Goal: Information Seeking & Learning: Compare options

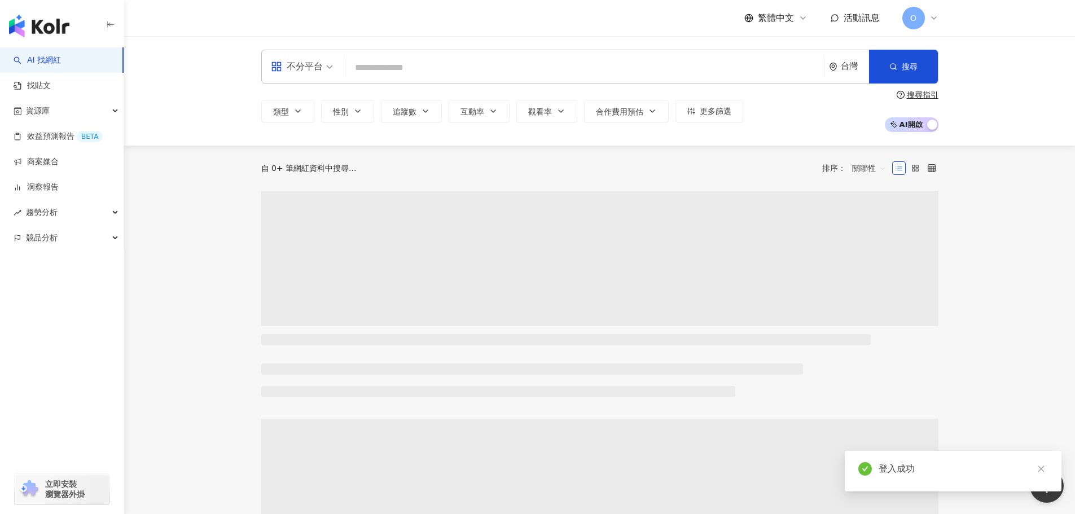
click at [371, 60] on input "search" at bounding box center [584, 67] width 471 height 21
type input "*"
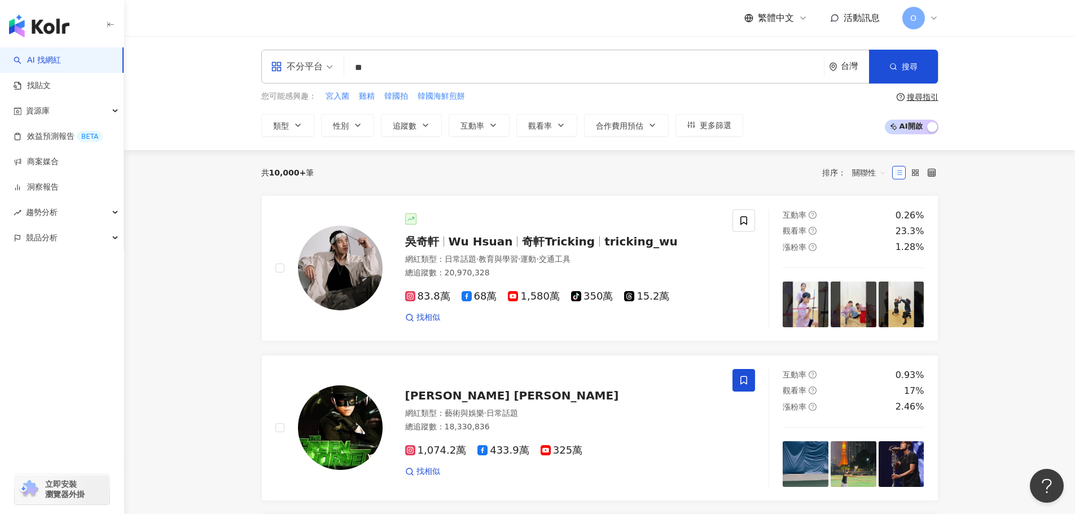
type input "*"
type input "****"
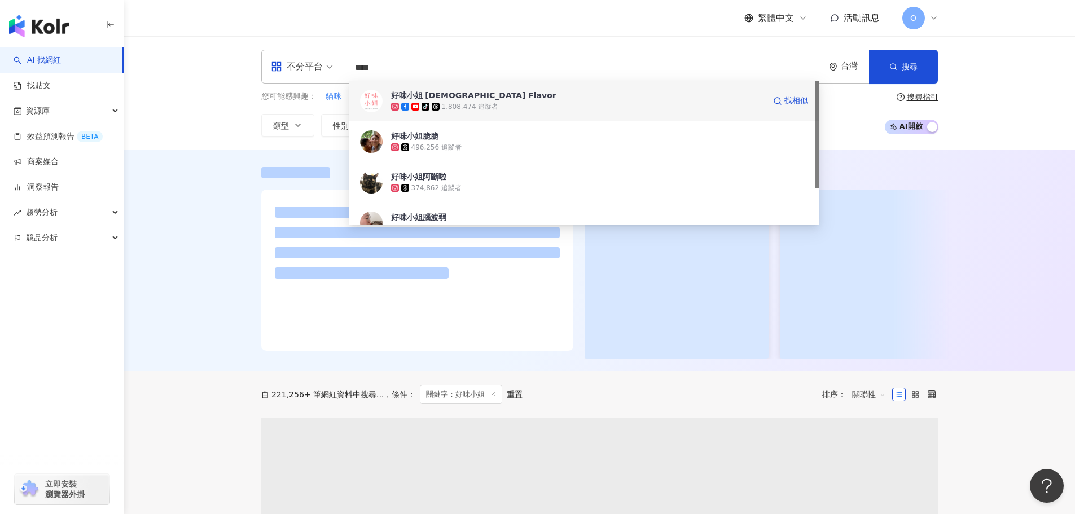
click at [443, 105] on div "1,808,474 追蹤者" at bounding box center [470, 107] width 57 height 10
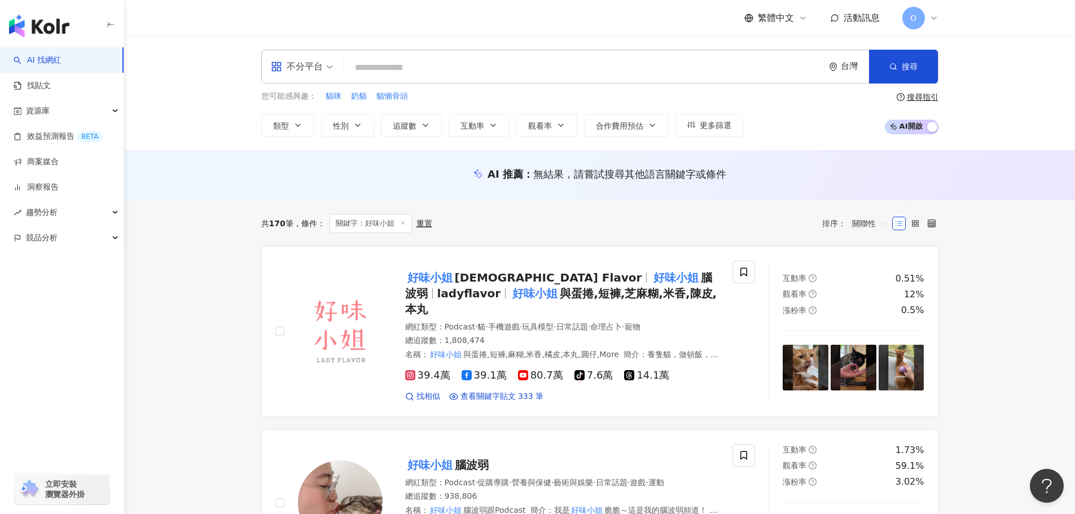
click at [438, 69] on input "search" at bounding box center [584, 67] width 471 height 21
type input "*"
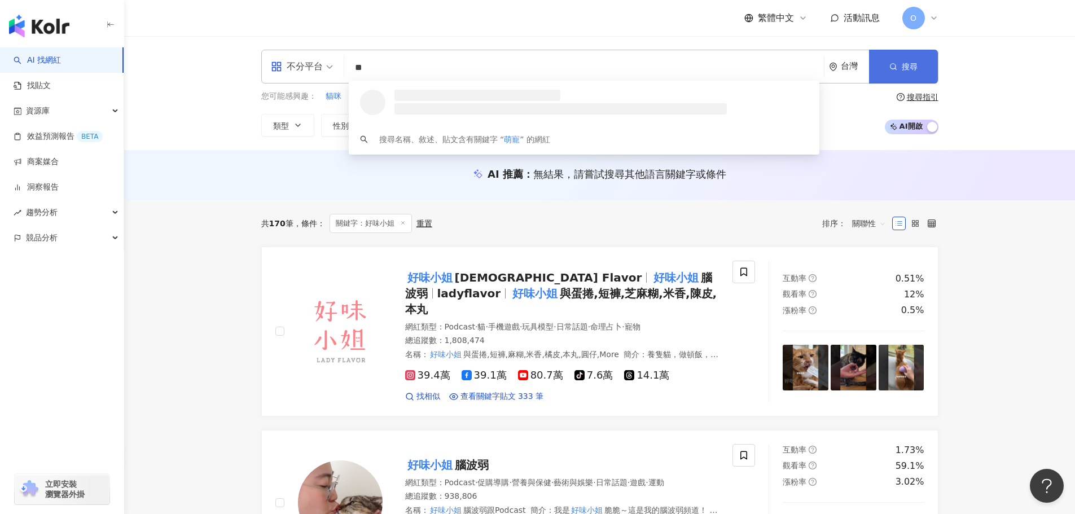
type input "**"
click at [884, 68] on button "搜尋" at bounding box center [903, 67] width 69 height 34
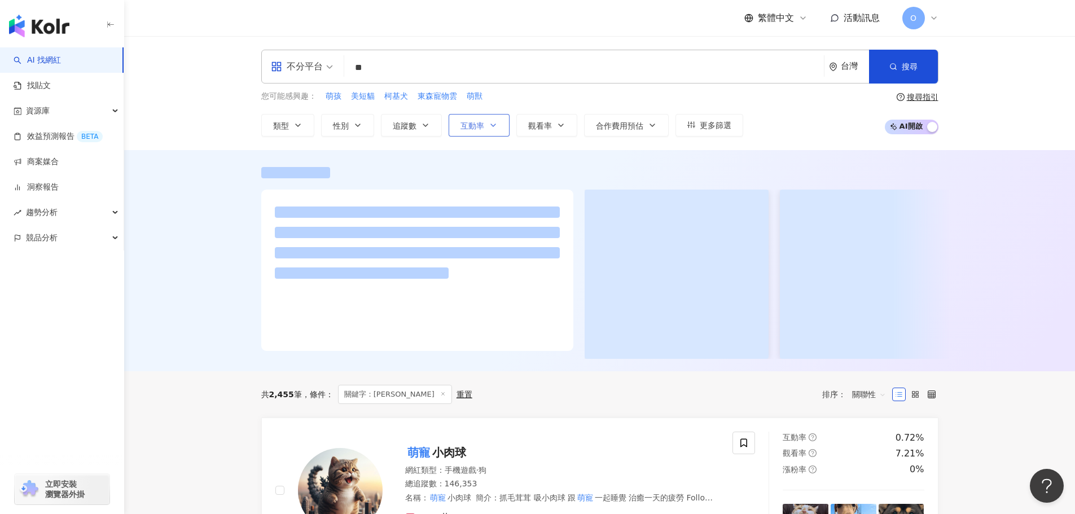
click at [476, 135] on button "互動率" at bounding box center [479, 125] width 61 height 23
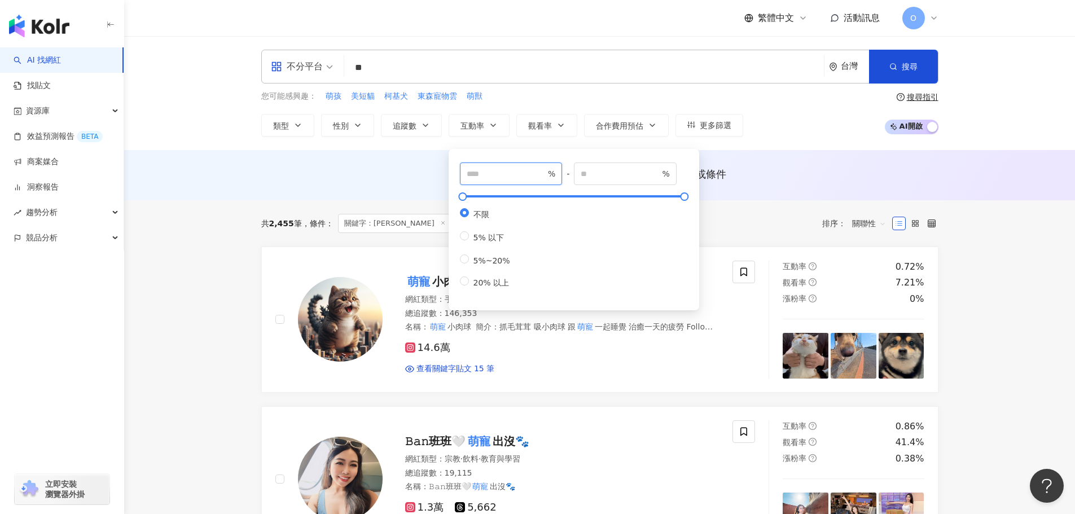
click at [535, 174] on input "number" at bounding box center [506, 174] width 79 height 12
type input "*"
click at [619, 178] on input "number" at bounding box center [620, 174] width 79 height 12
type input "***"
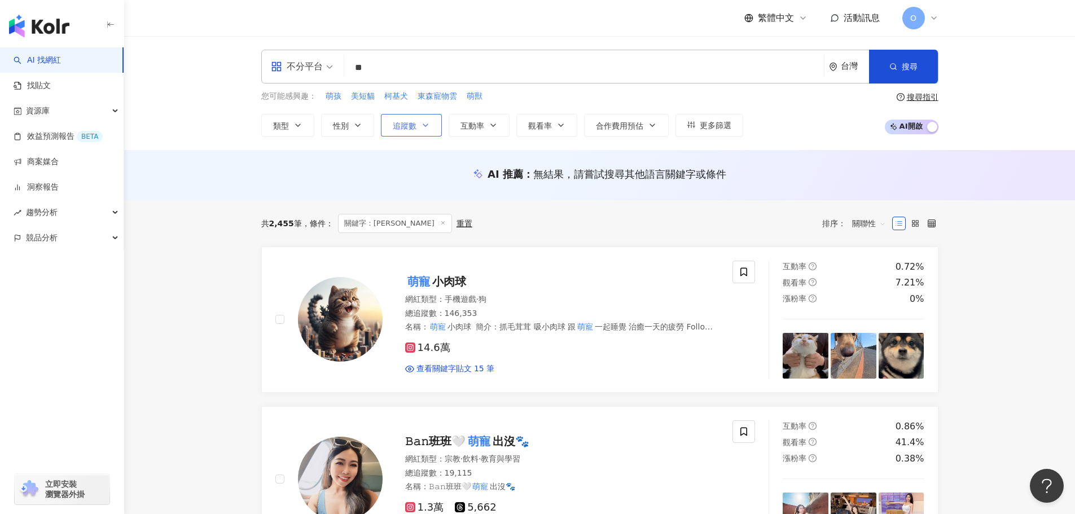
click at [403, 131] on button "追蹤數" at bounding box center [411, 125] width 61 height 23
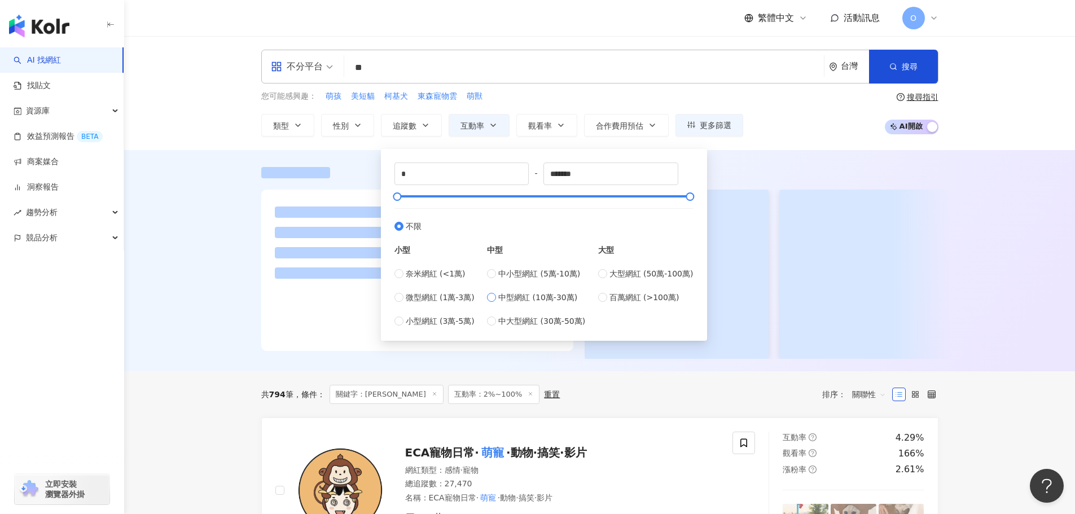
click at [511, 297] on span "中型網紅 (10萬-30萬)" at bounding box center [537, 297] width 79 height 12
type input "******"
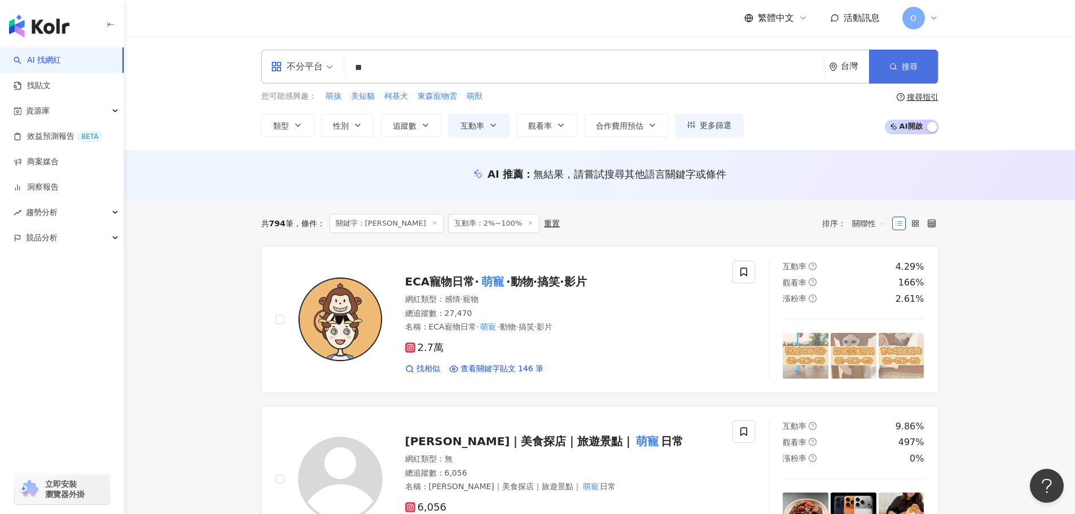
click at [899, 70] on button "搜尋" at bounding box center [903, 67] width 69 height 34
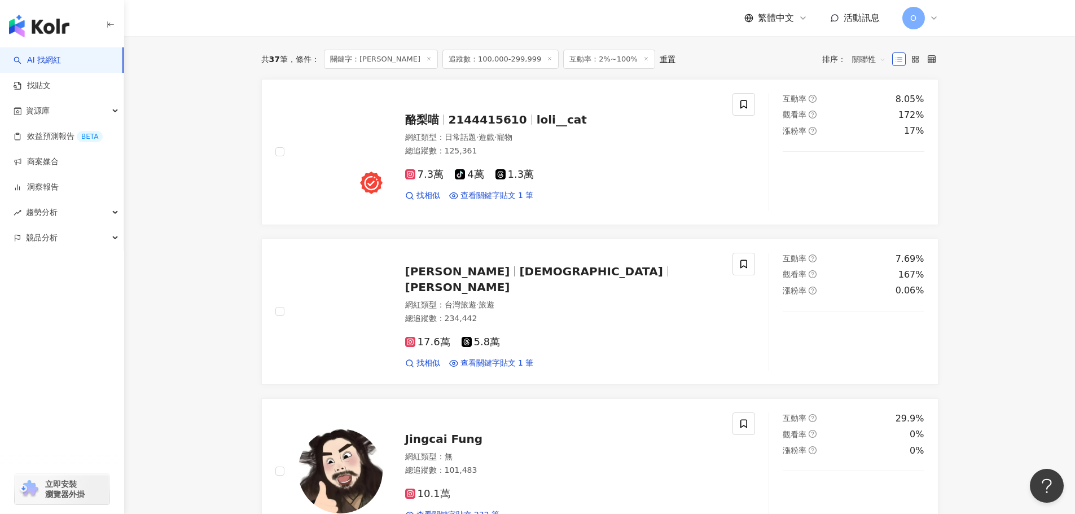
scroll to position [358, 0]
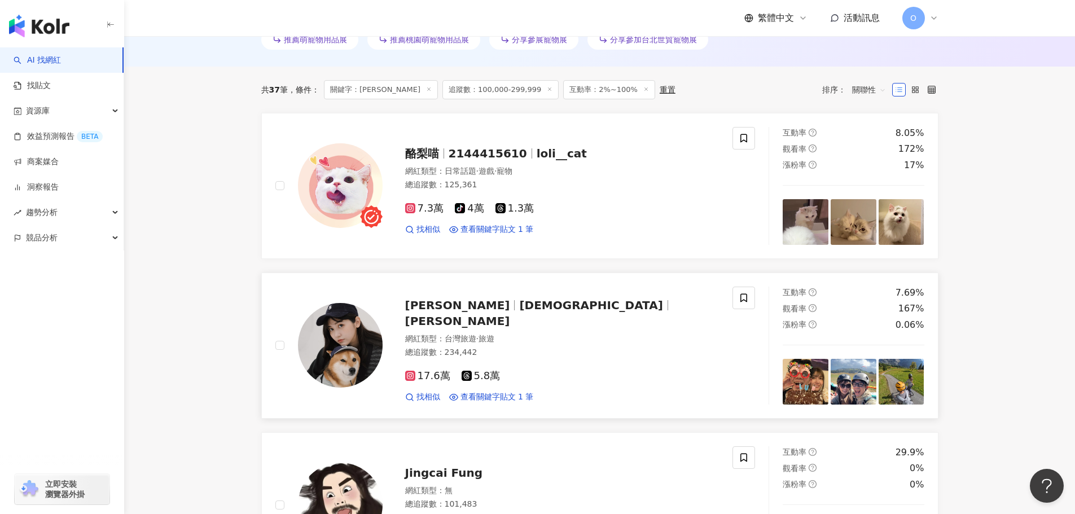
click at [412, 375] on rect at bounding box center [410, 376] width 8 height 8
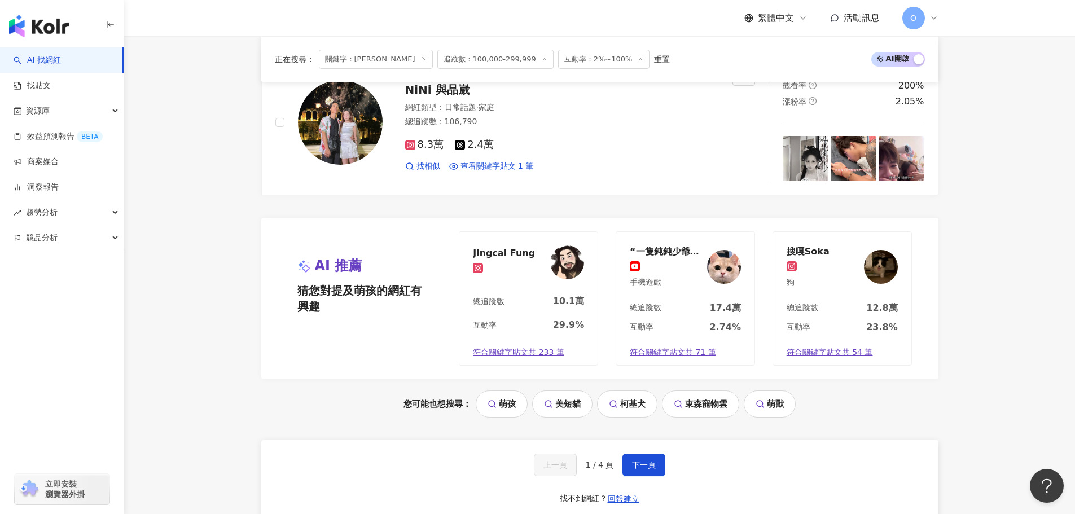
scroll to position [2220, 0]
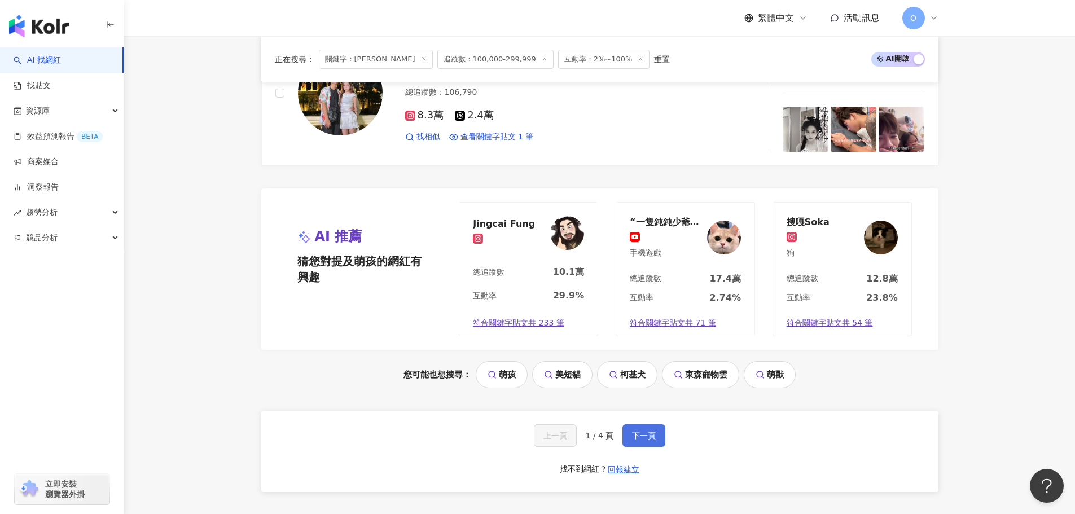
click at [637, 431] on span "下一頁" at bounding box center [644, 435] width 24 height 9
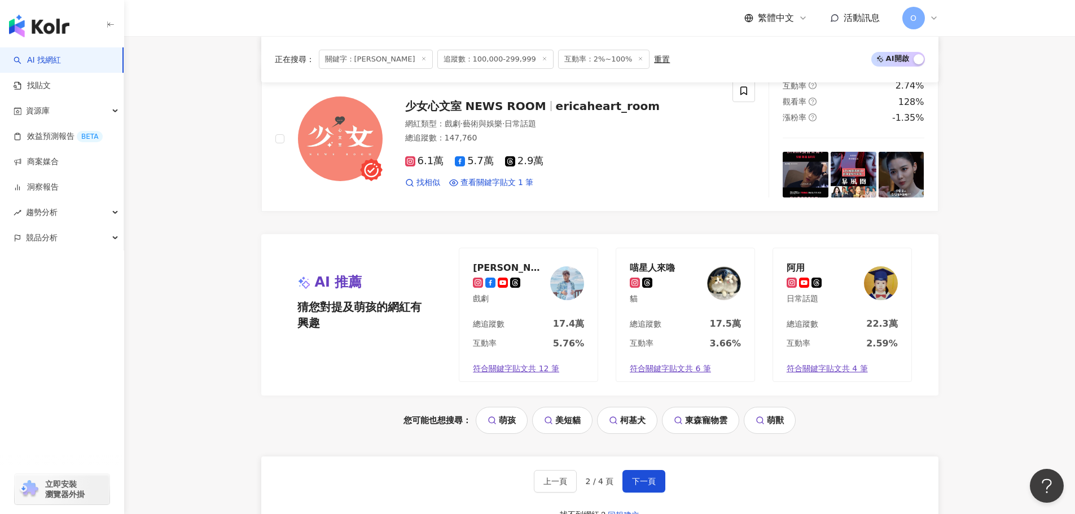
scroll to position [2179, 0]
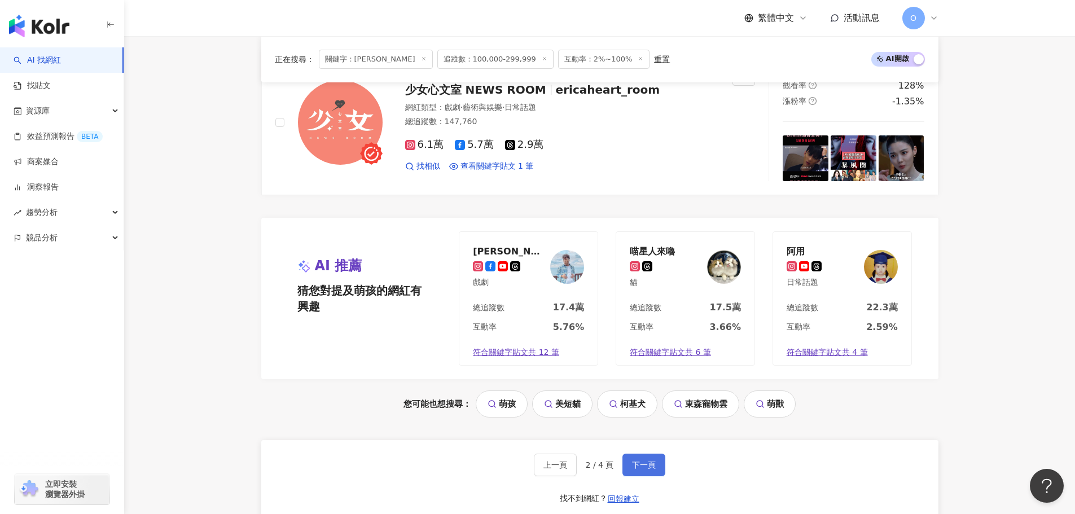
click at [650, 469] on span "下一頁" at bounding box center [644, 464] width 24 height 9
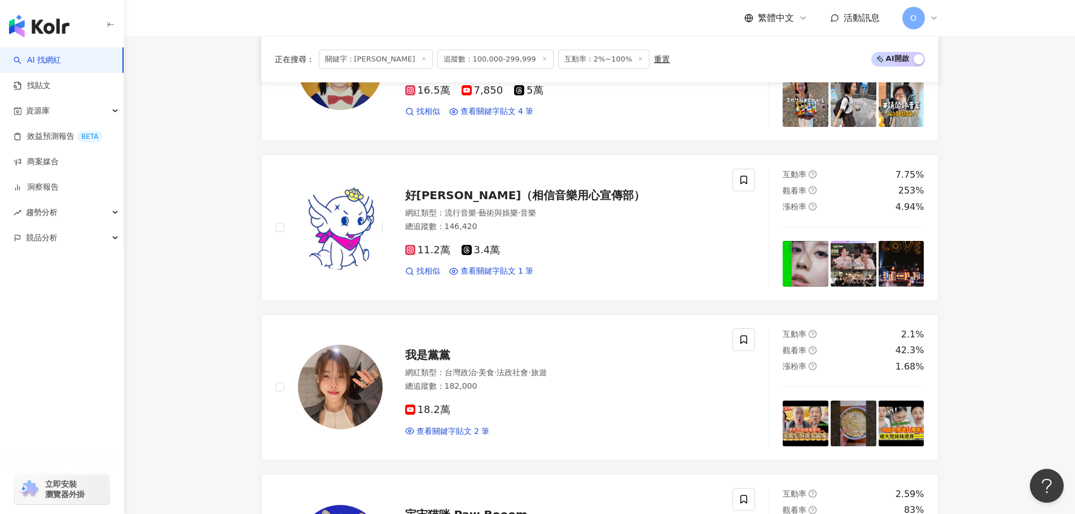
scroll to position [2347, 0]
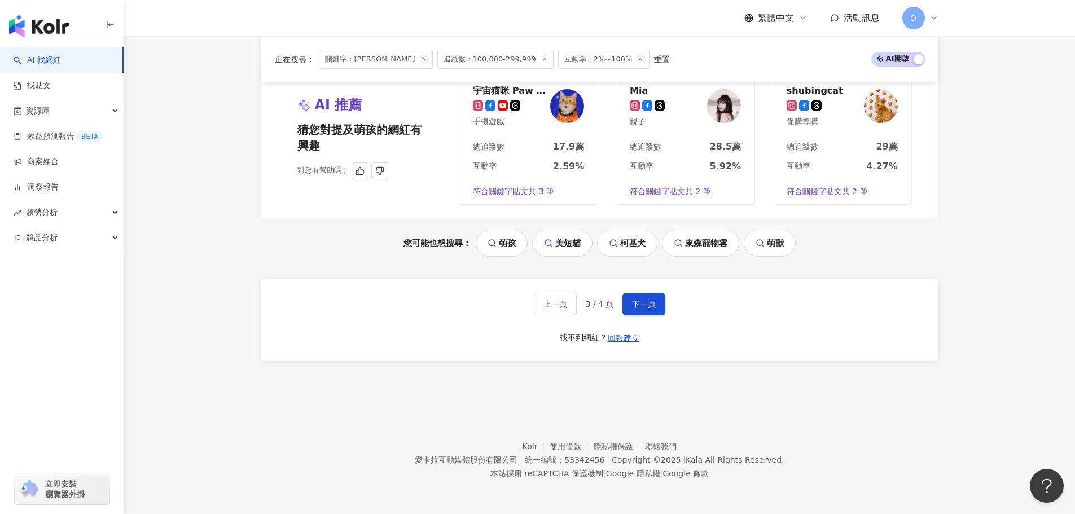
click at [519, 94] on div "宇宙猫咪 Paw Booom" at bounding box center [509, 90] width 73 height 11
click at [750, 243] on link "萌獸" at bounding box center [770, 243] width 52 height 27
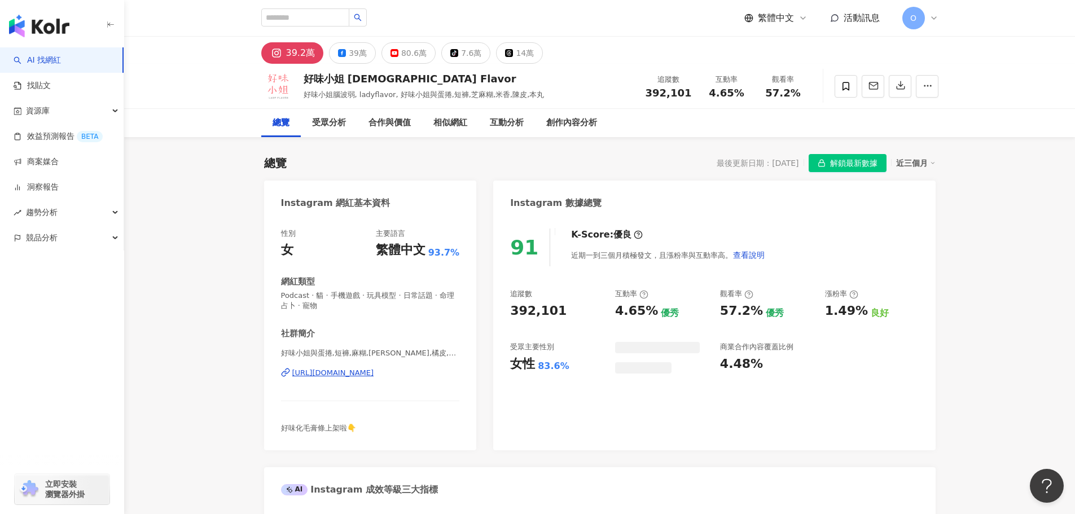
click at [836, 164] on span "解鎖最新數據" at bounding box center [853, 164] width 47 height 18
drag, startPoint x: 642, startPoint y: 95, endPoint x: 694, endPoint y: 95, distance: 51.9
click at [694, 95] on div "追蹤數 392,101" at bounding box center [669, 86] width 60 height 24
copy span "392,101"
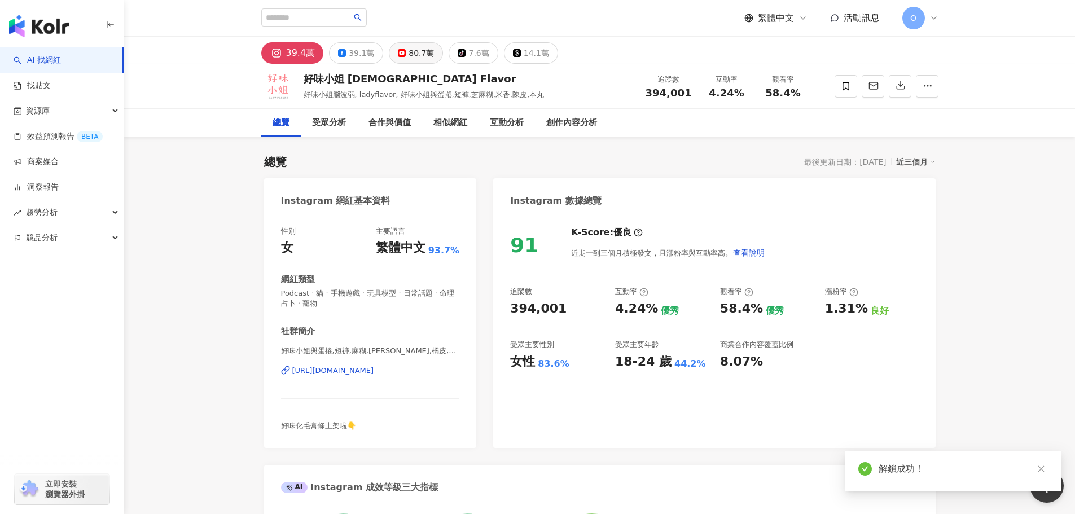
click at [427, 63] on button "80.7萬" at bounding box center [416, 52] width 54 height 21
click at [424, 58] on div "80.7萬" at bounding box center [421, 53] width 25 height 16
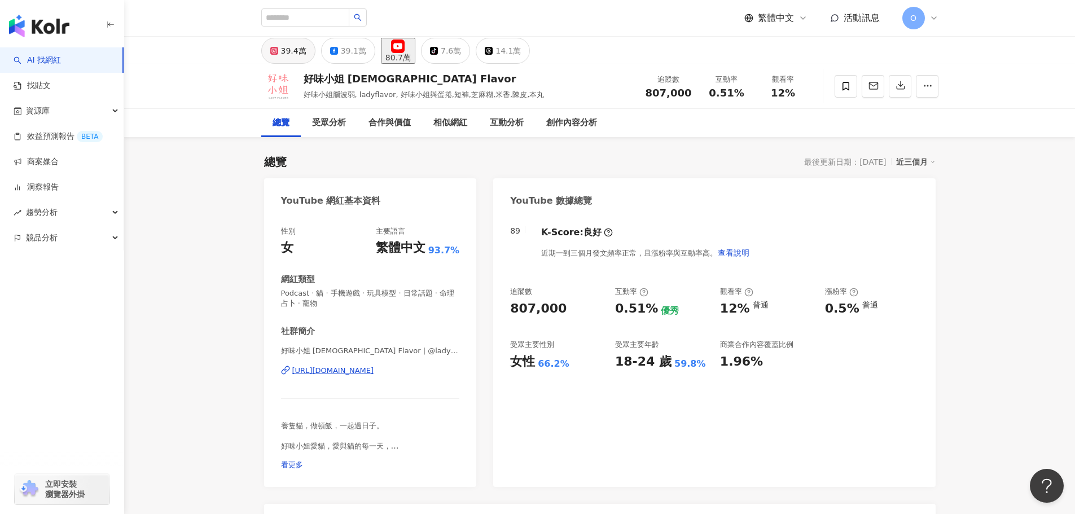
click at [296, 55] on div "39.4萬" at bounding box center [293, 51] width 25 height 16
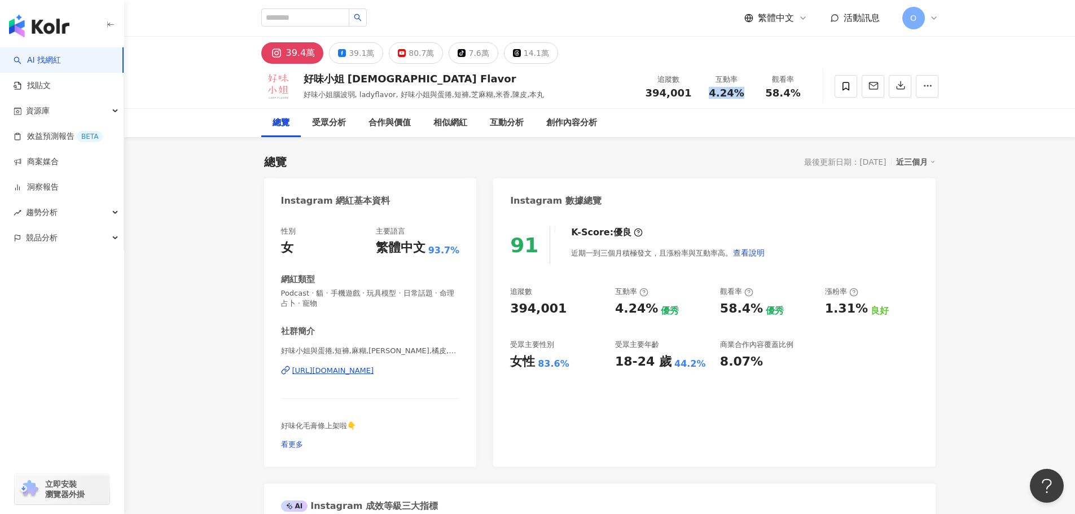
drag, startPoint x: 710, startPoint y: 96, endPoint x: 554, endPoint y: 491, distance: 424.0
click at [745, 96] on div "4.24%" at bounding box center [726, 92] width 43 height 11
click at [440, 121] on div "相似網紅" at bounding box center [450, 123] width 34 height 14
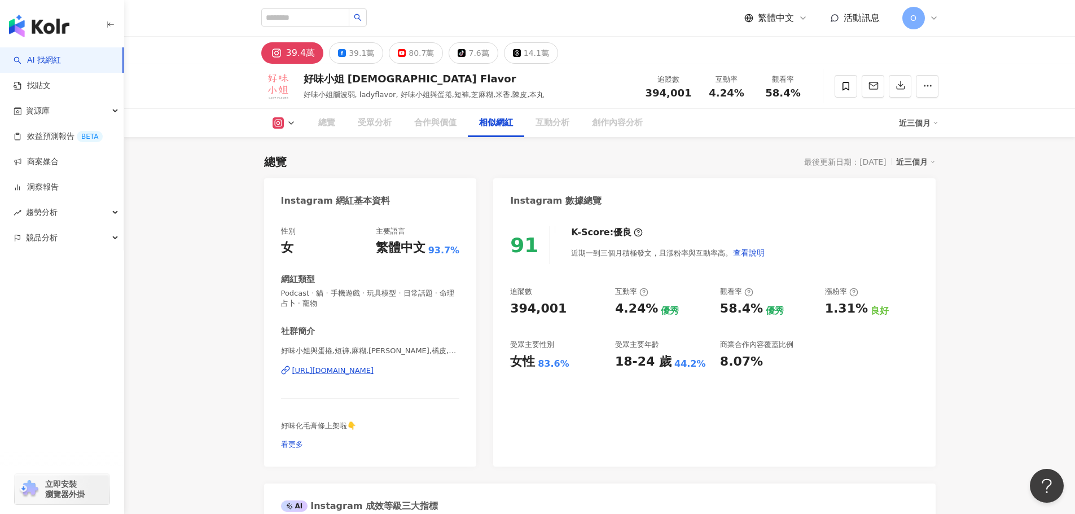
scroll to position [1826, 0]
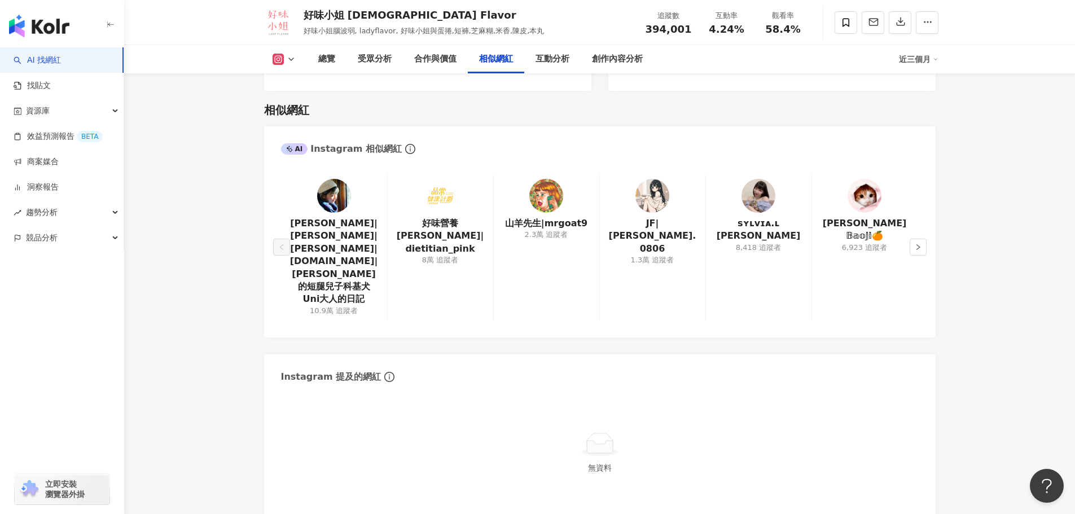
click at [929, 214] on div "邵庭|Nikki|鄧少婷|ting.talk| 邵庭的短腿兒子科基犬Uni大人的日記 10.9萬 追蹤者 好味營養師品瑄|dietitian_pink 8萬 …" at bounding box center [599, 250] width 671 height 174
click at [925, 239] on button "button" at bounding box center [918, 247] width 17 height 17
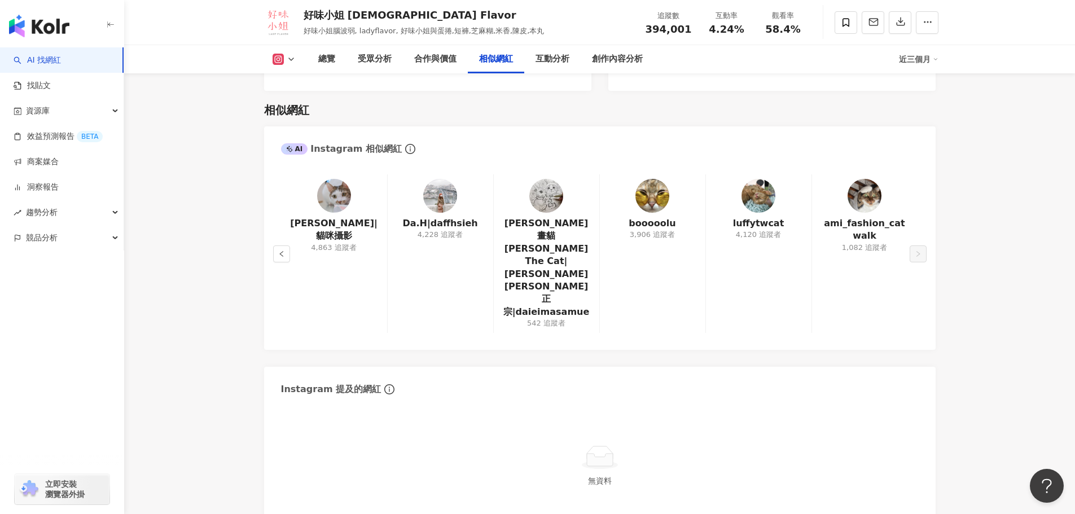
click at [410, 147] on icon "info-circle" at bounding box center [410, 149] width 1 height 5
click at [279, 245] on button "button" at bounding box center [281, 253] width 17 height 17
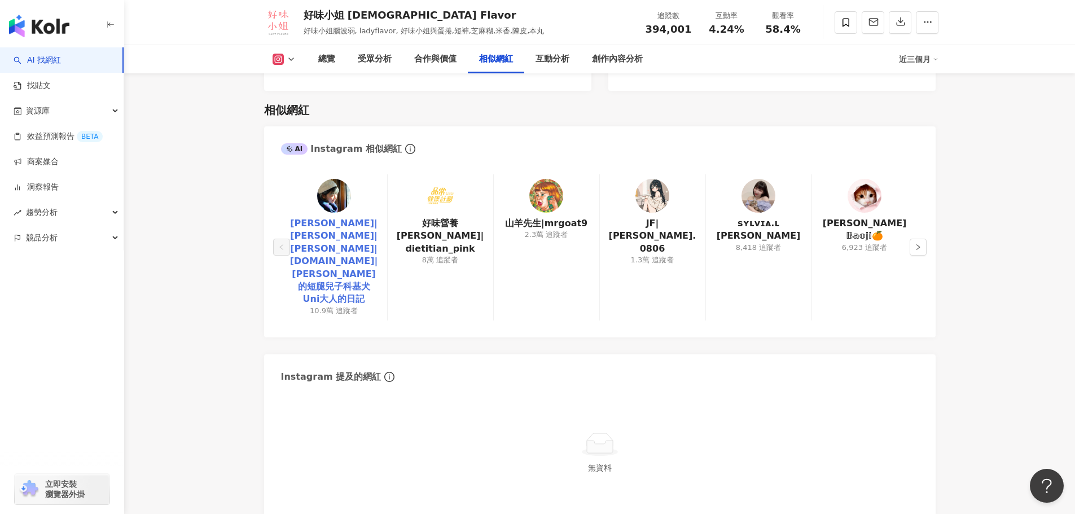
click at [349, 217] on link "邵庭|Nikki|鄧少婷|ting.talk| 邵庭的短腿兒子科基犬Uni大人的日記" at bounding box center [334, 261] width 88 height 89
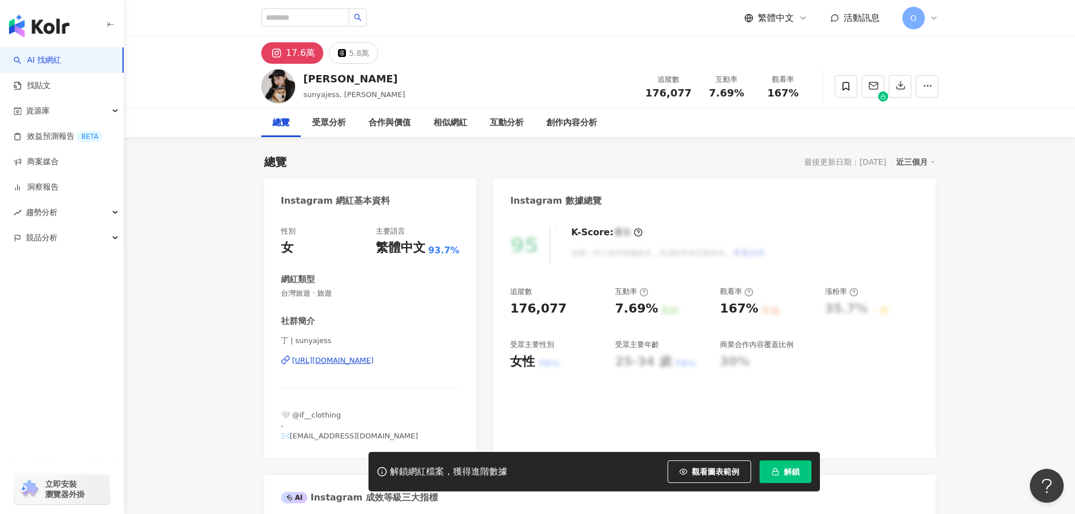
click at [336, 363] on div "https://www.instagram.com/sunyajess/" at bounding box center [333, 360] width 82 height 10
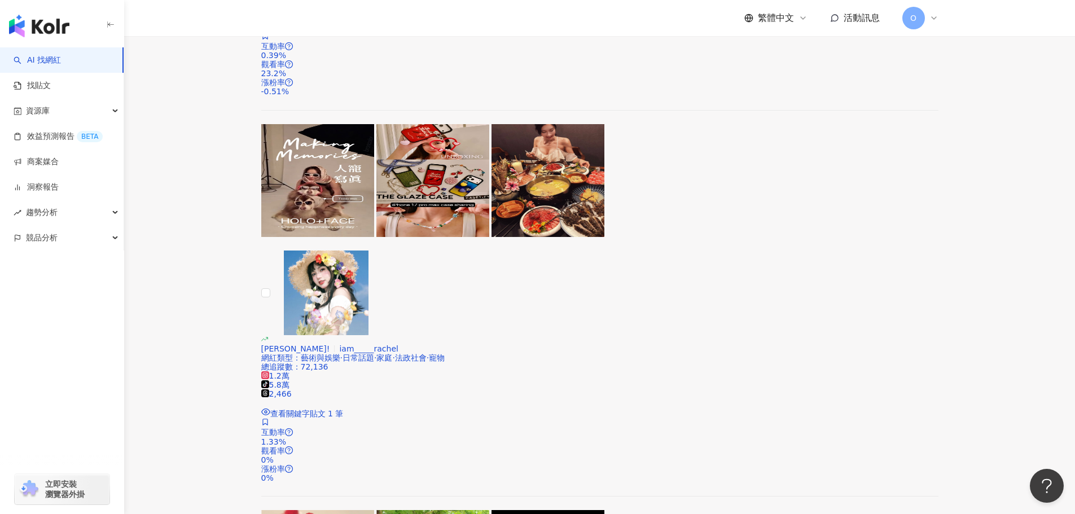
scroll to position [2254, 0]
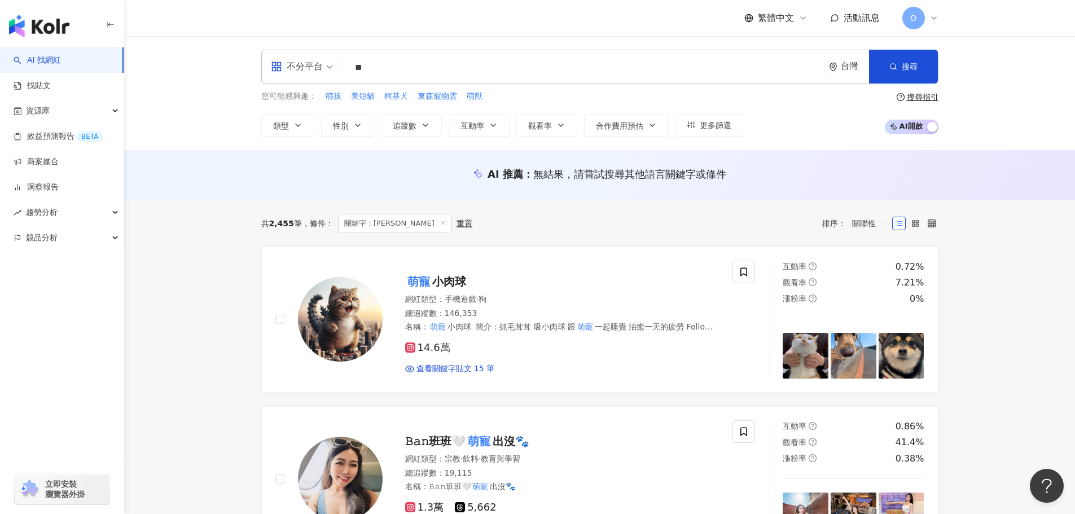
click at [35, 24] on img "button" at bounding box center [39, 26] width 60 height 23
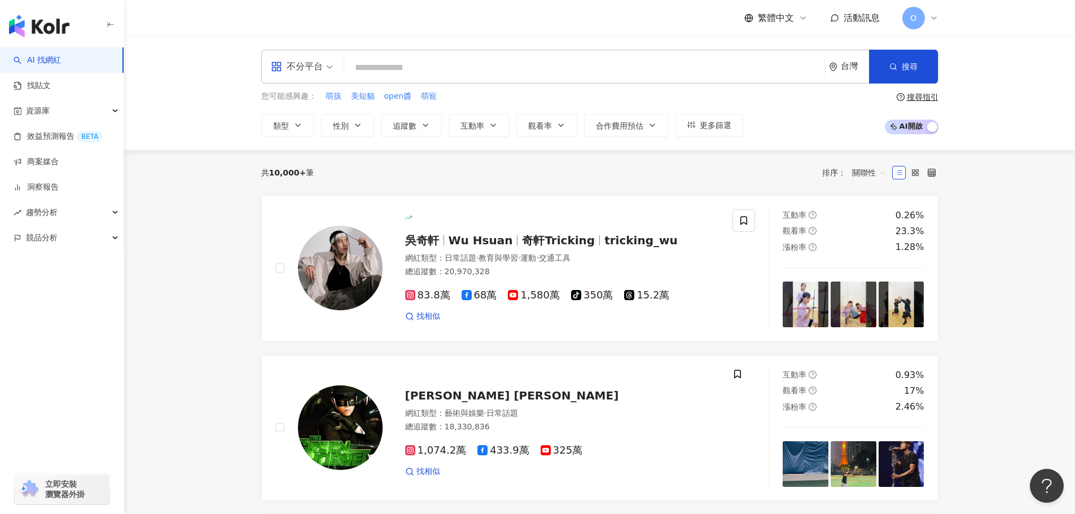
click at [586, 63] on input "search" at bounding box center [584, 67] width 471 height 21
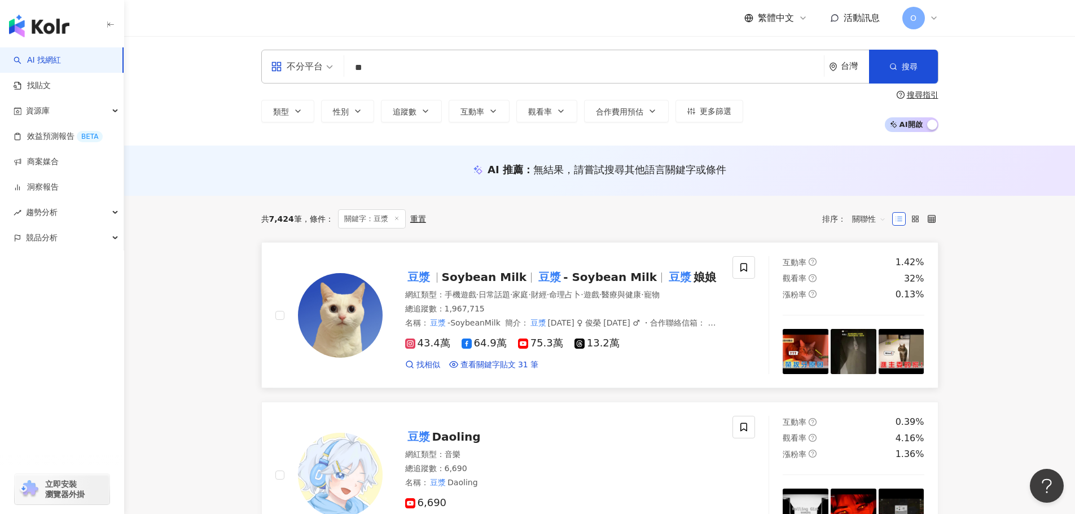
click at [418, 349] on span "43.4萬" at bounding box center [427, 343] width 45 height 12
click at [425, 59] on input "**" at bounding box center [584, 67] width 471 height 21
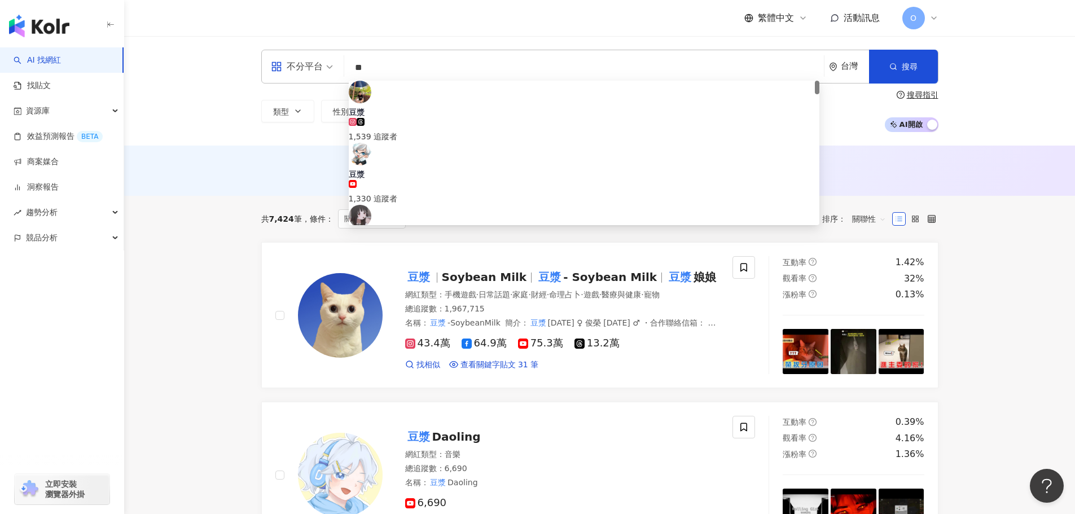
scroll to position [1, 0]
drag, startPoint x: 387, startPoint y: 71, endPoint x: 328, endPoint y: 79, distance: 59.8
click at [328, 79] on div "不分平台 ** 台灣 搜尋 b3d1da38-7a25-4654-9e14-c624c8ba096c ae42339f-24f7-4114-a610-7bb2…" at bounding box center [599, 67] width 677 height 34
paste input "*****"
type input "*******"
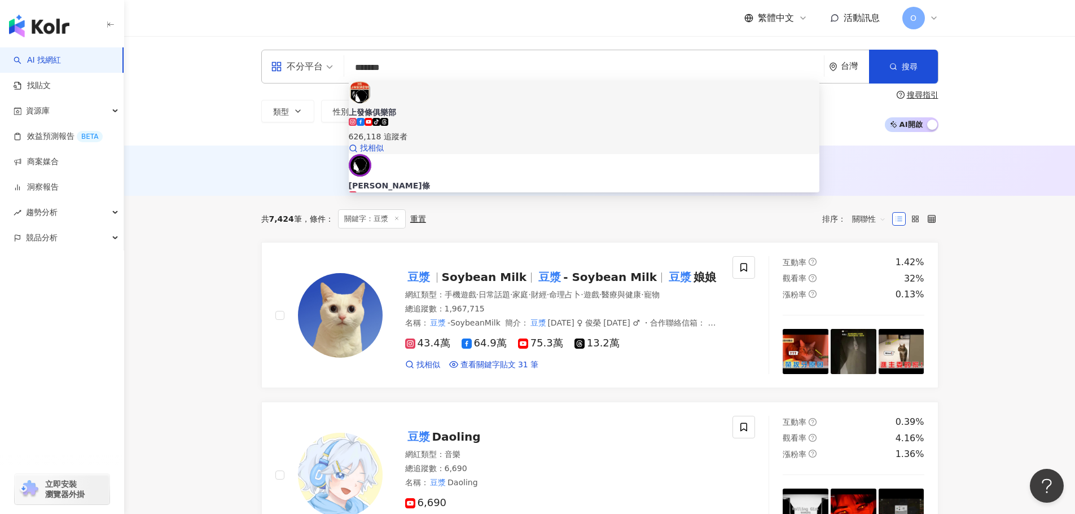
click at [581, 120] on div "上發條俱樂部 tiktok-icon 626,118 追蹤者 找相似" at bounding box center [584, 117] width 471 height 73
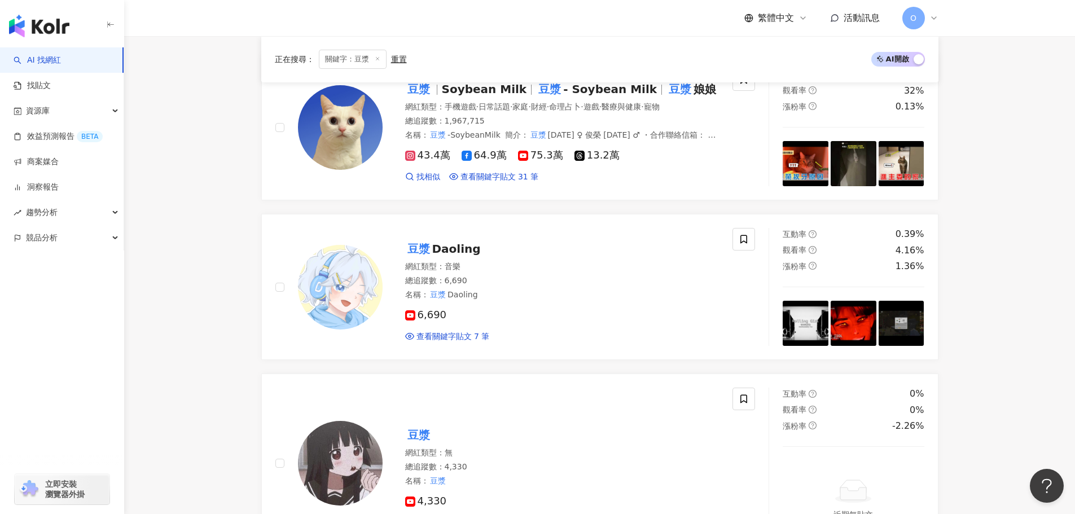
scroll to position [0, 0]
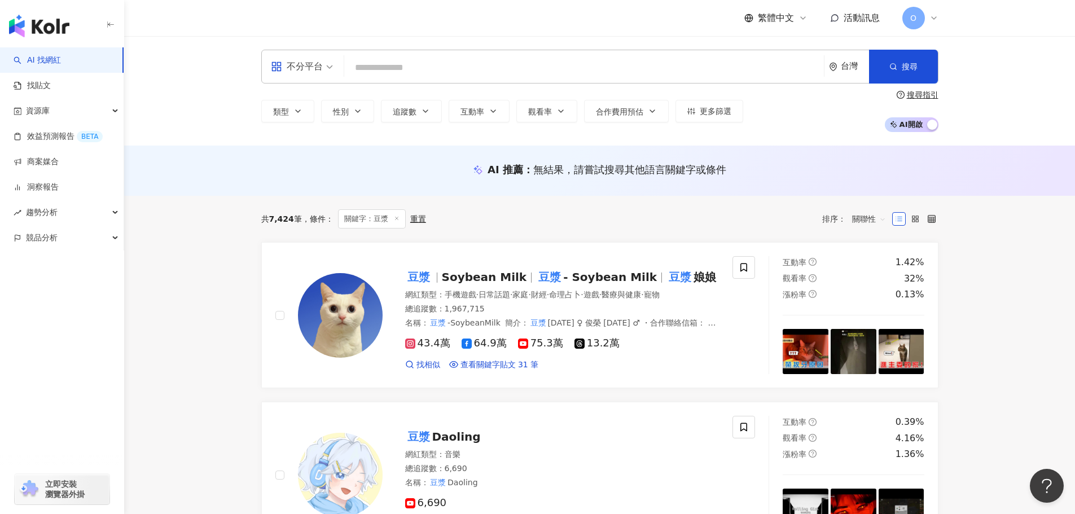
click at [467, 68] on input "search" at bounding box center [584, 67] width 471 height 21
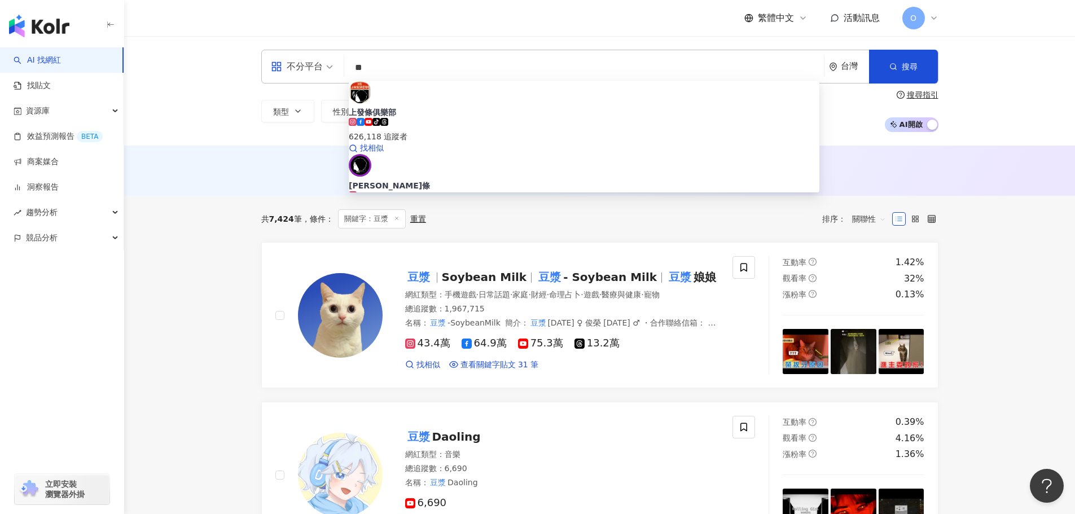
type input "*"
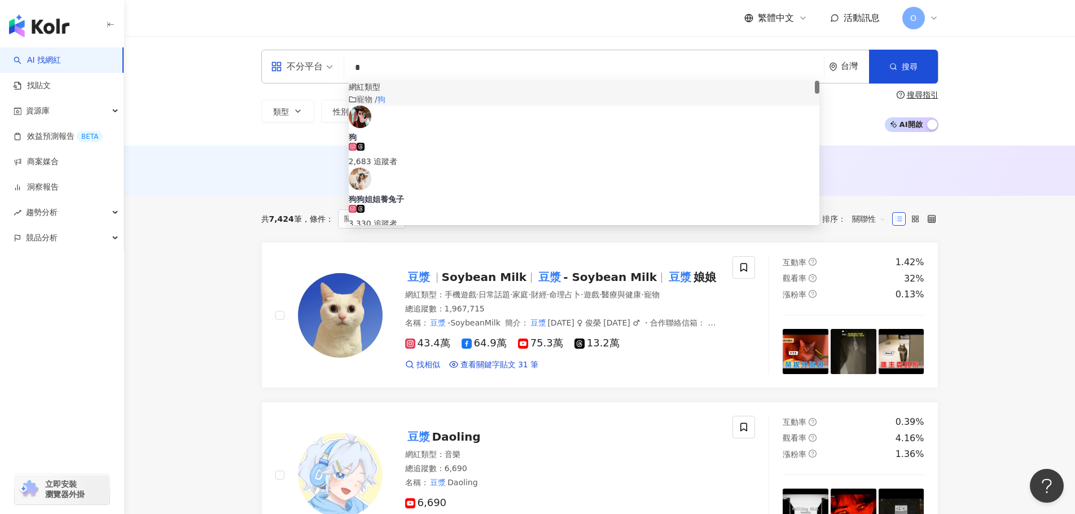
click at [451, 106] on div "寵物 / 狗" at bounding box center [584, 99] width 471 height 12
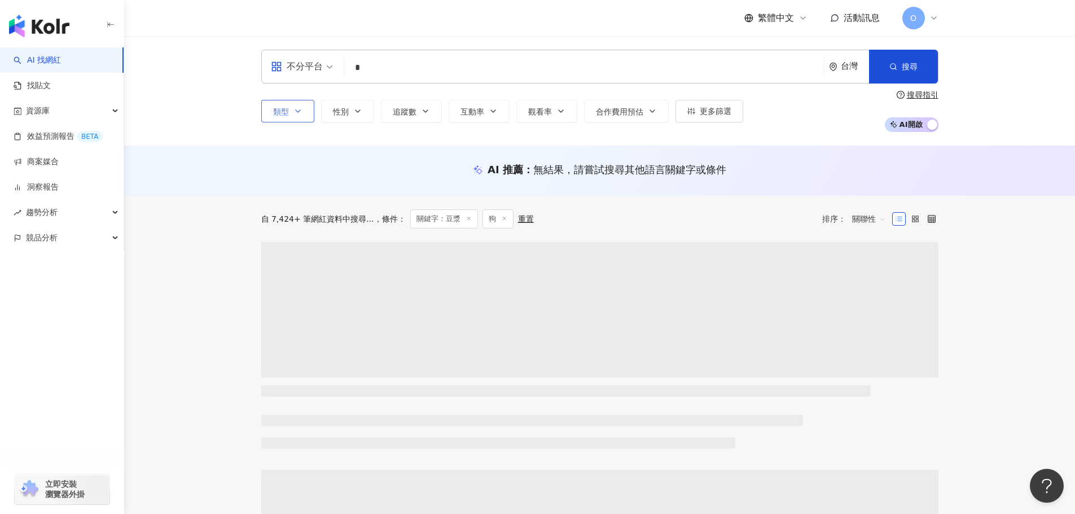
type input "*"
click at [304, 112] on button "類型" at bounding box center [287, 111] width 53 height 23
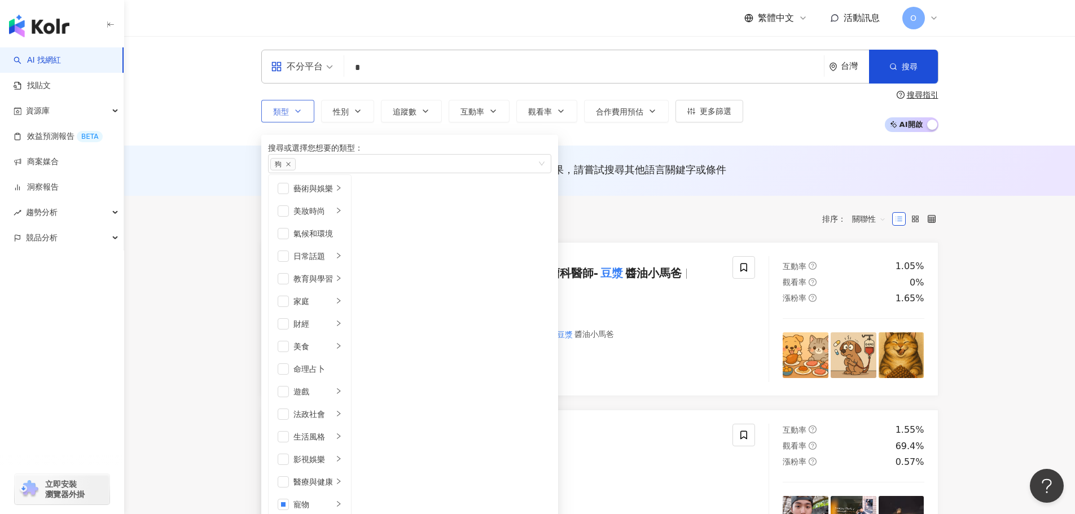
scroll to position [39, 0]
click at [398, 170] on div "狗" at bounding box center [403, 163] width 267 height 13
type input "*"
click at [396, 190] on div "寵物 / 貓" at bounding box center [405, 184] width 270 height 12
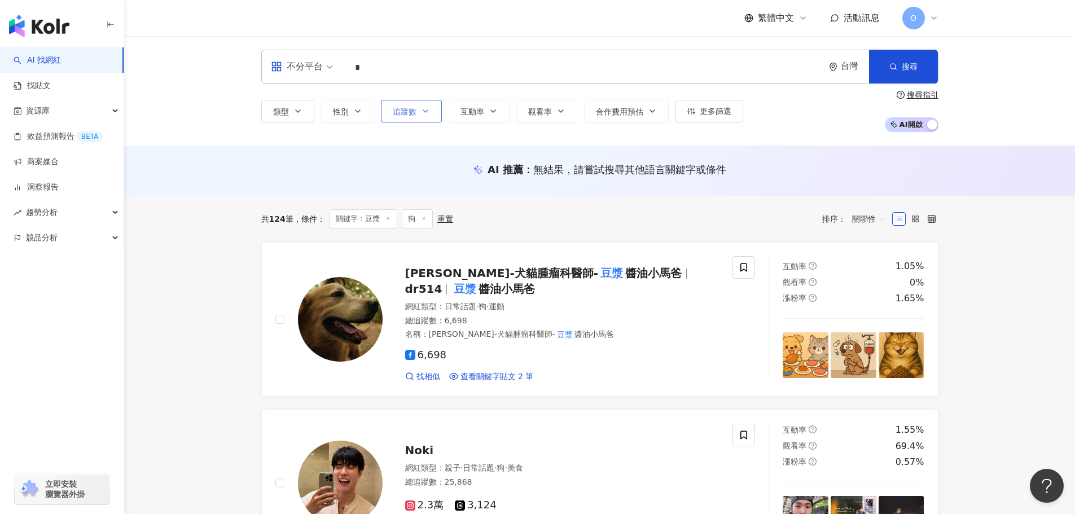
click at [398, 116] on span "追蹤數" at bounding box center [405, 111] width 24 height 9
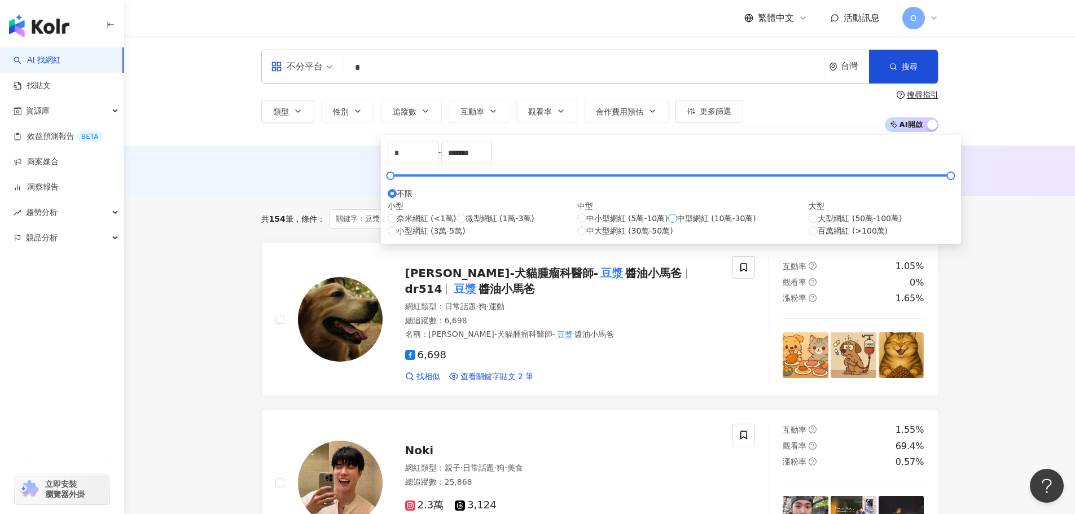
click at [677, 225] on span "中型網紅 (10萬-30萬)" at bounding box center [716, 218] width 79 height 12
type input "******"
click at [491, 164] on input "******" at bounding box center [467, 152] width 50 height 21
drag, startPoint x: 605, startPoint y: 164, endPoint x: 504, endPoint y: 156, distance: 100.7
click at [504, 156] on div "****** - ****** 不限 小型 奈米網紅 (<1萬) 微型網紅 (1萬-3萬) 小型網紅 (3萬-5萬) 中型 中小型網紅 (5萬-10萬) 中型…" at bounding box center [671, 189] width 566 height 95
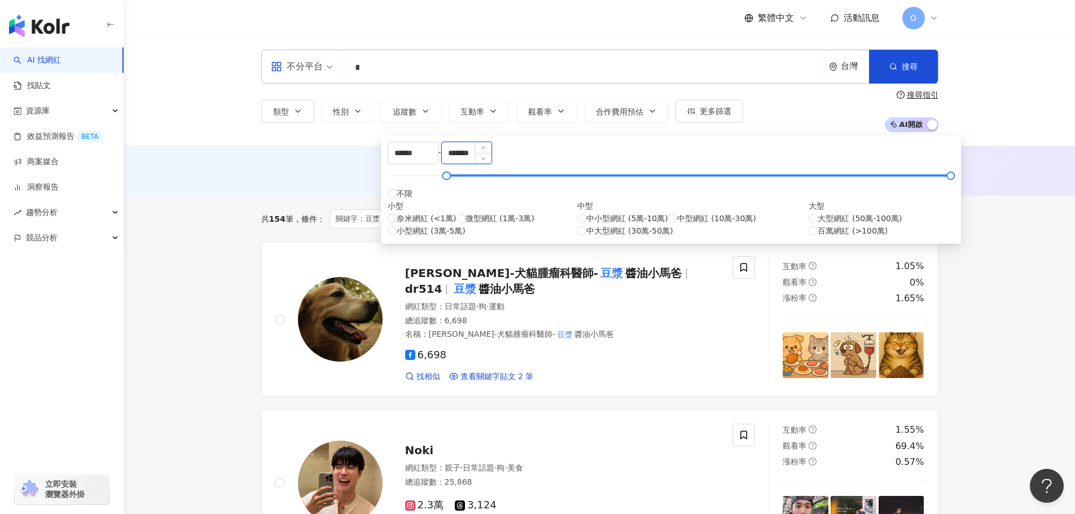
click at [491, 164] on input "*******" at bounding box center [467, 152] width 50 height 21
type input "******"
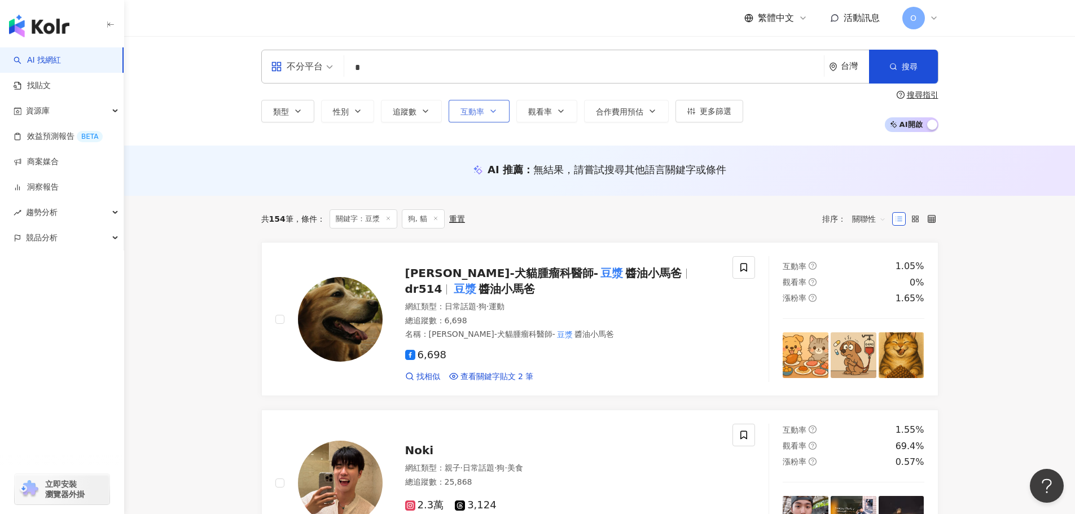
click at [491, 113] on icon "button" at bounding box center [493, 111] width 9 height 9
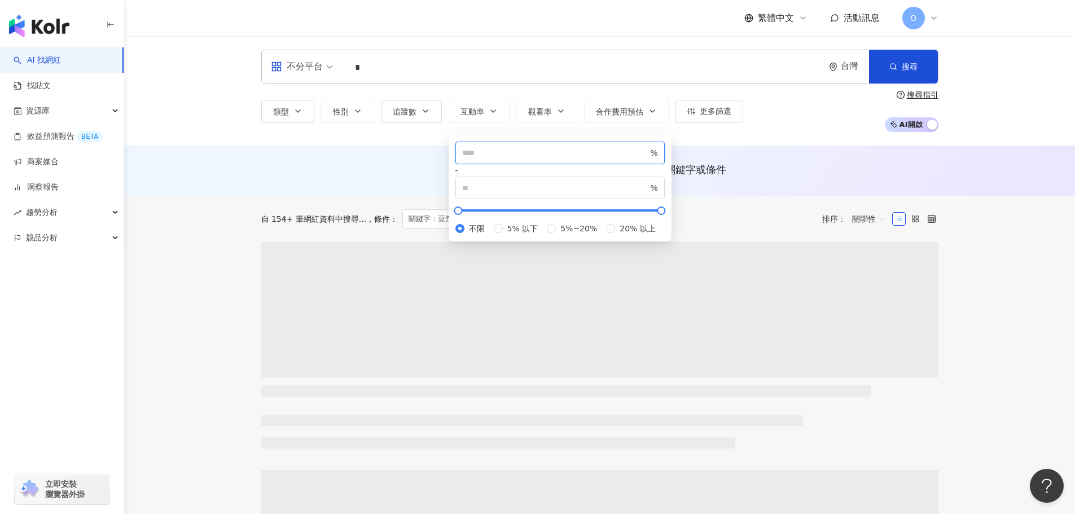
click at [512, 159] on input "number" at bounding box center [555, 153] width 186 height 12
type input "*"
click at [631, 182] on input "number" at bounding box center [555, 188] width 186 height 12
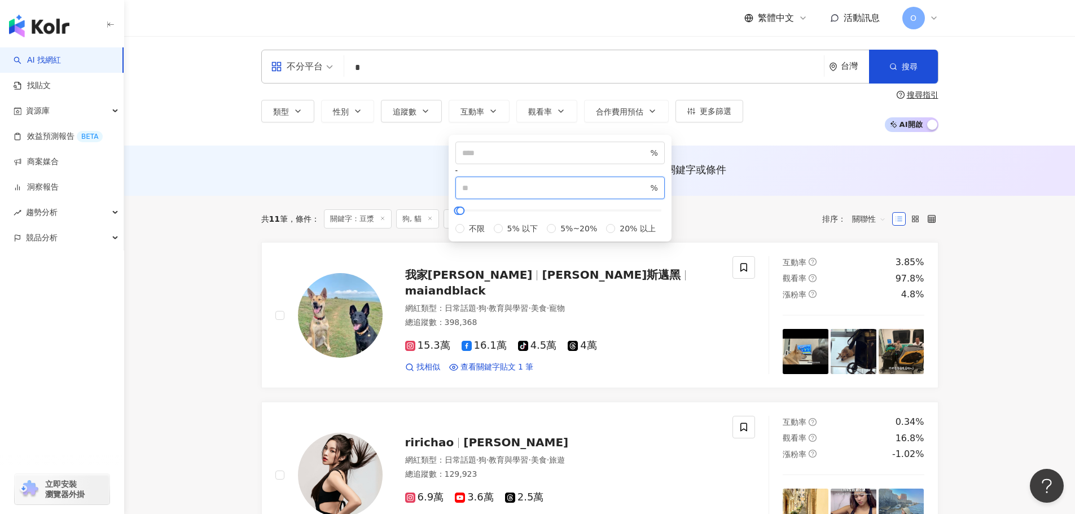
type input "***"
click at [805, 135] on div "不分平台 * 台灣 搜尋 customizedTag 819ecdda-406c-4388-b599-ce0e28da9e01 網紅類型 寵物 / 狗 狗 2…" at bounding box center [599, 90] width 951 height 109
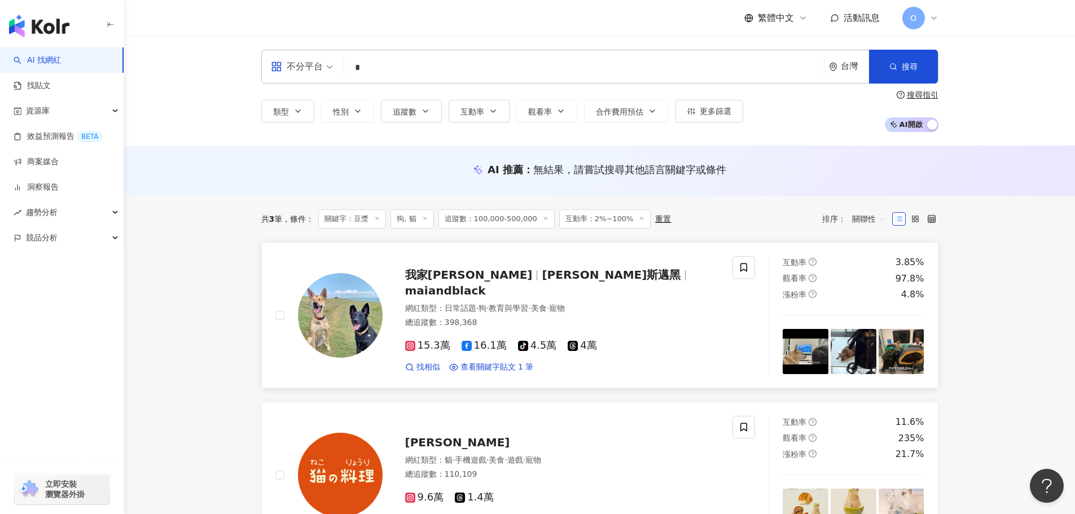
click at [428, 340] on span "15.3萬" at bounding box center [427, 346] width 45 height 12
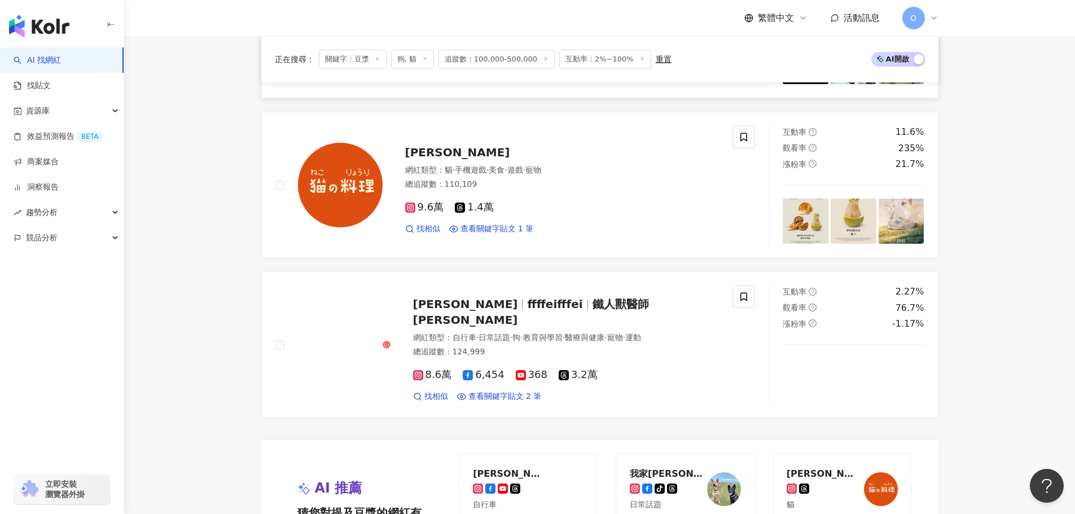
scroll to position [339, 0]
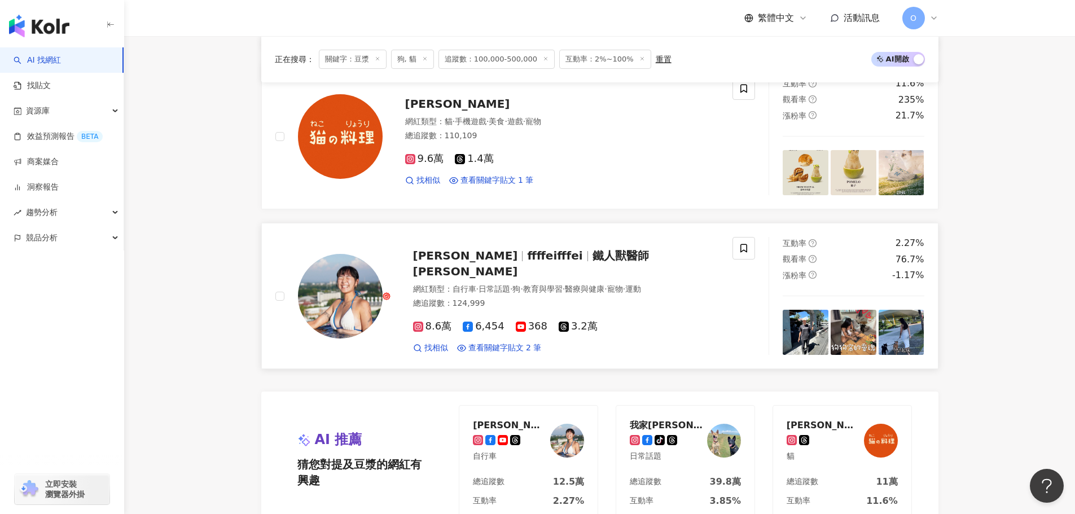
click at [553, 262] on span "鐵人獸醫師 郭霏" at bounding box center [531, 263] width 236 height 29
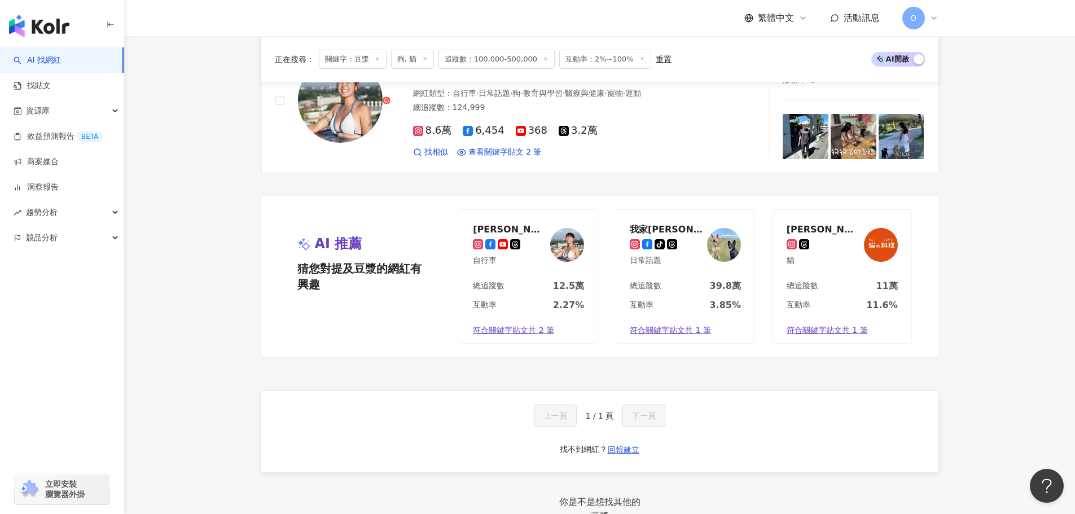
scroll to position [508, 0]
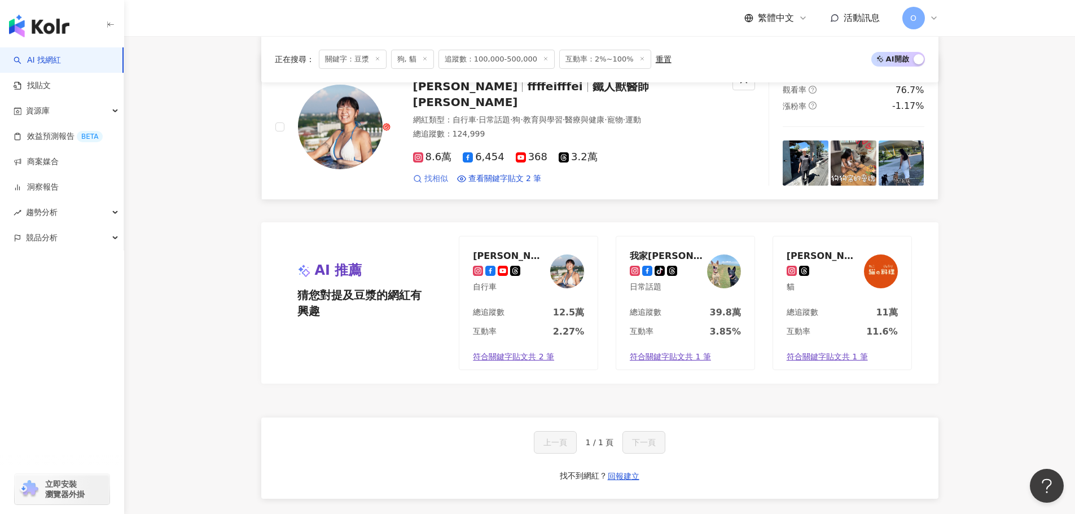
click at [430, 173] on span "找相似" at bounding box center [436, 178] width 24 height 11
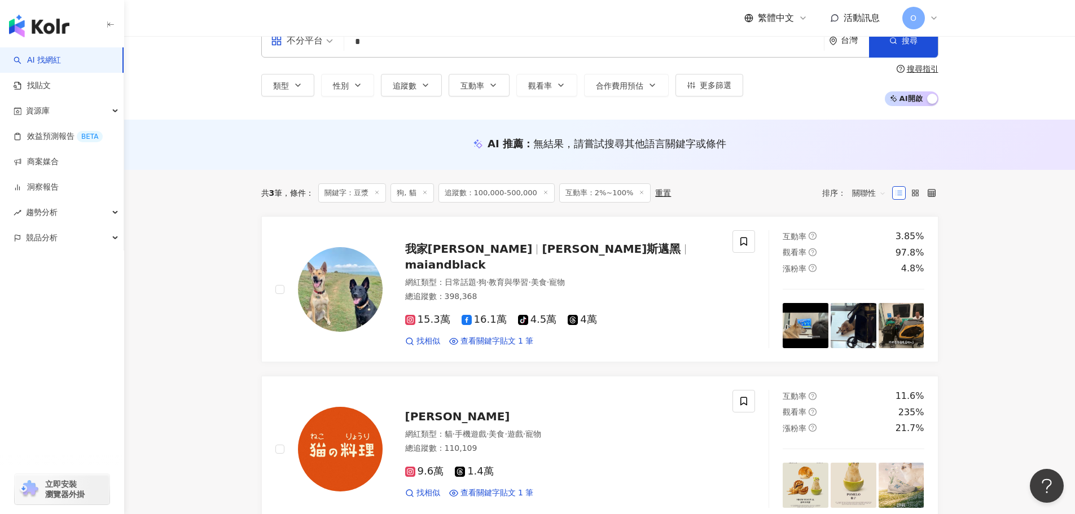
scroll to position [0, 0]
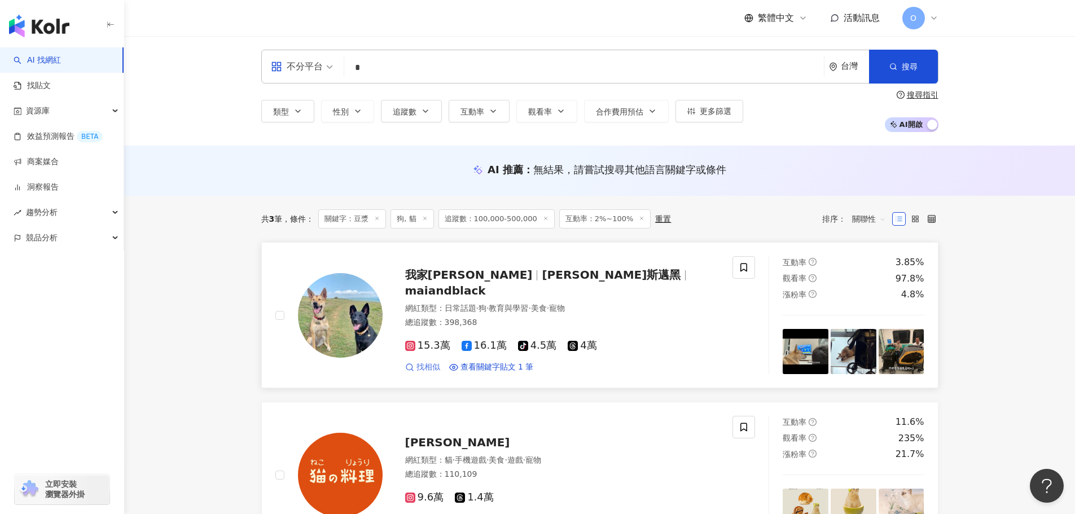
click at [429, 362] on span "找相似" at bounding box center [428, 367] width 24 height 11
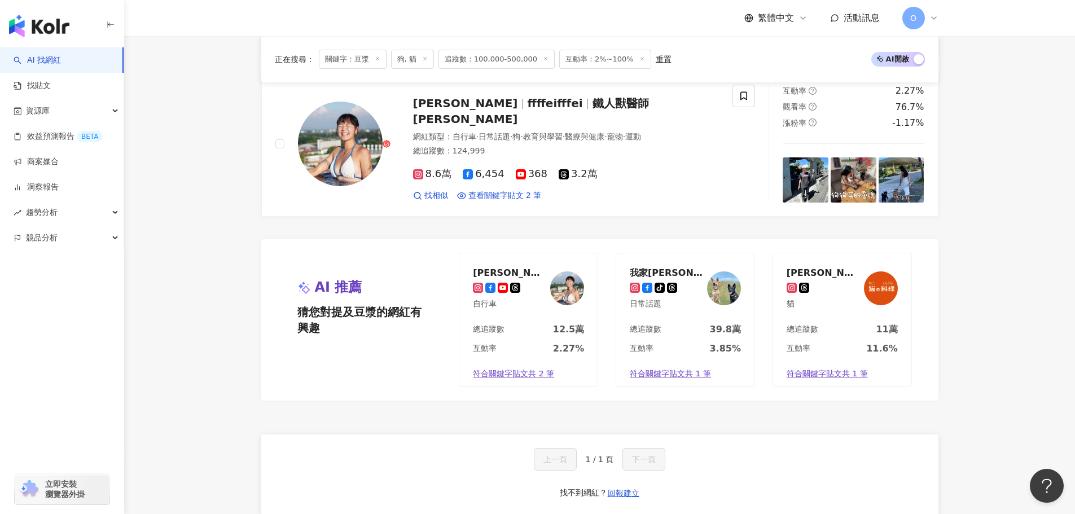
scroll to position [508, 0]
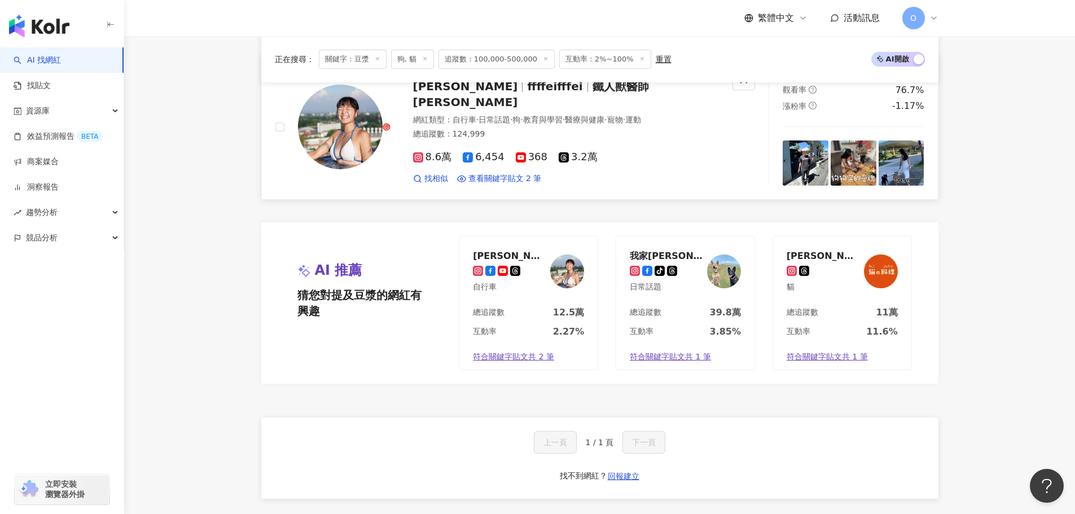
click at [424, 151] on span "8.6萬" at bounding box center [432, 157] width 39 height 12
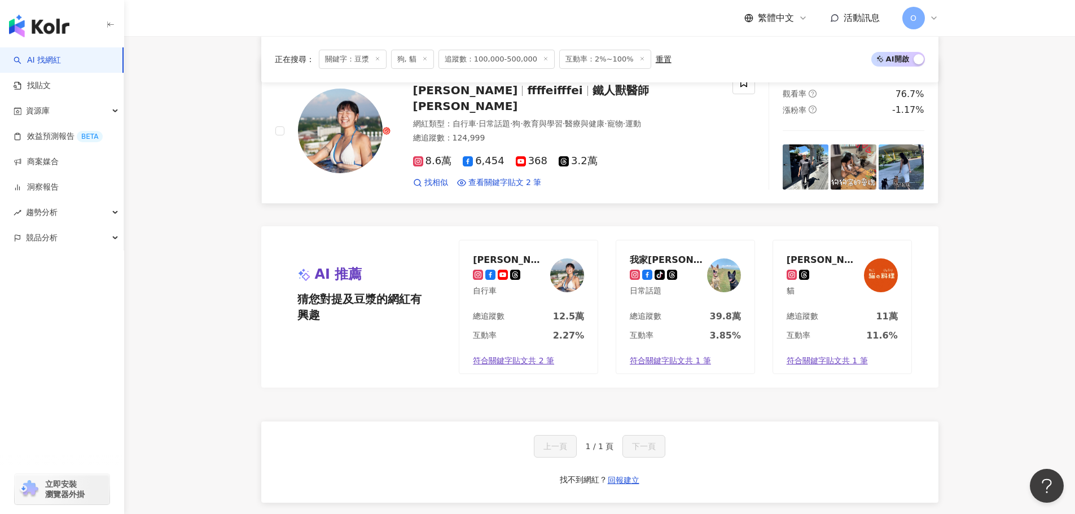
scroll to position [0, 0]
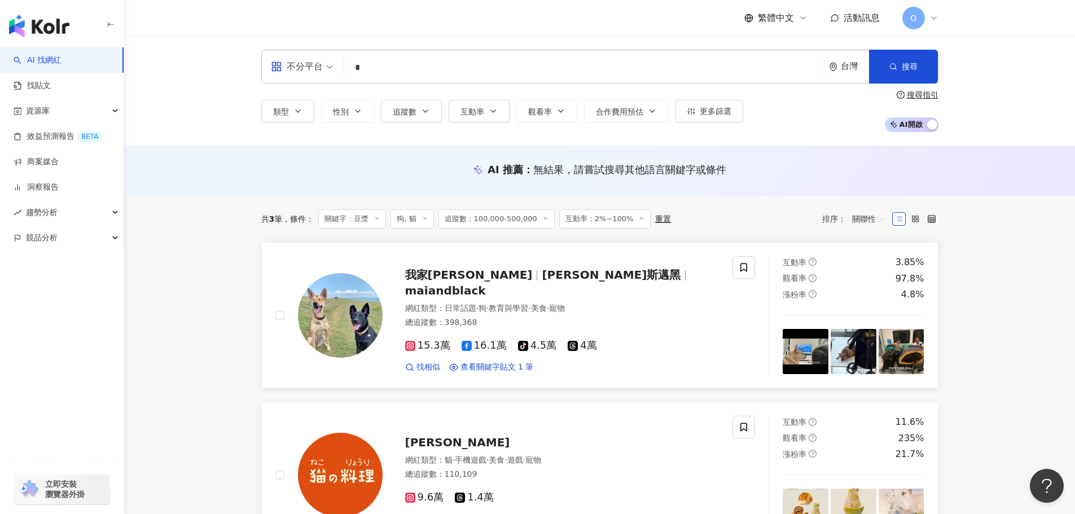
click at [434, 340] on span "15.3萬" at bounding box center [427, 346] width 45 height 12
click at [397, 71] on input "*" at bounding box center [584, 67] width 471 height 21
click at [298, 111] on icon "button" at bounding box center [298, 111] width 5 height 2
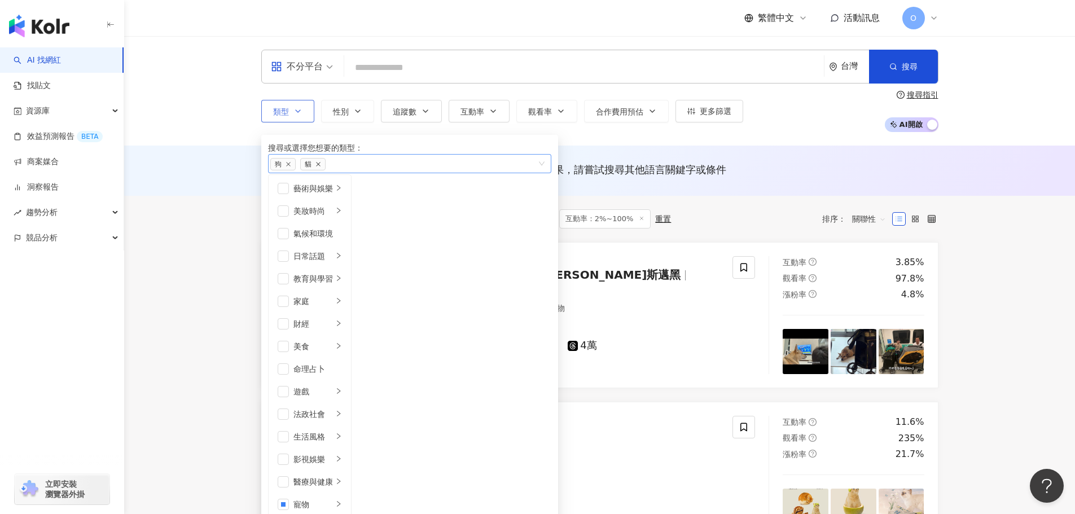
click at [321, 167] on icon "close" at bounding box center [318, 164] width 6 height 6
click at [291, 167] on icon "close" at bounding box center [289, 164] width 6 height 6
click at [302, 168] on div "button" at bounding box center [403, 164] width 267 height 8
type input "*"
type input "**"
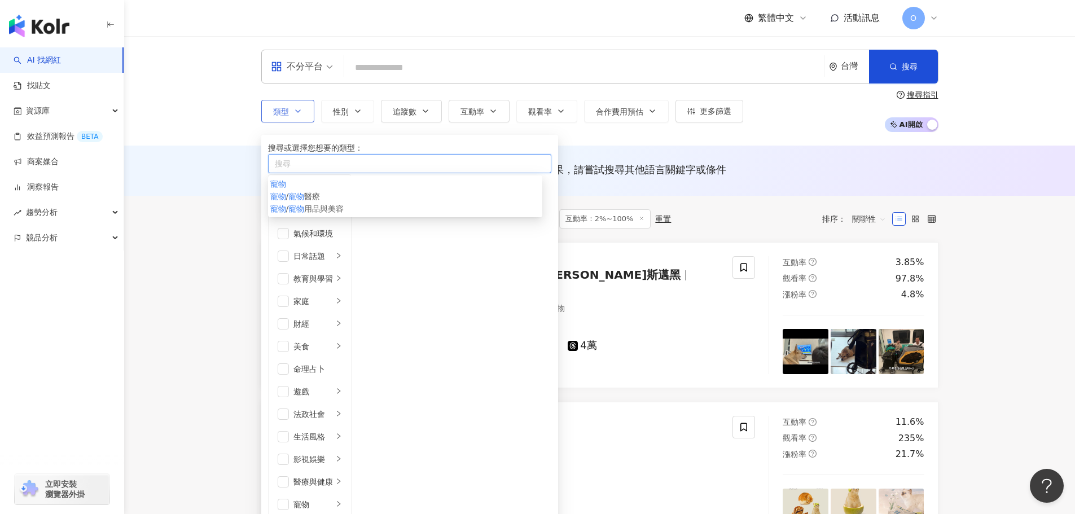
click at [344, 213] on span "用品與美容" at bounding box center [323, 208] width 39 height 9
click at [371, 203] on div "寵物 / 寵物 醫療" at bounding box center [405, 196] width 270 height 12
click at [380, 190] on div "寵物" at bounding box center [405, 184] width 270 height 12
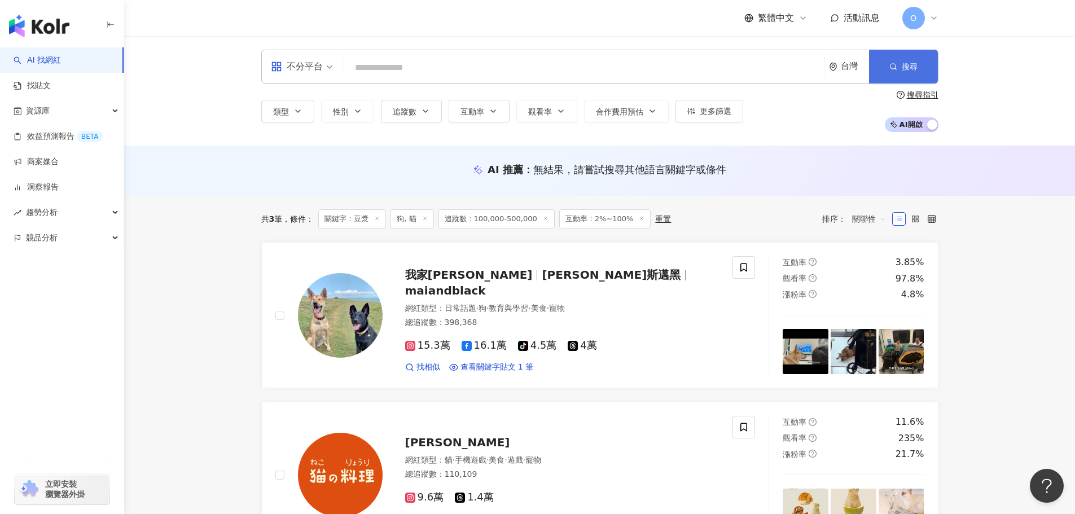
click at [913, 74] on button "搜尋" at bounding box center [903, 67] width 69 height 34
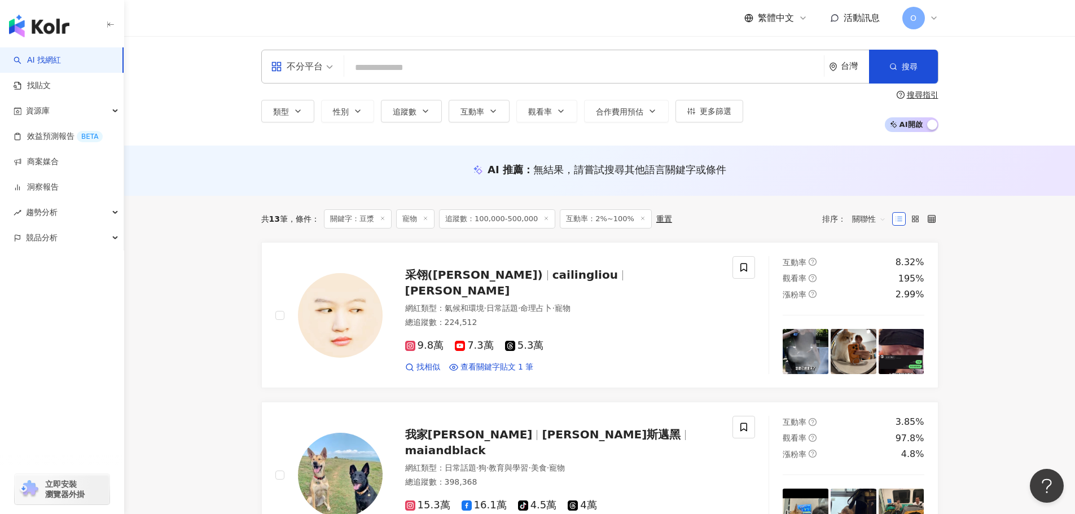
click at [877, 216] on span "關聯性" at bounding box center [869, 219] width 34 height 18
click at [866, 265] on div "追蹤數" at bounding box center [869, 261] width 28 height 12
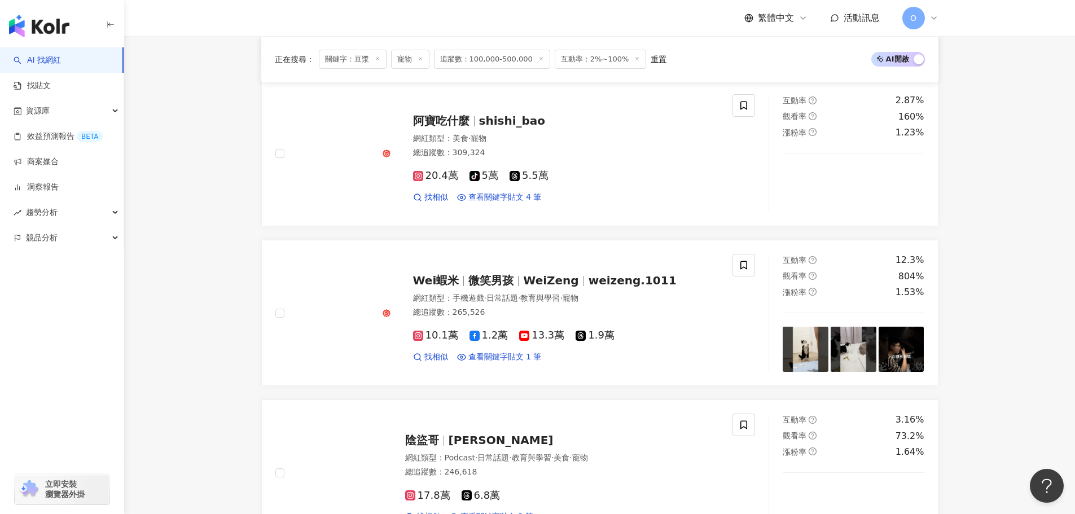
scroll to position [339, 0]
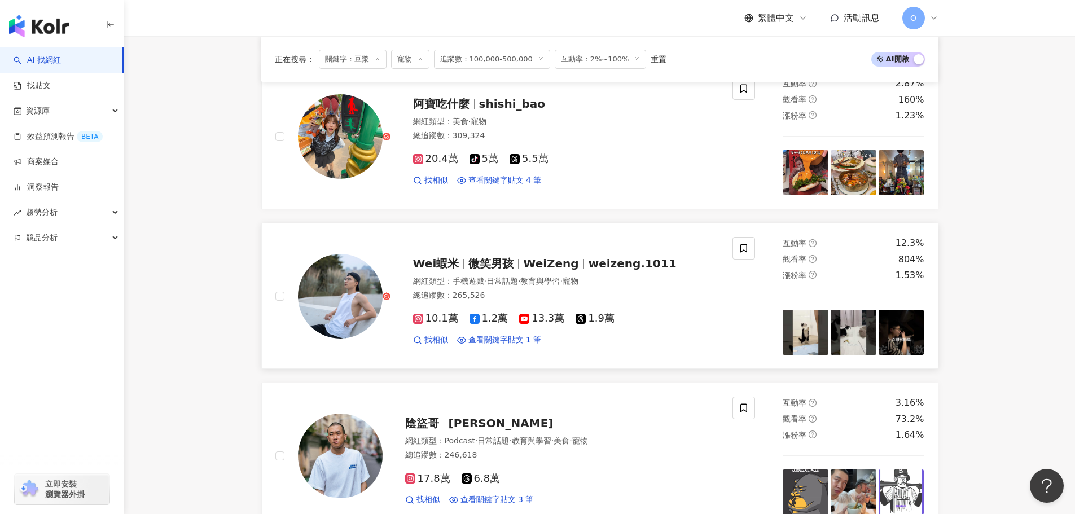
click at [413, 323] on icon at bounding box center [418, 319] width 10 height 10
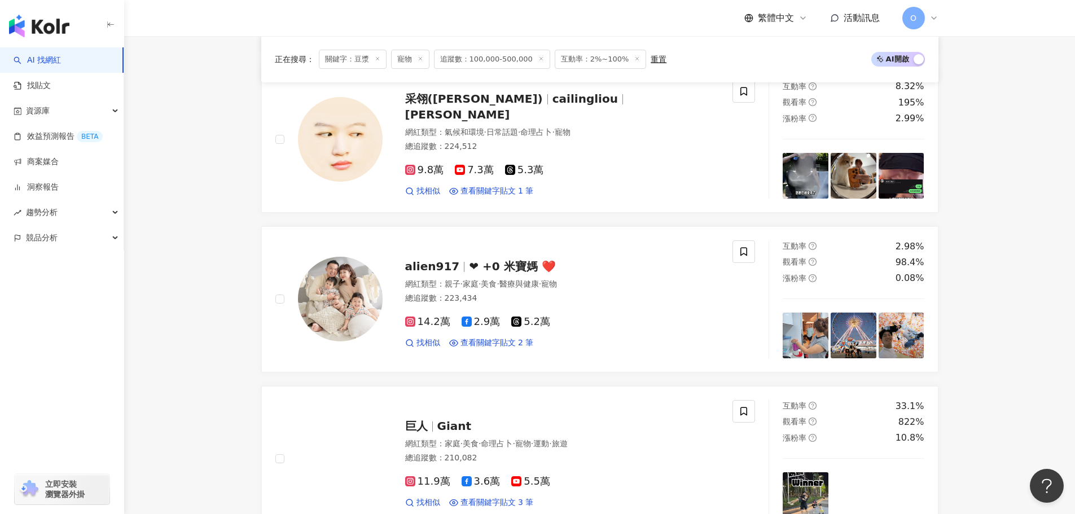
scroll to position [846, 0]
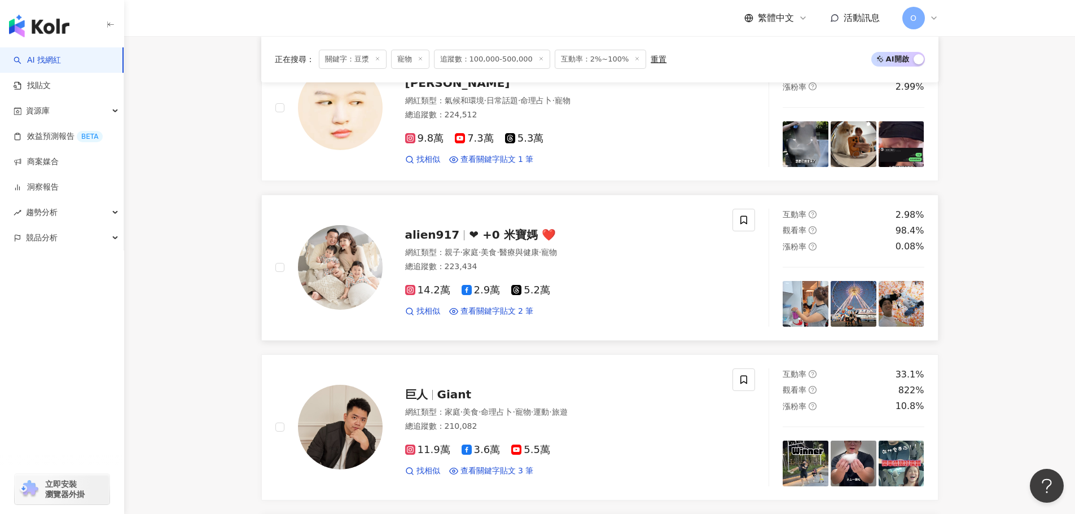
click at [498, 229] on span "❤ +0 米寶媽 ❤️" at bounding box center [512, 235] width 86 height 14
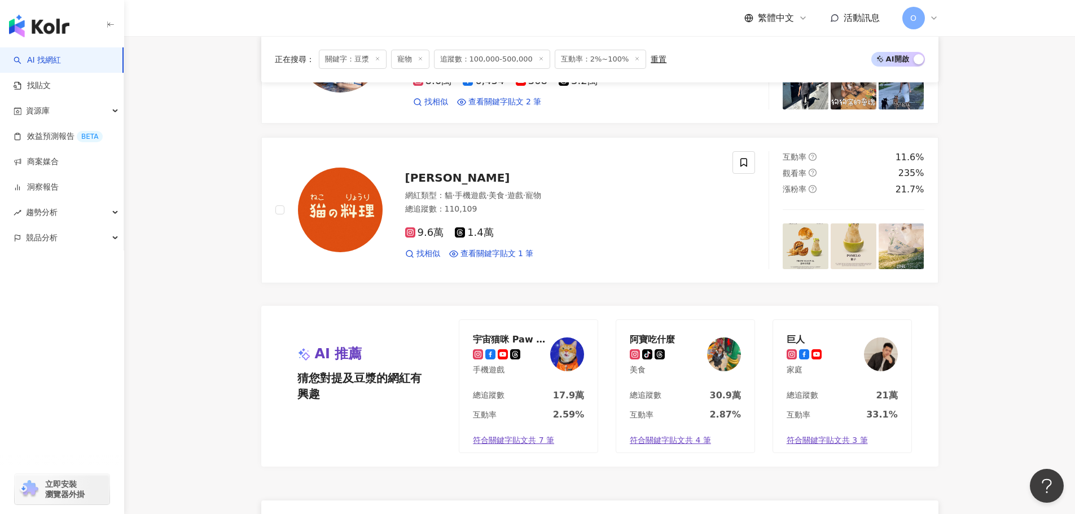
scroll to position [2031, 0]
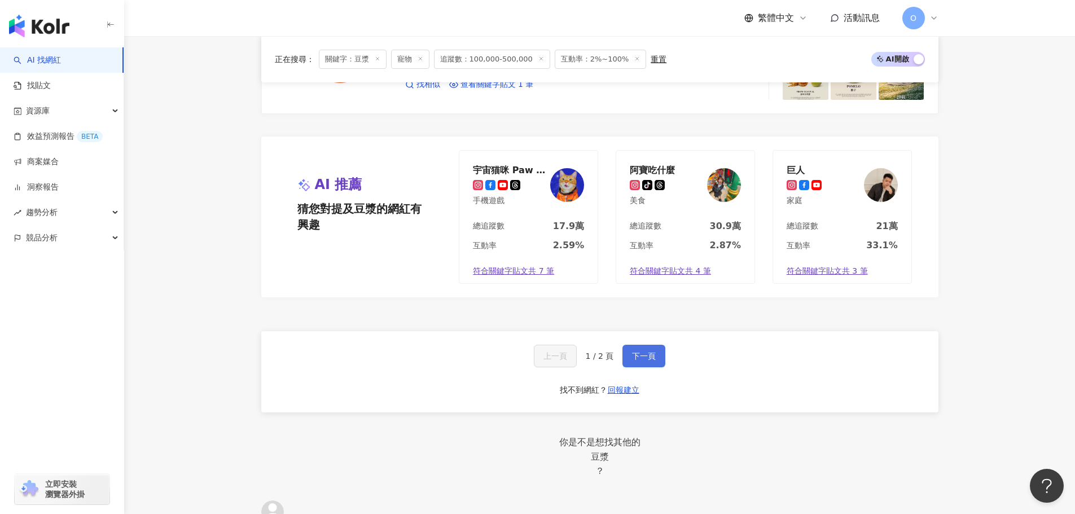
click at [653, 359] on span "下一頁" at bounding box center [644, 356] width 24 height 9
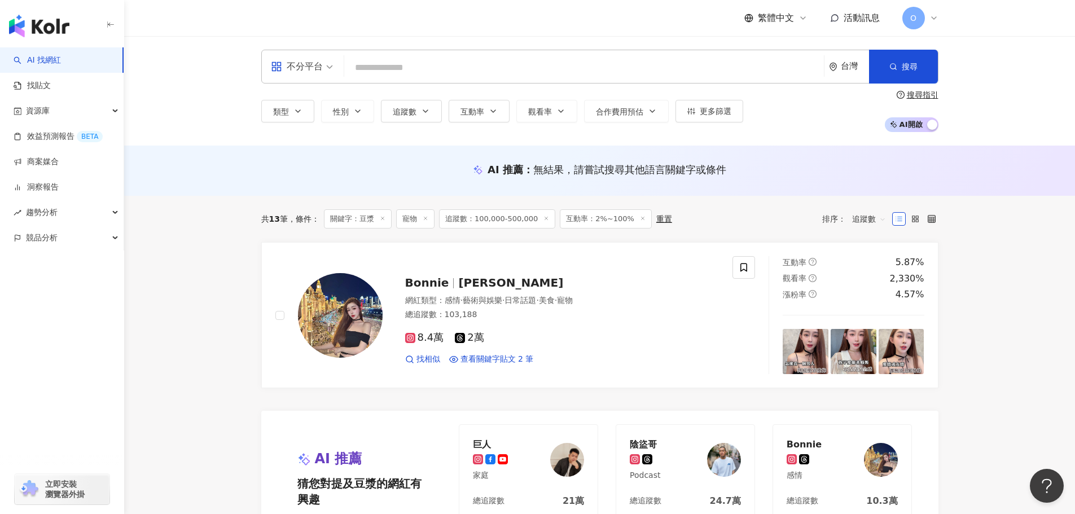
scroll to position [339, 0]
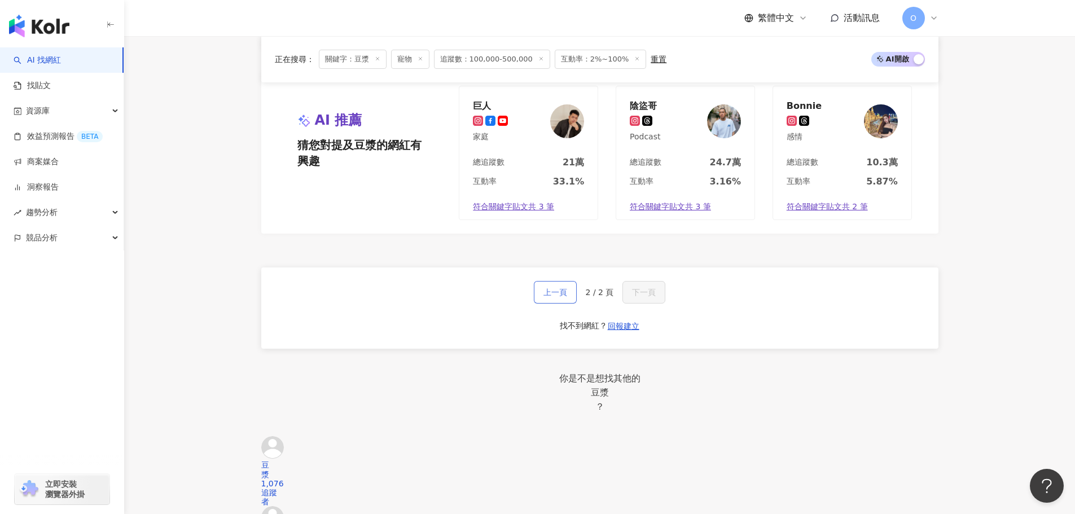
click at [537, 296] on button "上一頁" at bounding box center [555, 292] width 43 height 23
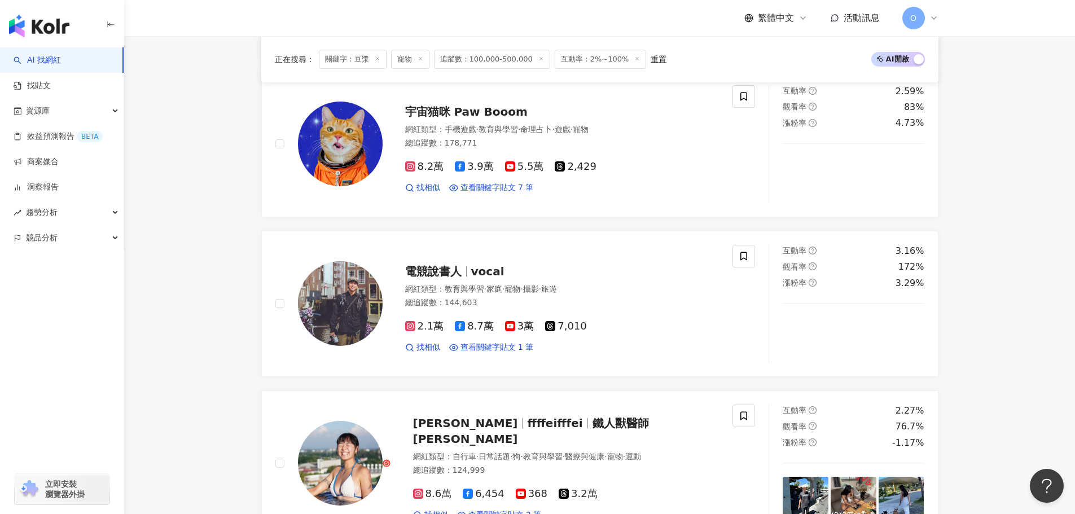
scroll to position [1418, 0]
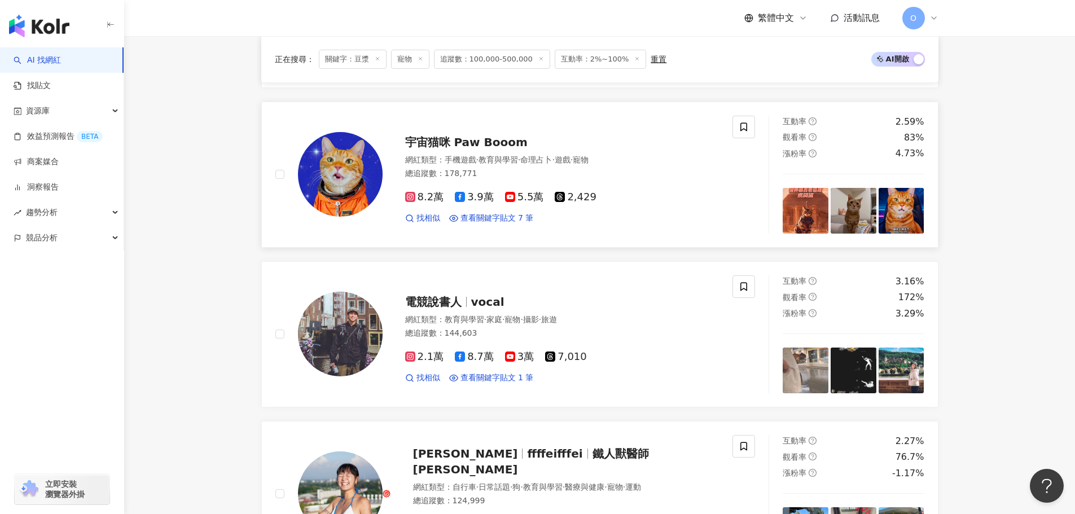
click at [414, 201] on icon at bounding box center [410, 197] width 10 height 10
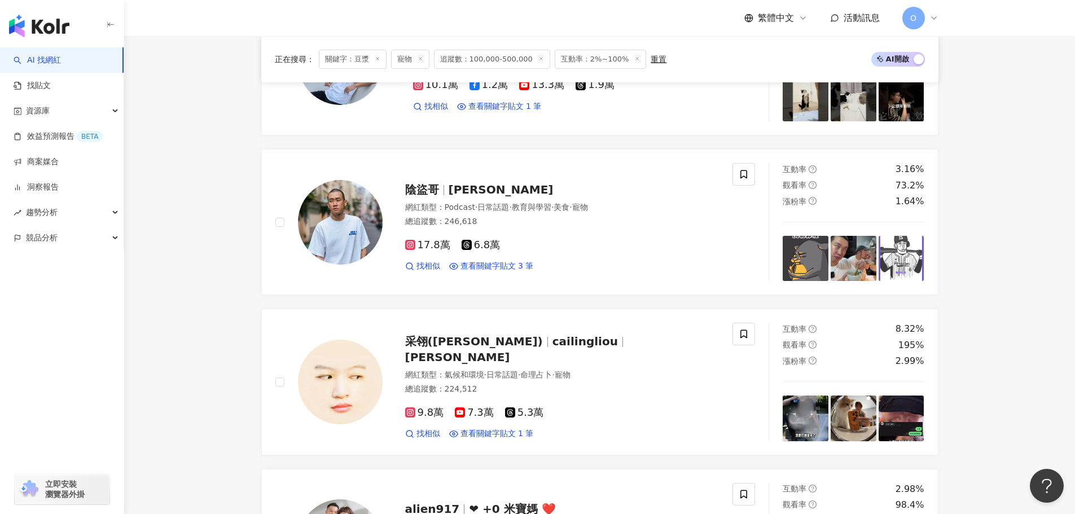
scroll to position [0, 0]
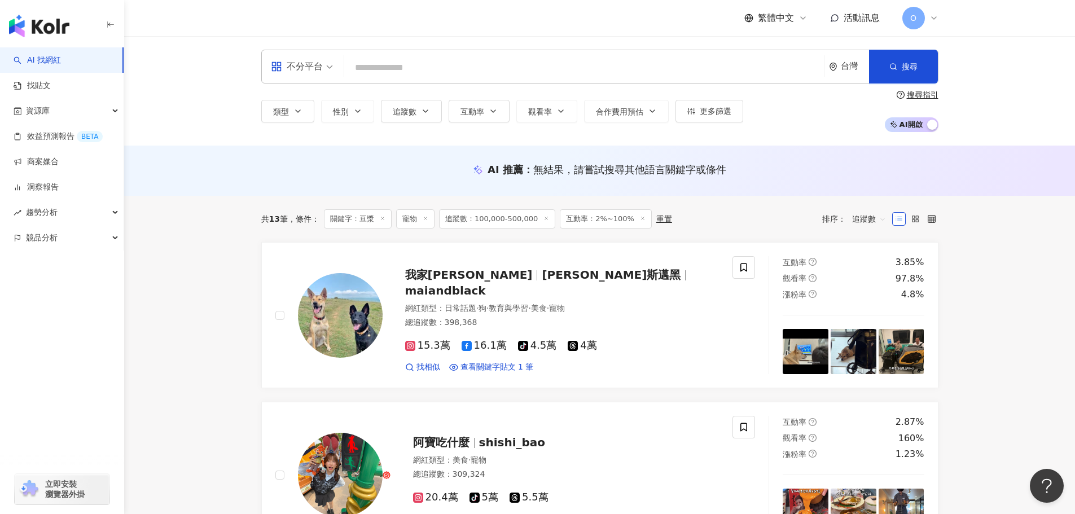
click at [383, 218] on icon at bounding box center [383, 219] width 6 height 6
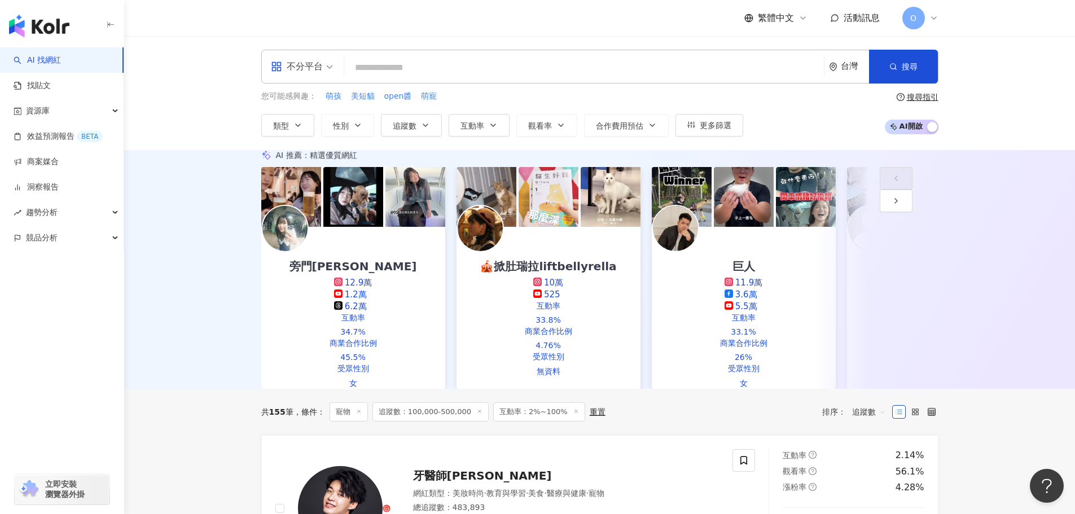
scroll to position [339, 0]
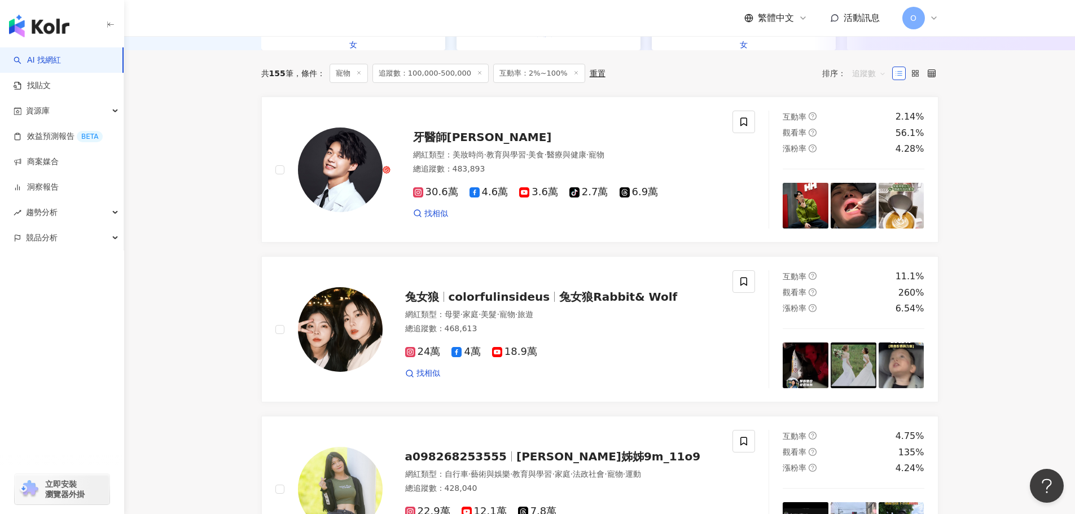
click at [871, 82] on span "追蹤數" at bounding box center [869, 73] width 34 height 18
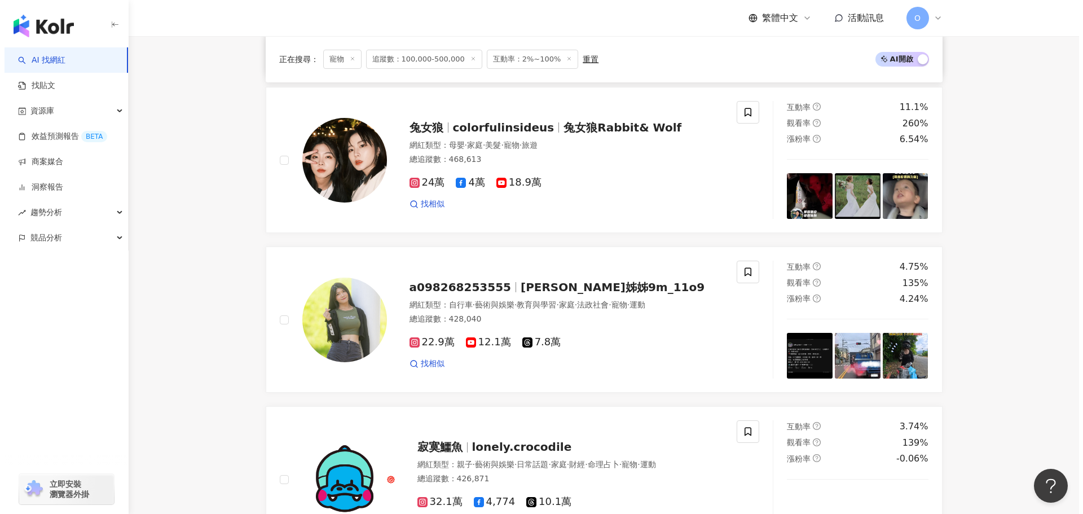
scroll to position [0, 0]
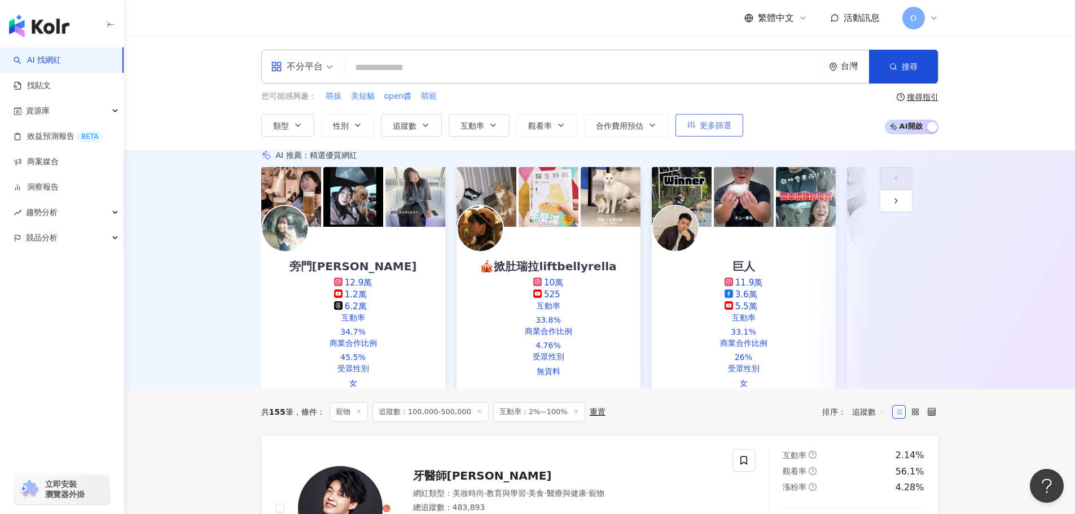
click at [711, 124] on span "更多篩選" at bounding box center [716, 125] width 32 height 9
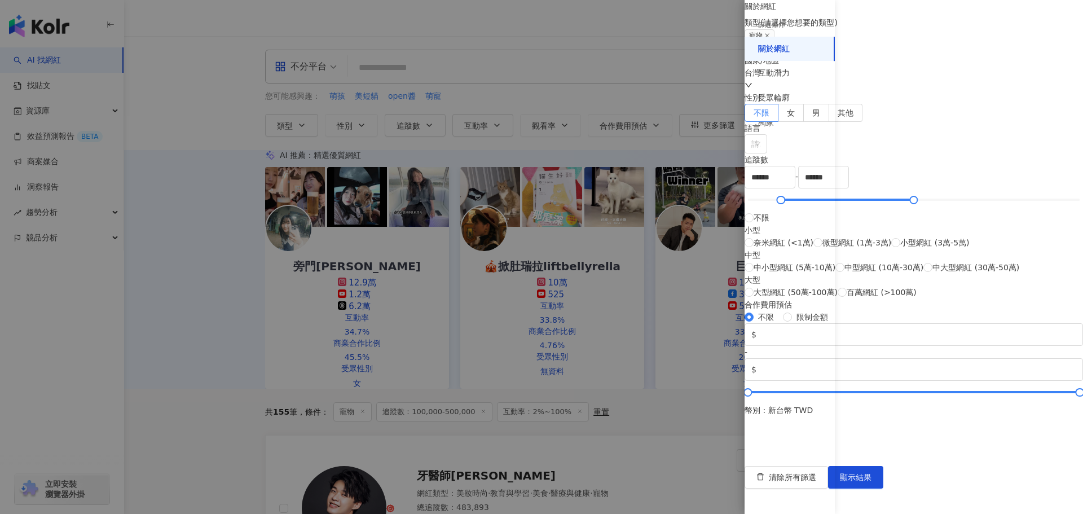
click at [779, 27] on div "篩選條件" at bounding box center [771, 25] width 27 height 10
click at [779, 25] on div "篩選條件" at bounding box center [771, 25] width 27 height 10
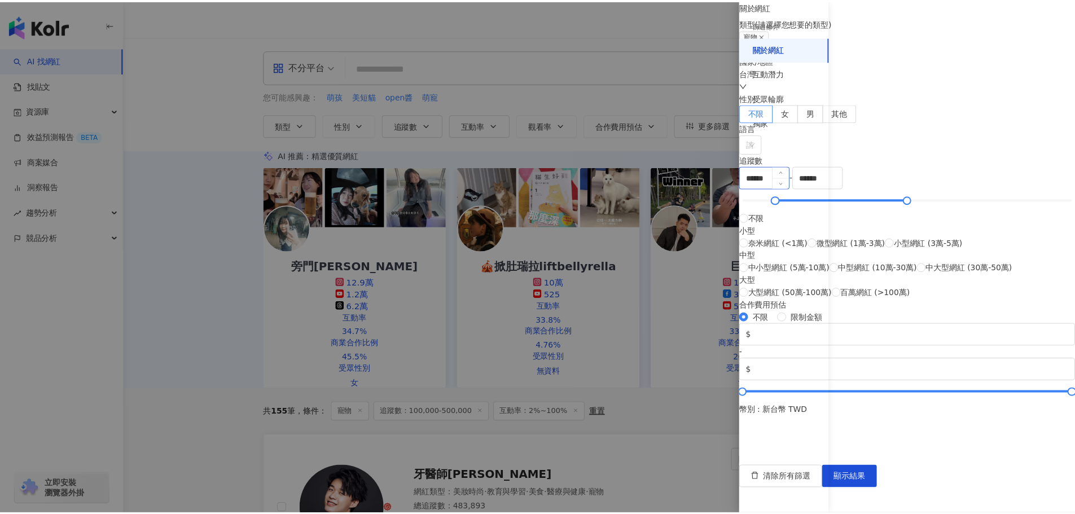
scroll to position [339, 0]
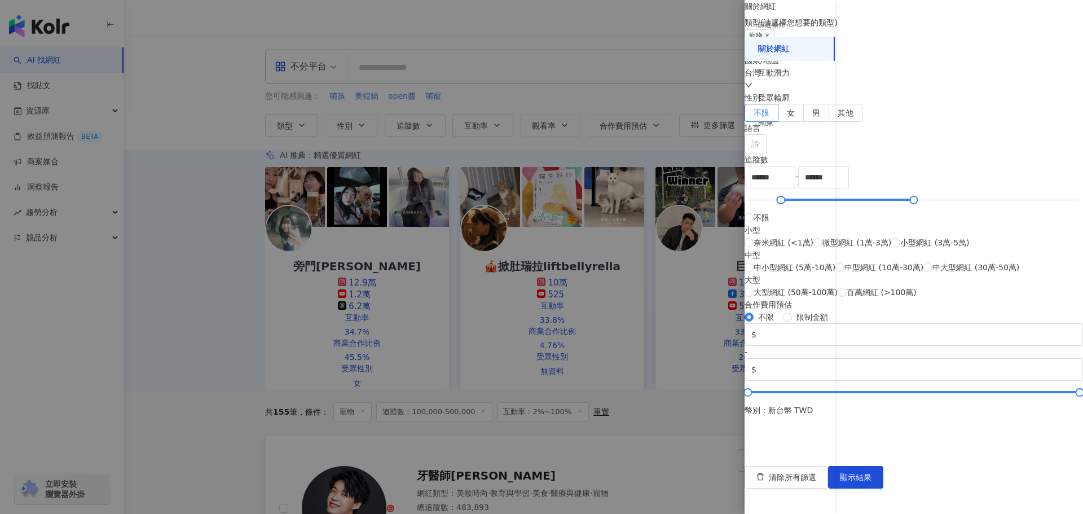
click at [613, 186] on div at bounding box center [541, 257] width 1083 height 514
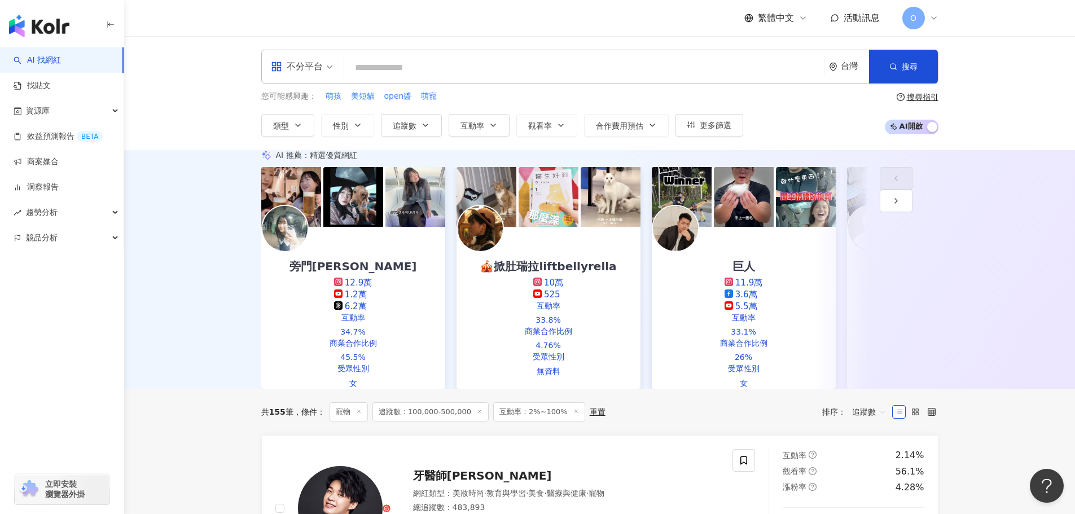
click at [310, 64] on div "不分平台" at bounding box center [297, 67] width 52 height 18
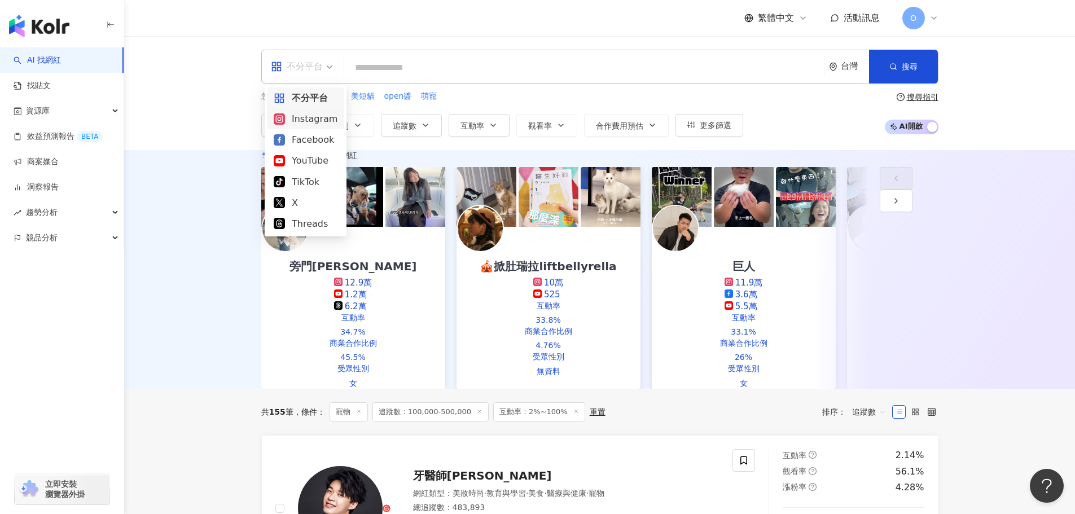
click at [311, 113] on div "Instagram" at bounding box center [306, 119] width 64 height 14
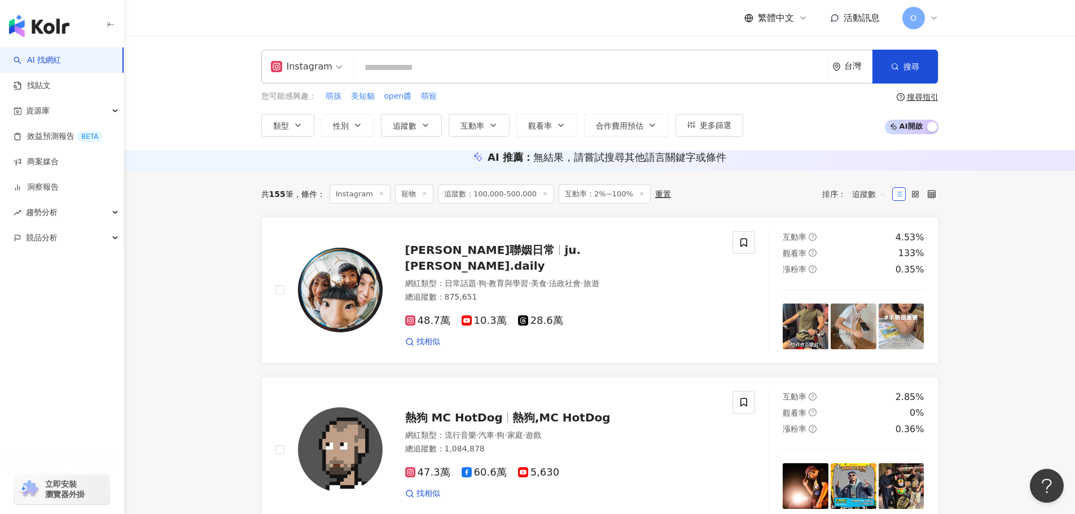
click at [875, 203] on span "追蹤數" at bounding box center [869, 194] width 34 height 18
click at [873, 265] on div "追蹤數" at bounding box center [869, 266] width 28 height 12
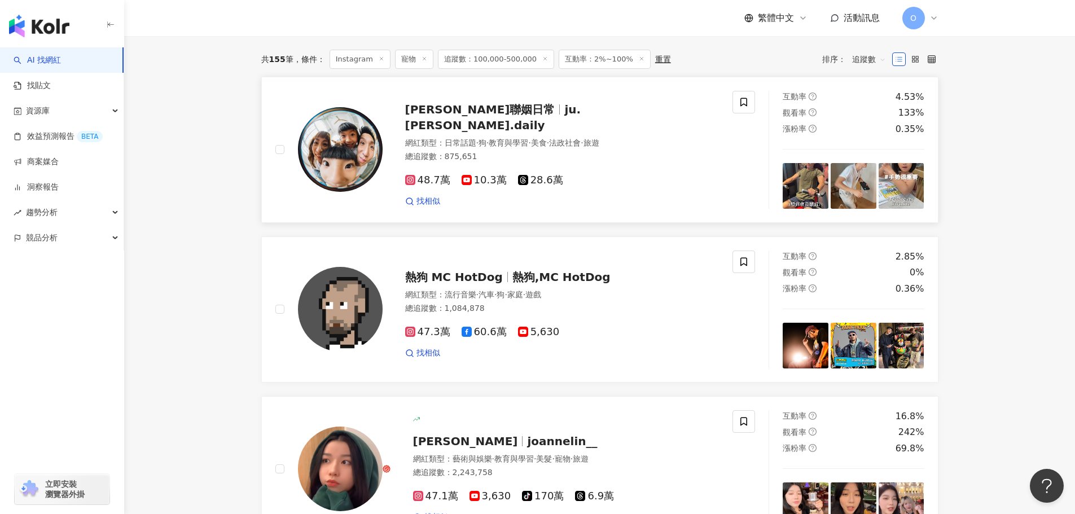
scroll to position [169, 0]
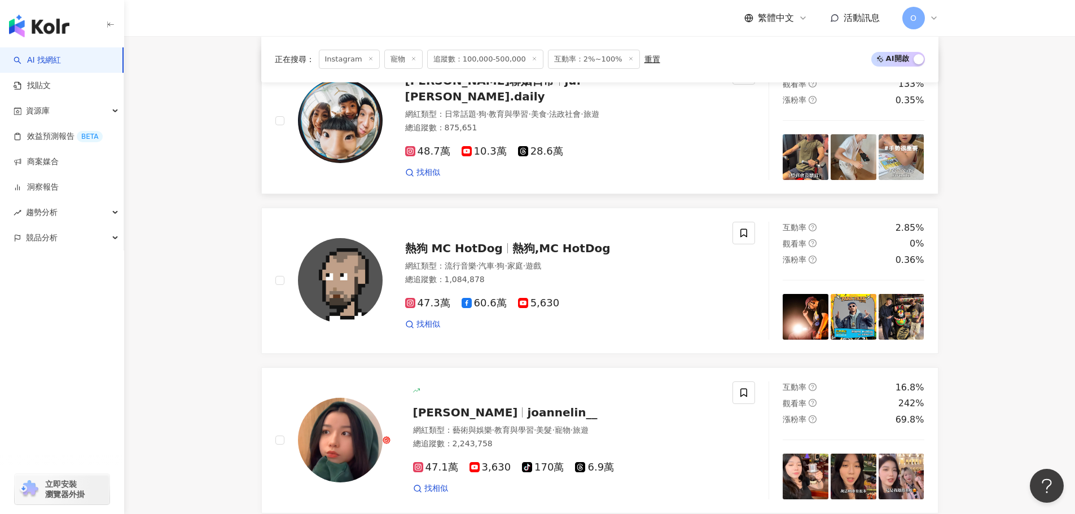
click at [409, 154] on icon at bounding box center [410, 151] width 6 height 6
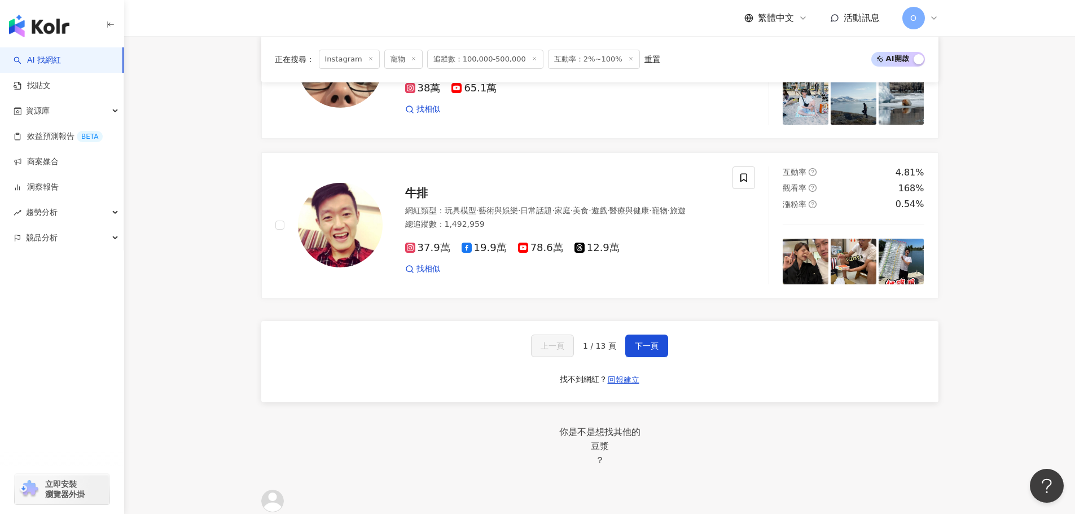
scroll to position [1862, 0]
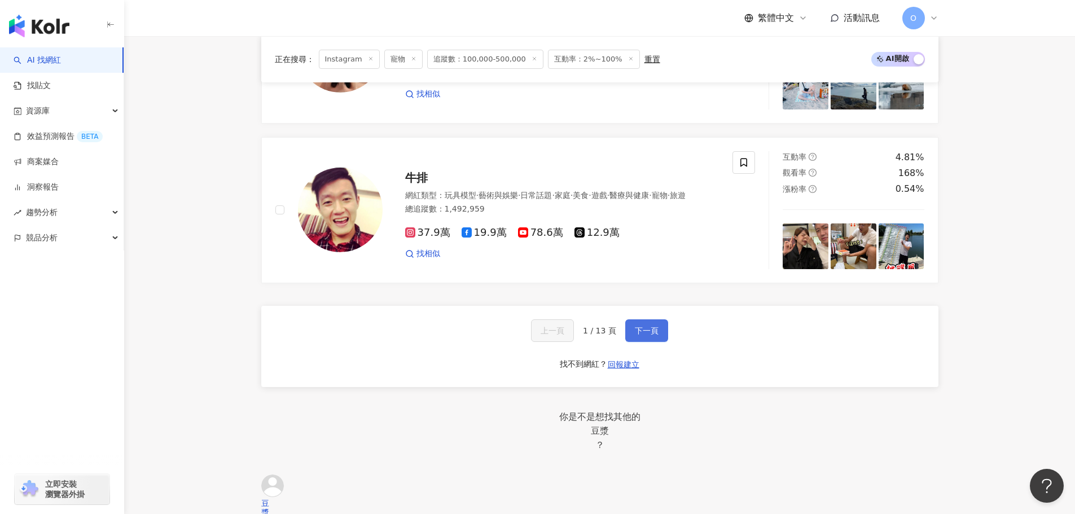
click at [635, 334] on span "下一頁" at bounding box center [647, 330] width 24 height 9
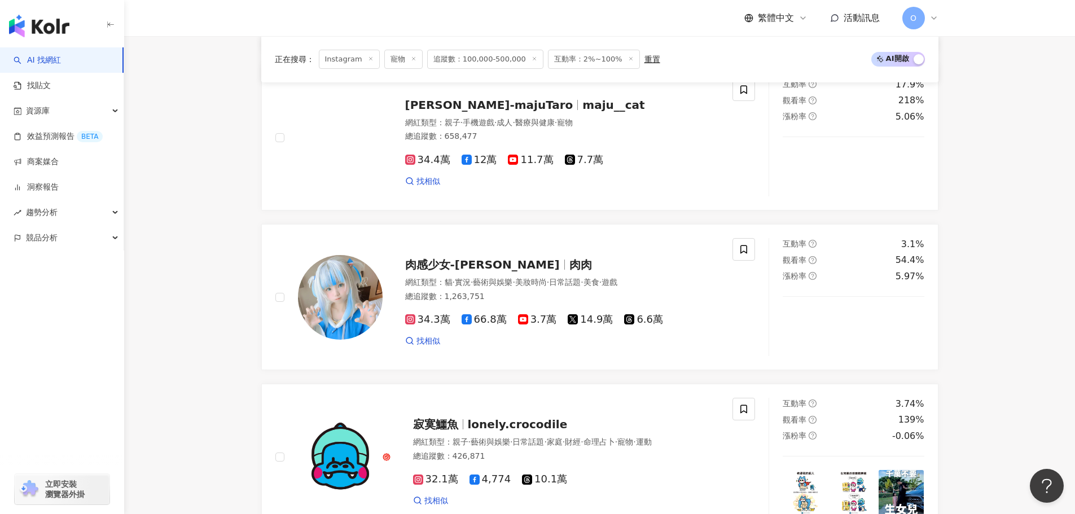
scroll to position [677, 0]
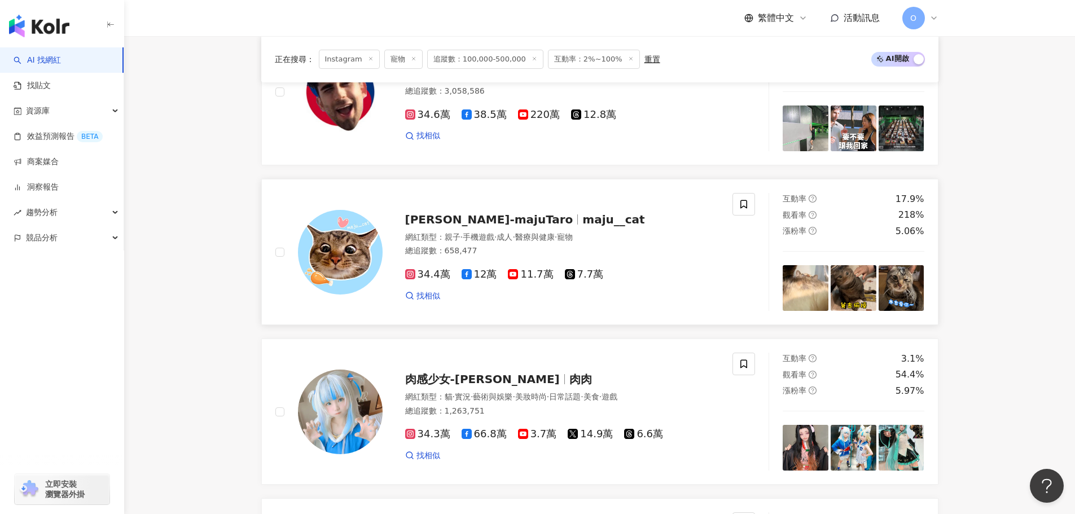
click at [408, 278] on icon at bounding box center [410, 275] width 6 height 6
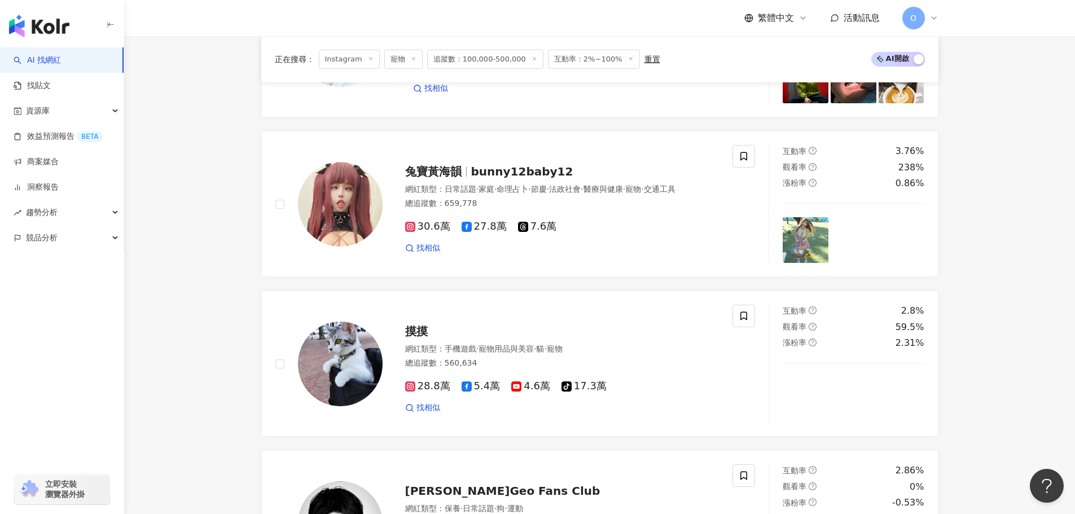
scroll to position [1862, 0]
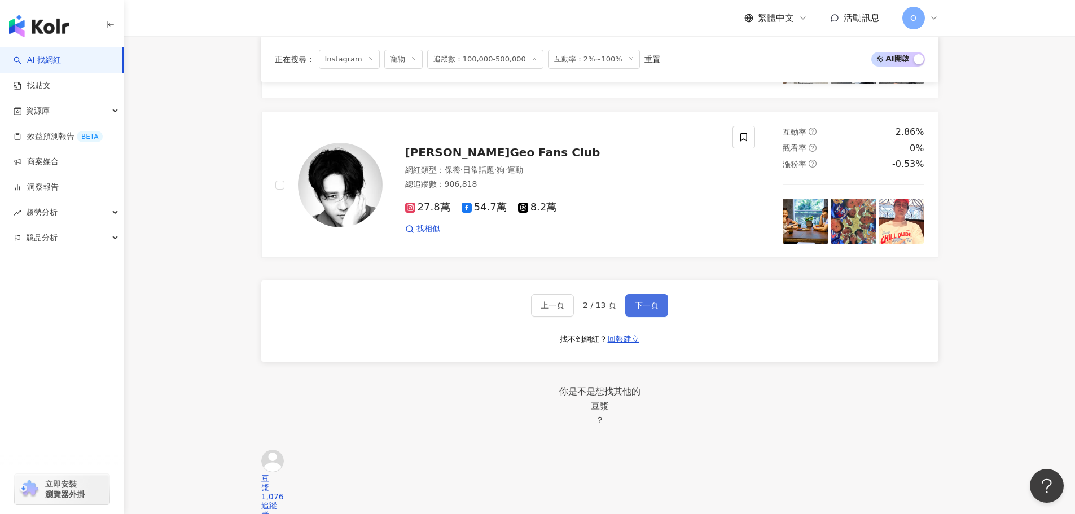
click at [629, 317] on button "下一頁" at bounding box center [646, 305] width 43 height 23
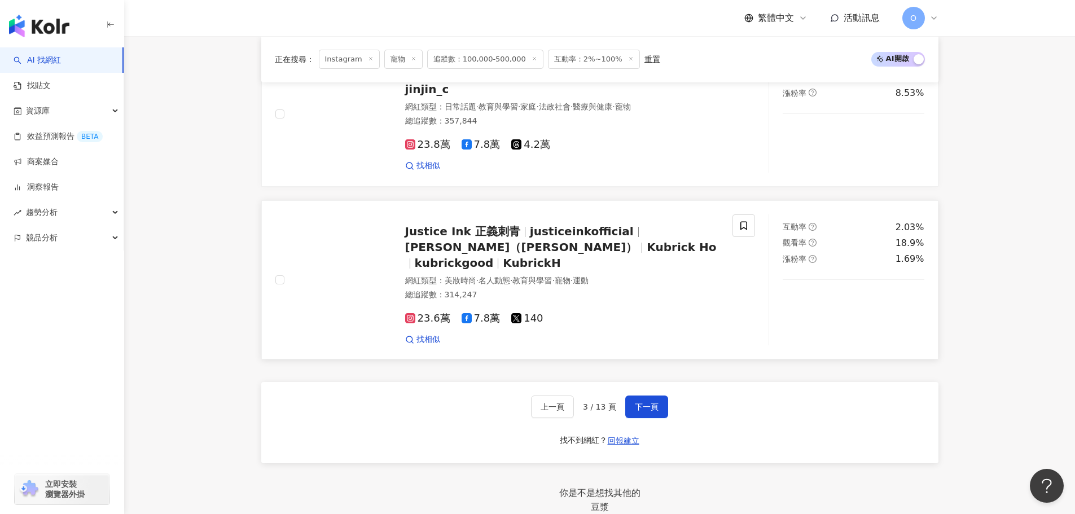
scroll to position [1705, 0]
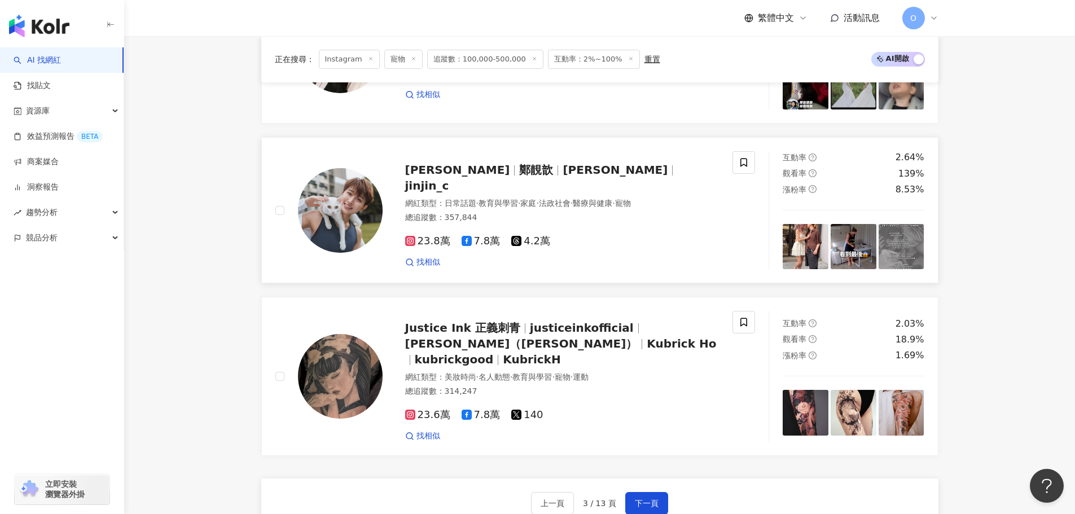
click at [414, 246] on icon at bounding box center [410, 241] width 10 height 10
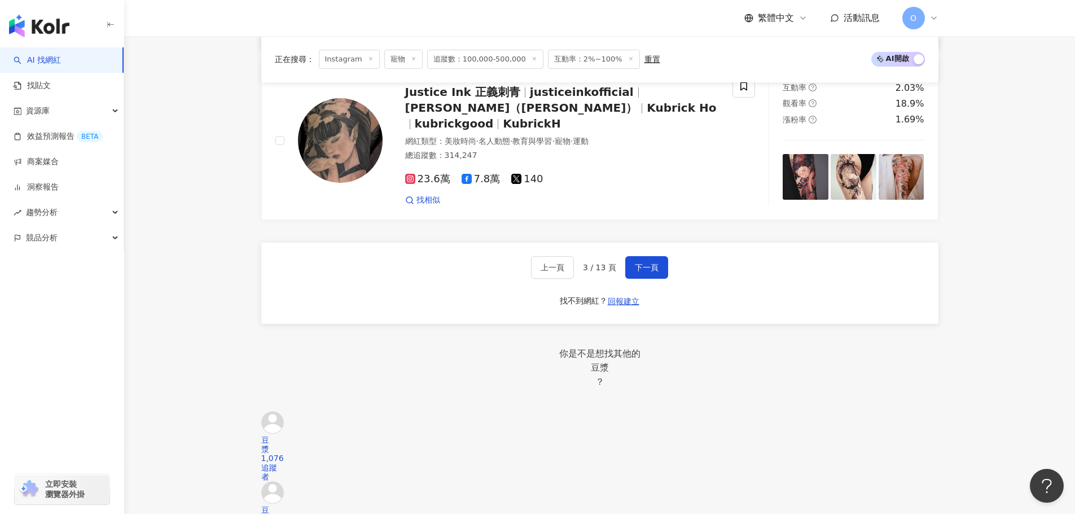
scroll to position [2031, 0]
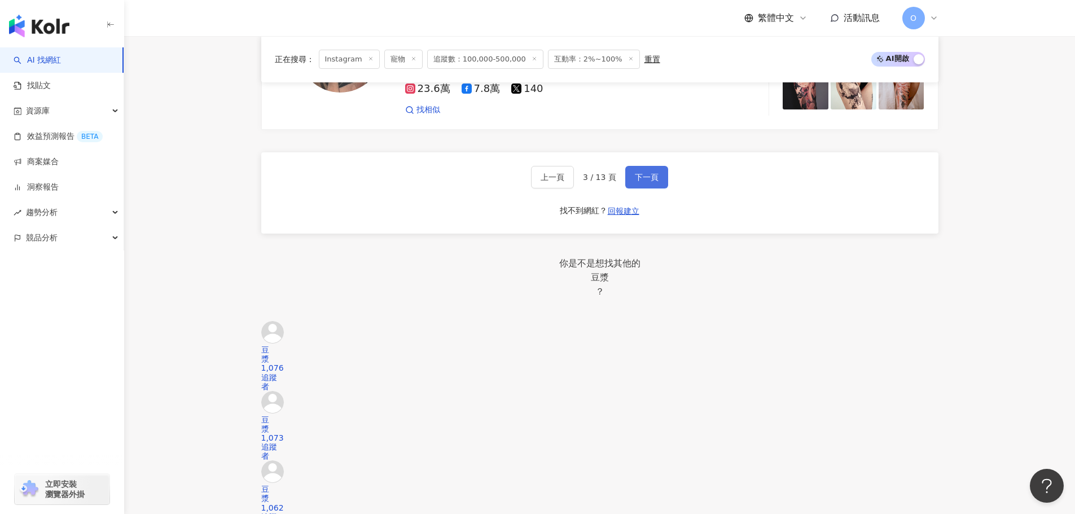
click at [630, 178] on button "下一頁" at bounding box center [646, 177] width 43 height 23
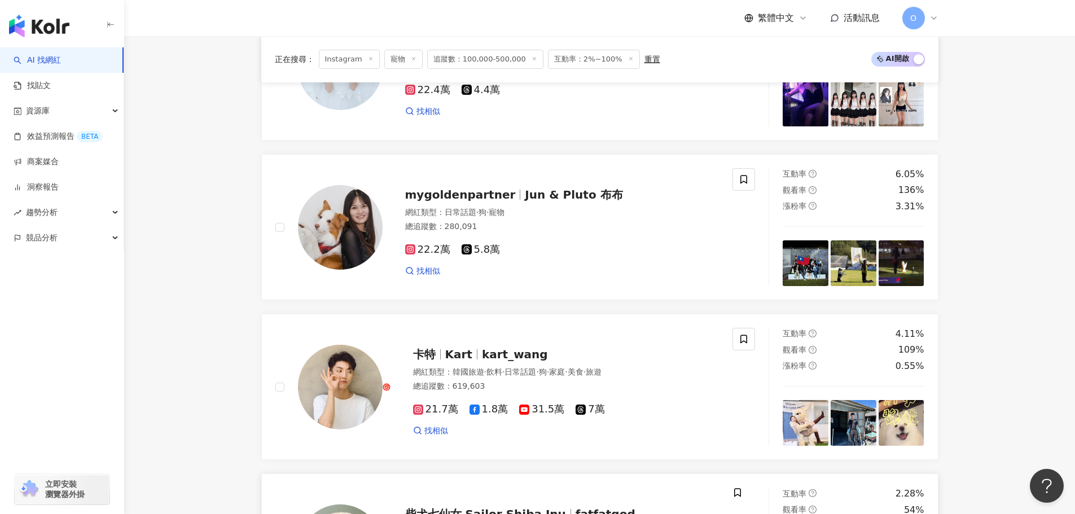
scroll to position [829, 0]
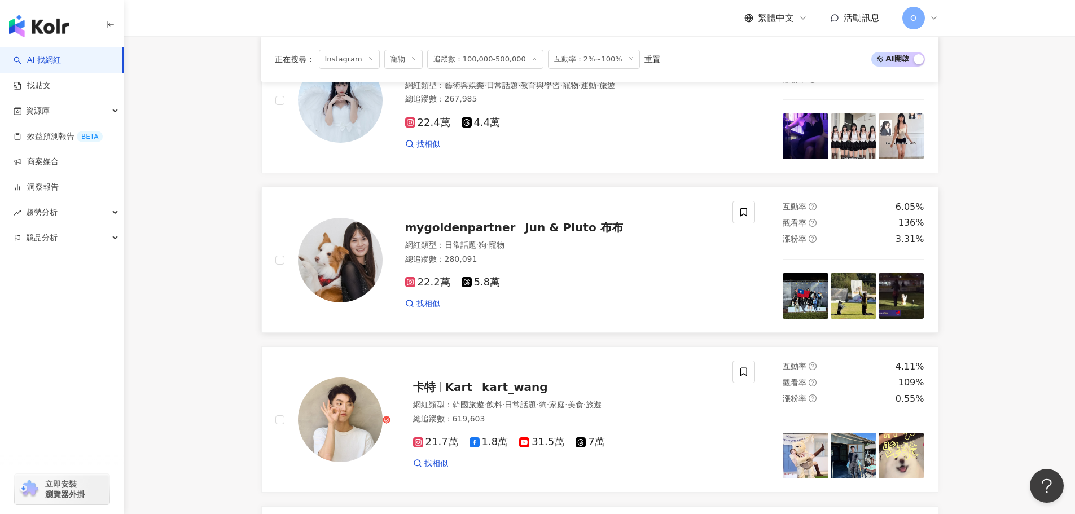
click at [413, 287] on rect at bounding box center [410, 283] width 8 height 8
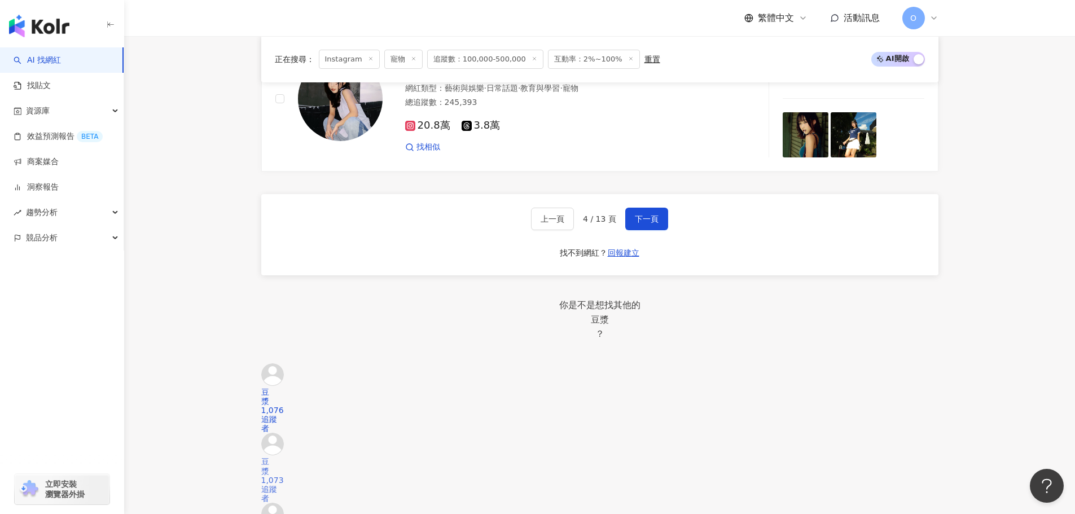
scroll to position [2031, 0]
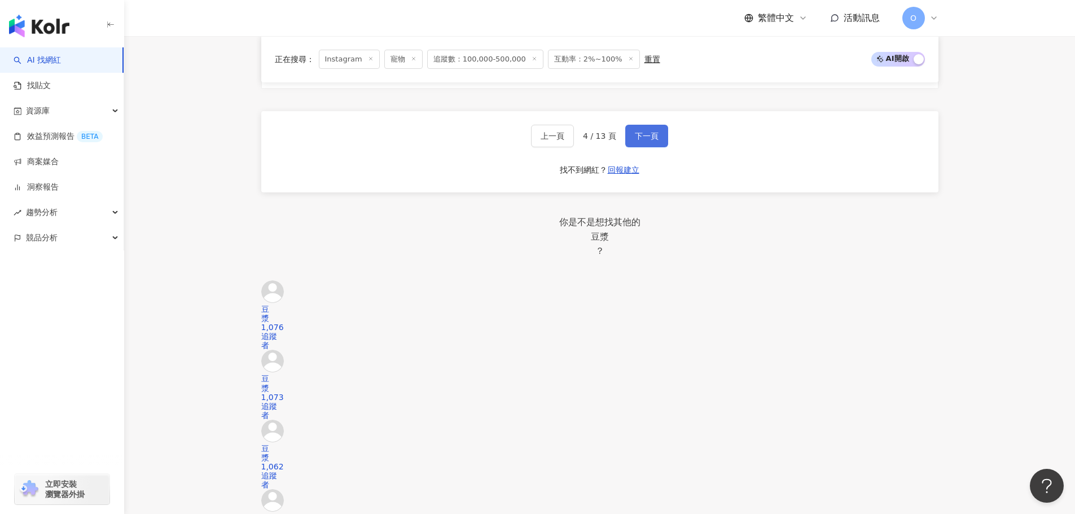
click at [641, 140] on span "下一頁" at bounding box center [647, 135] width 24 height 9
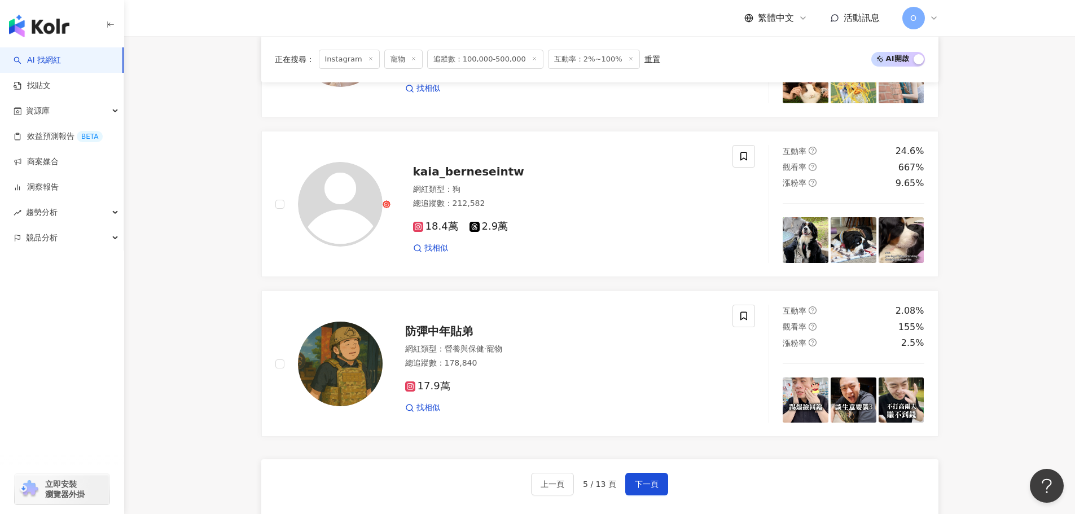
scroll to position [1693, 0]
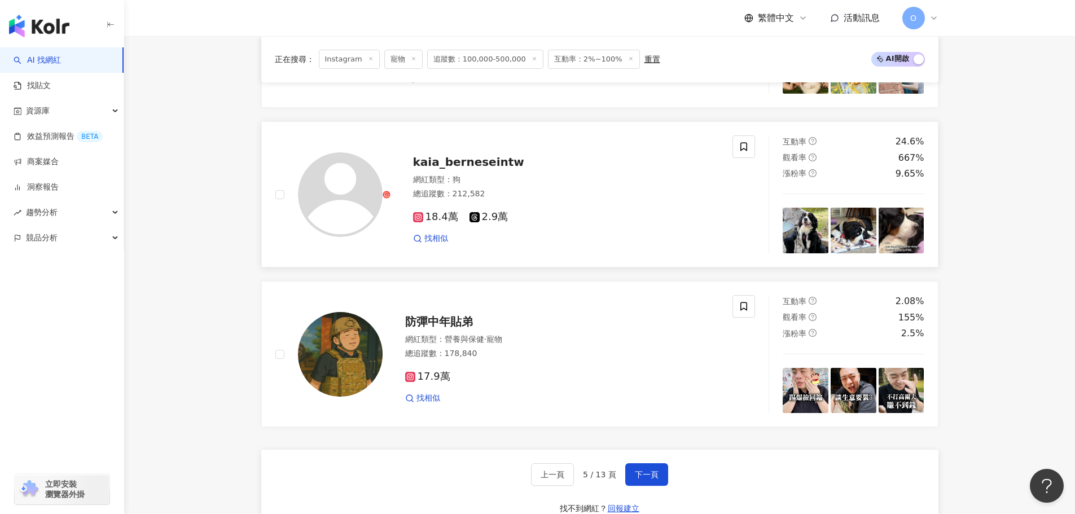
click at [414, 221] on rect at bounding box center [418, 217] width 8 height 8
click at [640, 479] on span "下一頁" at bounding box center [647, 474] width 24 height 9
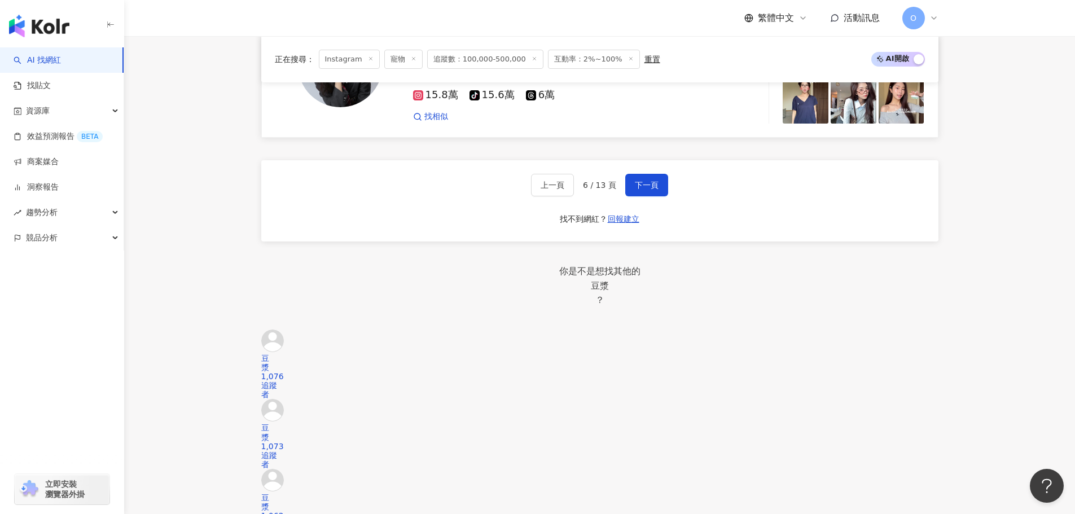
scroll to position [2032, 0]
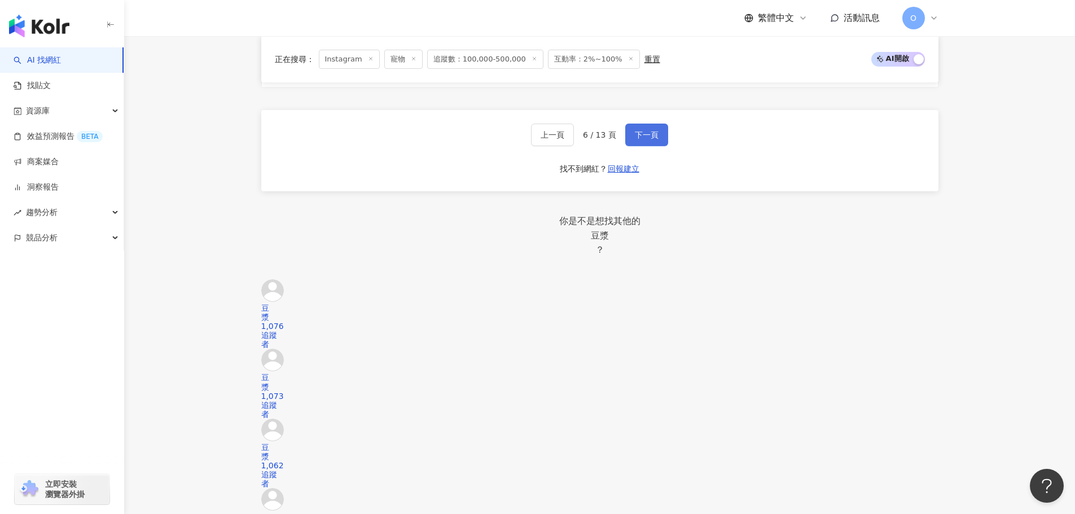
click at [630, 146] on button "下一頁" at bounding box center [646, 135] width 43 height 23
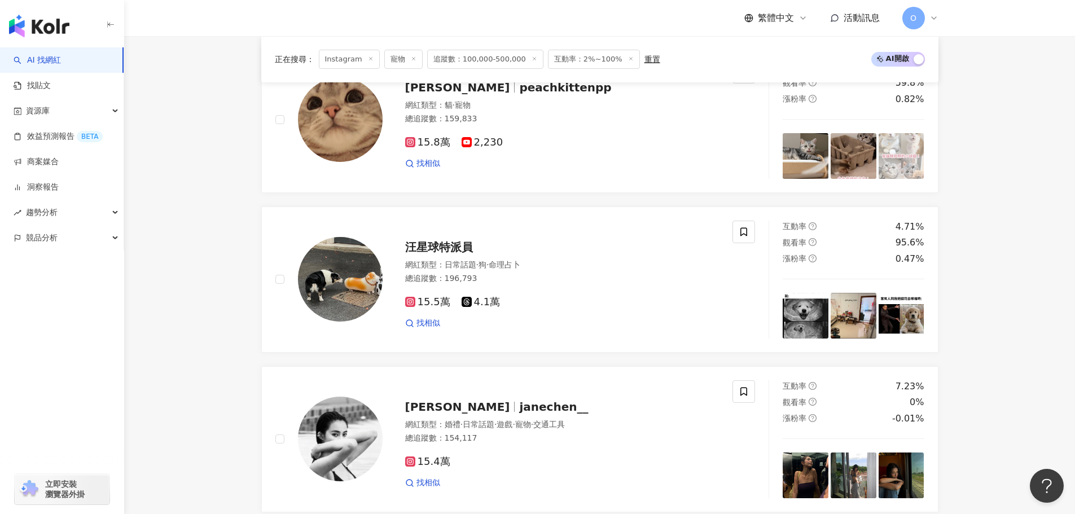
scroll to position [1, 0]
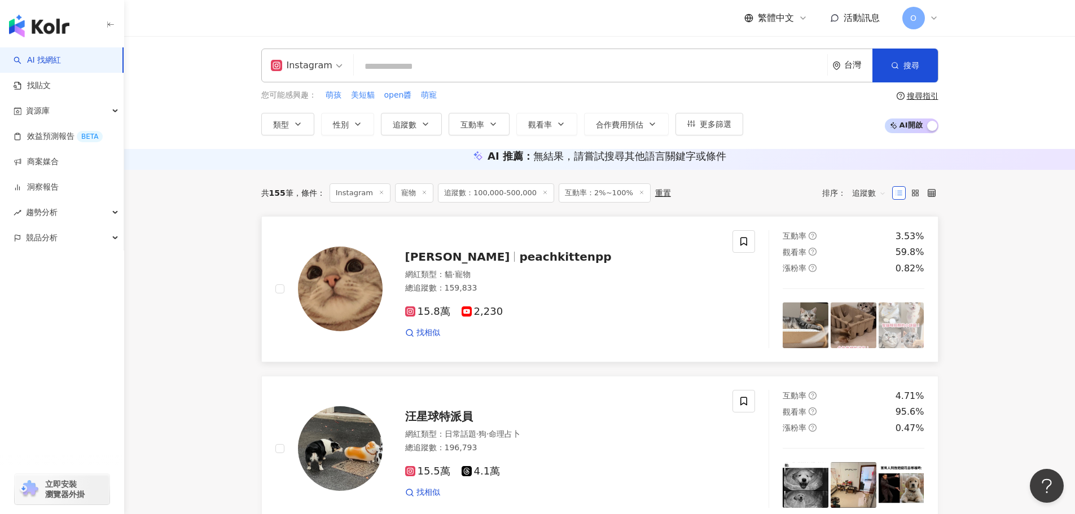
click at [414, 317] on icon at bounding box center [410, 311] width 10 height 10
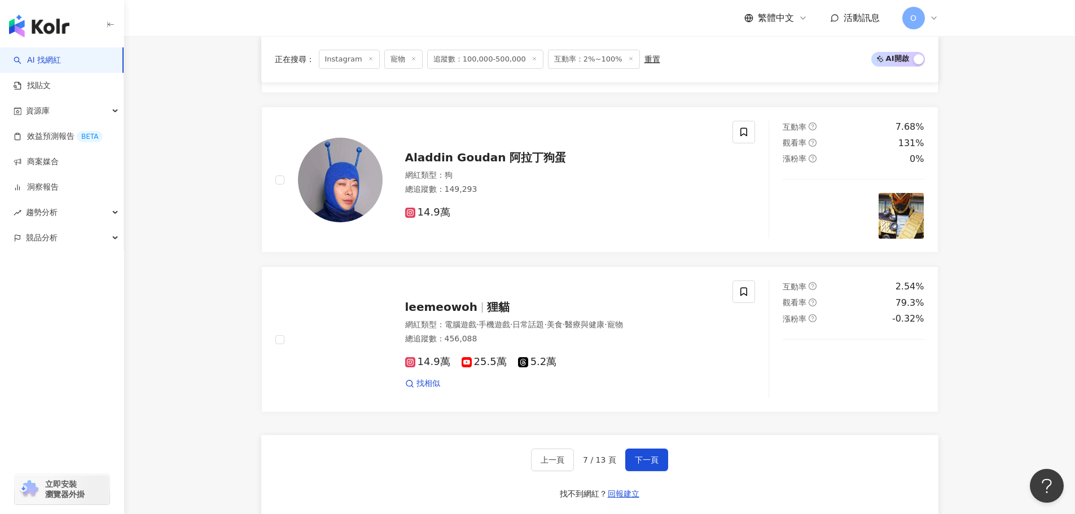
scroll to position [2032, 0]
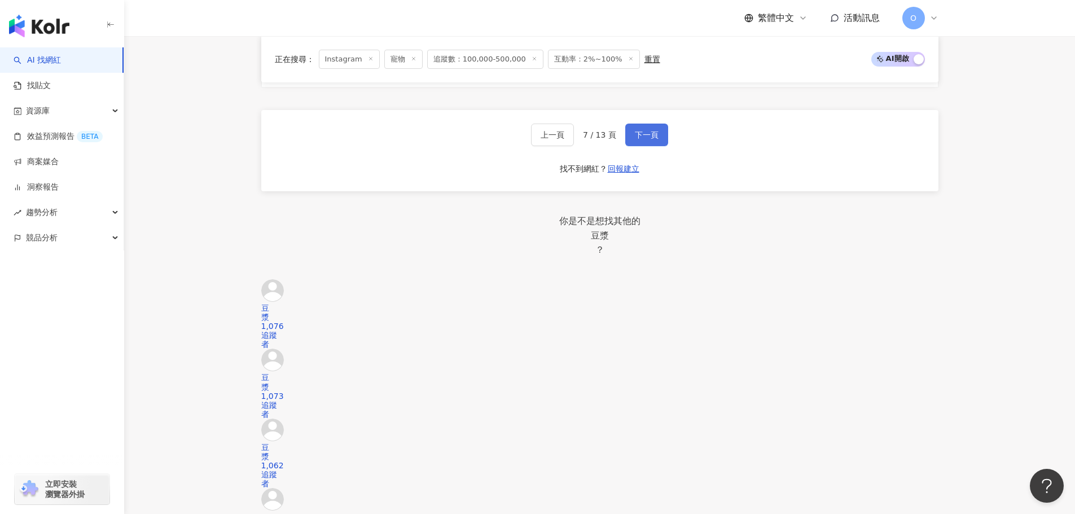
click at [636, 146] on button "下一頁" at bounding box center [646, 135] width 43 height 23
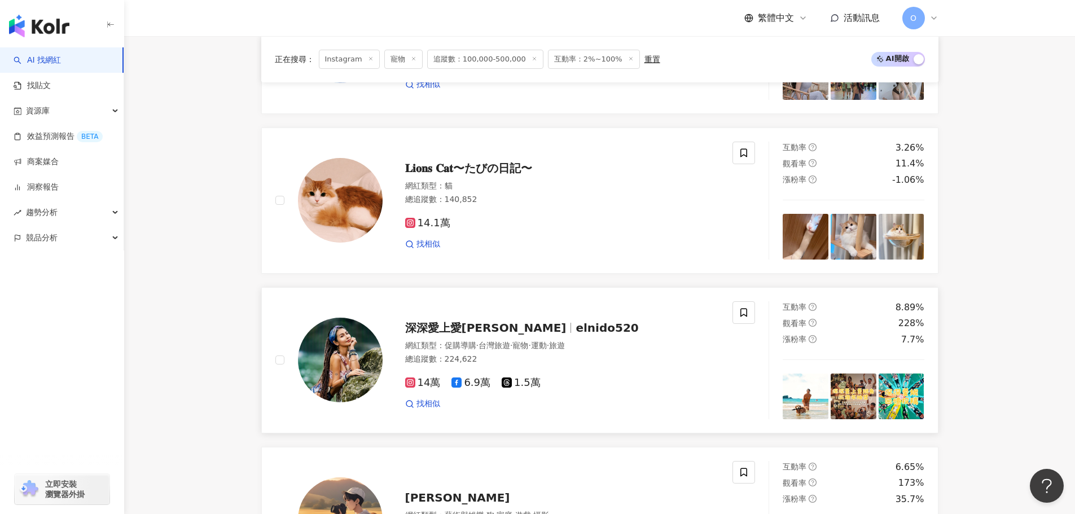
scroll to position [1193, 0]
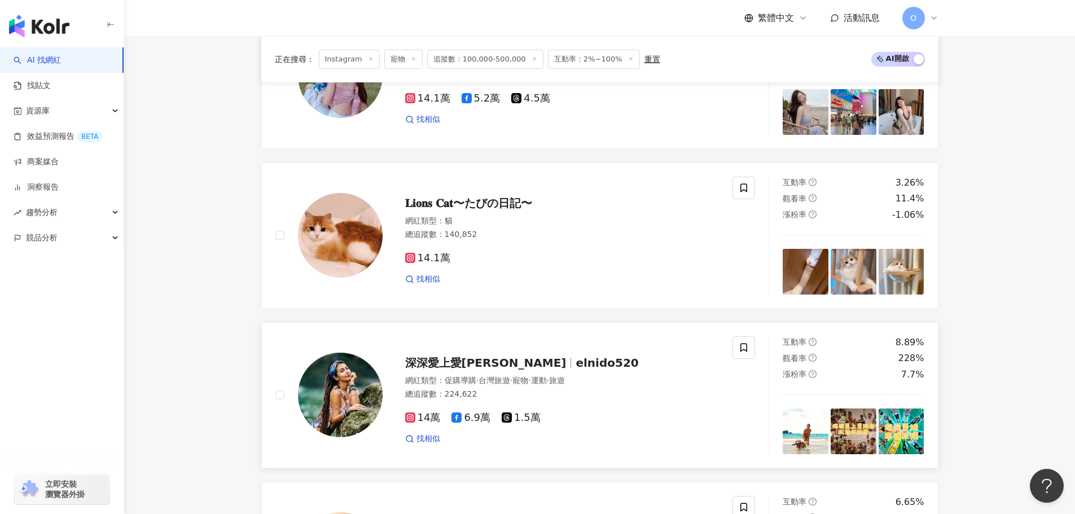
click at [410, 423] on icon at bounding box center [410, 417] width 10 height 10
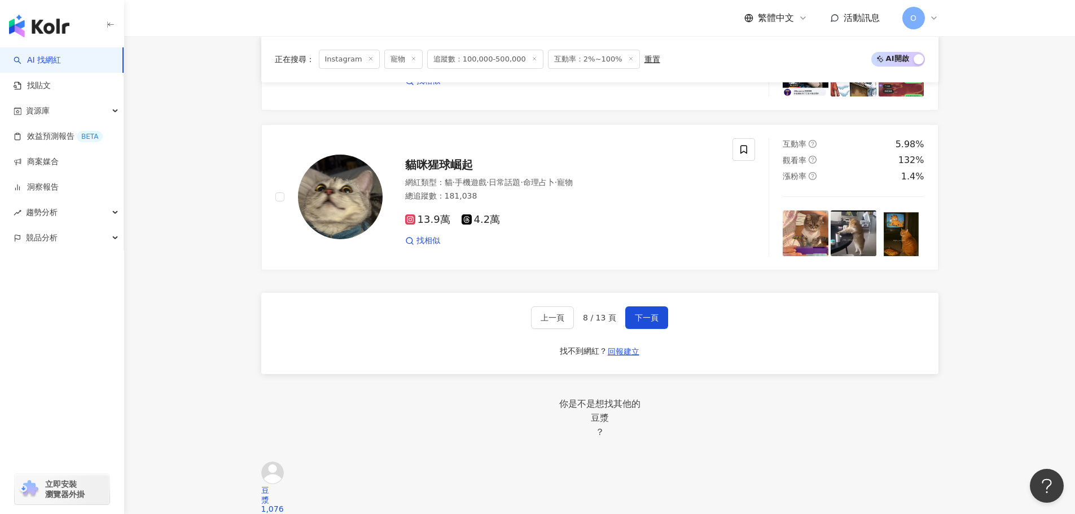
scroll to position [1701, 0]
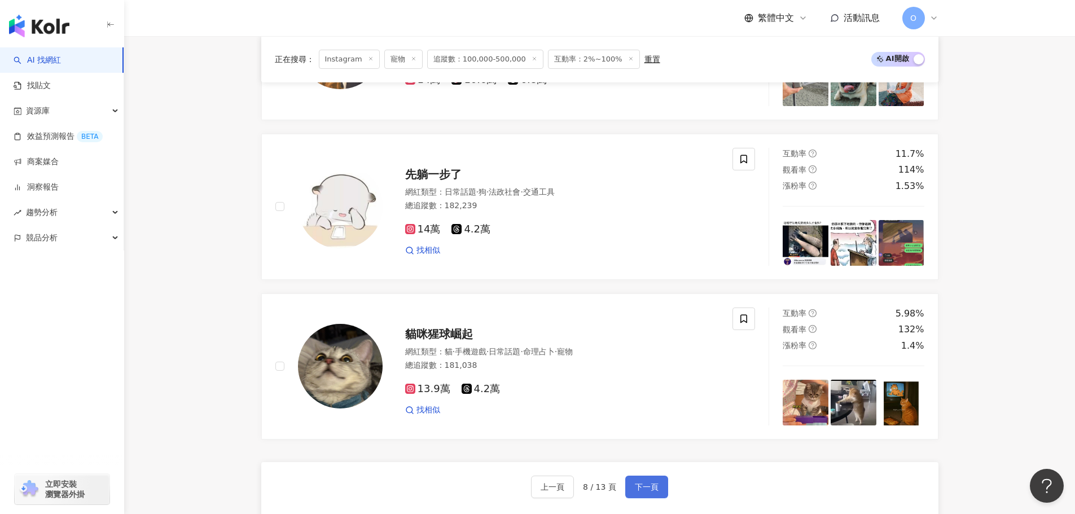
click at [651, 491] on span "下一頁" at bounding box center [647, 486] width 24 height 9
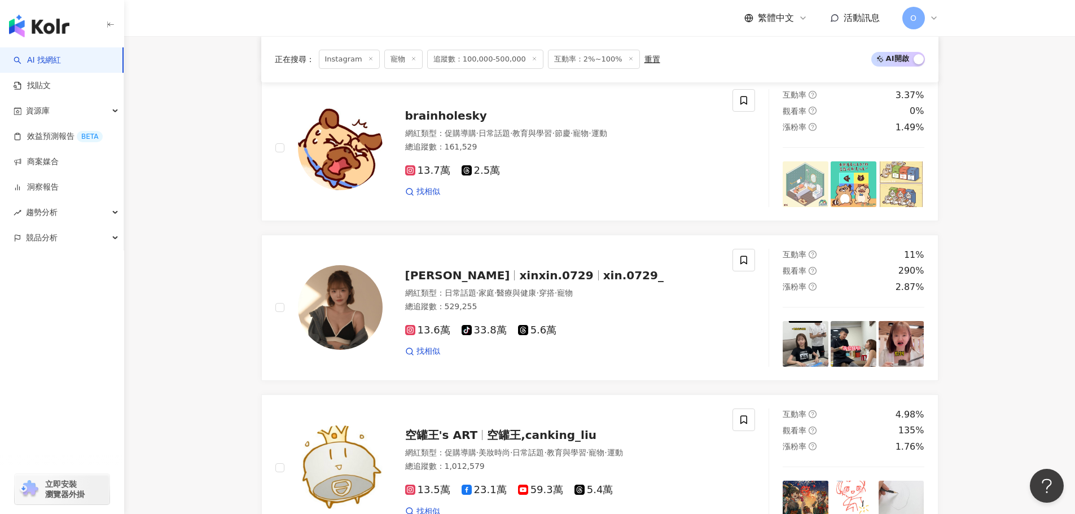
scroll to position [1694, 0]
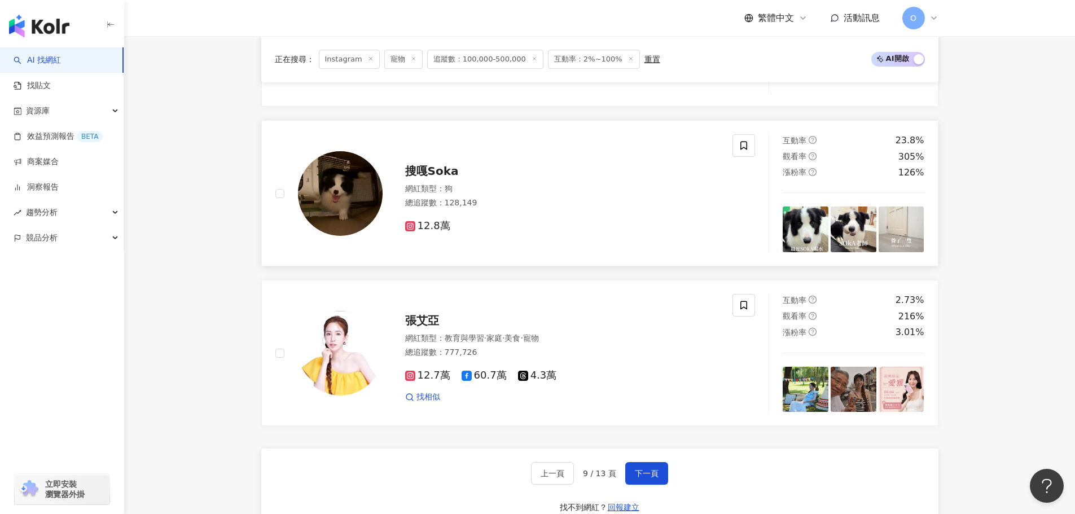
click at [411, 229] on icon at bounding box center [410, 226] width 6 height 6
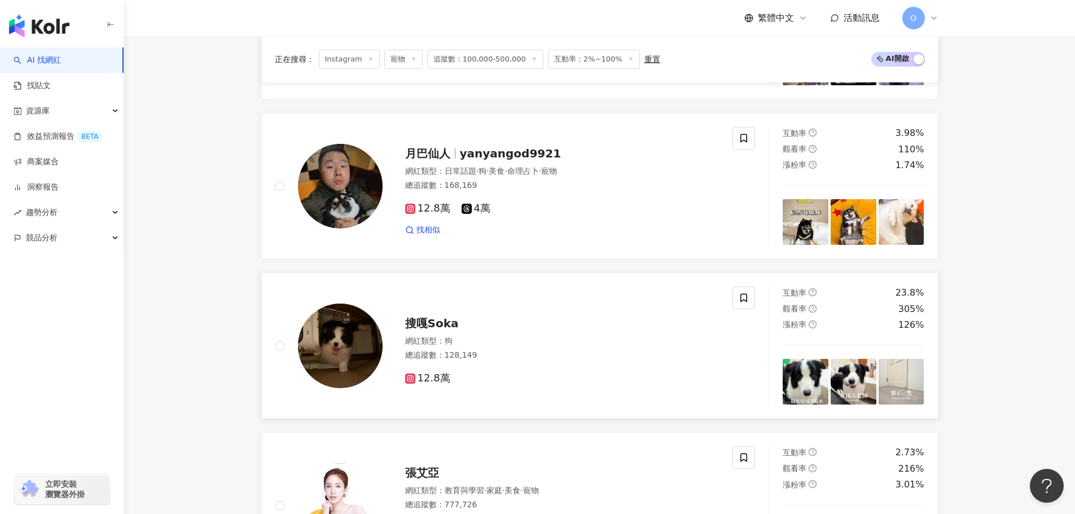
scroll to position [1525, 0]
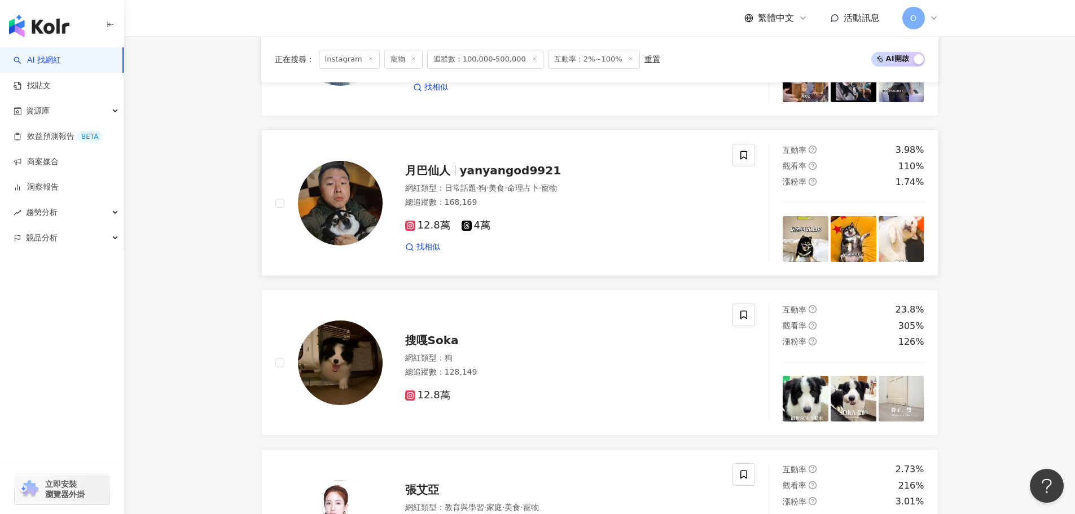
click at [411, 227] on icon at bounding box center [410, 226] width 2 height 2
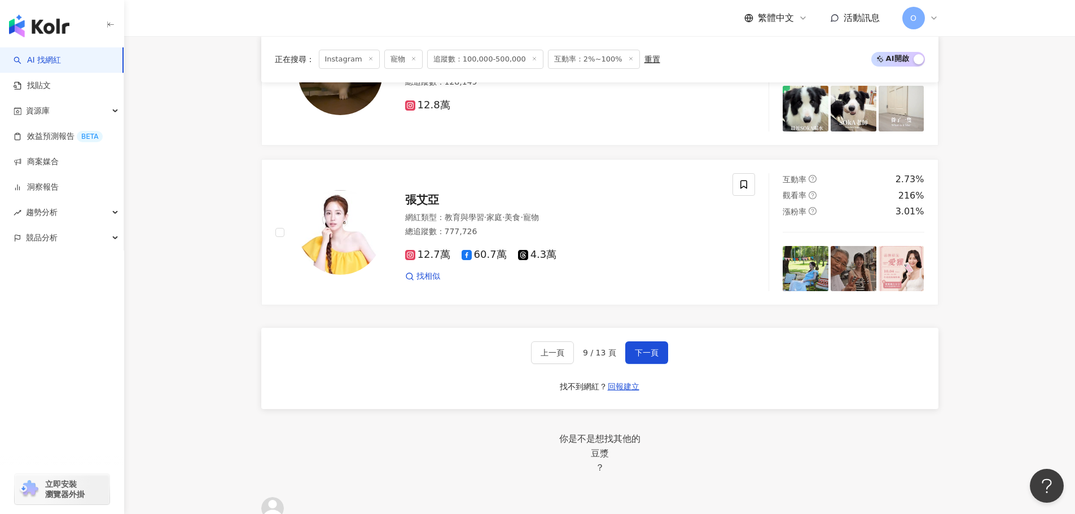
scroll to position [1829, 0]
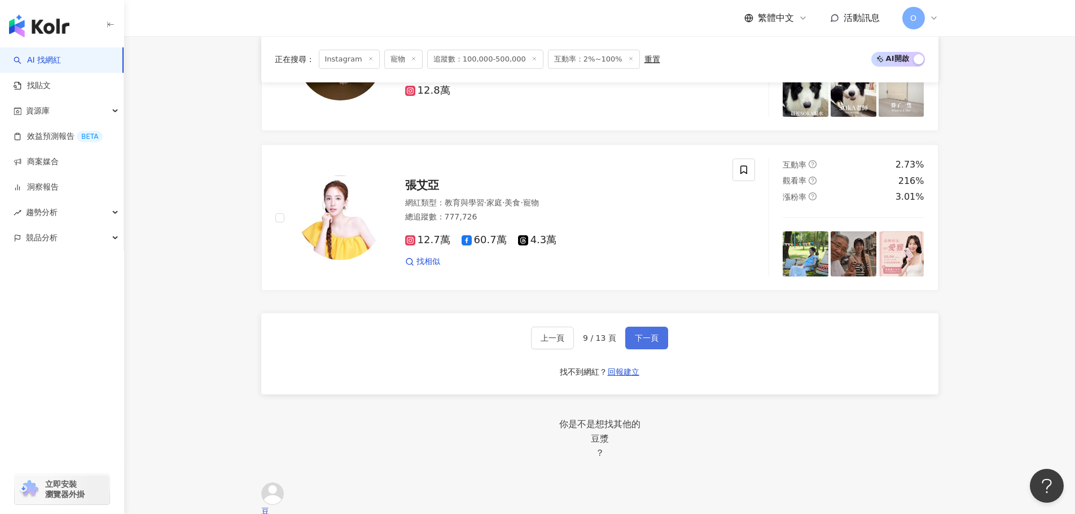
click at [654, 342] on span "下一頁" at bounding box center [647, 337] width 24 height 9
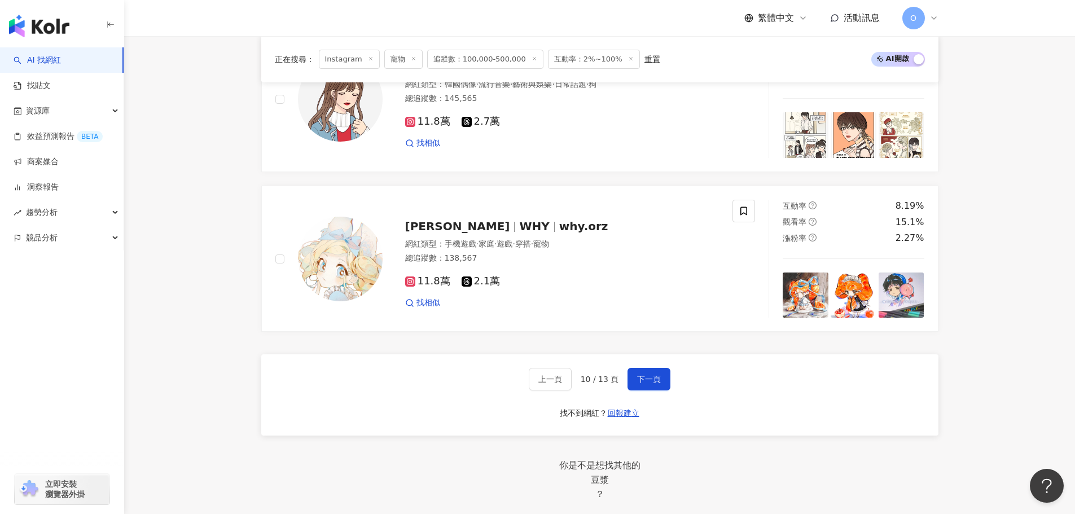
scroll to position [2032, 0]
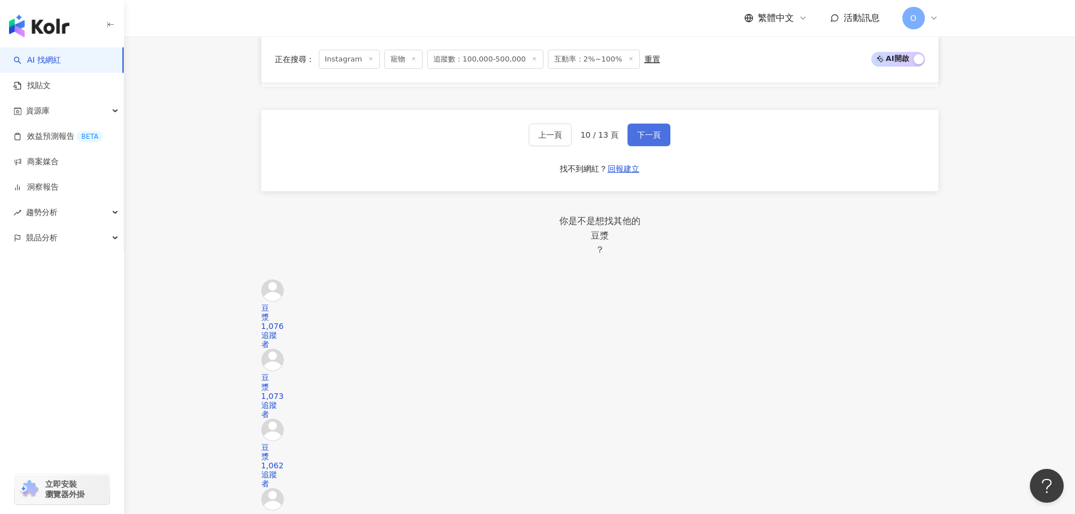
click at [653, 139] on span "下一頁" at bounding box center [649, 134] width 24 height 9
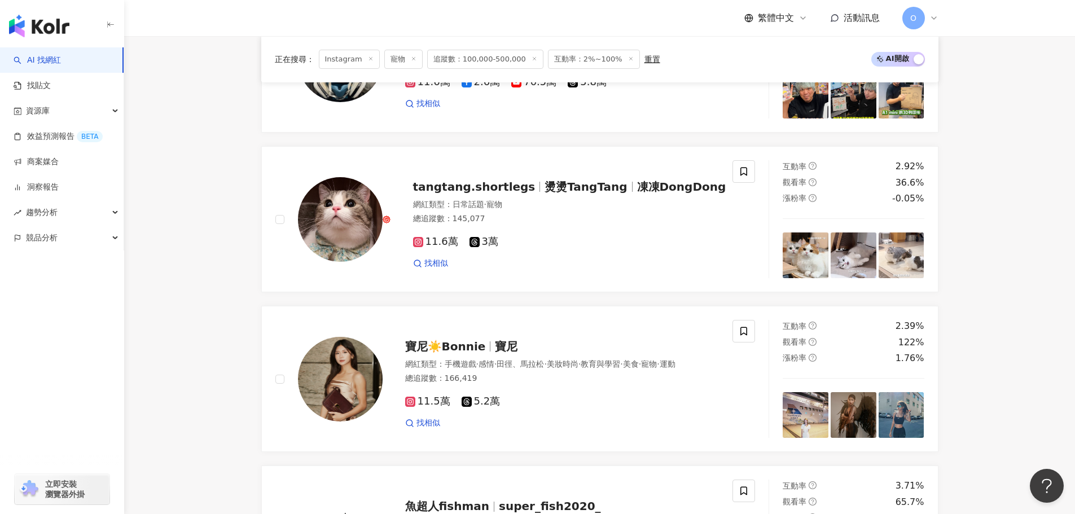
scroll to position [1525, 0]
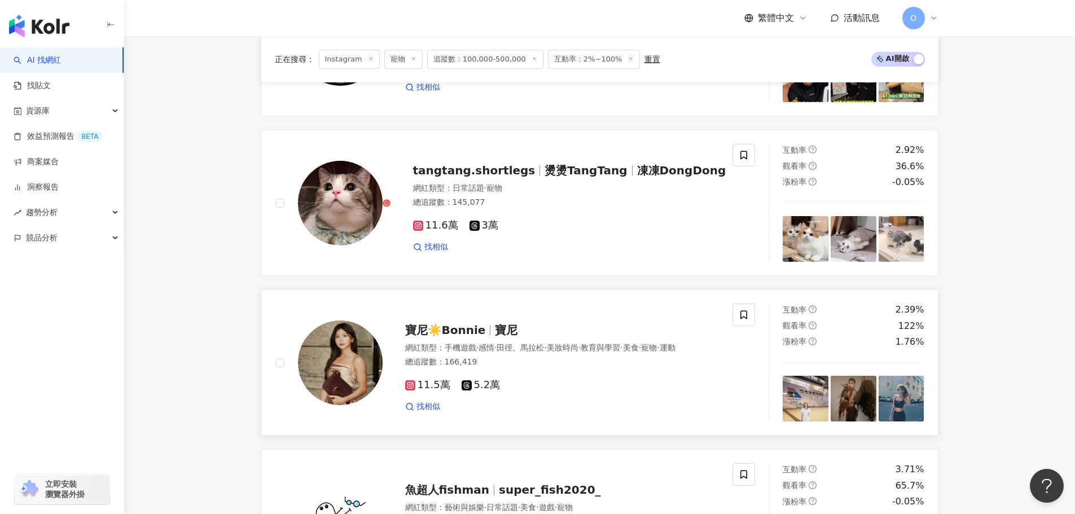
click at [404, 412] on div "寶尼☀️Bonnie 寶尼 網紅類型 ： 手機遊戲 · 感情 · 田徑、馬拉松 · 美妝時尚 · 教育與學習 · 美食 · 寵物 · 運動 總追蹤數 ： 16…" at bounding box center [551, 362] width 337 height 99
click at [415, 229] on icon at bounding box center [418, 226] width 6 height 6
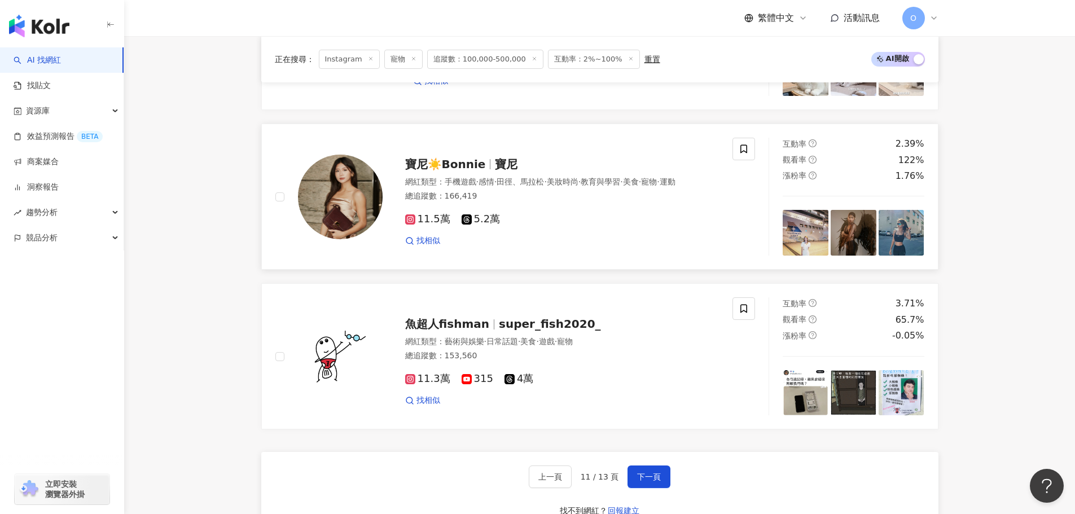
scroll to position [1694, 0]
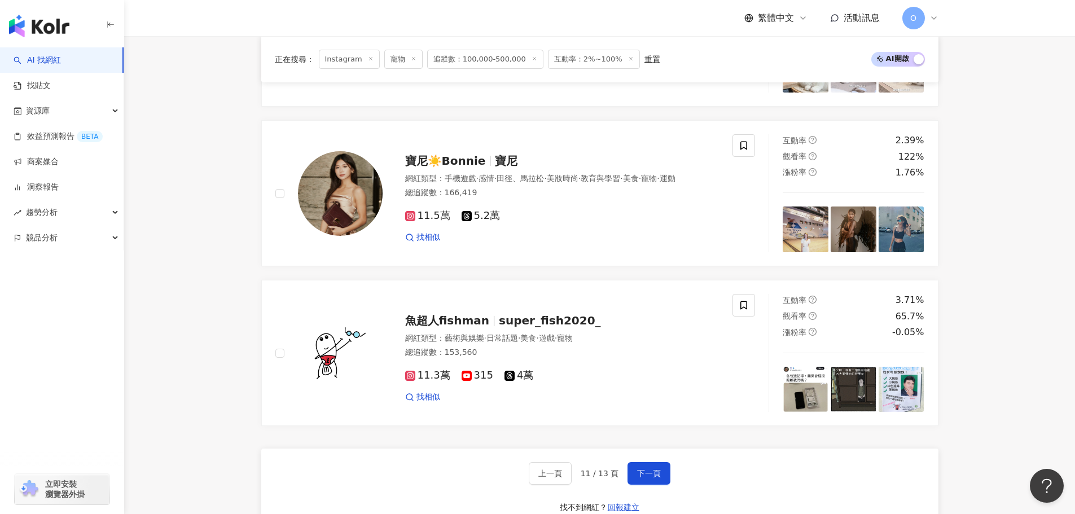
click at [648, 485] on button "下一頁" at bounding box center [648, 473] width 43 height 23
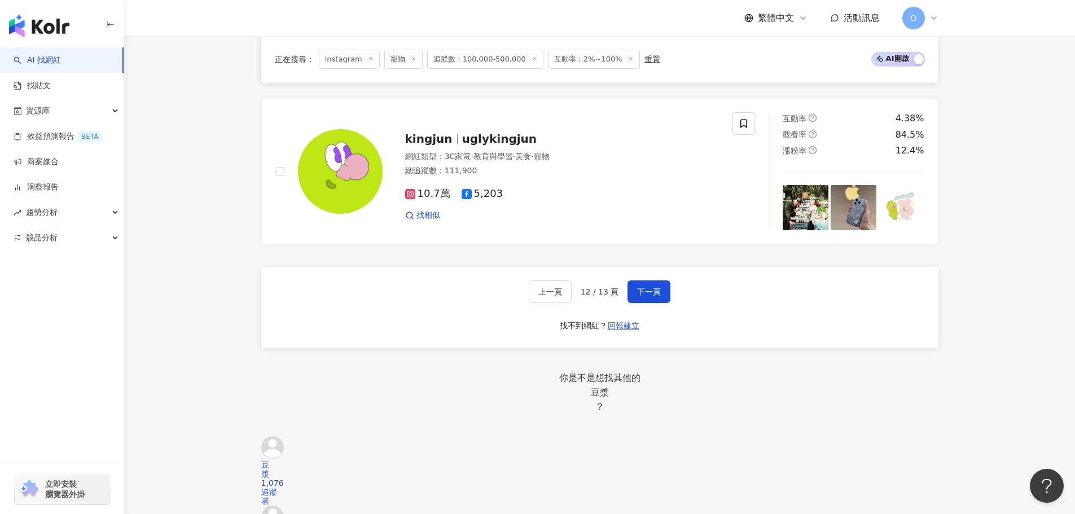
scroll to position [1890, 0]
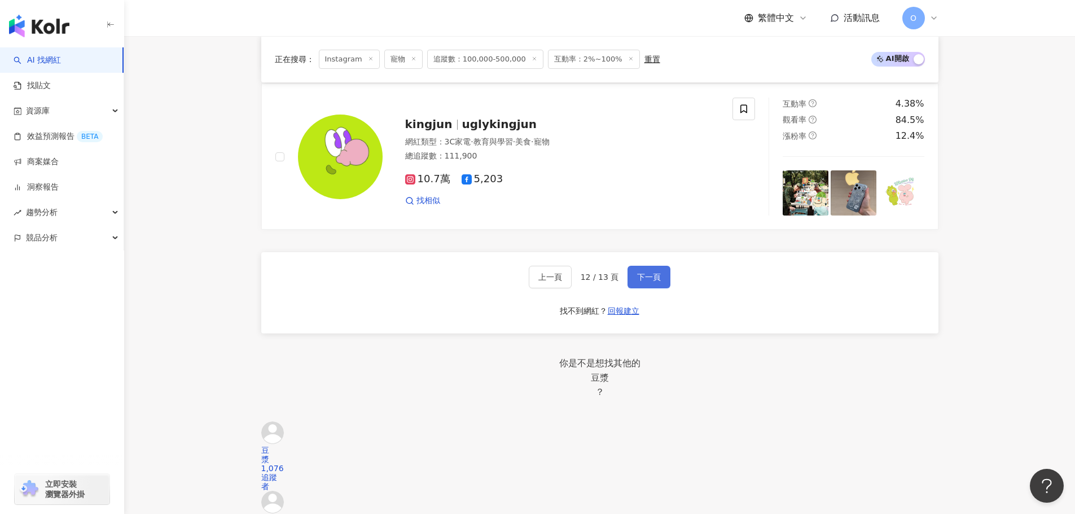
click at [629, 288] on button "下一頁" at bounding box center [648, 277] width 43 height 23
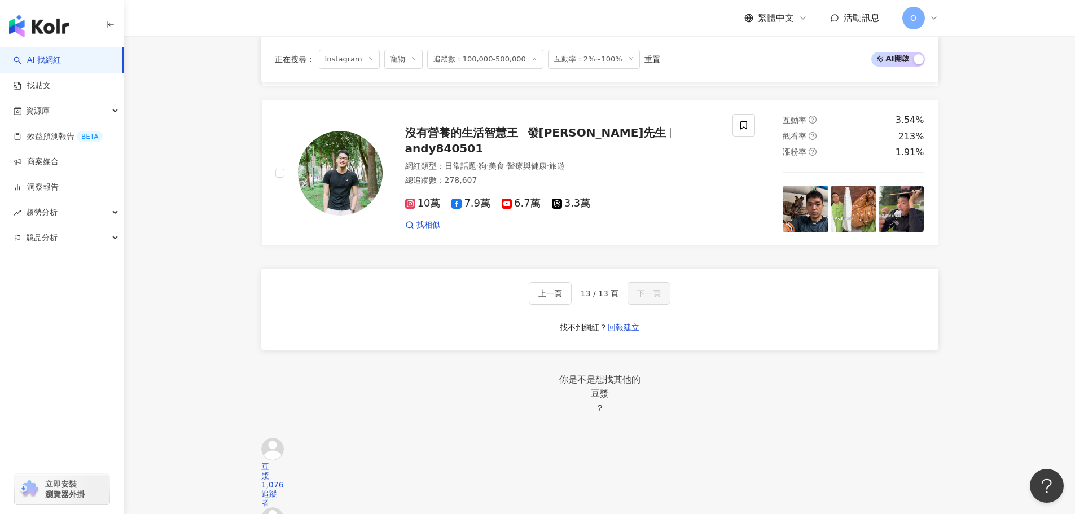
scroll to position [1731, 0]
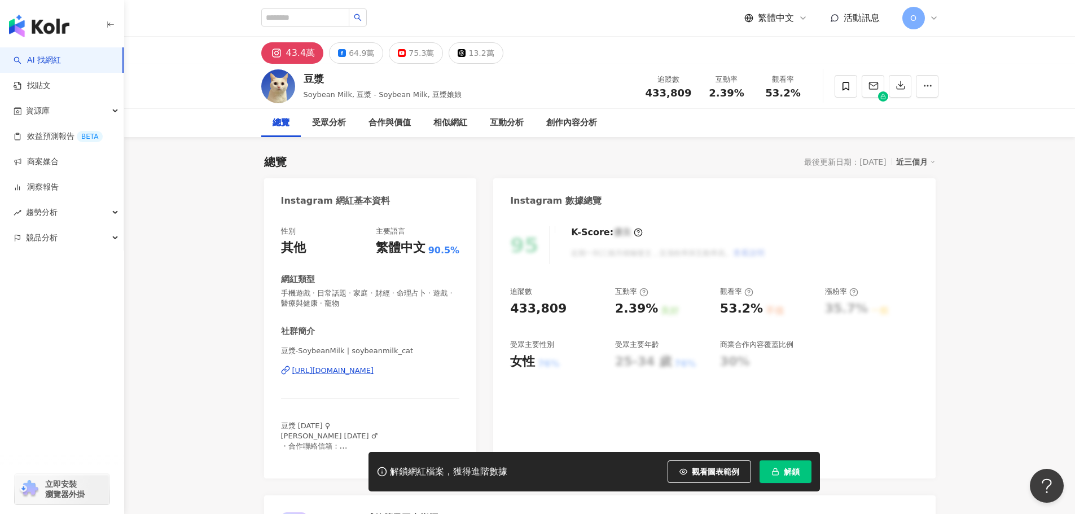
click at [346, 371] on div "[URL][DOMAIN_NAME]" at bounding box center [333, 371] width 82 height 10
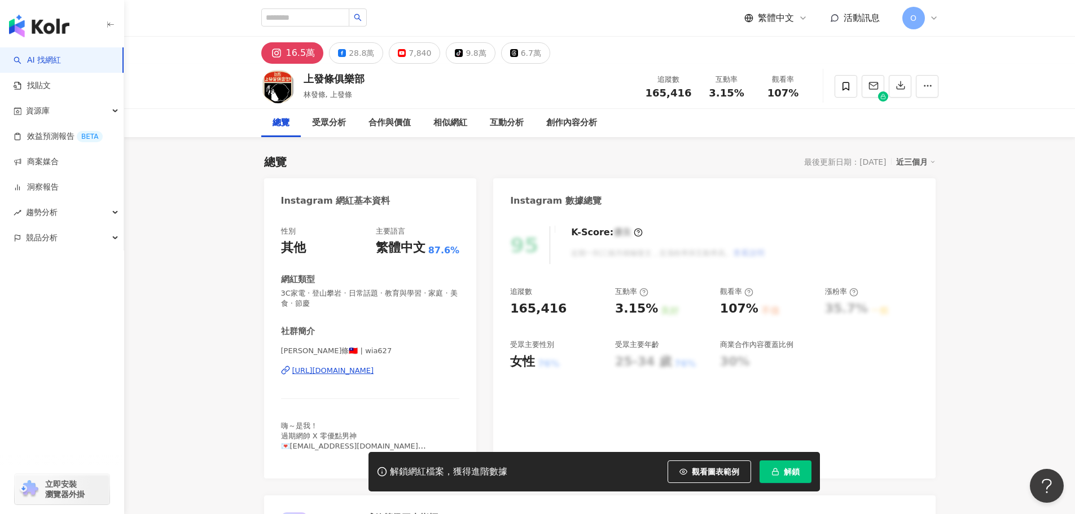
click at [374, 370] on div "[URL][DOMAIN_NAME]" at bounding box center [333, 371] width 82 height 10
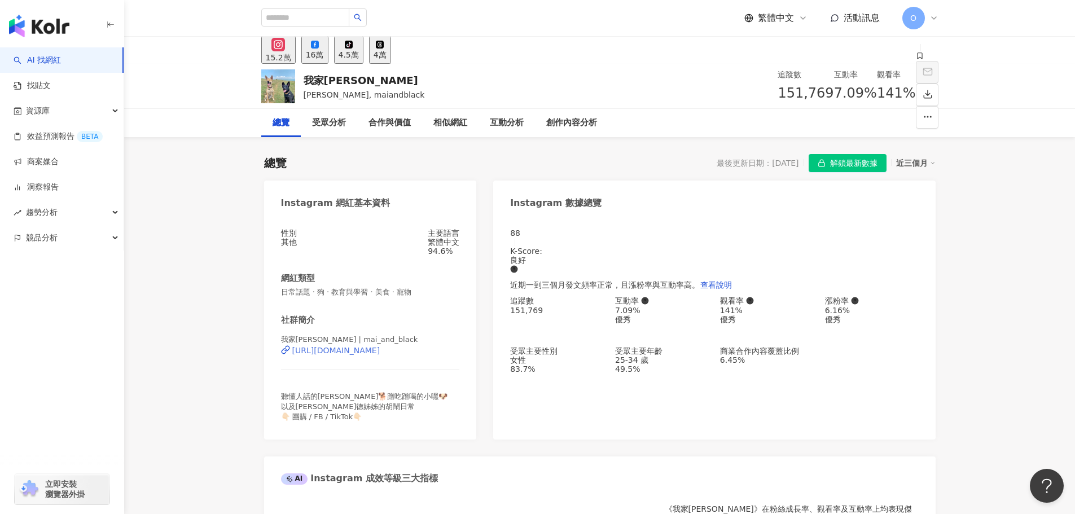
click at [380, 355] on div "https://www.instagram.com/mai_and_black/" at bounding box center [336, 350] width 88 height 9
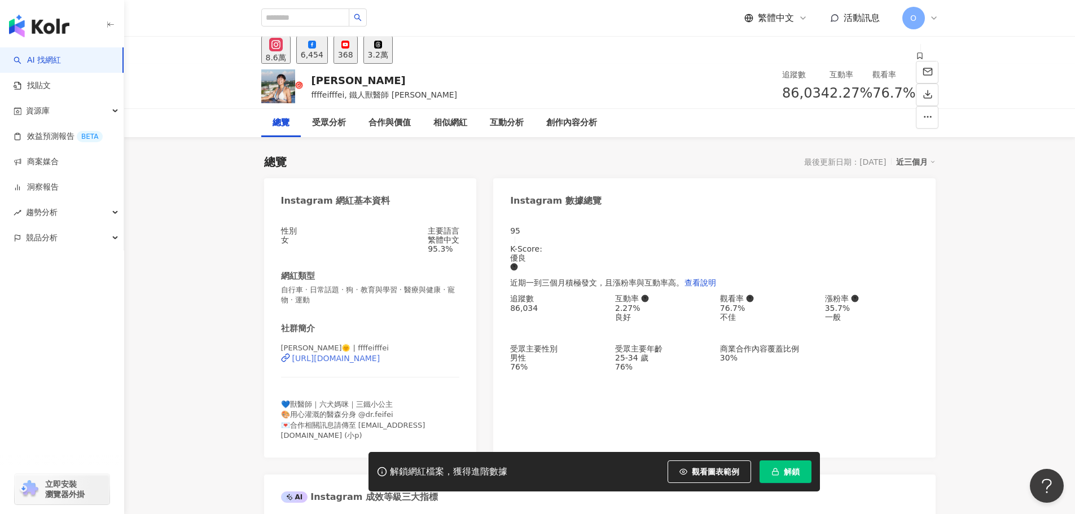
click at [324, 363] on div "https://www.instagram.com/ffffeifffei/" at bounding box center [336, 358] width 88 height 9
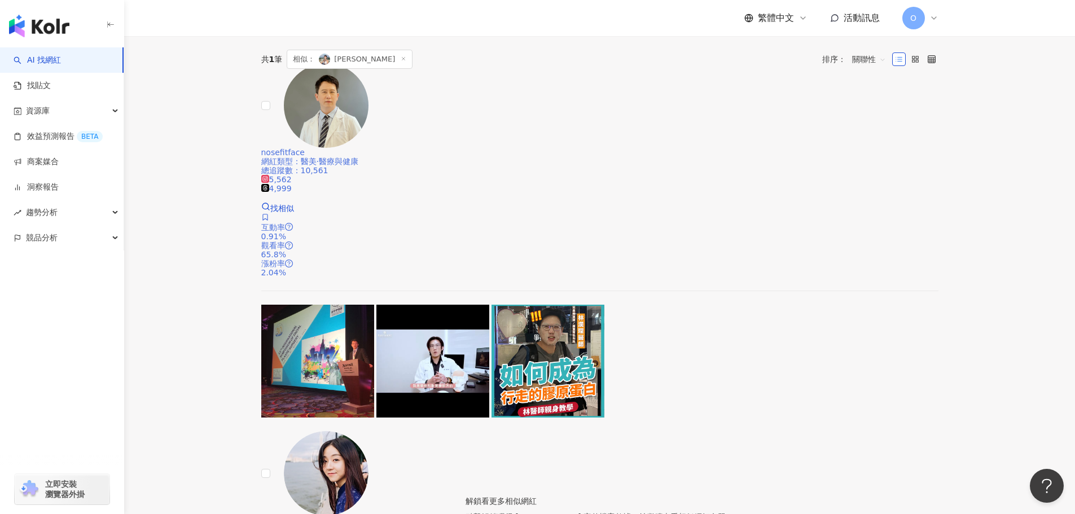
scroll to position [169, 0]
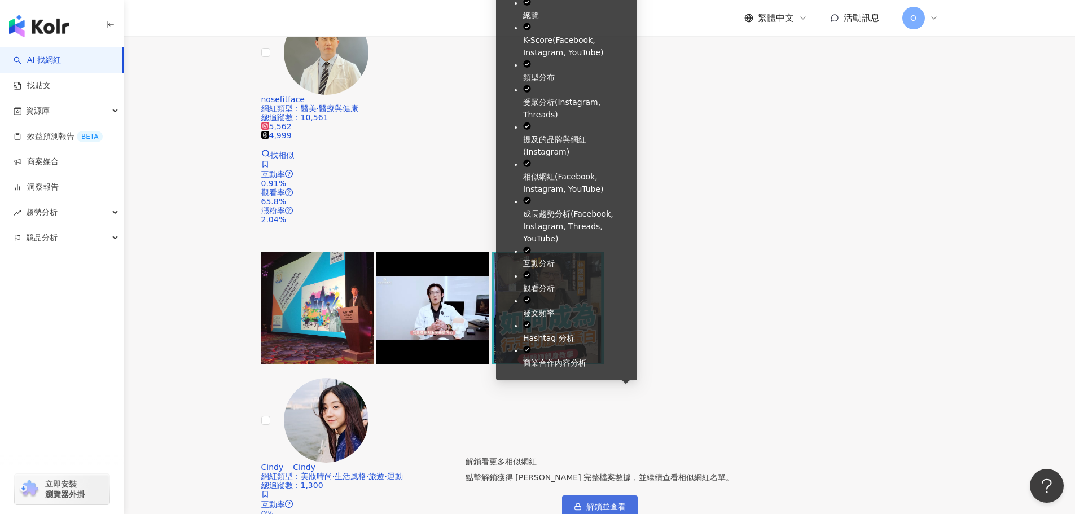
click at [608, 495] on button "解鎖並查看" at bounding box center [600, 506] width 76 height 23
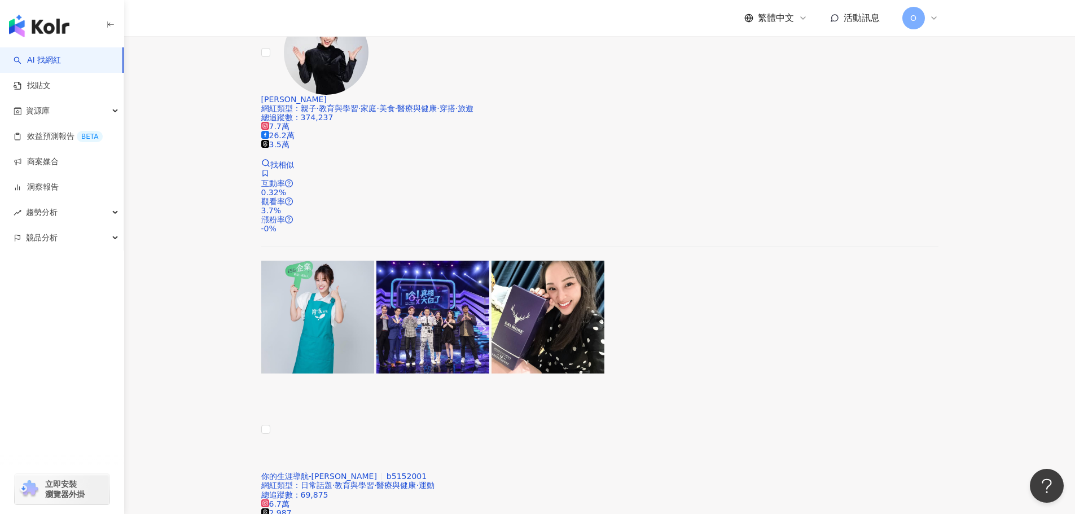
scroll to position [0, 0]
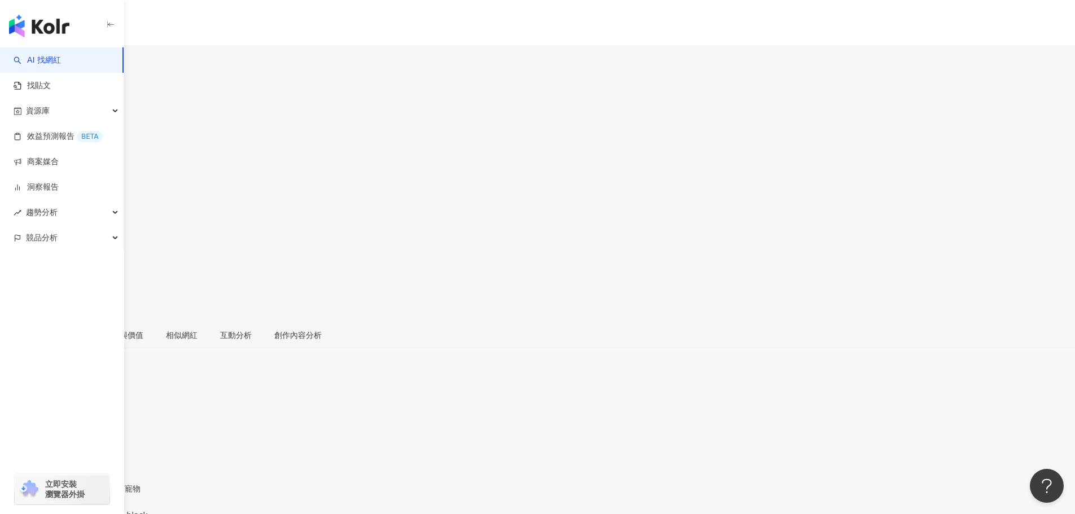
click at [88, 62] on input "search" at bounding box center [44, 71] width 88 height 18
paste input "**"
type input "**"
click at [100, 67] on icon "search" at bounding box center [96, 70] width 7 height 7
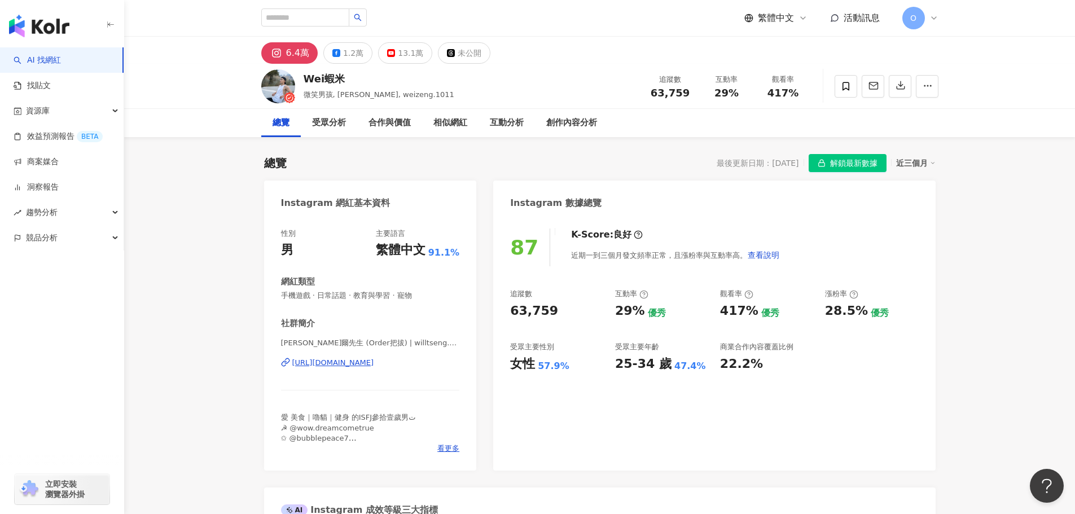
click at [357, 364] on div "[URL][DOMAIN_NAME]" at bounding box center [333, 363] width 82 height 10
click at [348, 361] on div "[URL][DOMAIN_NAME]" at bounding box center [333, 363] width 82 height 10
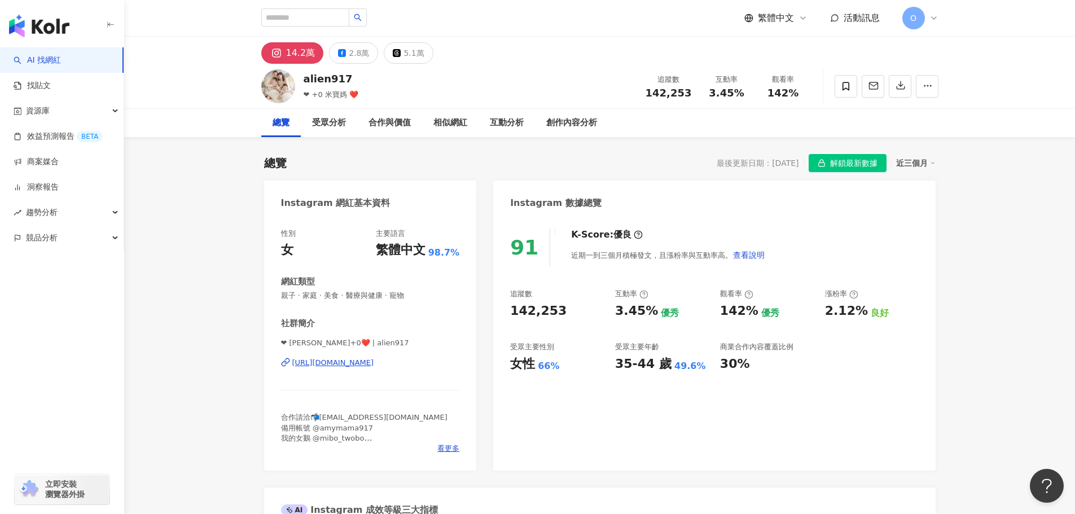
drag, startPoint x: 333, startPoint y: 370, endPoint x: 340, endPoint y: 362, distance: 9.6
click at [333, 370] on div "❤ amymama 洪+0❤️ | alien917 https://www.instagram.com/alien917/" at bounding box center [370, 371] width 179 height 66
click at [340, 362] on div "https://www.instagram.com/alien917/" at bounding box center [333, 363] width 82 height 10
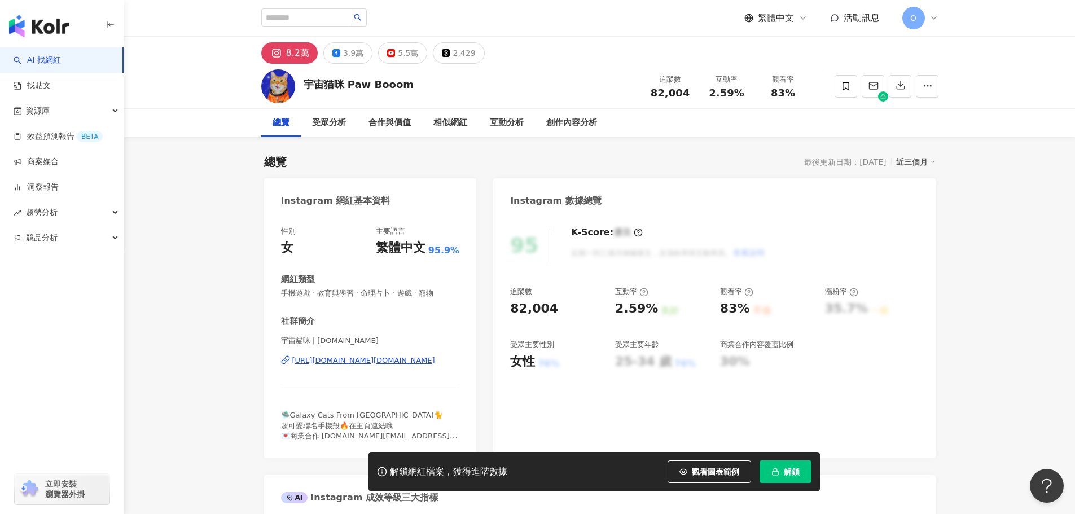
click at [371, 361] on div "https://www.instagram.com/pawbooom.cat/" at bounding box center [363, 360] width 143 height 10
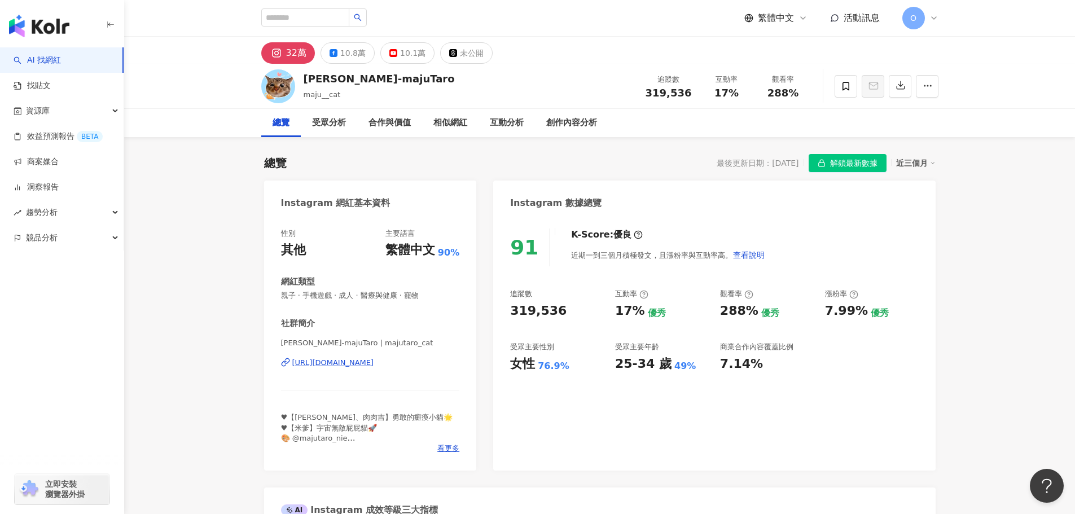
click at [374, 366] on div "https://www.instagram.com/majutaro_cat/" at bounding box center [333, 363] width 82 height 10
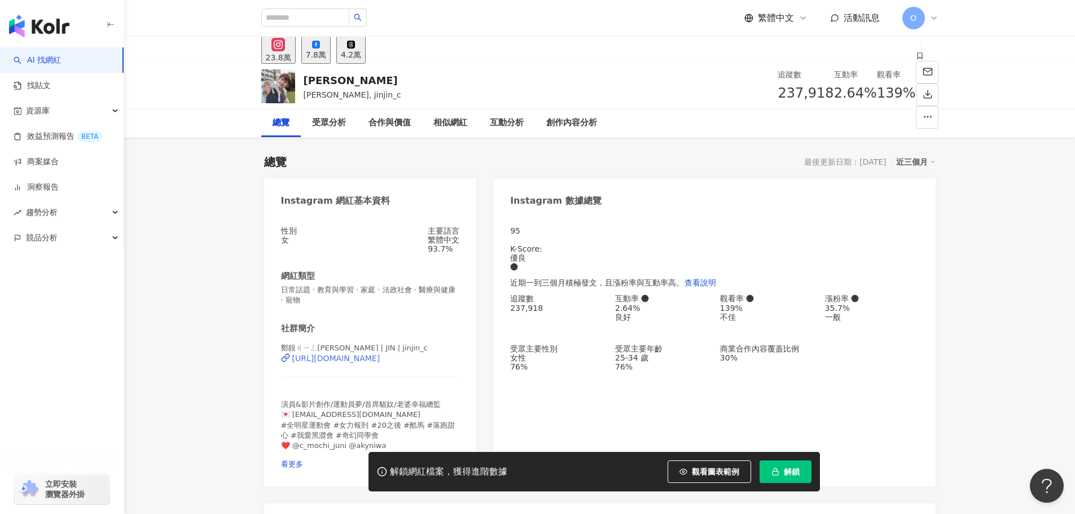
click at [380, 363] on div "https://www.instagram.com/jinjin_c/" at bounding box center [336, 358] width 88 height 9
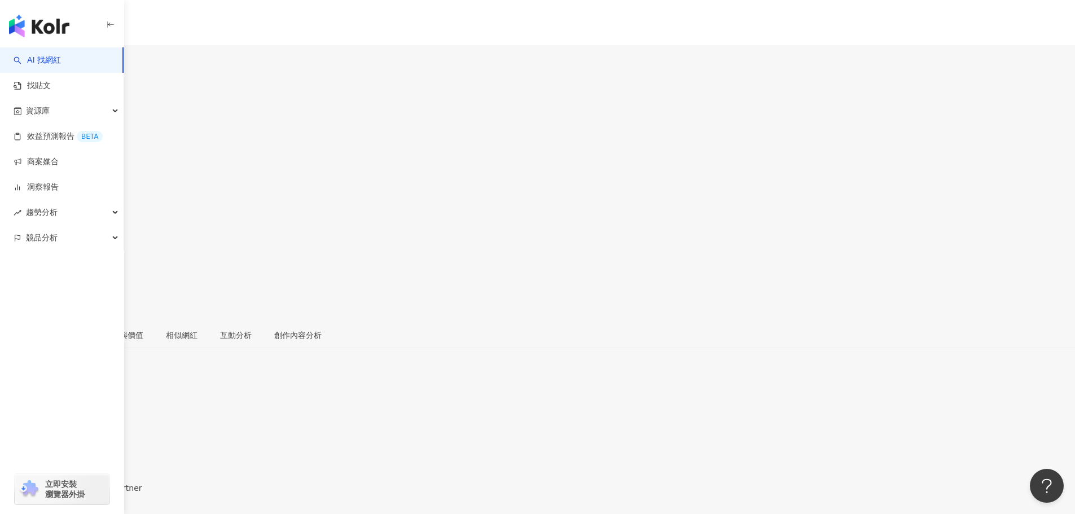
click at [99, 493] on div "[URL][DOMAIN_NAME]" at bounding box center [55, 497] width 88 height 9
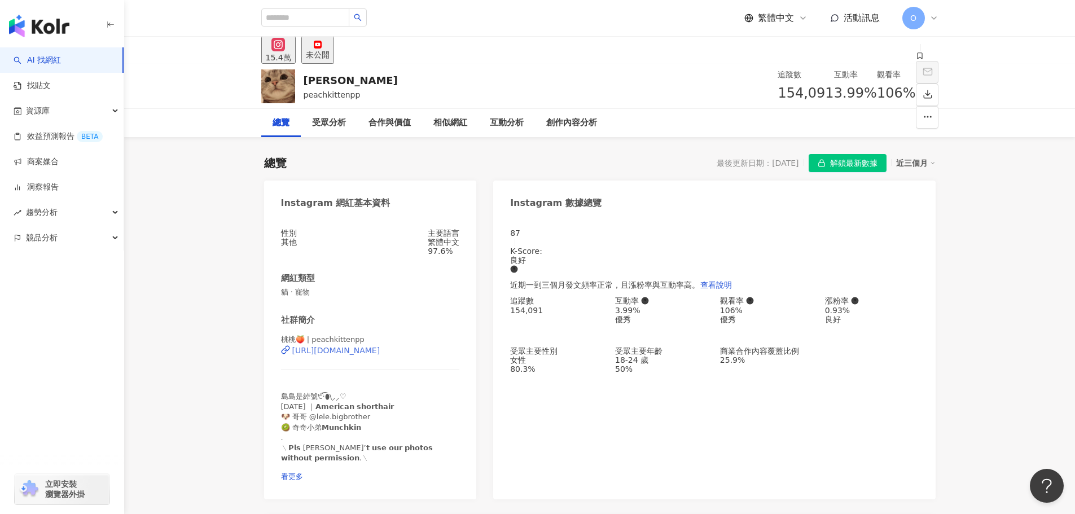
click at [380, 355] on div "https://www.instagram.com/peachkittenpp/" at bounding box center [336, 350] width 88 height 9
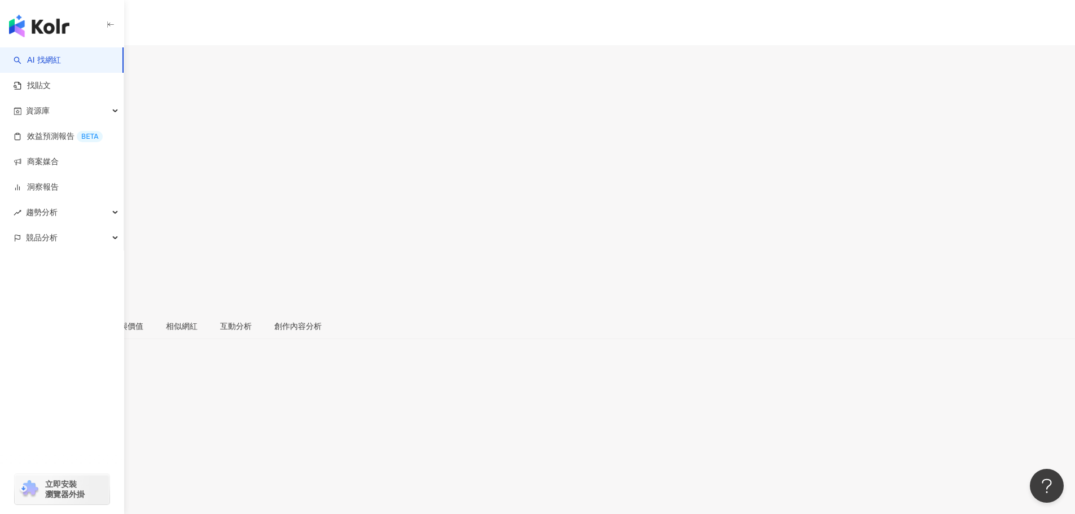
click at [99, 511] on div "https://www.instagram.com/soka_sokka/" at bounding box center [55, 515] width 88 height 9
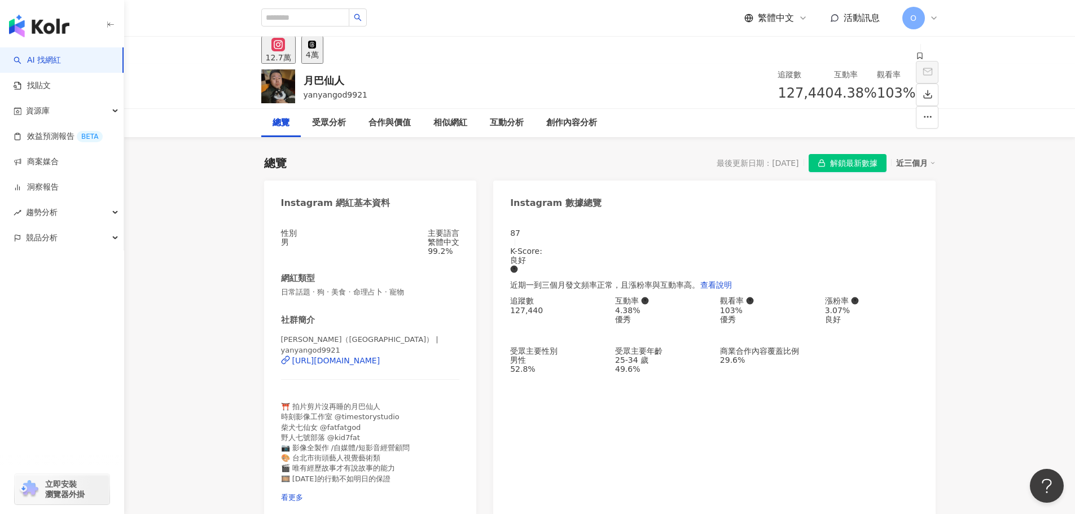
click at [380, 364] on div "https://www.instagram.com/yanyangod9921/" at bounding box center [336, 360] width 88 height 9
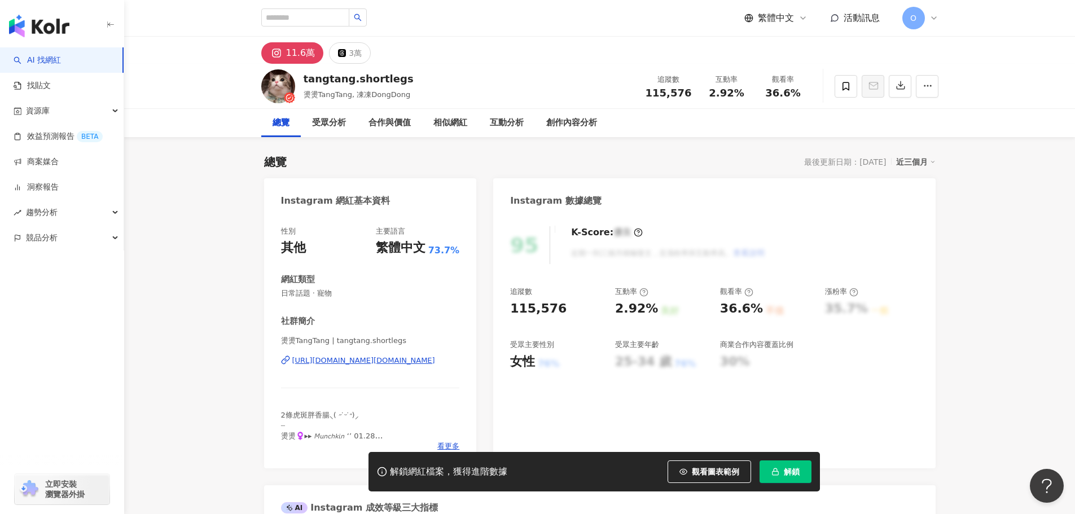
click at [366, 359] on div "[URL][DOMAIN_NAME][DOMAIN_NAME]" at bounding box center [363, 360] width 143 height 10
click at [36, 32] on img "button" at bounding box center [39, 26] width 60 height 23
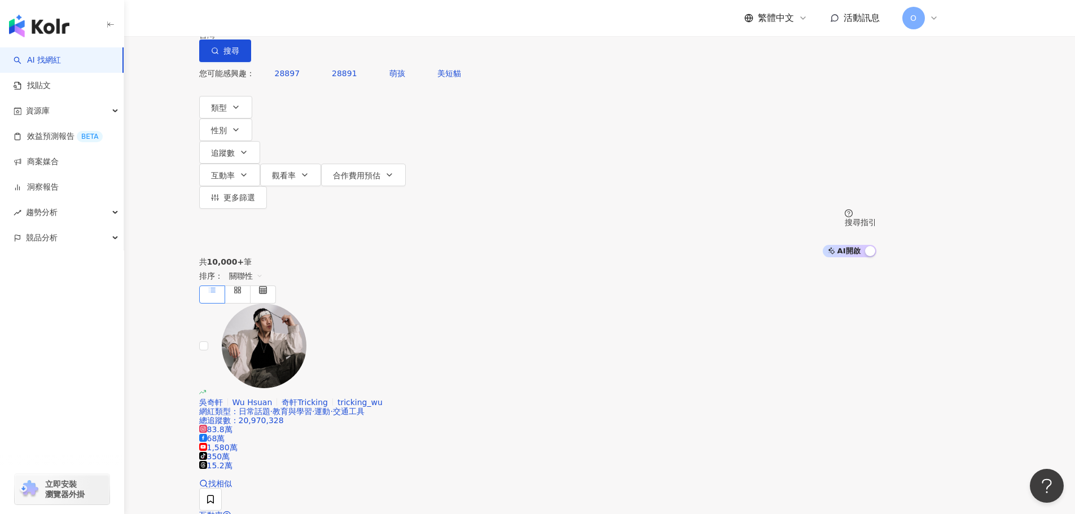
click at [359, 21] on input "search" at bounding box center [317, 10] width 91 height 21
click at [256, 19] on span "不分平台" at bounding box center [231, 10] width 50 height 18
click at [320, 115] on div "Instagram" at bounding box center [302, 116] width 56 height 12
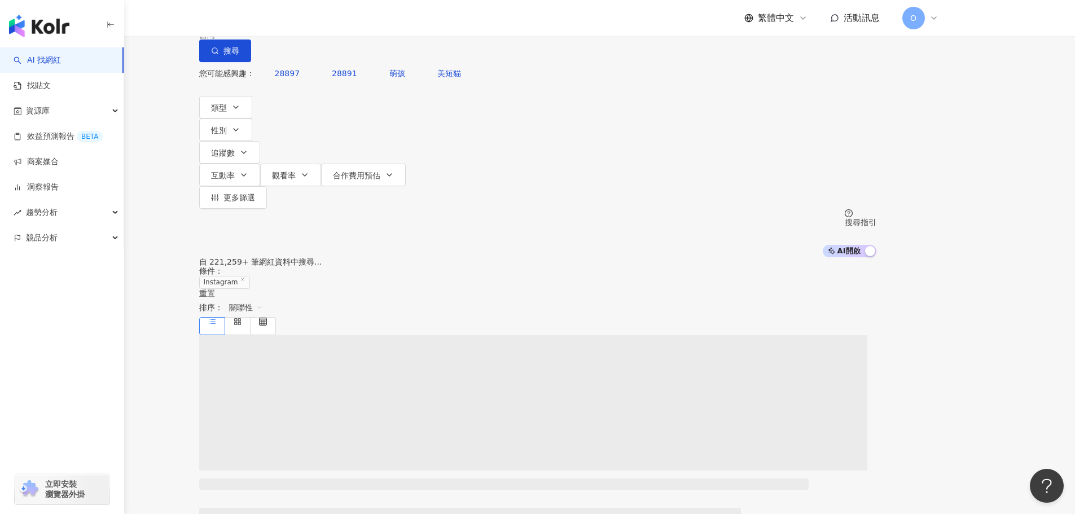
click at [372, 21] on input "search" at bounding box center [325, 10] width 91 height 21
type input "*"
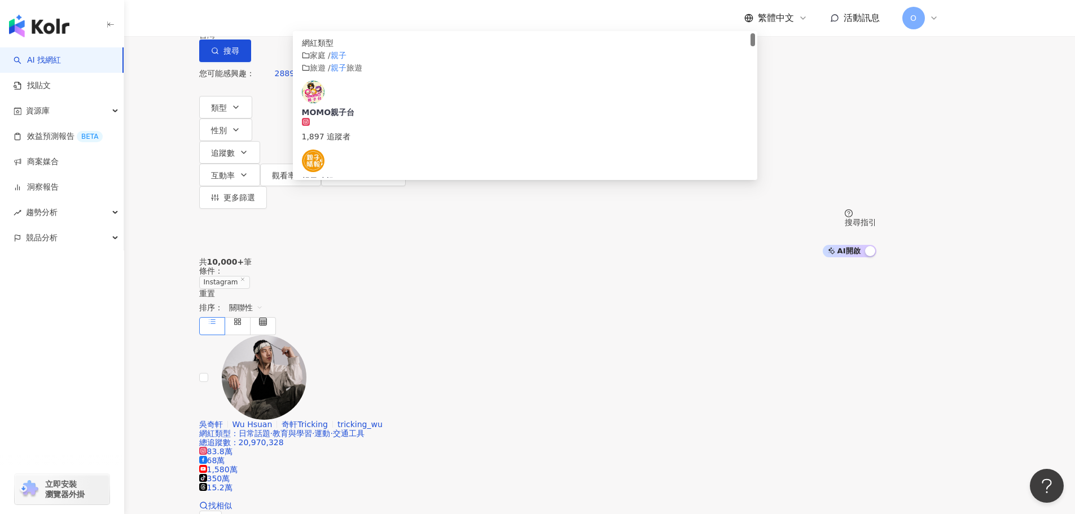
click at [346, 60] on mark "親子" at bounding box center [339, 55] width 16 height 9
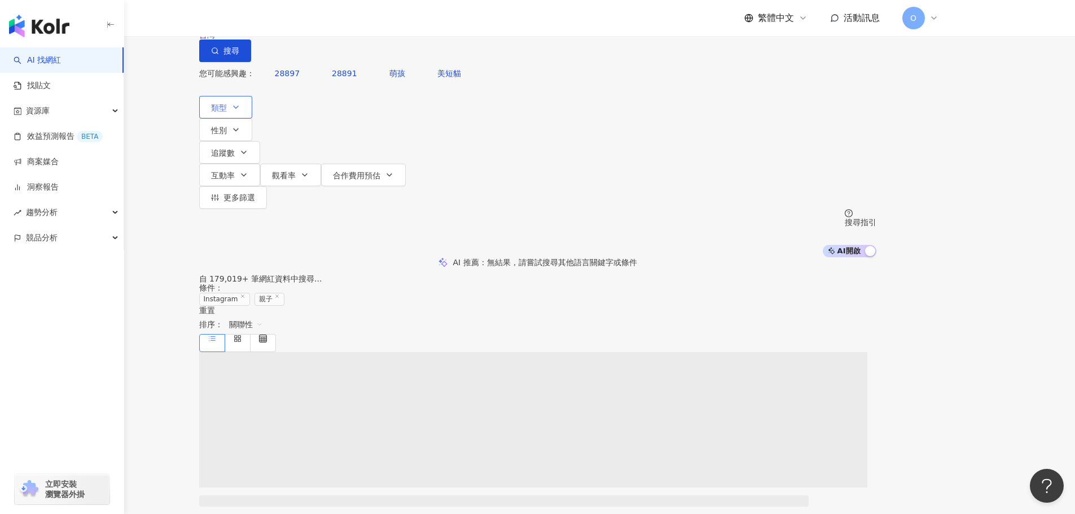
type input "**"
click at [240, 112] on icon "button" at bounding box center [235, 107] width 9 height 9
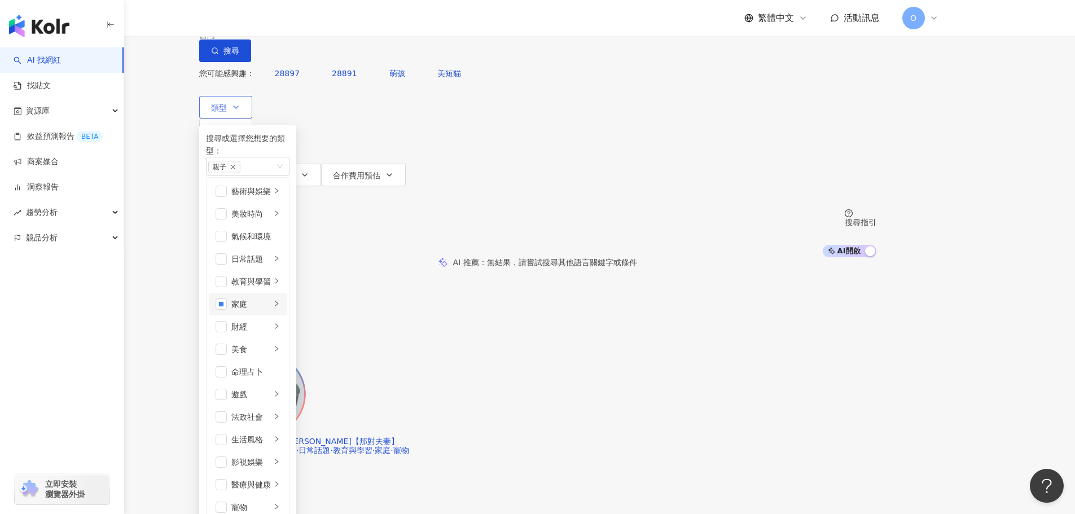
click at [271, 310] on div "家庭" at bounding box center [250, 304] width 39 height 12
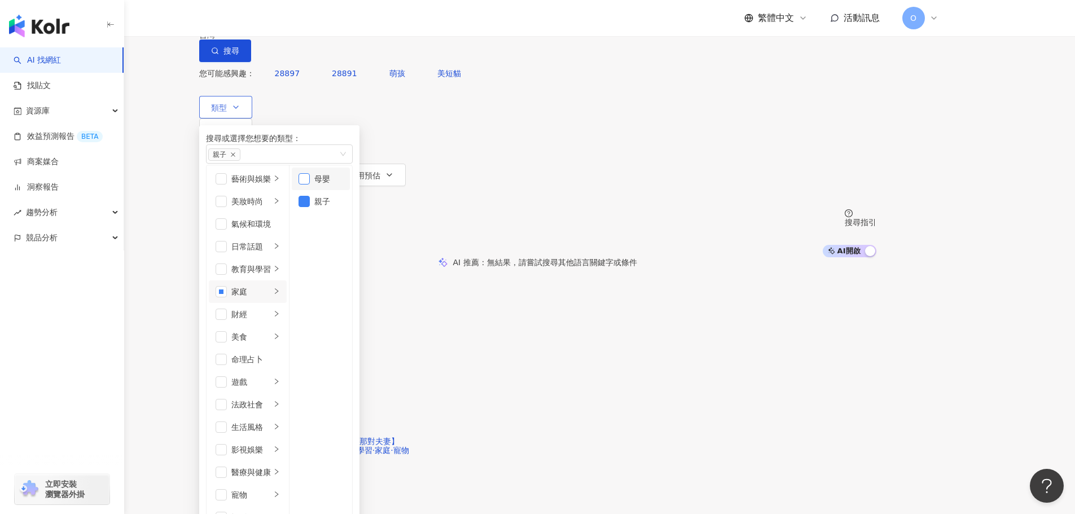
click at [310, 185] on span "button" at bounding box center [303, 178] width 11 height 11
click at [252, 123] on button "性別" at bounding box center [225, 129] width 53 height 23
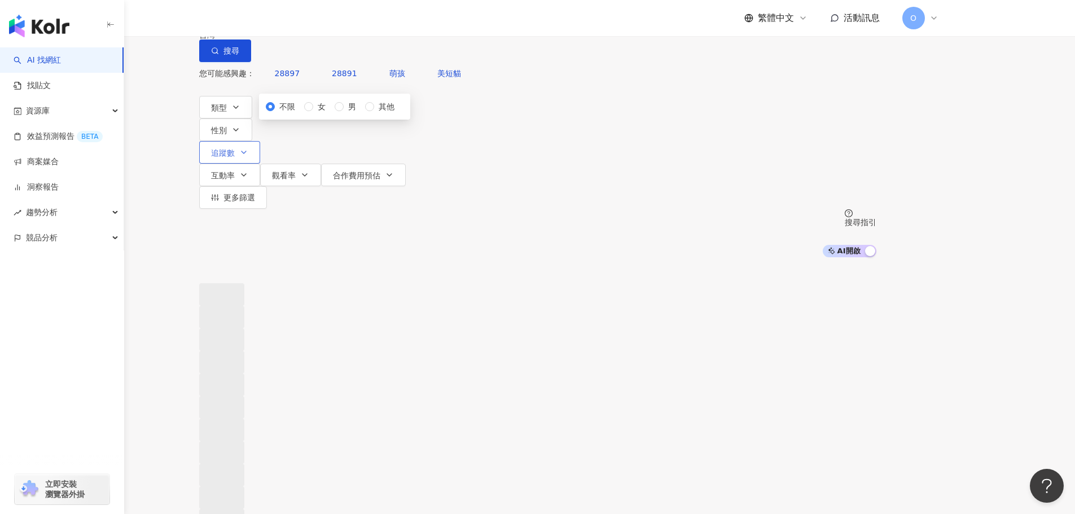
click at [235, 148] on span "追蹤數" at bounding box center [223, 152] width 24 height 9
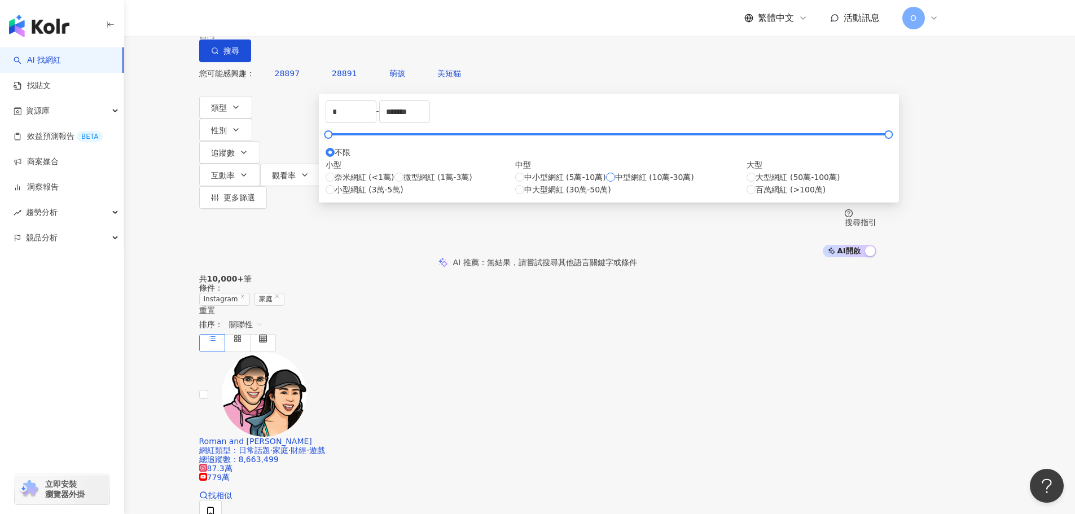
type input "******"
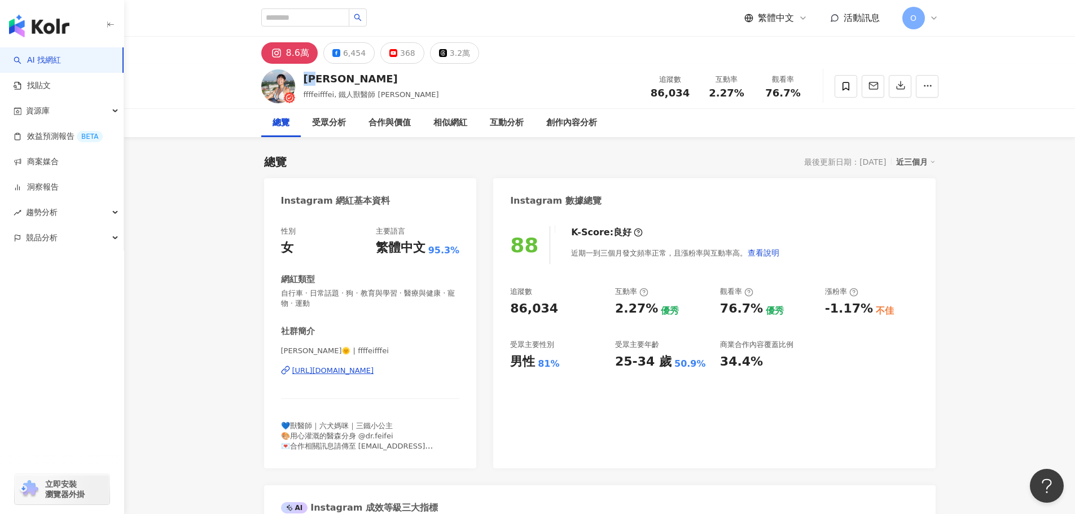
drag, startPoint x: 331, startPoint y: 81, endPoint x: 304, endPoint y: 79, distance: 26.6
click at [304, 79] on div "[PERSON_NAME]" at bounding box center [371, 79] width 135 height 14
copy div "[PERSON_NAME]"
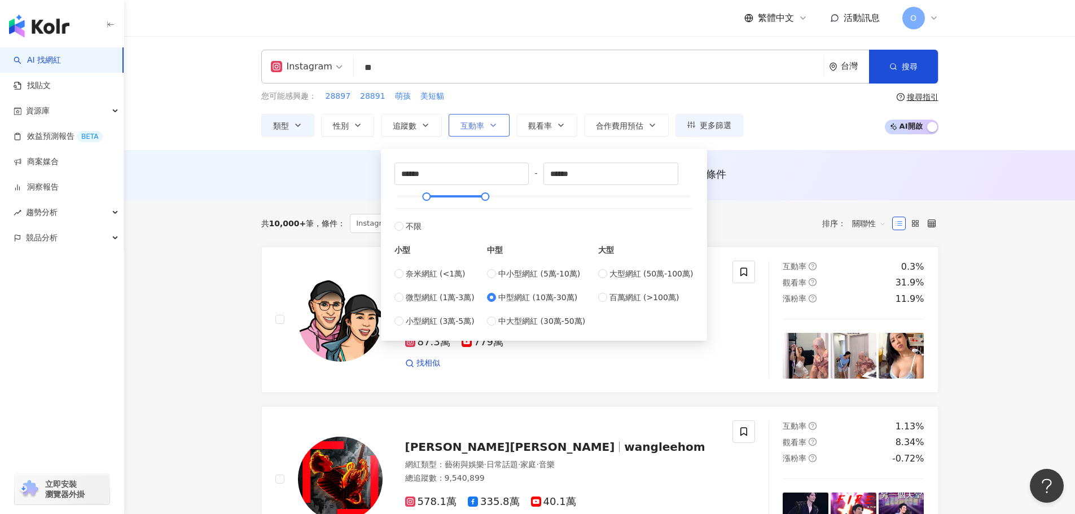
click at [490, 128] on icon "button" at bounding box center [493, 125] width 9 height 9
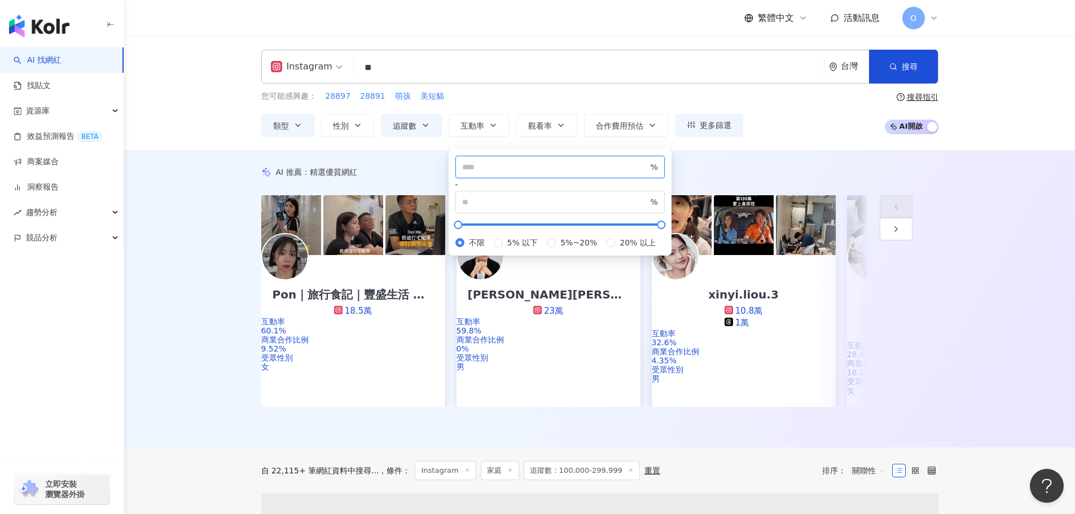
click at [498, 169] on input "number" at bounding box center [555, 167] width 186 height 12
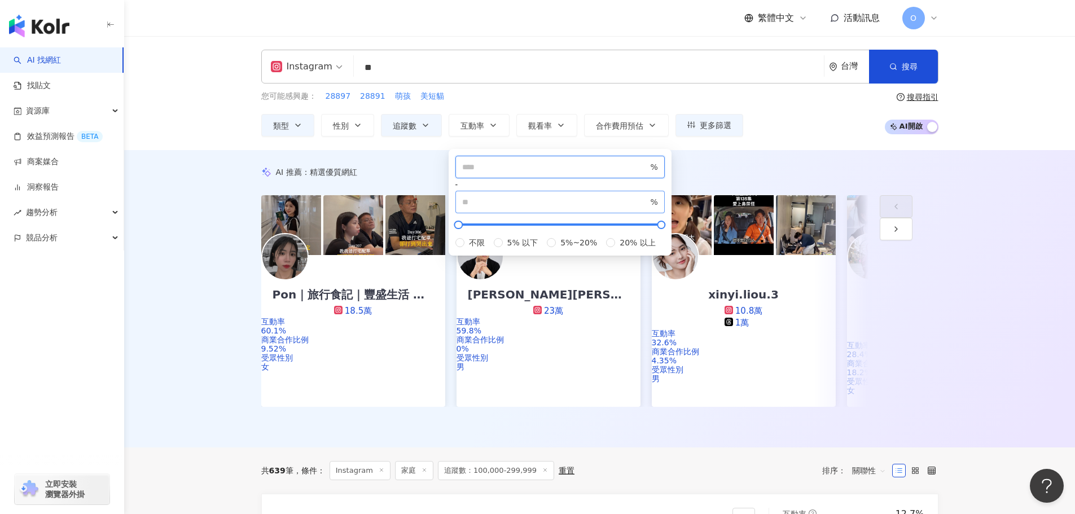
type input "*"
click at [601, 196] on input "number" at bounding box center [555, 202] width 186 height 12
type input "***"
click at [496, 172] on input "*" at bounding box center [555, 167] width 186 height 12
type input "*"
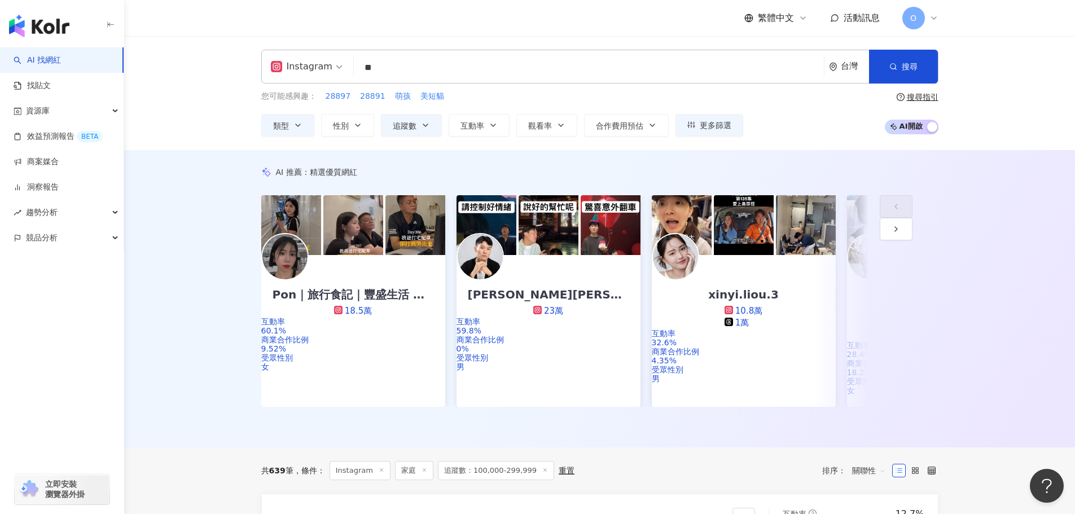
click at [776, 112] on div "您可能感興趣： 28897 28891 萌孩 美短貓 類型 性別 追蹤數 互動率 觀看率 合作費用預估 更多篩選 不限 女 男 其他 ****** - ***…" at bounding box center [599, 113] width 677 height 46
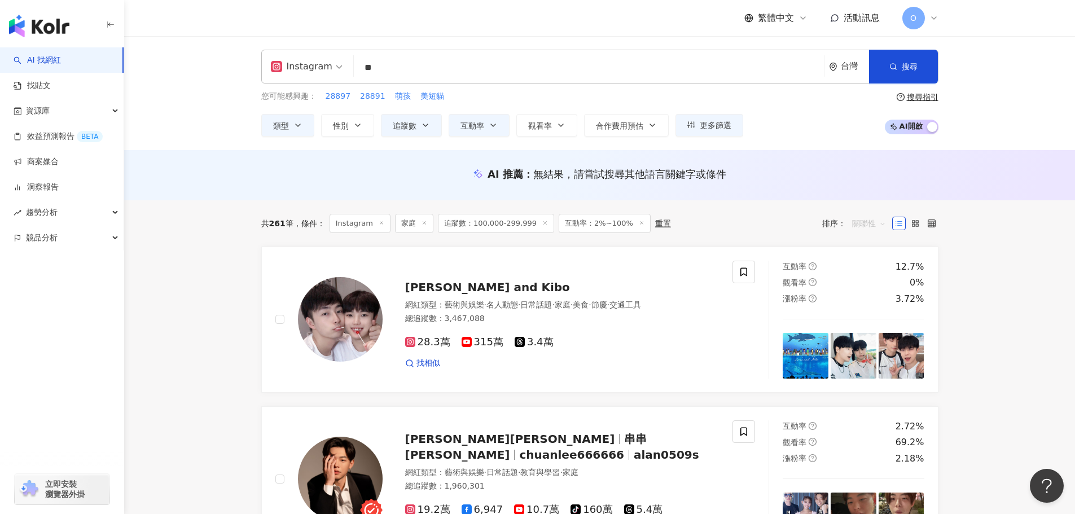
click at [868, 218] on span "關聯性" at bounding box center [869, 223] width 34 height 18
click at [871, 269] on div "追蹤數" at bounding box center [869, 266] width 28 height 12
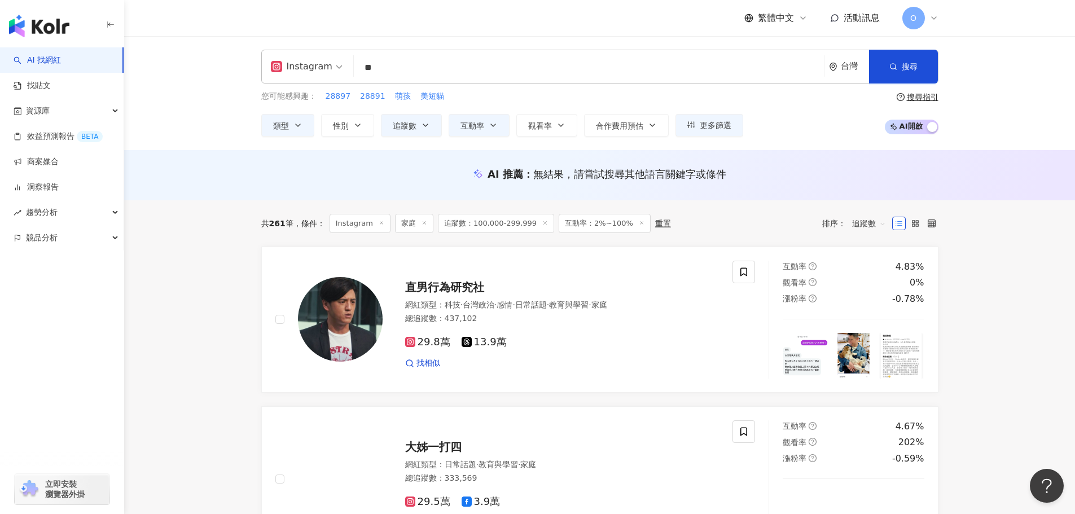
scroll to position [169, 0]
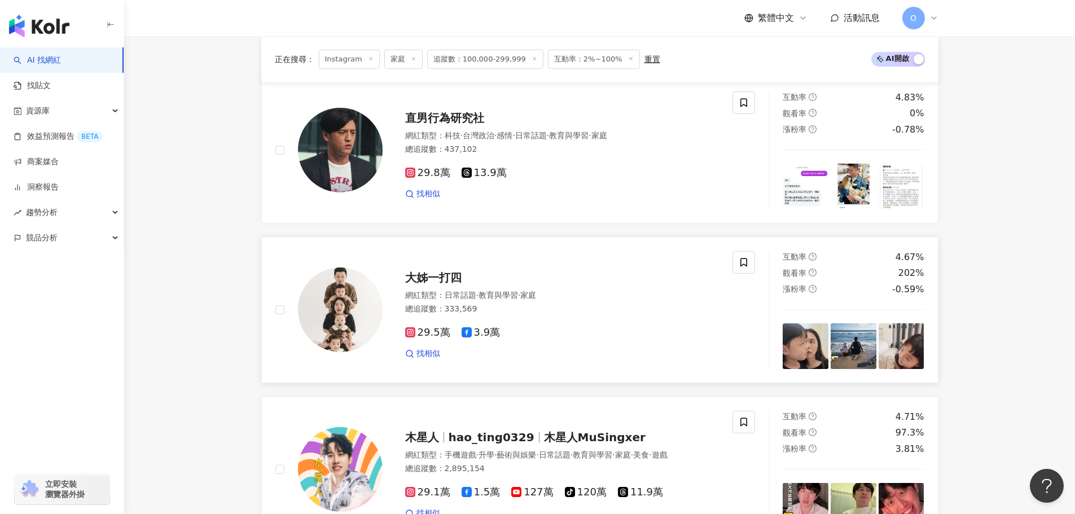
click at [410, 331] on icon at bounding box center [410, 333] width 6 height 6
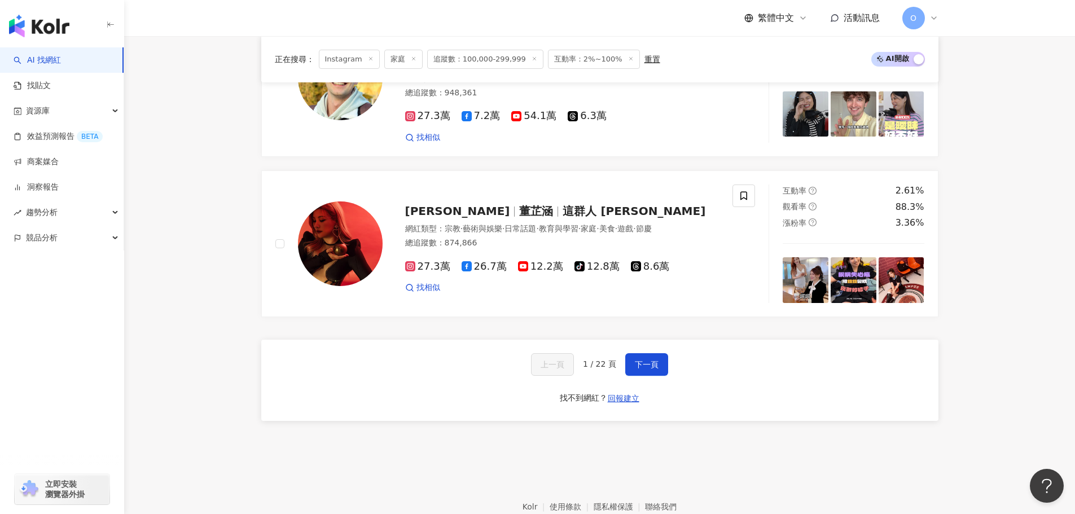
scroll to position [1862, 0]
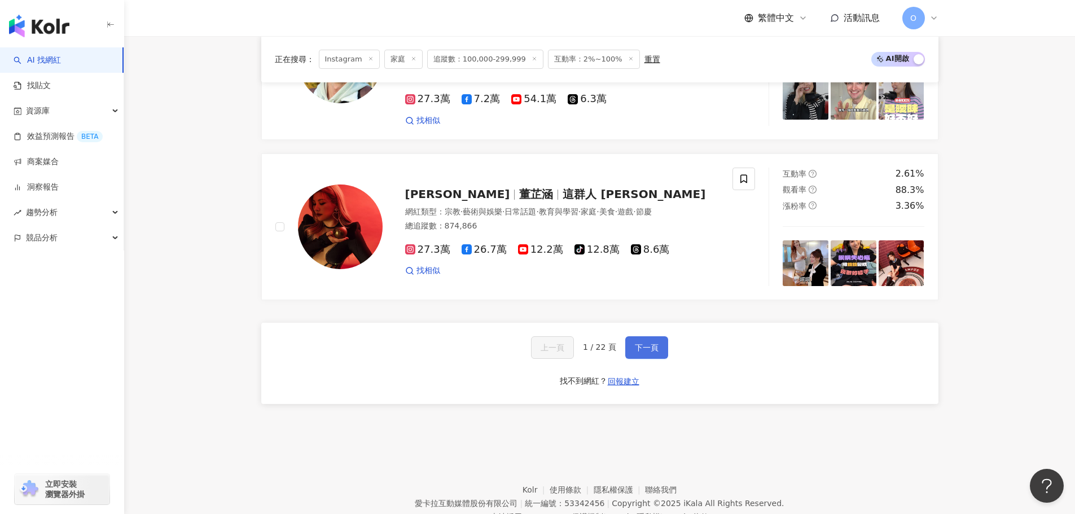
click at [642, 343] on span "下一頁" at bounding box center [647, 347] width 24 height 9
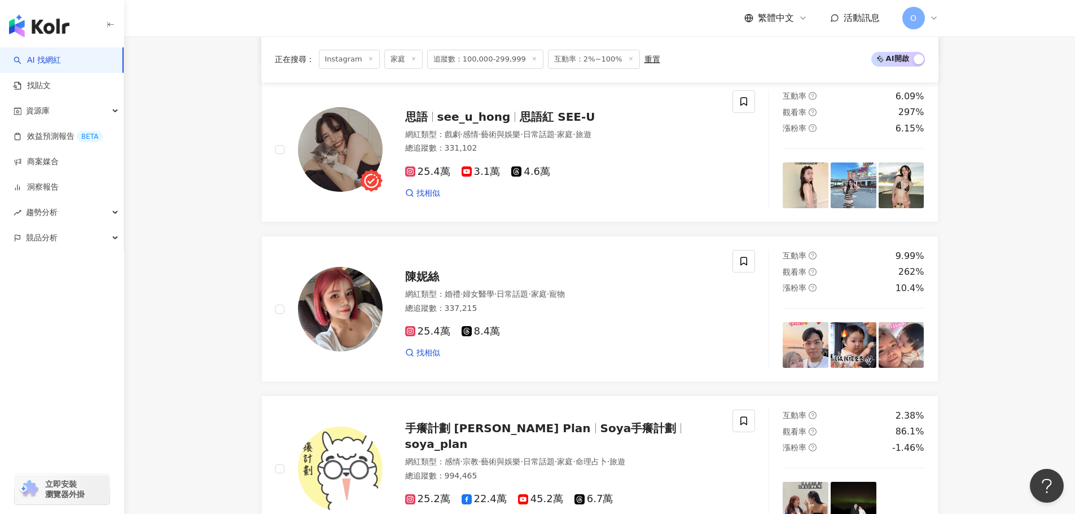
scroll to position [846, 0]
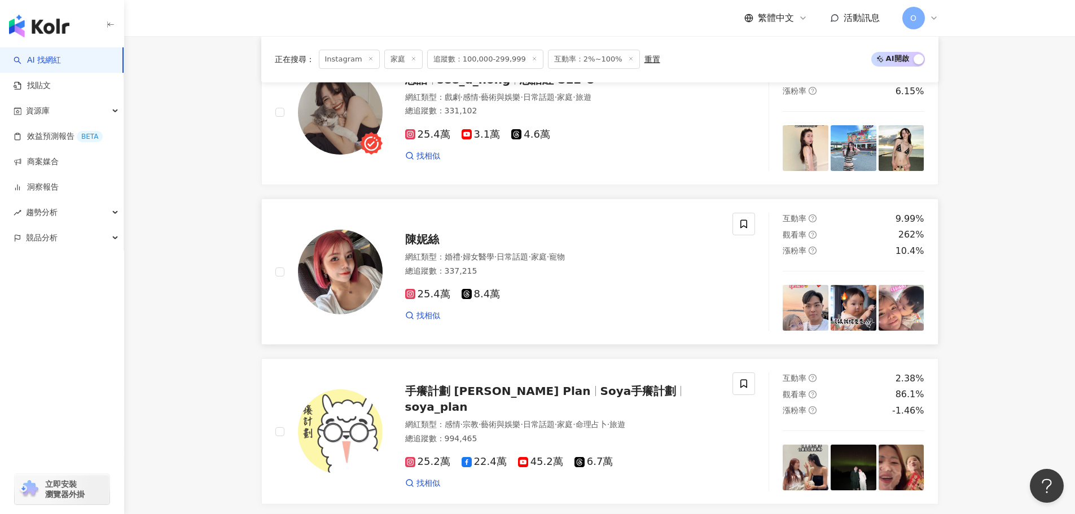
click at [423, 292] on span "25.4萬" at bounding box center [427, 294] width 45 height 12
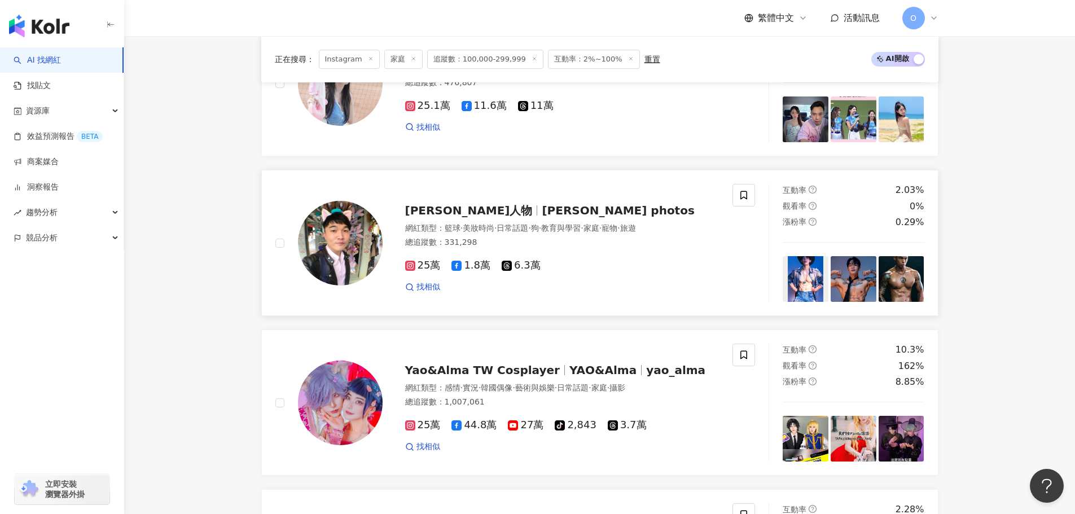
scroll to position [1693, 0]
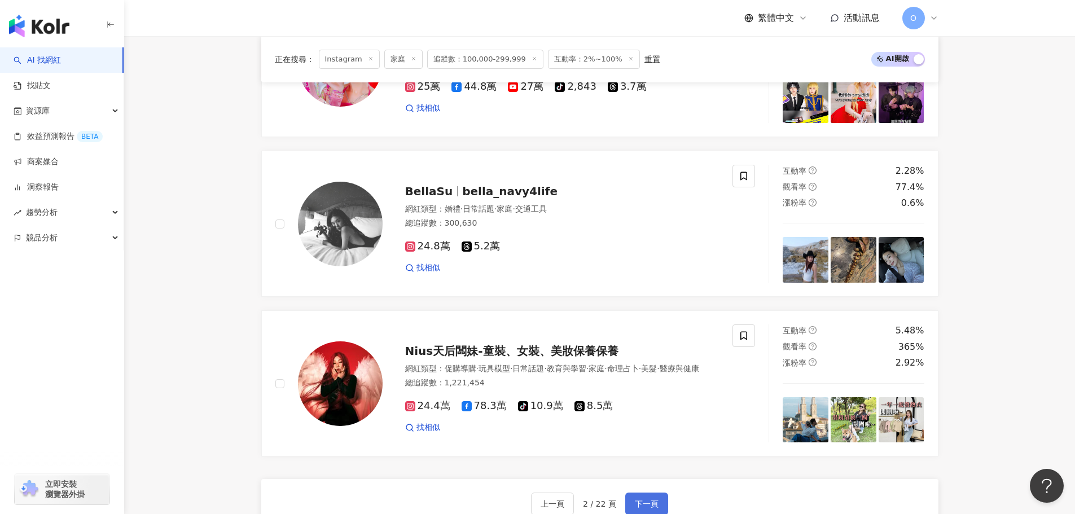
click at [662, 506] on button "下一頁" at bounding box center [646, 504] width 43 height 23
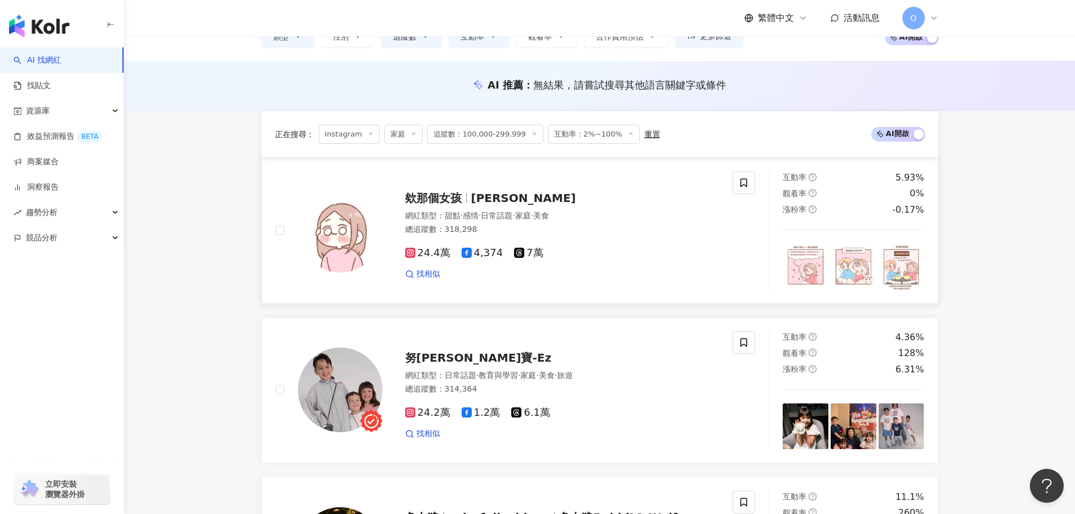
scroll to position [258, 0]
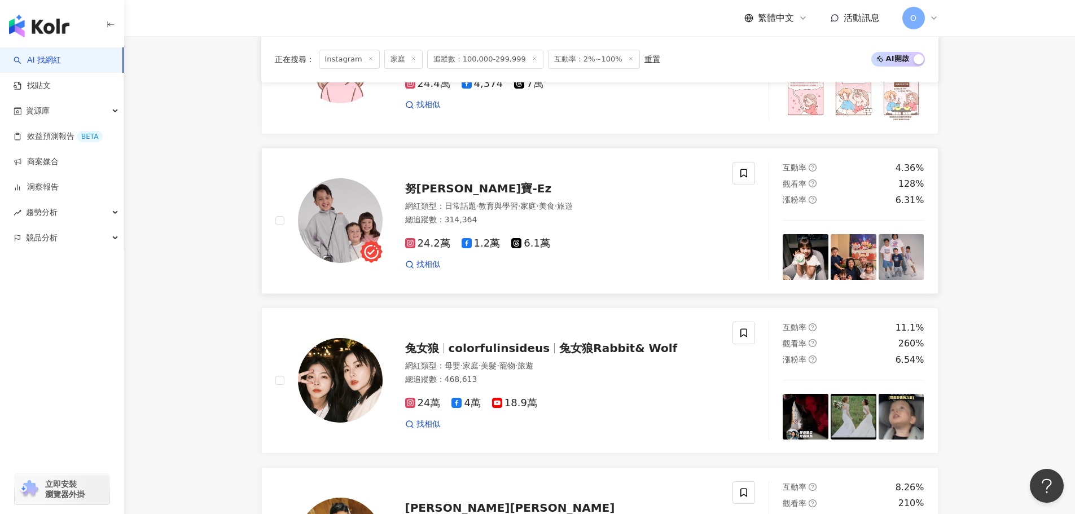
click at [414, 246] on icon at bounding box center [410, 243] width 10 height 10
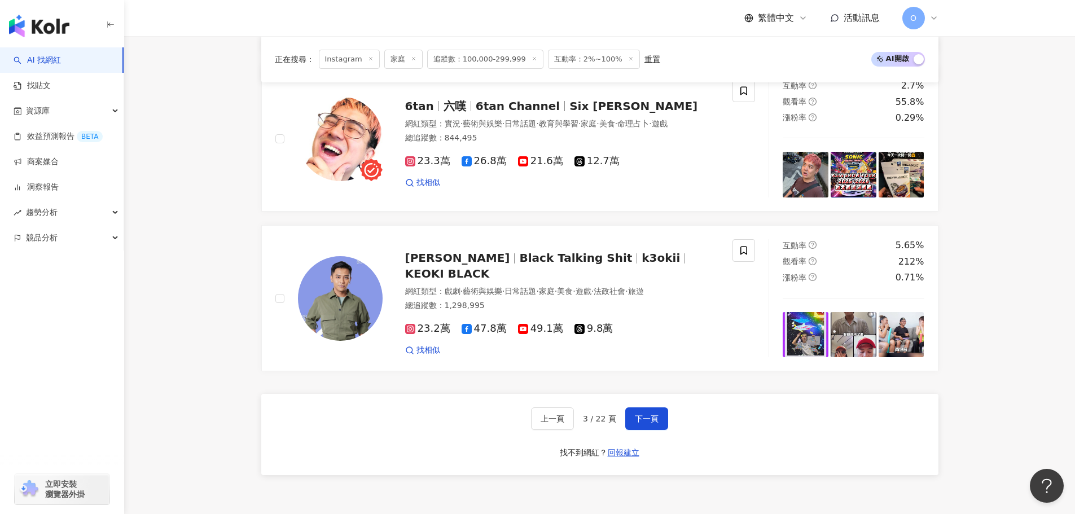
scroll to position [1782, 0]
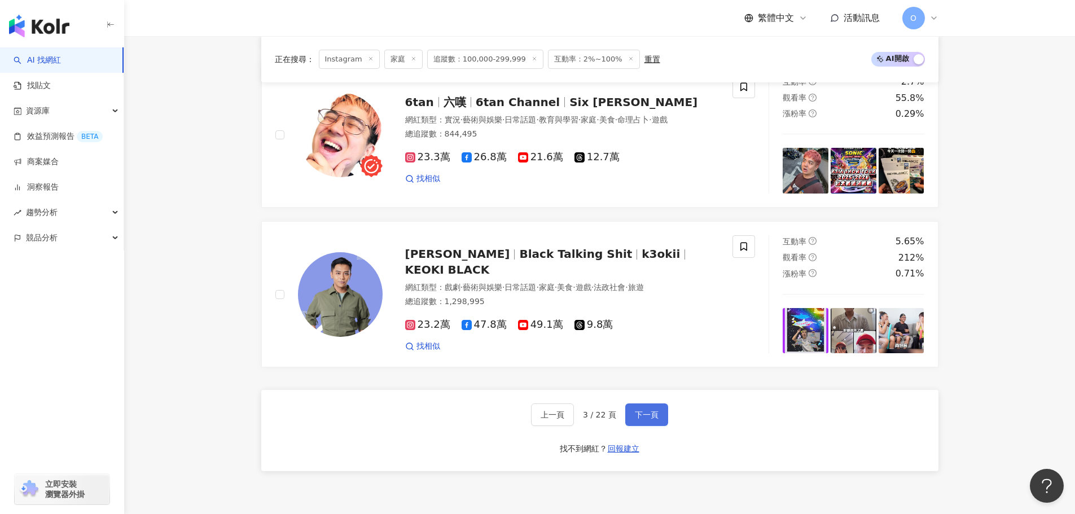
click at [646, 407] on button "下一頁" at bounding box center [646, 414] width 43 height 23
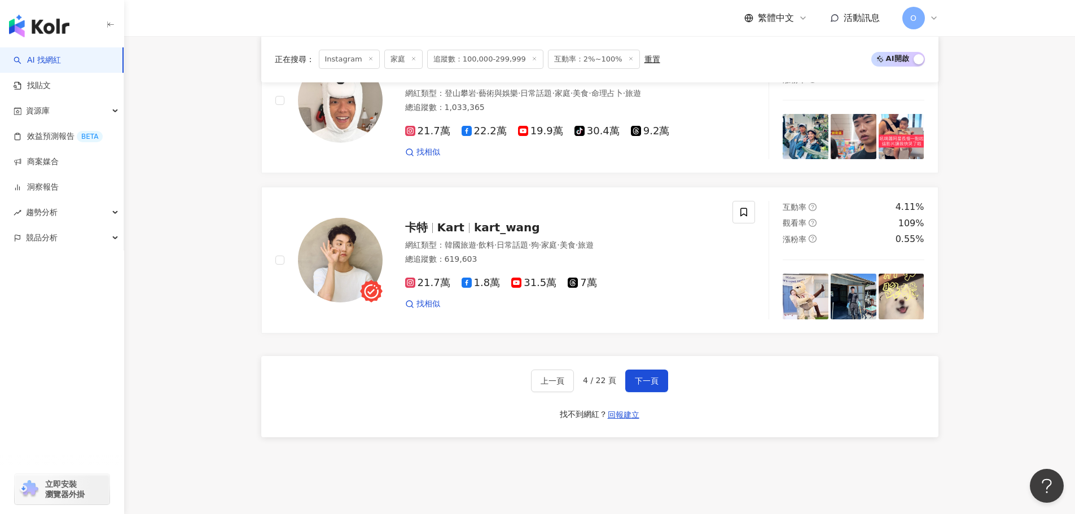
scroll to position [1862, 0]
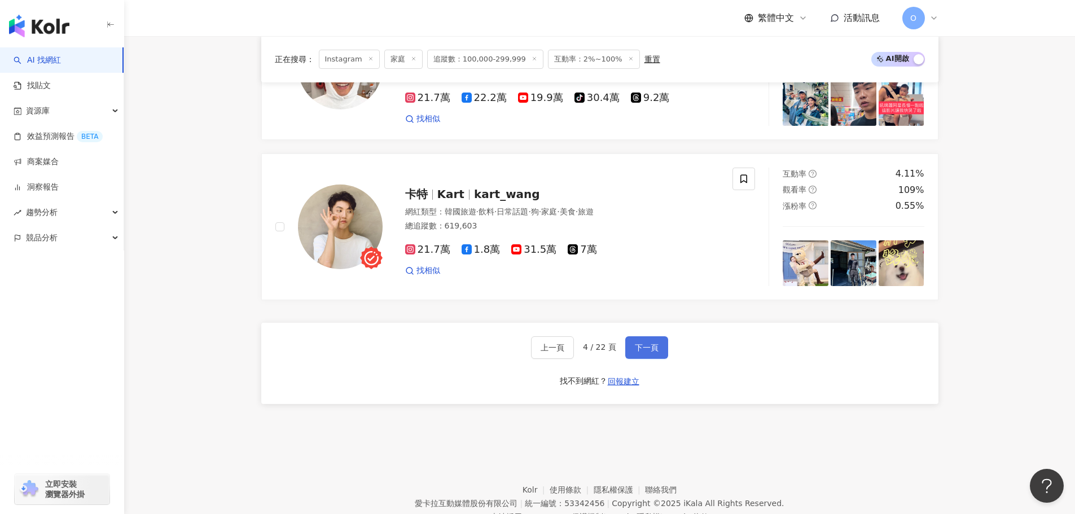
click at [636, 341] on button "下一頁" at bounding box center [646, 347] width 43 height 23
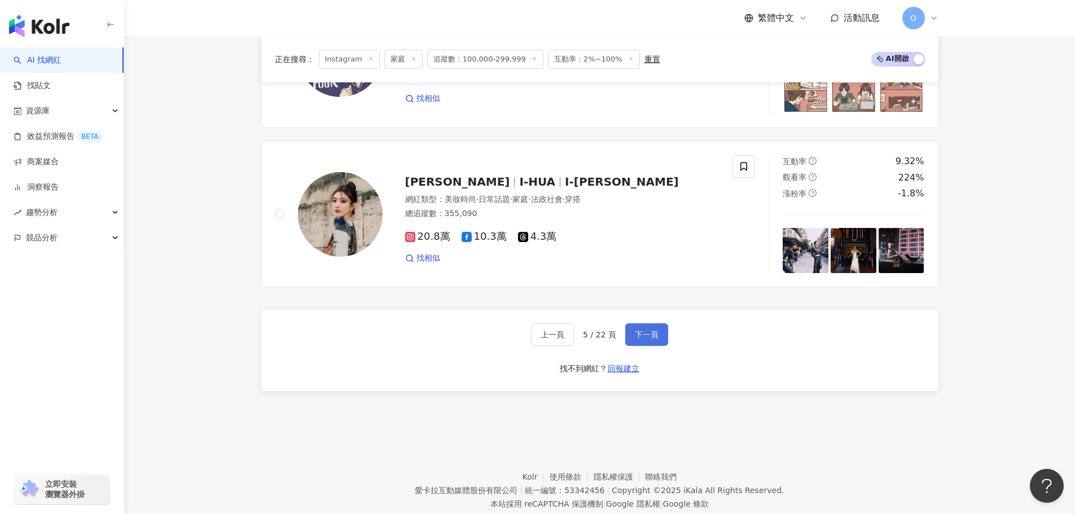
click at [642, 335] on button "下一頁" at bounding box center [646, 334] width 43 height 23
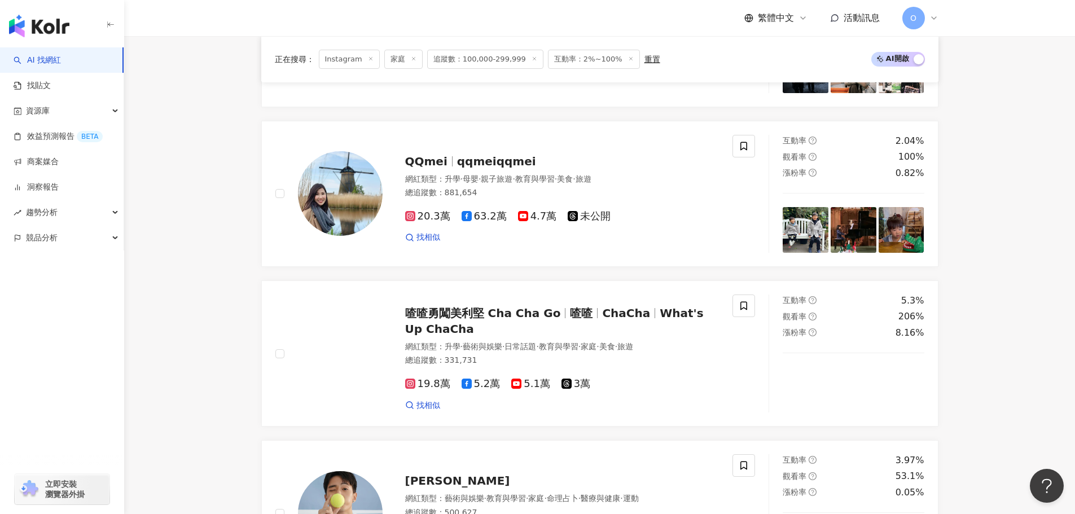
scroll to position [621, 0]
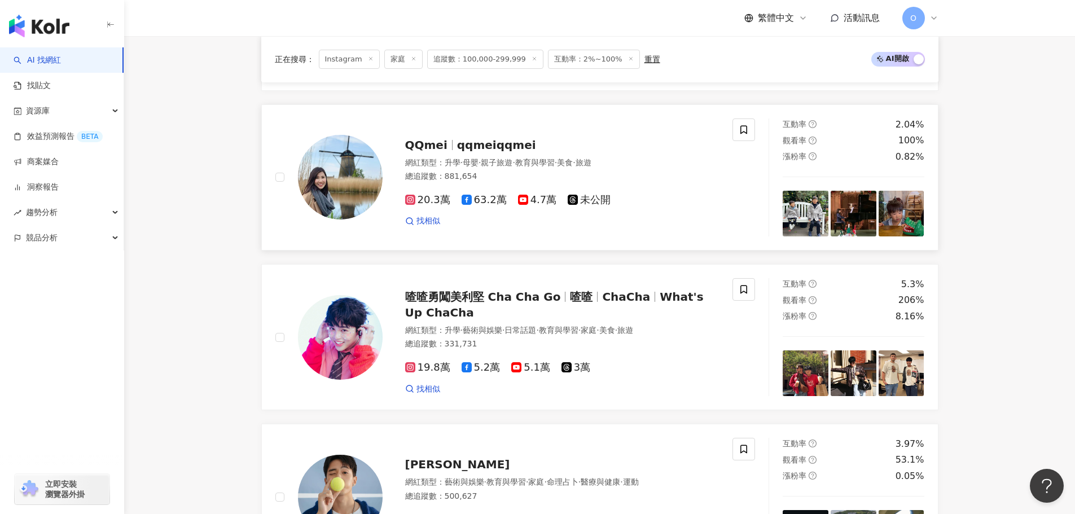
click at [415, 199] on span "20.3萬" at bounding box center [427, 200] width 45 height 12
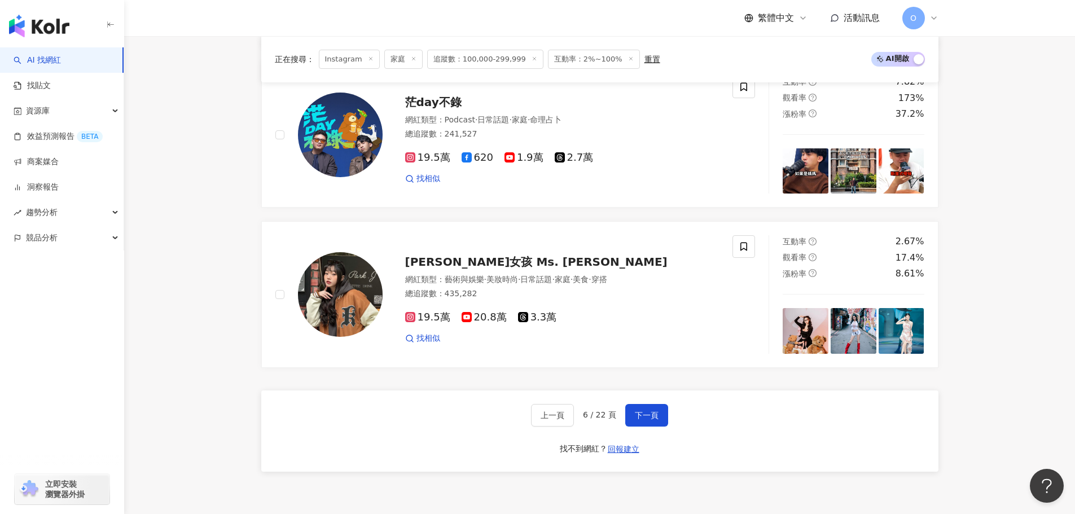
scroll to position [1806, 0]
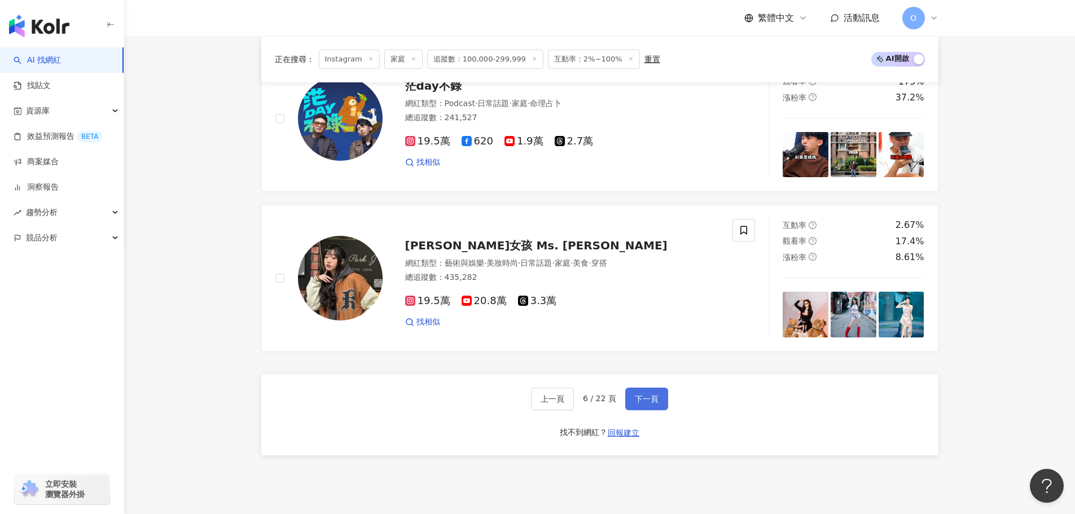
click at [658, 390] on button "下一頁" at bounding box center [646, 399] width 43 height 23
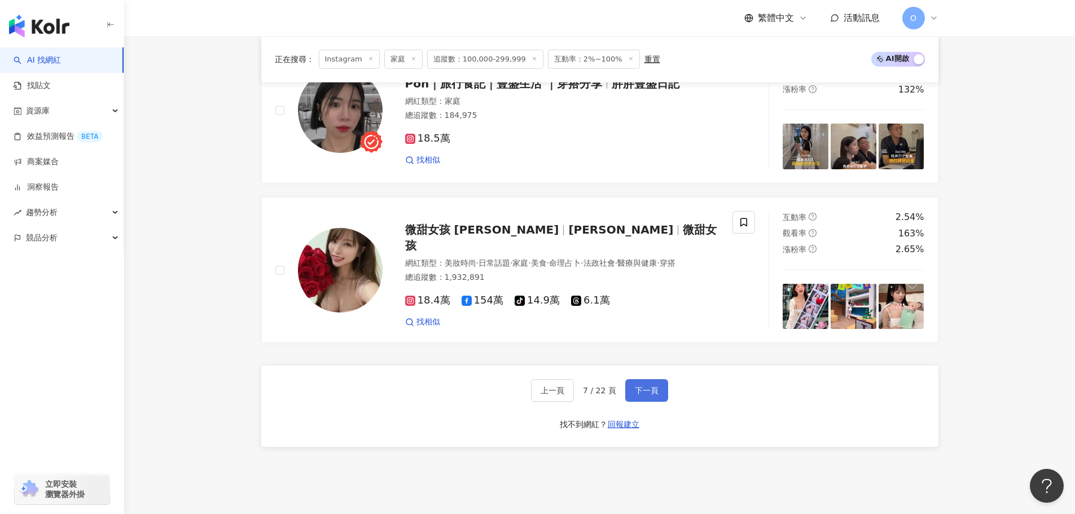
click at [651, 388] on span "下一頁" at bounding box center [647, 390] width 24 height 9
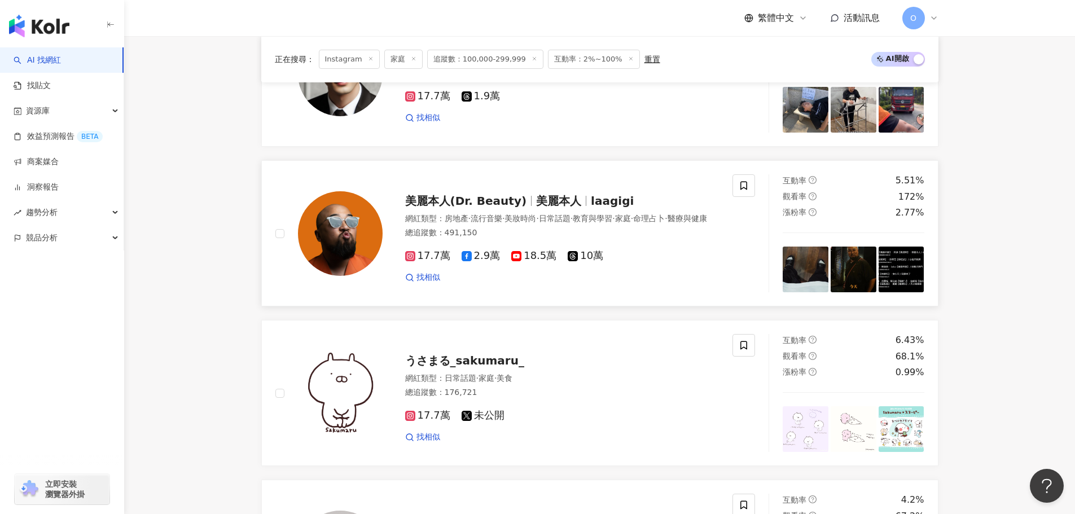
scroll to position [1693, 0]
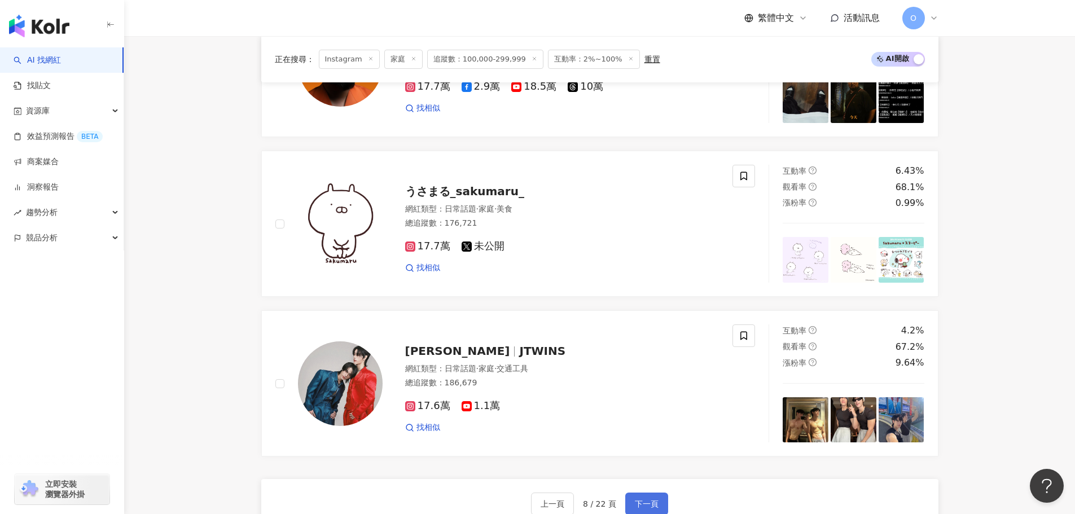
click at [626, 503] on button "下一頁" at bounding box center [646, 504] width 43 height 23
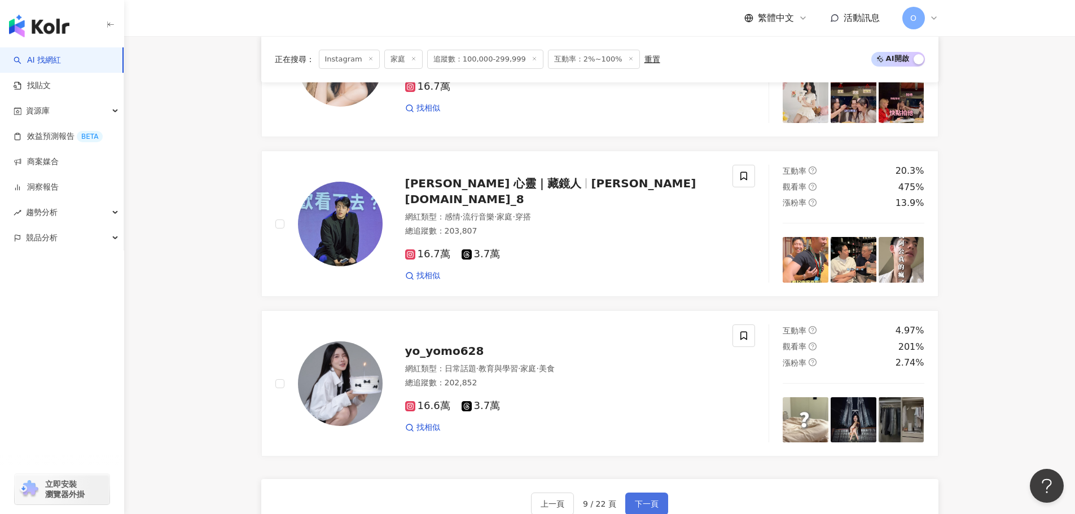
click at [634, 513] on button "下一頁" at bounding box center [646, 504] width 43 height 23
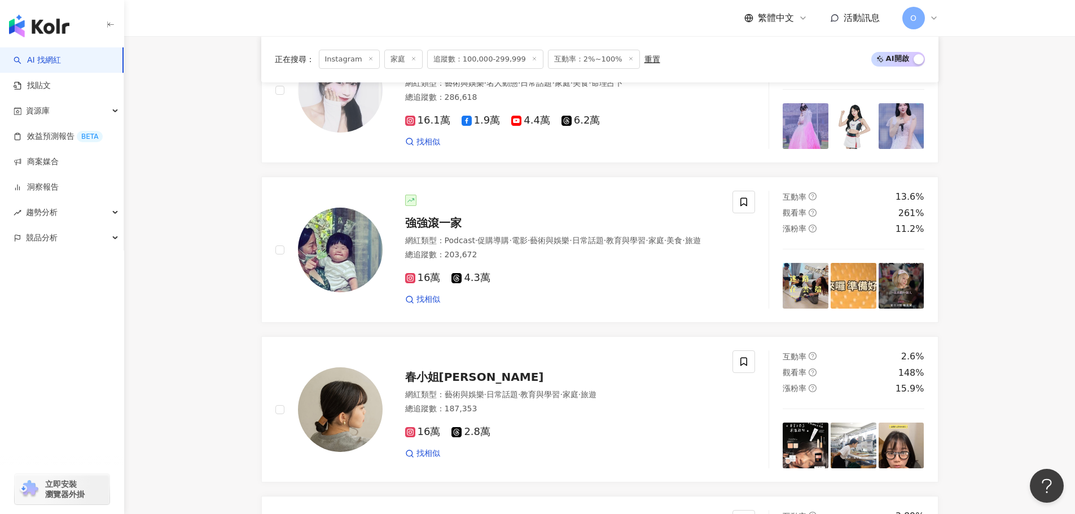
scroll to position [1354, 0]
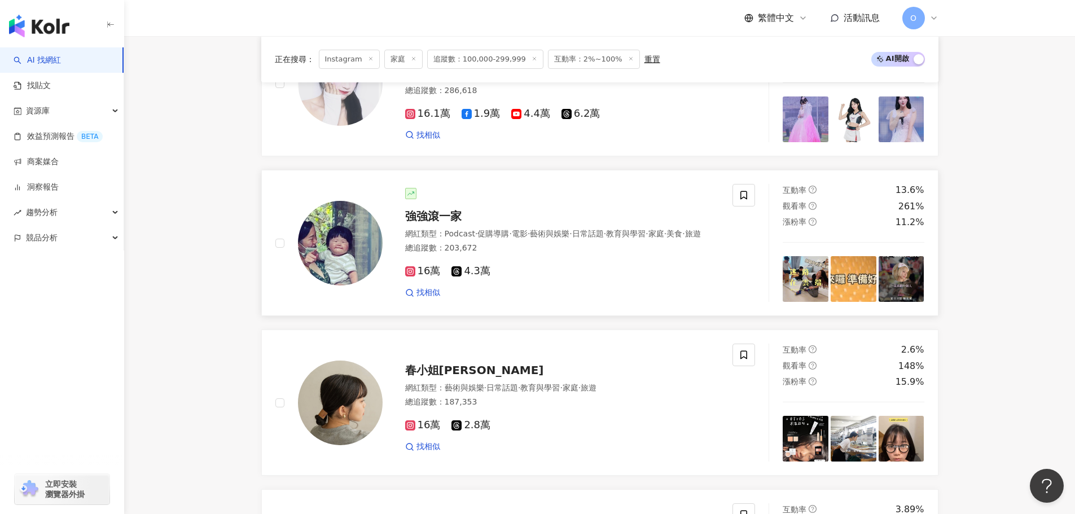
click at [410, 275] on rect at bounding box center [410, 271] width 8 height 8
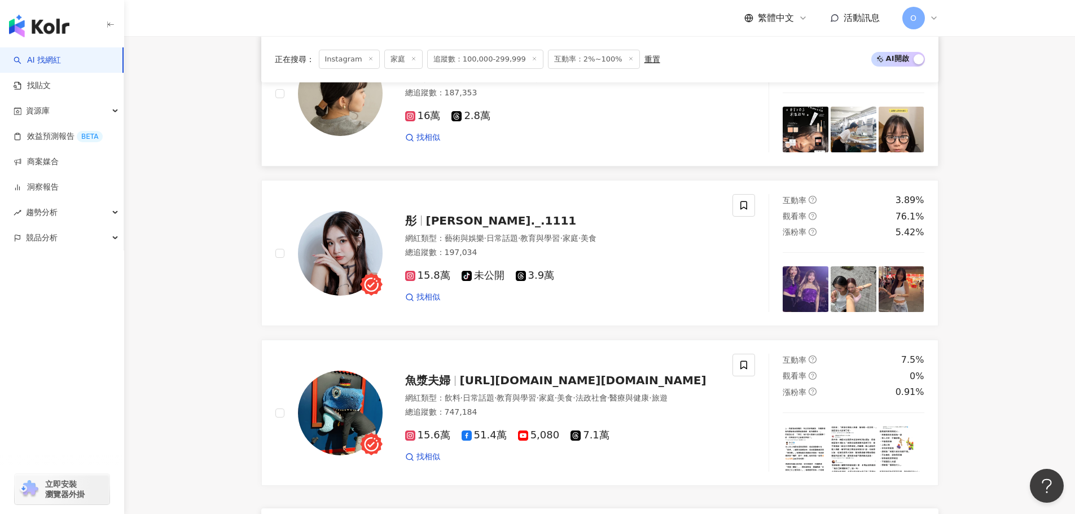
scroll to position [1693, 0]
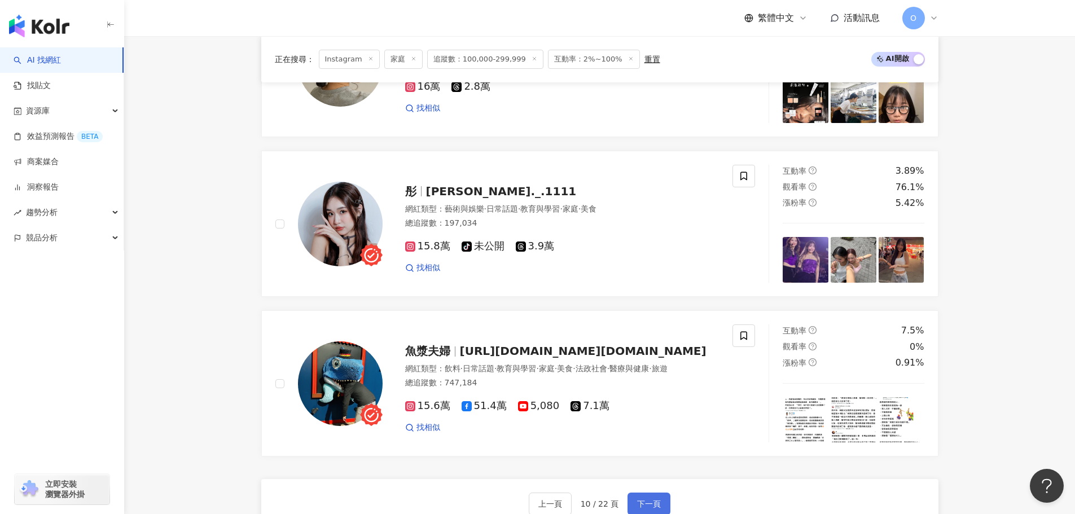
click at [631, 502] on button "下一頁" at bounding box center [648, 504] width 43 height 23
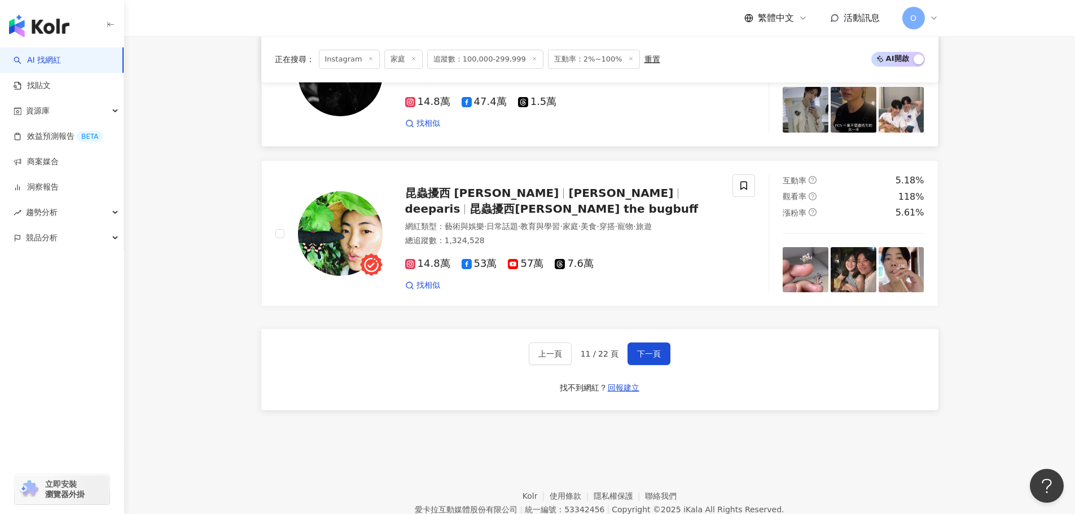
scroll to position [1859, 0]
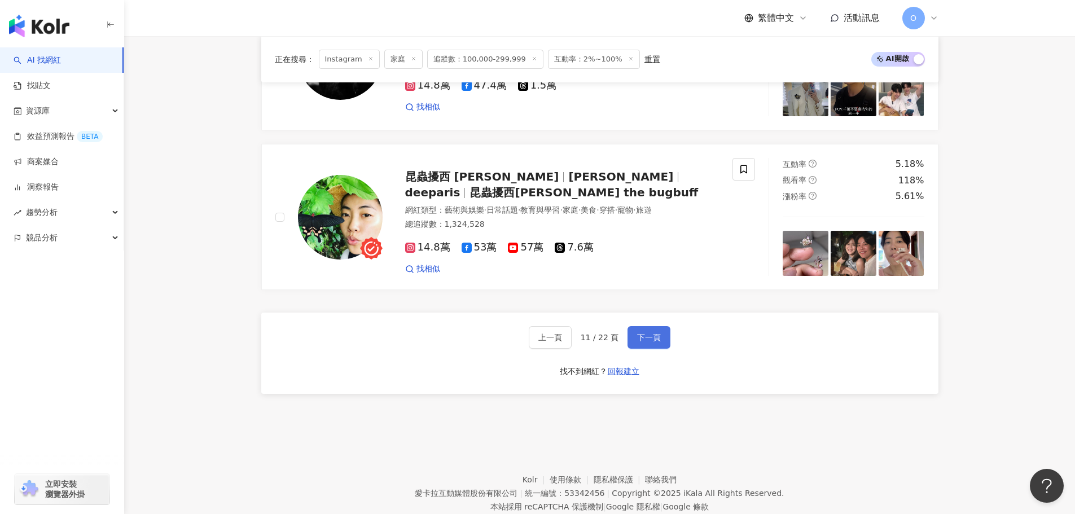
click at [651, 333] on span "下一頁" at bounding box center [649, 337] width 24 height 9
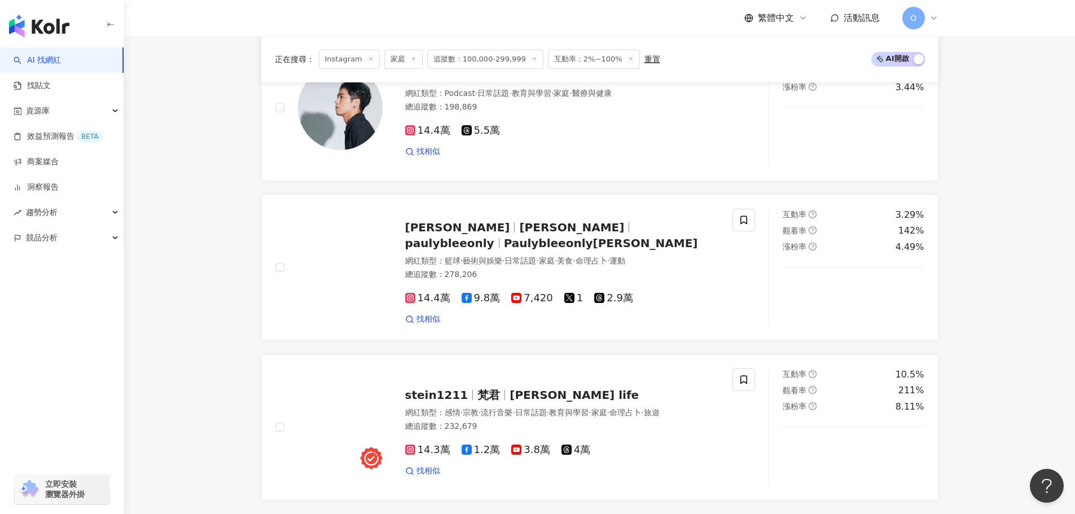
scroll to position [1697, 0]
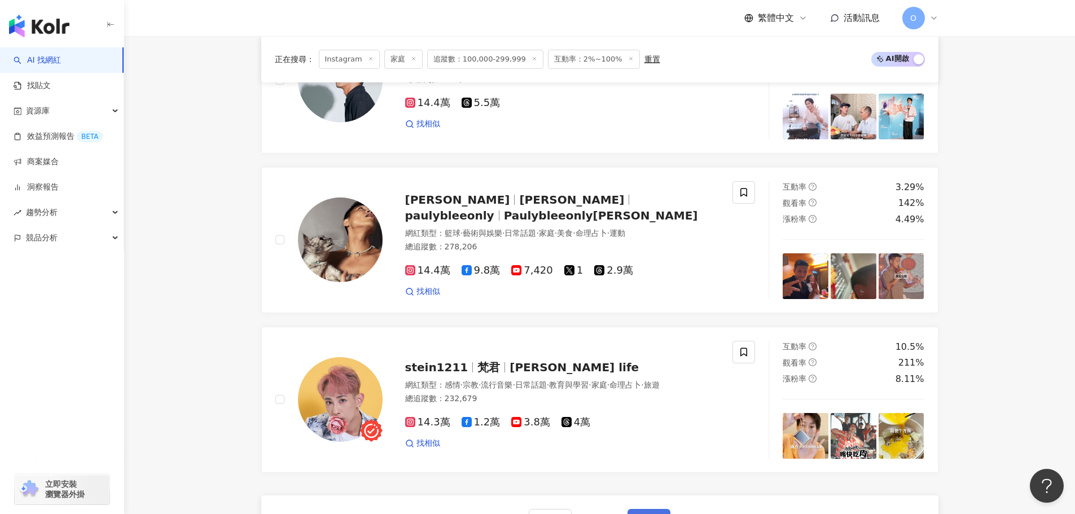
click at [644, 513] on span "下一頁" at bounding box center [649, 520] width 24 height 9
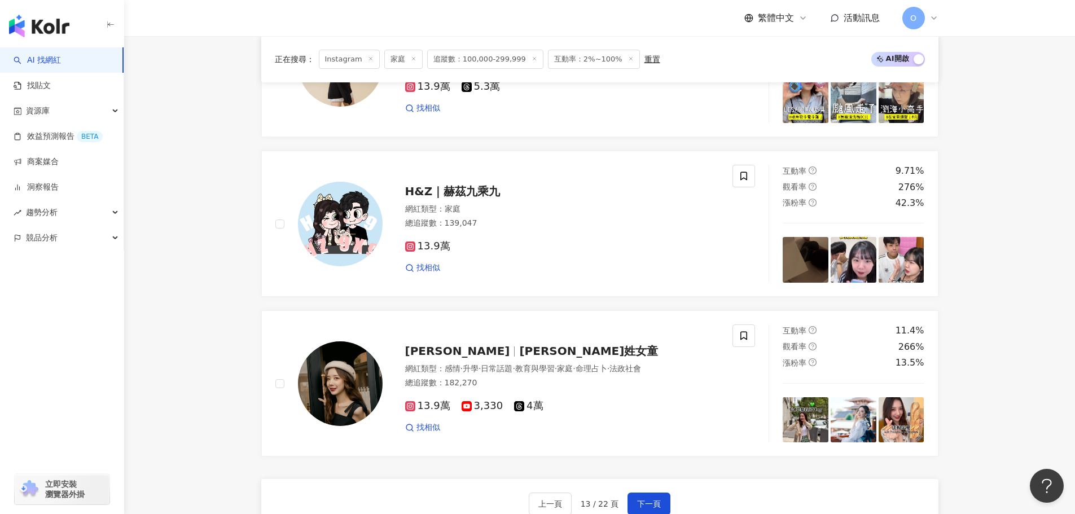
scroll to position [1862, 0]
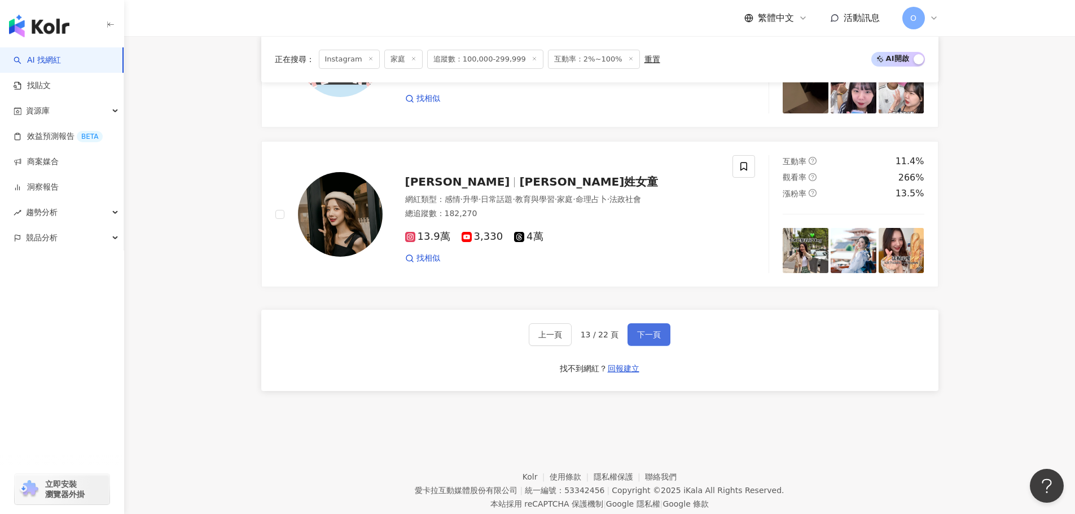
click at [644, 338] on span "下一頁" at bounding box center [649, 334] width 24 height 9
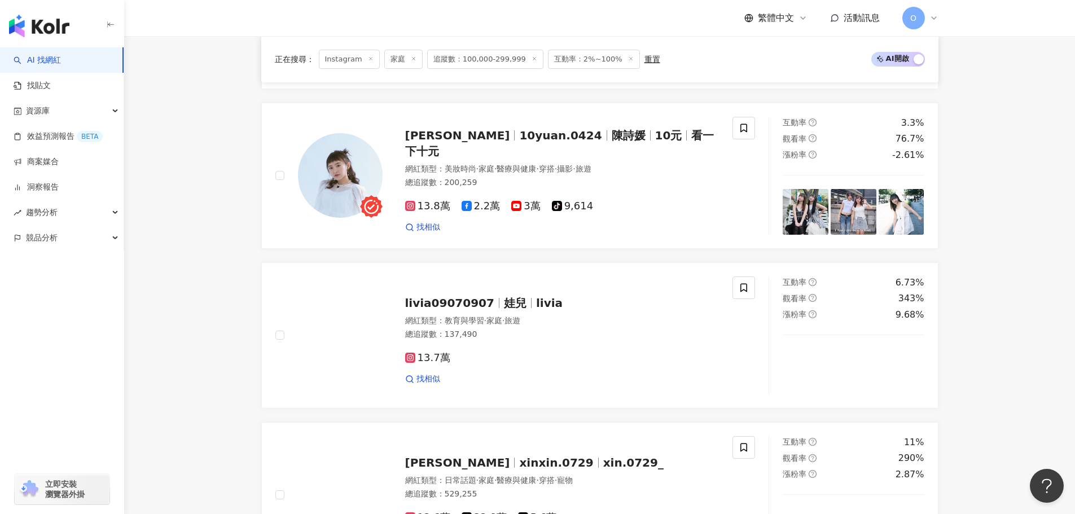
scroll to position [339, 0]
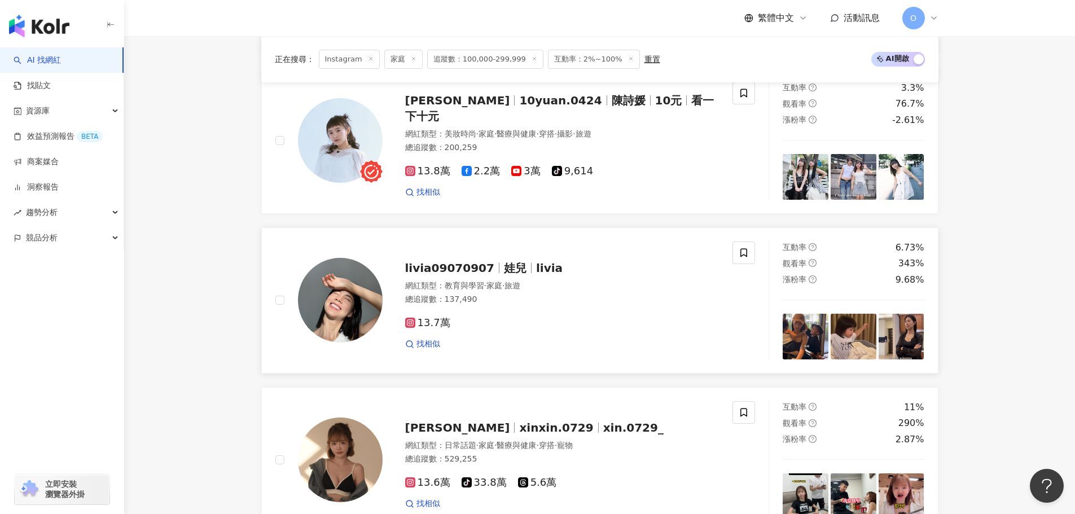
click at [434, 322] on span "13.7萬" at bounding box center [427, 323] width 45 height 12
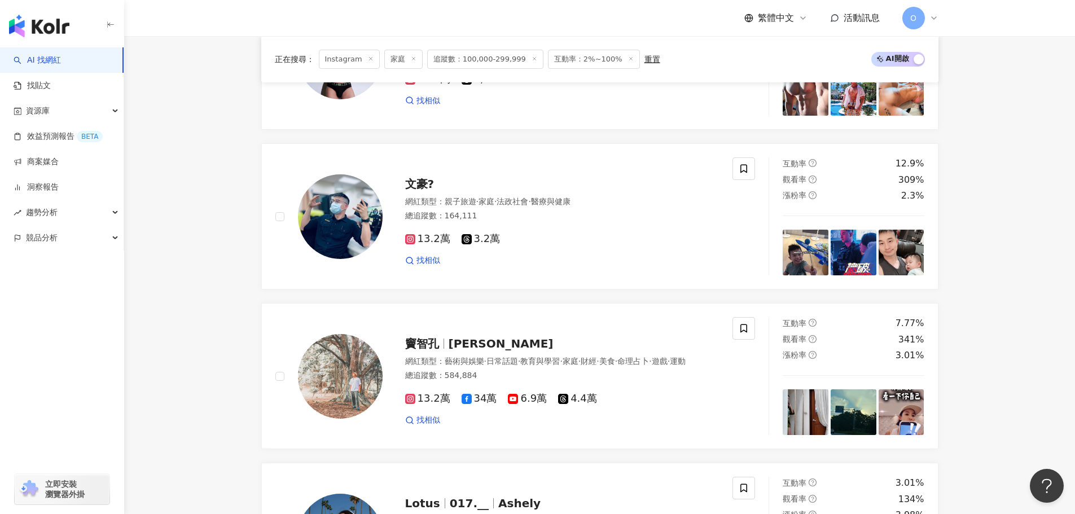
scroll to position [1354, 0]
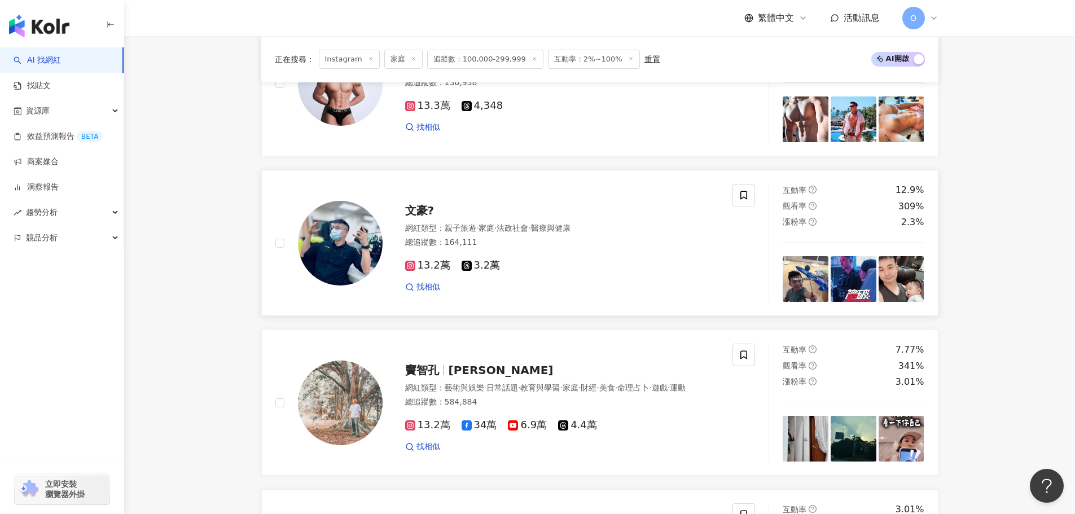
click at [412, 264] on icon at bounding box center [410, 266] width 6 height 6
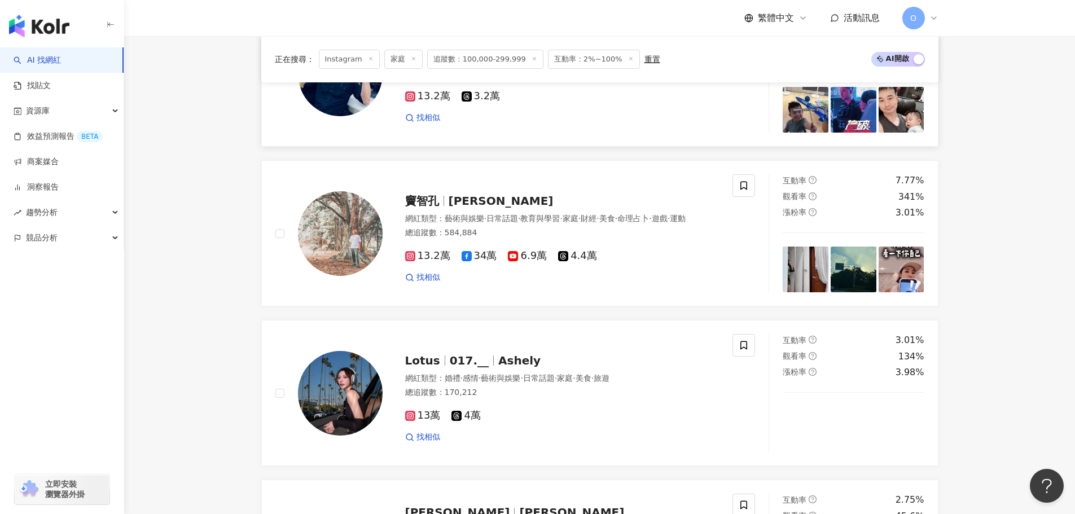
scroll to position [1693, 0]
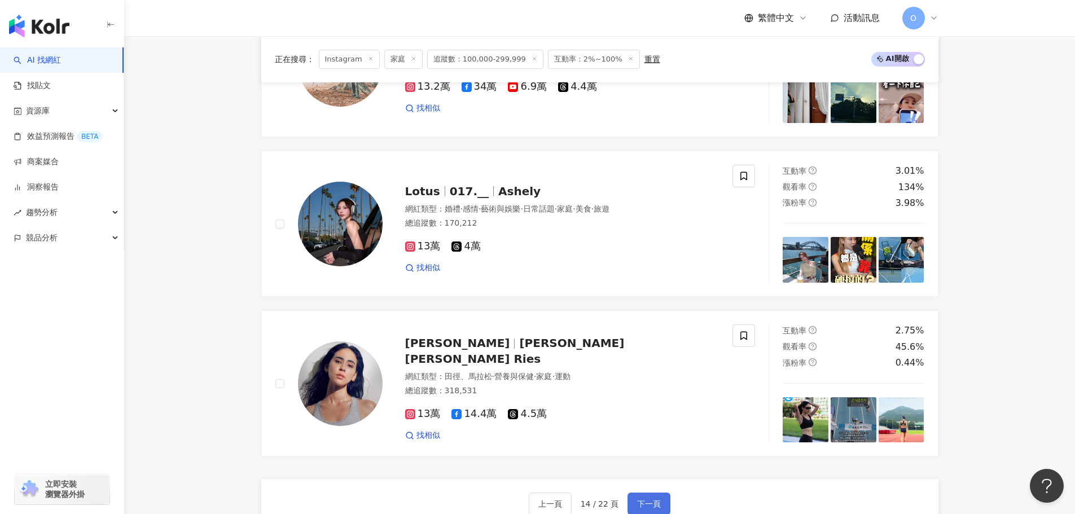
click at [643, 500] on span "下一頁" at bounding box center [649, 503] width 24 height 9
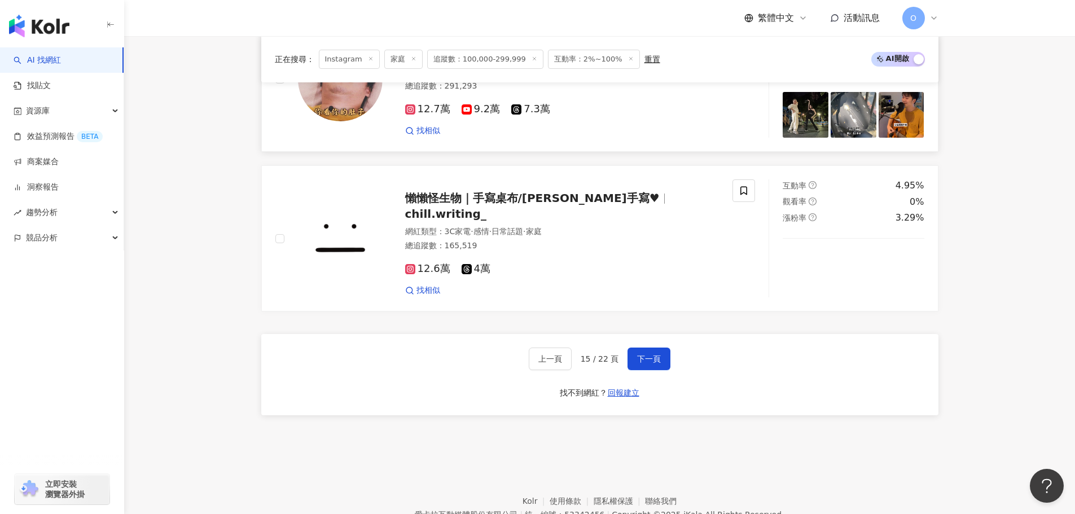
scroll to position [1892, 0]
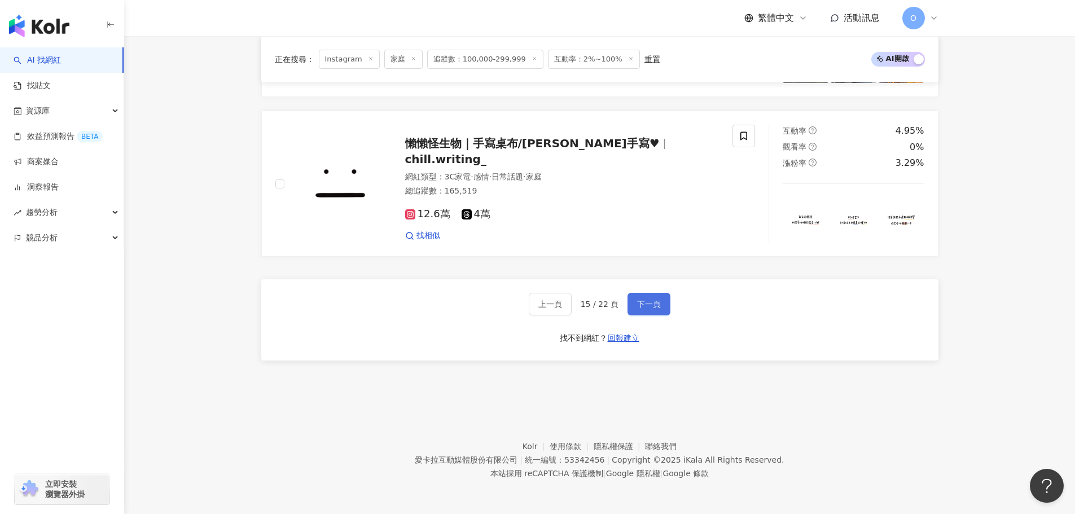
click at [656, 304] on span "下一頁" at bounding box center [649, 304] width 24 height 9
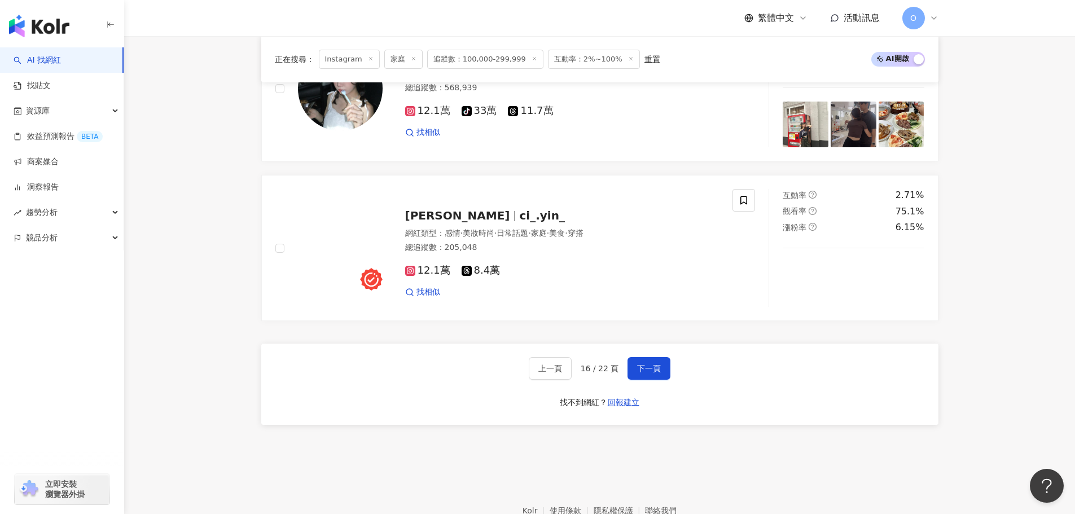
scroll to position [1862, 0]
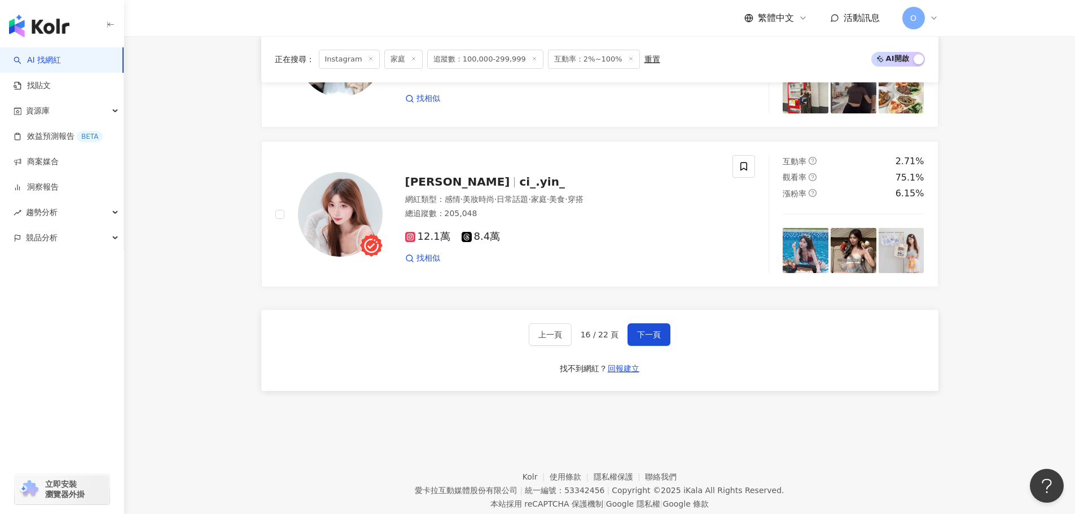
click at [645, 323] on div "上一頁 16 / 22 頁 下一頁 找不到網紅？ 回報建立" at bounding box center [599, 350] width 677 height 81
click at [645, 325] on button "下一頁" at bounding box center [648, 334] width 43 height 23
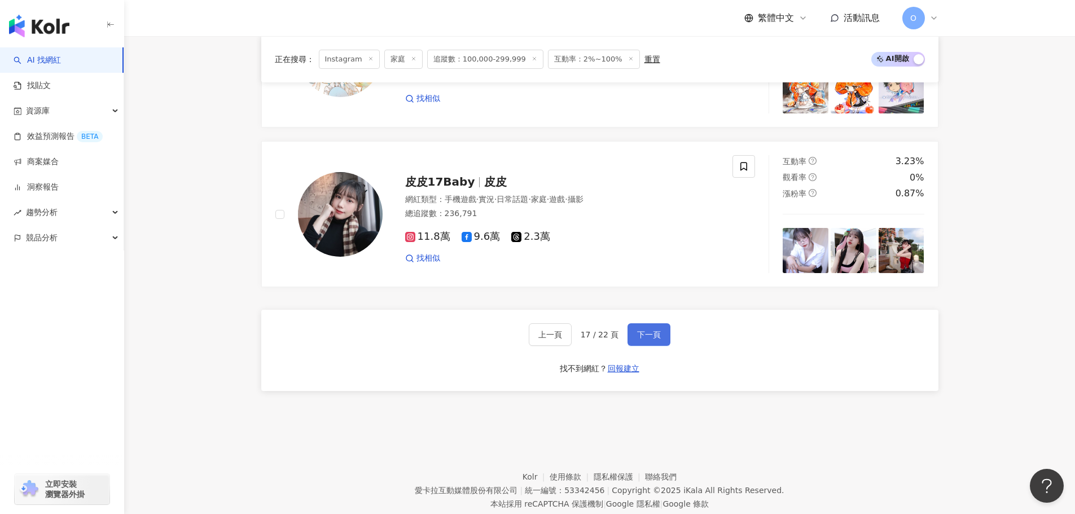
click at [647, 339] on span "下一頁" at bounding box center [649, 334] width 24 height 9
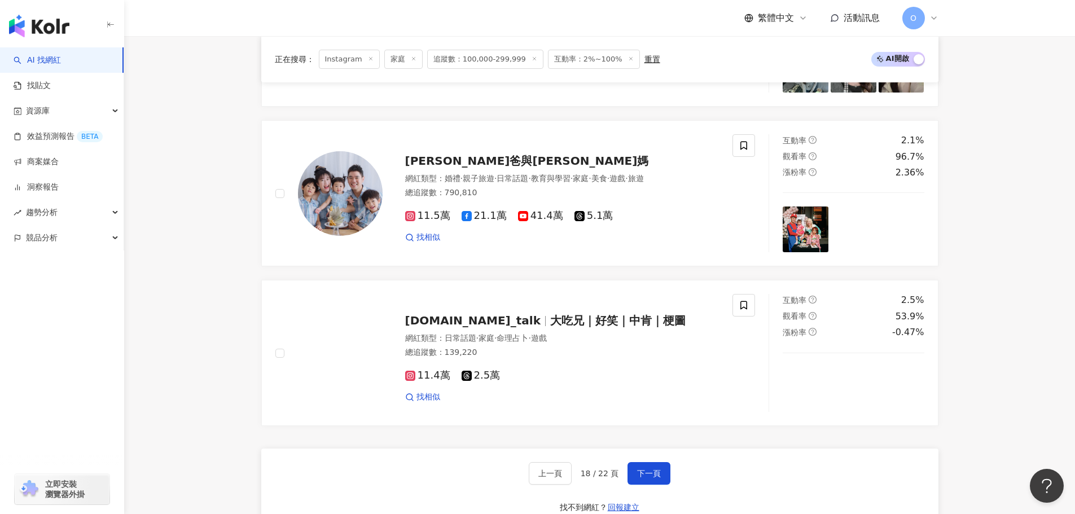
scroll to position [1892, 0]
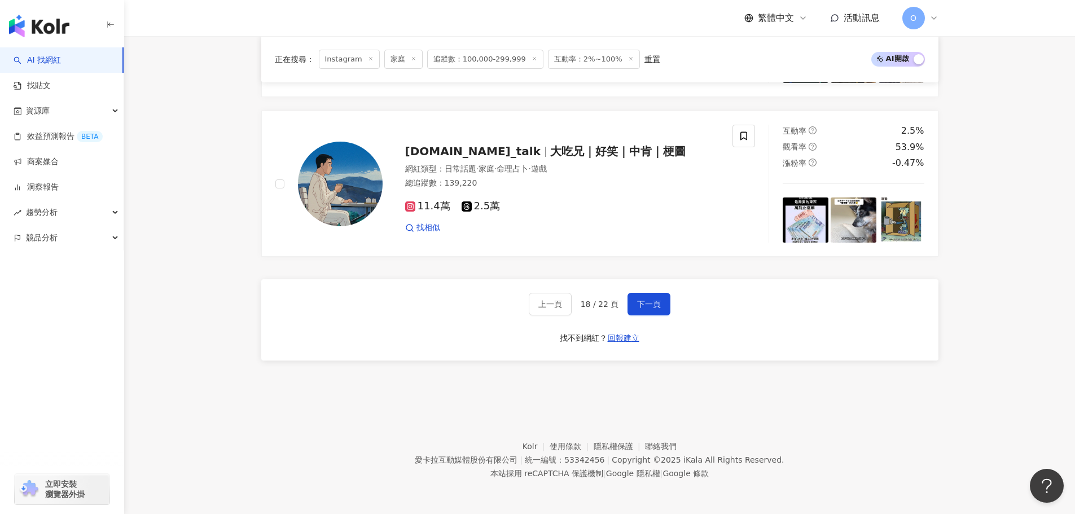
click at [640, 310] on button "下一頁" at bounding box center [648, 304] width 43 height 23
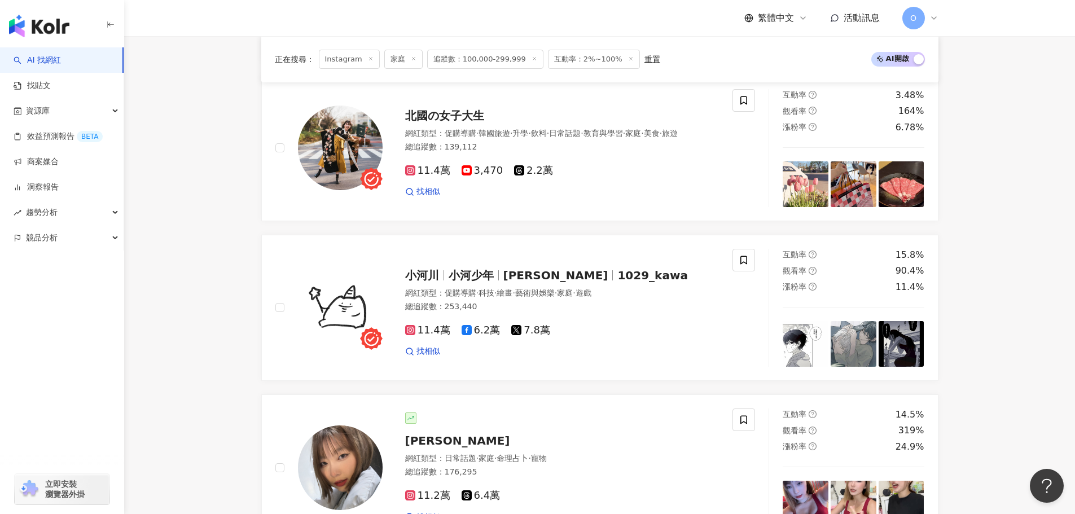
scroll to position [508, 0]
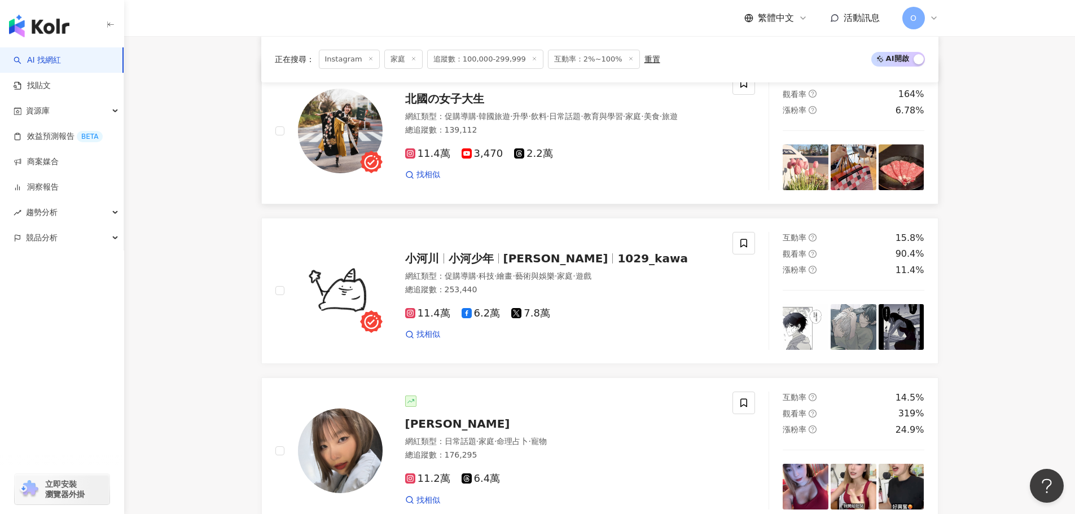
click at [857, 166] on img at bounding box center [854, 167] width 46 height 46
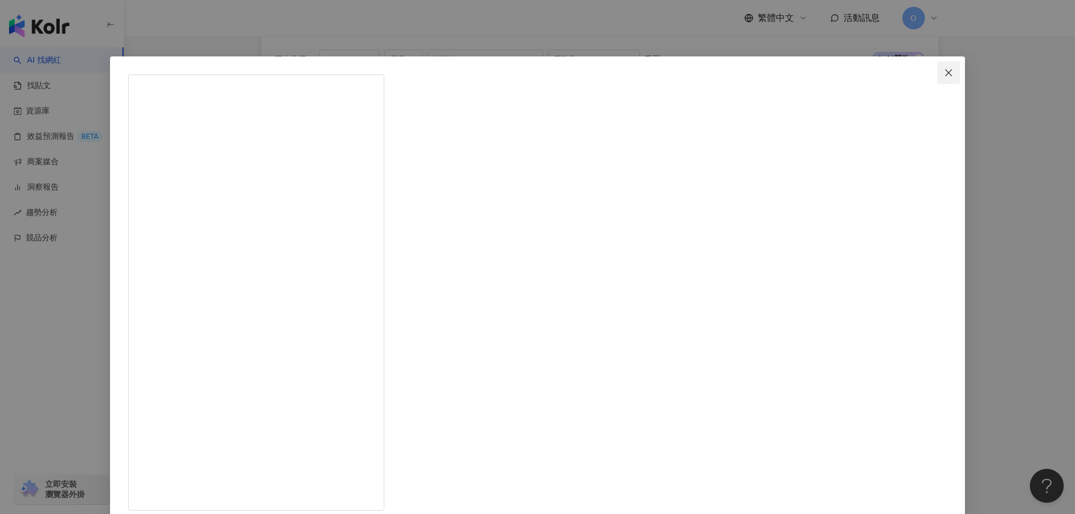
click at [937, 67] on button "Close" at bounding box center [948, 73] width 23 height 23
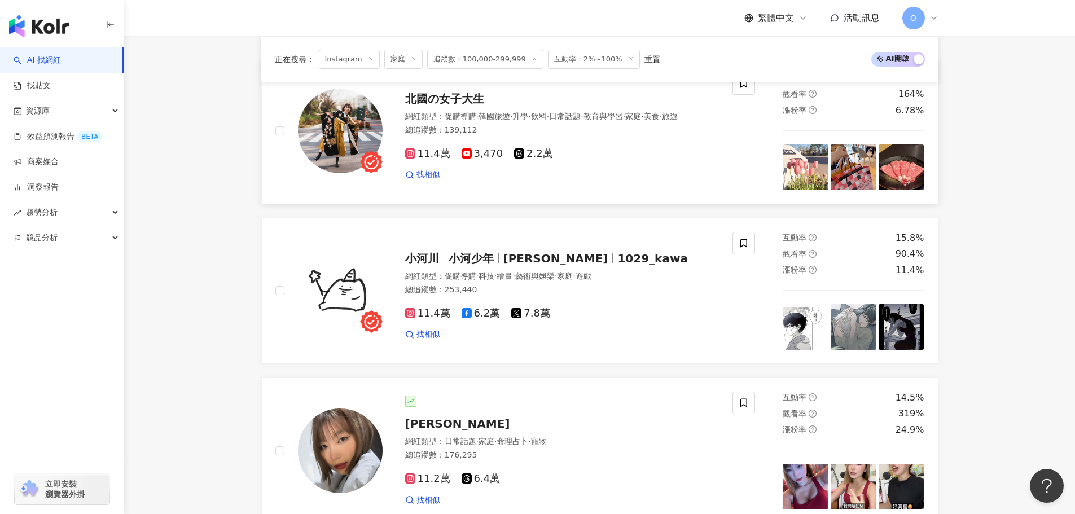
click at [850, 170] on img at bounding box center [854, 167] width 46 height 46
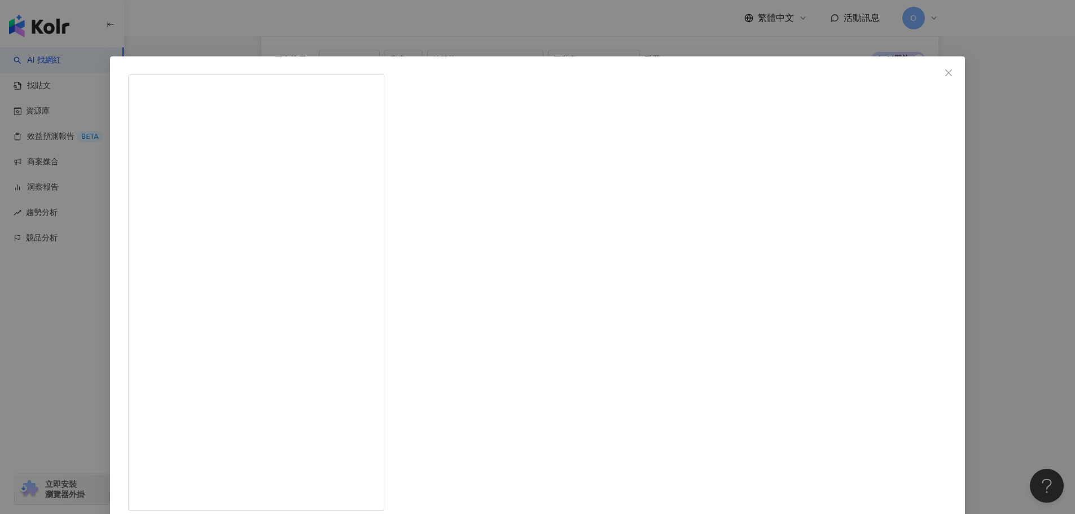
click at [944, 77] on icon "close" at bounding box center [948, 72] width 9 height 9
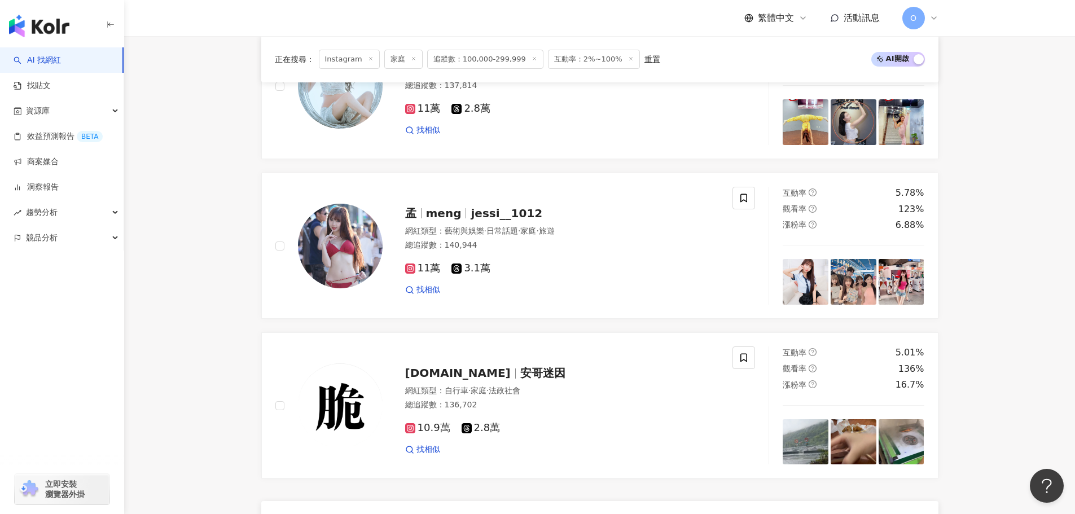
scroll to position [1693, 0]
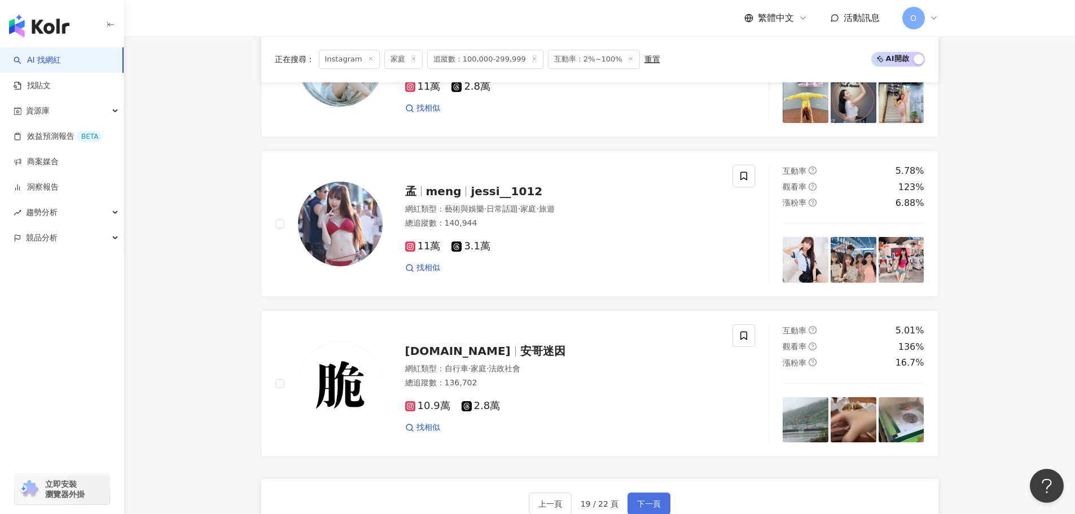
click at [650, 504] on span "下一頁" at bounding box center [649, 503] width 24 height 9
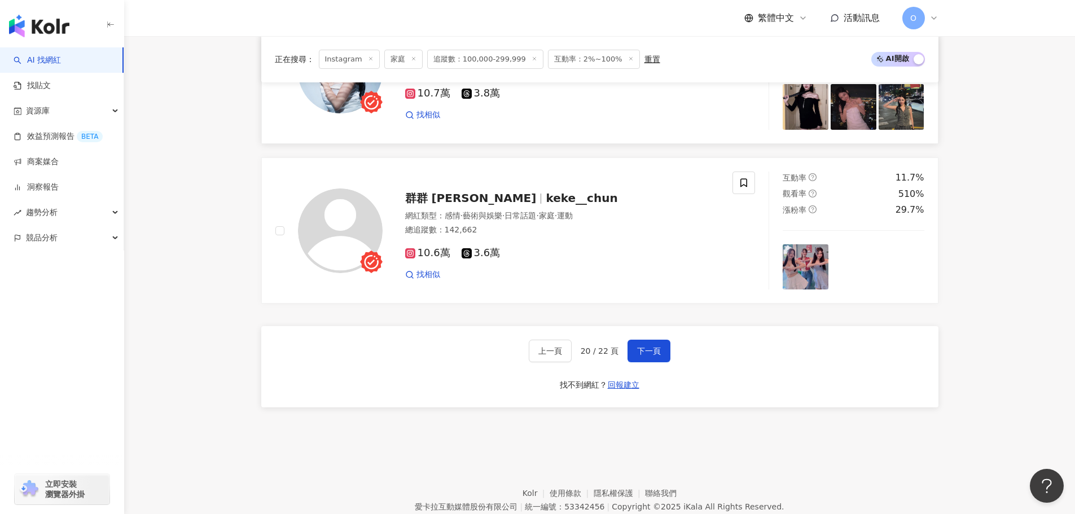
scroll to position [1862, 0]
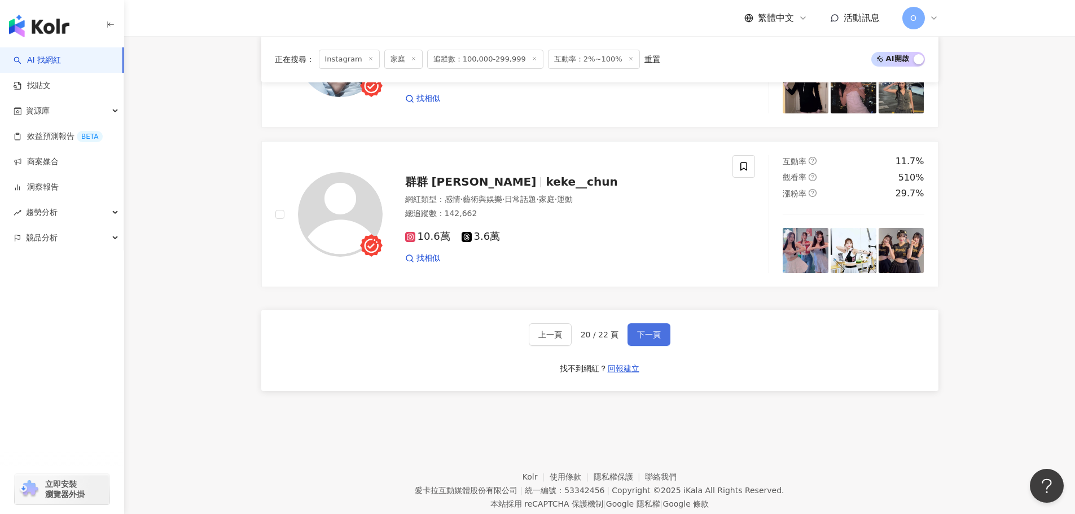
click at [637, 337] on span "下一頁" at bounding box center [649, 334] width 24 height 9
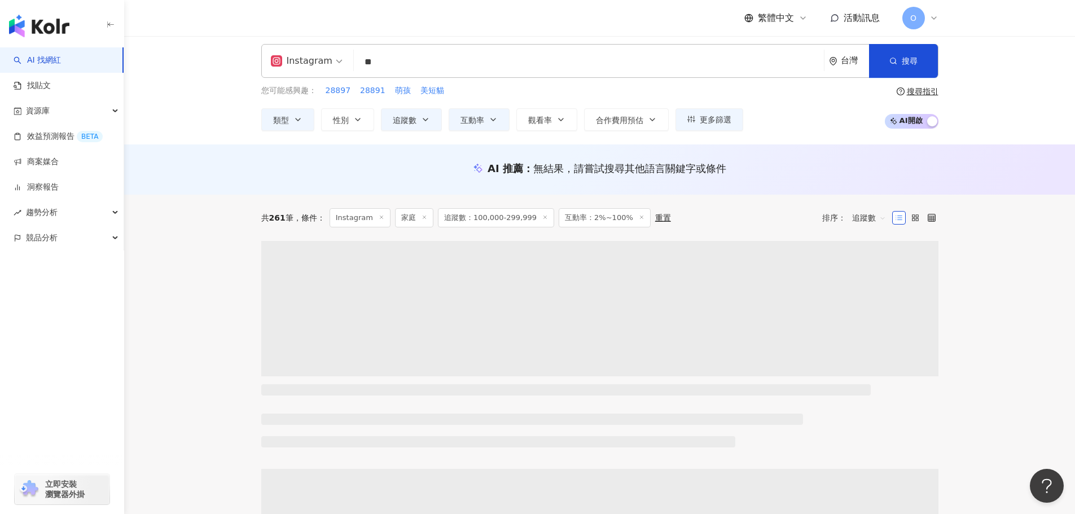
scroll to position [0, 0]
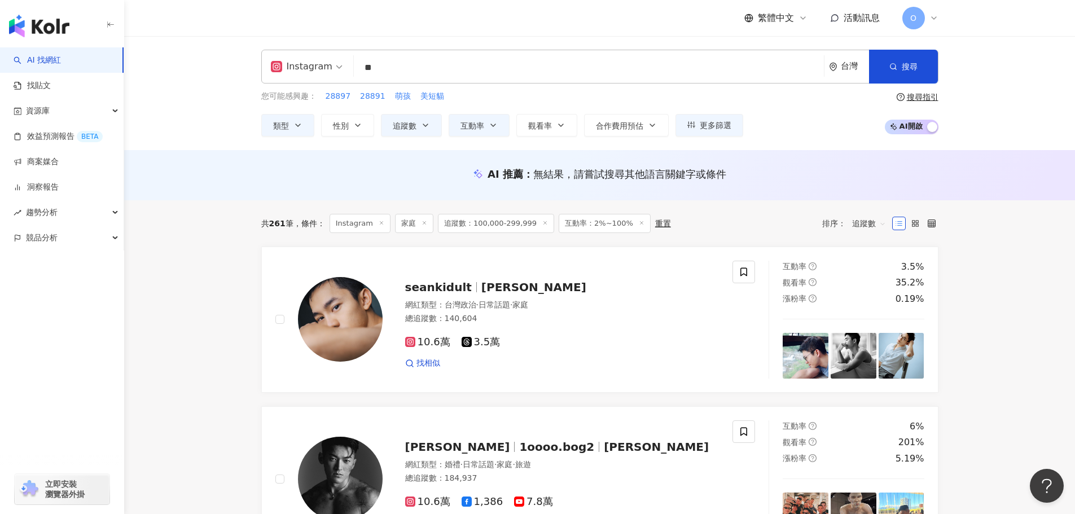
drag, startPoint x: 1016, startPoint y: 219, endPoint x: 794, endPoint y: 196, distance: 222.9
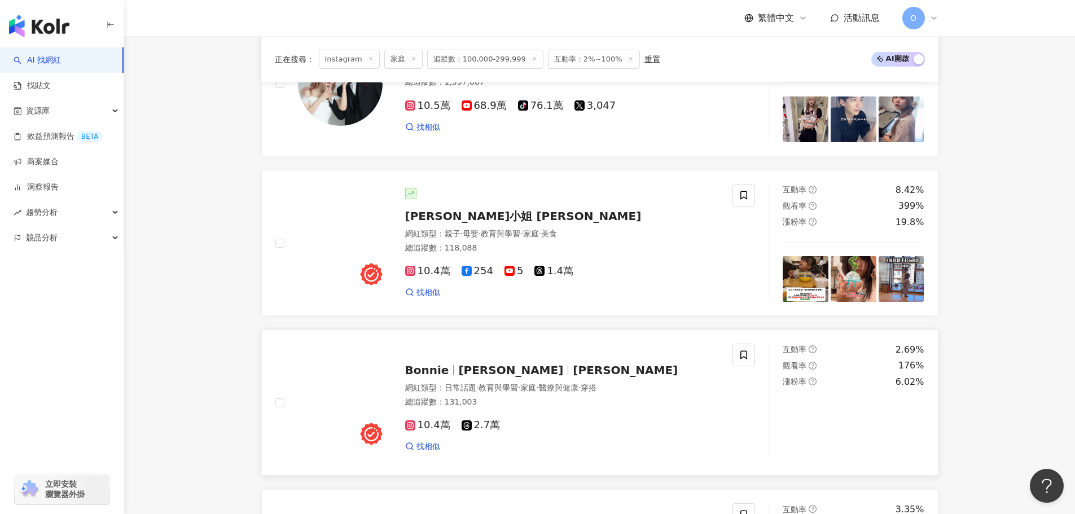
scroll to position [846, 0]
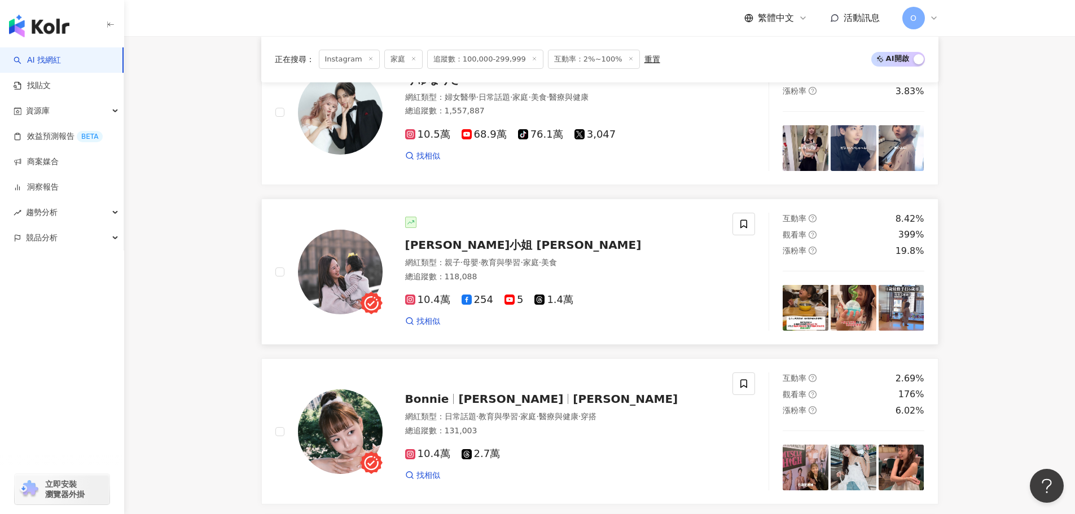
click at [412, 310] on div "10.4萬 254 5 1.4萬 找相似" at bounding box center [562, 306] width 314 height 42
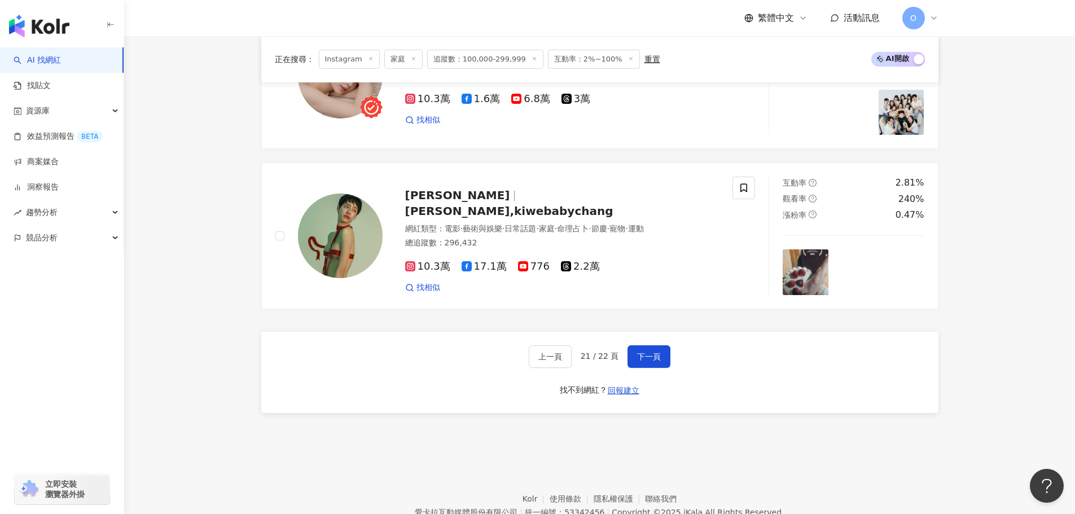
scroll to position [1911, 0]
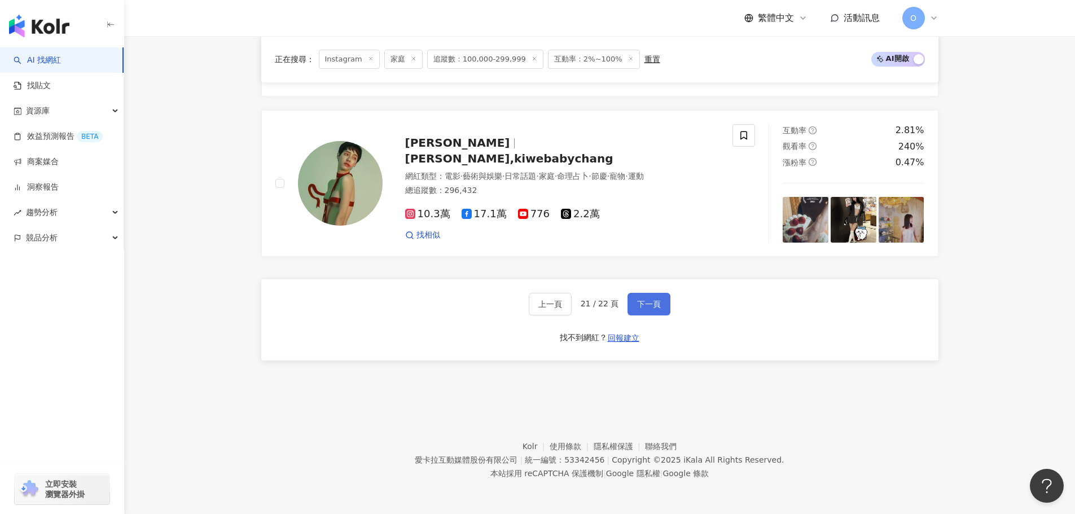
click at [633, 309] on button "下一頁" at bounding box center [648, 304] width 43 height 23
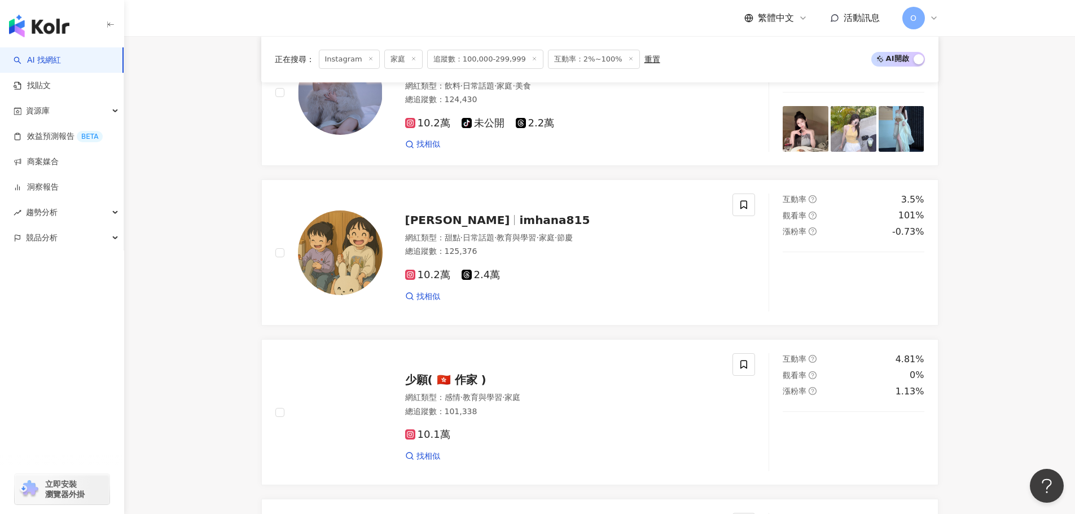
scroll to position [677, 0]
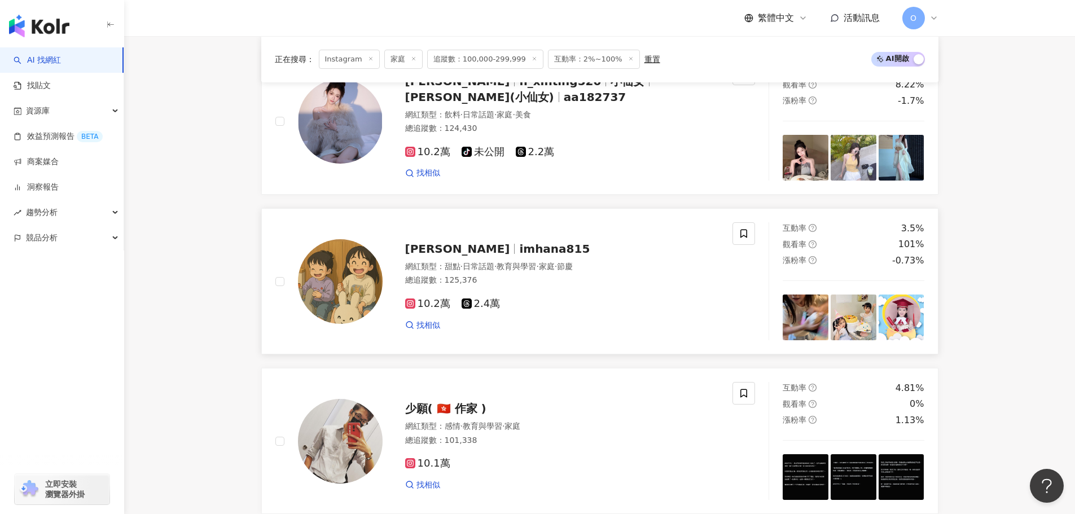
click at [408, 306] on icon at bounding box center [410, 304] width 6 height 6
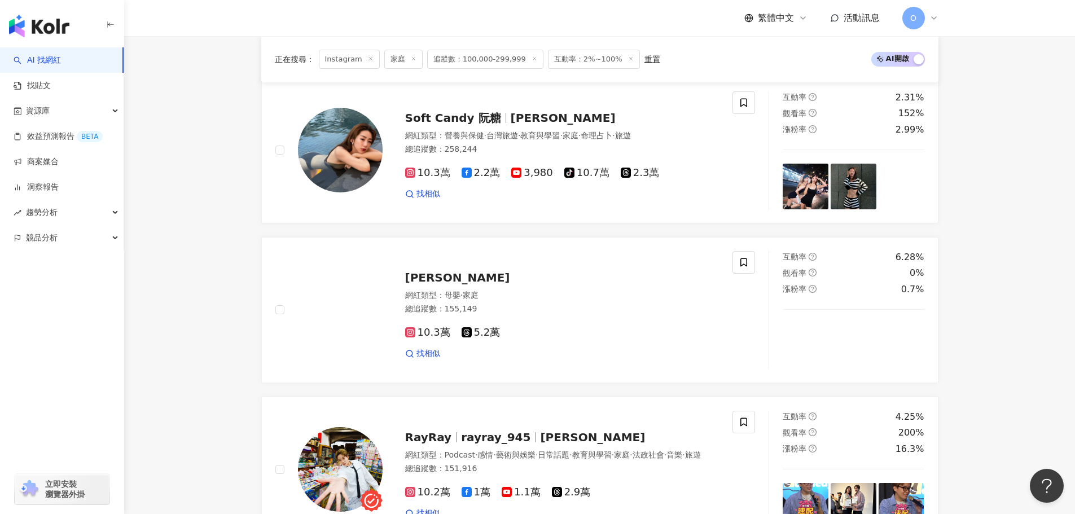
scroll to position [0, 0]
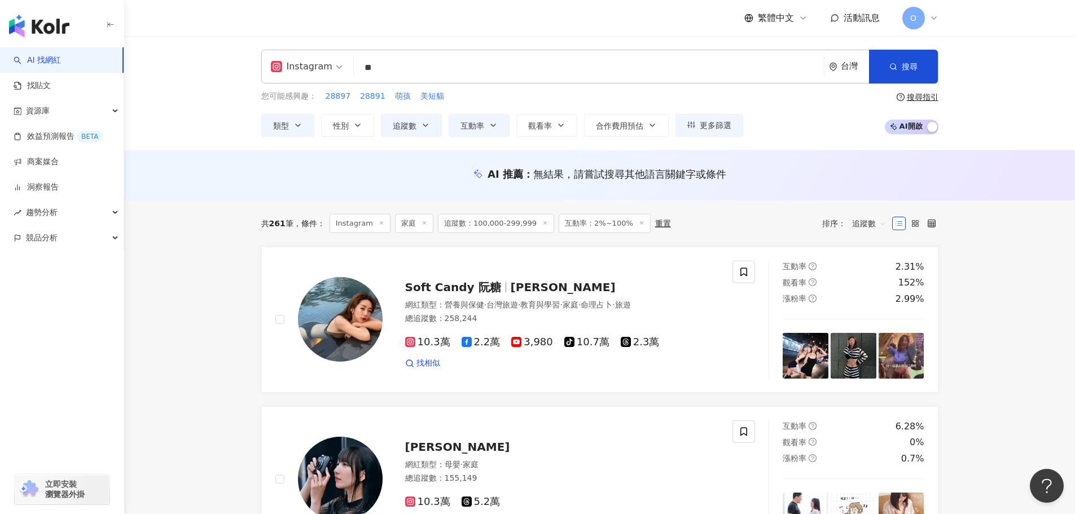
click at [437, 65] on input "**" at bounding box center [588, 67] width 461 height 21
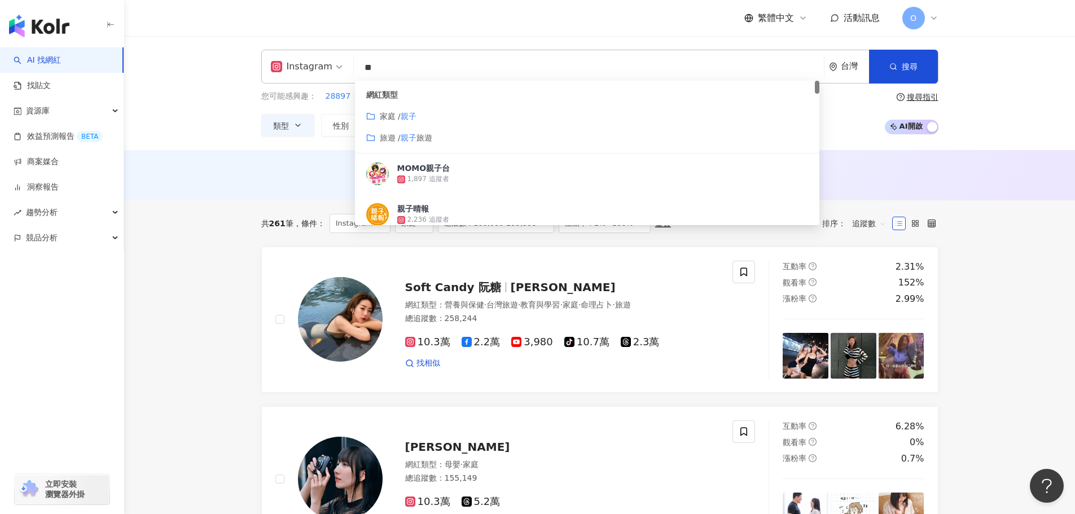
type input "*"
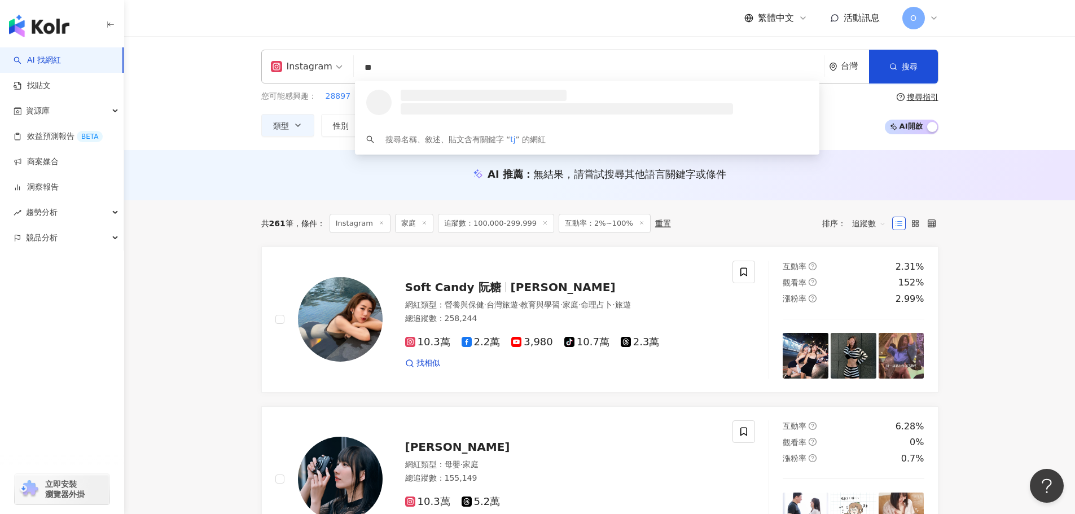
type input "*"
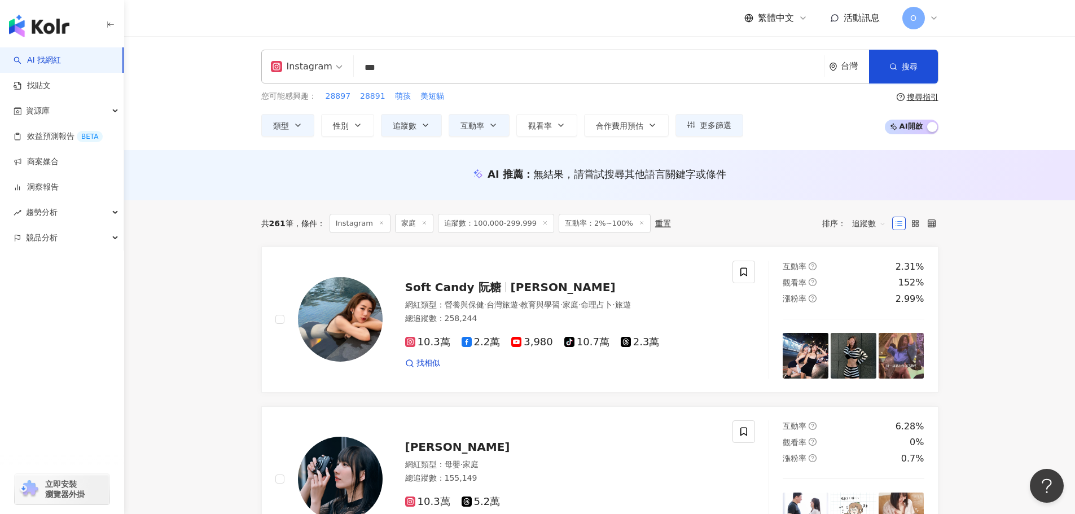
type input "*"
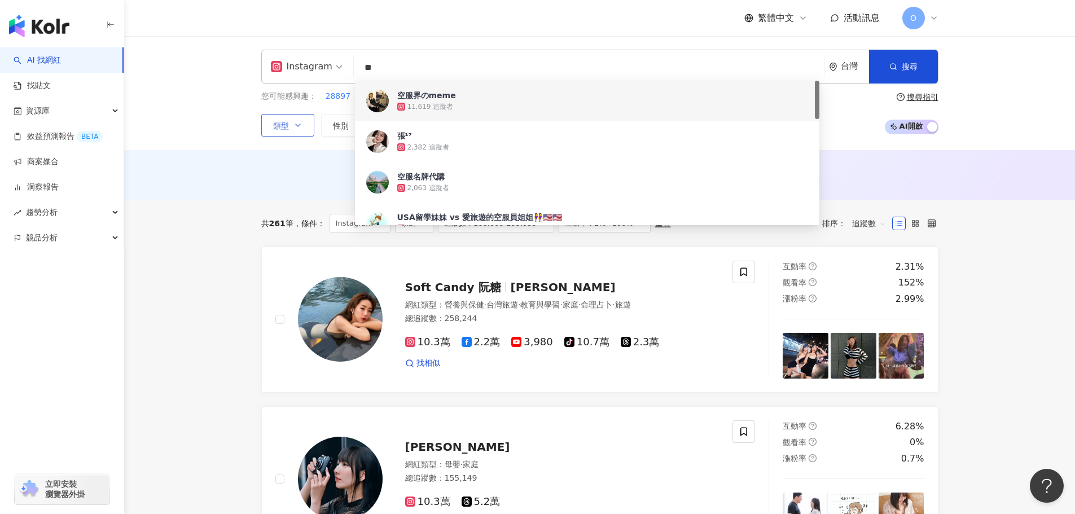
type input "**"
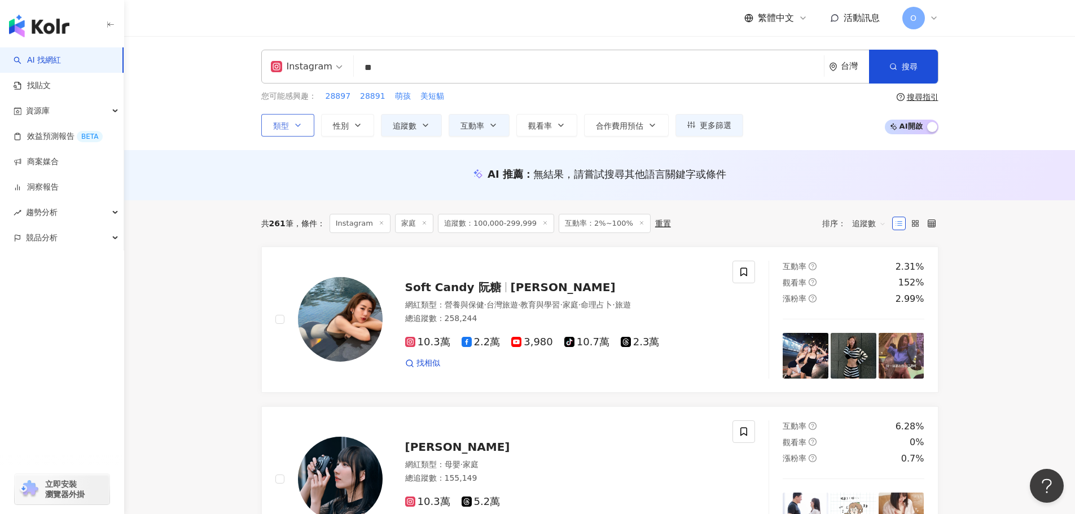
click at [298, 125] on icon "button" at bounding box center [297, 125] width 9 height 9
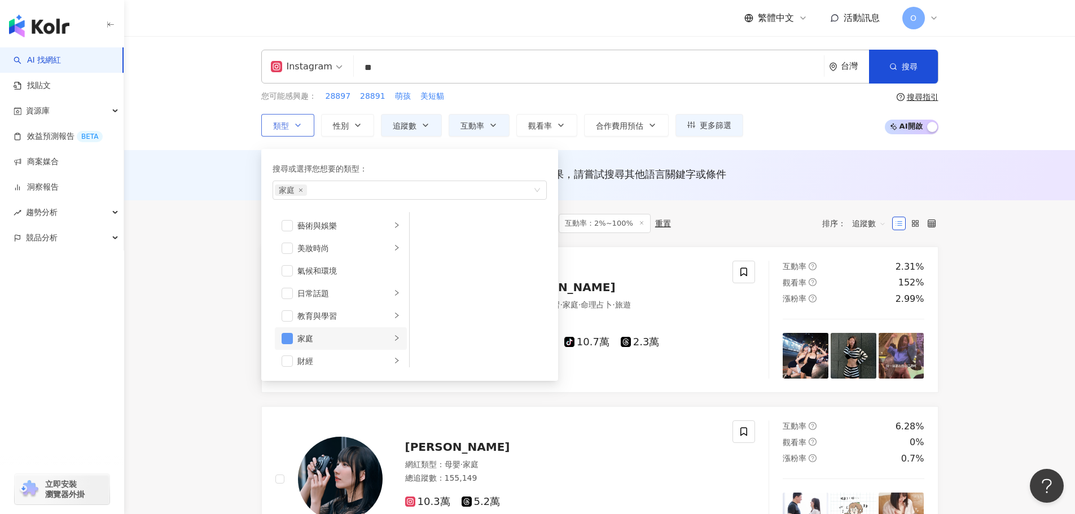
click at [290, 336] on span "button" at bounding box center [287, 338] width 11 height 11
click at [283, 267] on span "button" at bounding box center [287, 268] width 11 height 11
click at [292, 305] on span "button" at bounding box center [287, 306] width 11 height 11
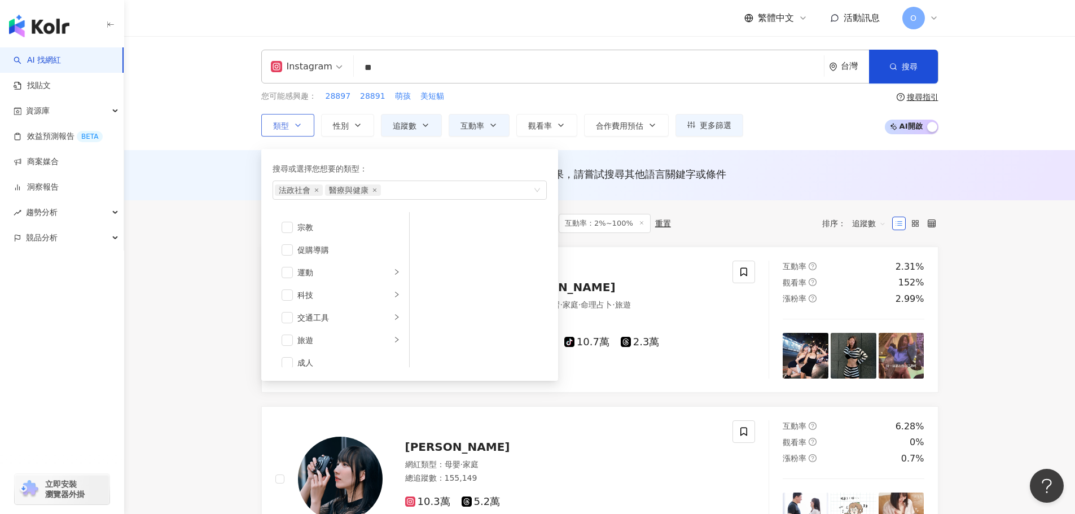
scroll to position [391, 0]
click at [341, 310] on div "交通工具" at bounding box center [344, 308] width 94 height 12
click at [331, 327] on div "旅遊" at bounding box center [344, 331] width 94 height 12
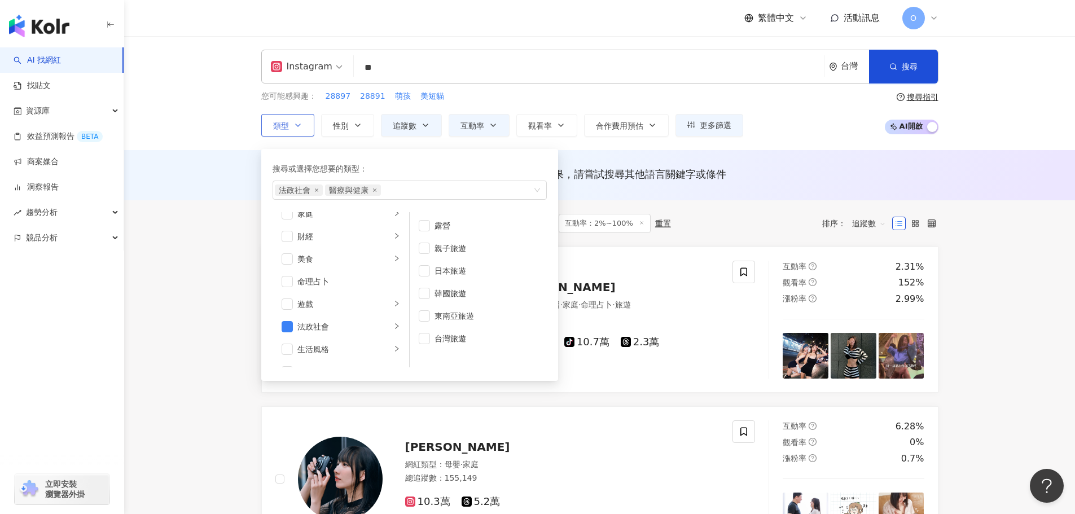
scroll to position [155, 0]
click at [429, 192] on div "法政社會 醫療與健康" at bounding box center [404, 190] width 258 height 11
type input "*"
type input "**********"
click at [541, 186] on div "法政社會 醫療與健康 機長 空服員 消防員" at bounding box center [410, 190] width 274 height 19
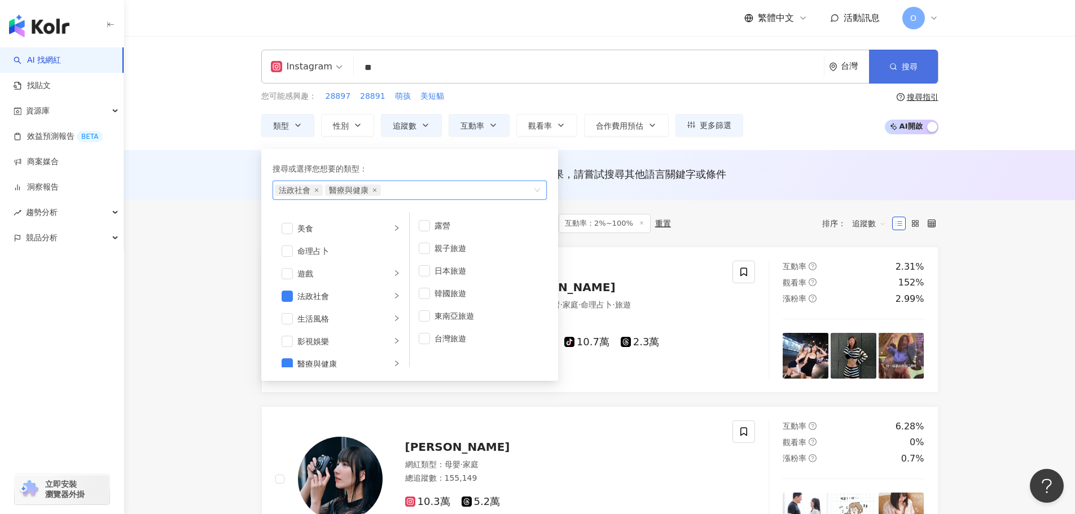
click at [920, 68] on button "搜尋" at bounding box center [903, 67] width 69 height 34
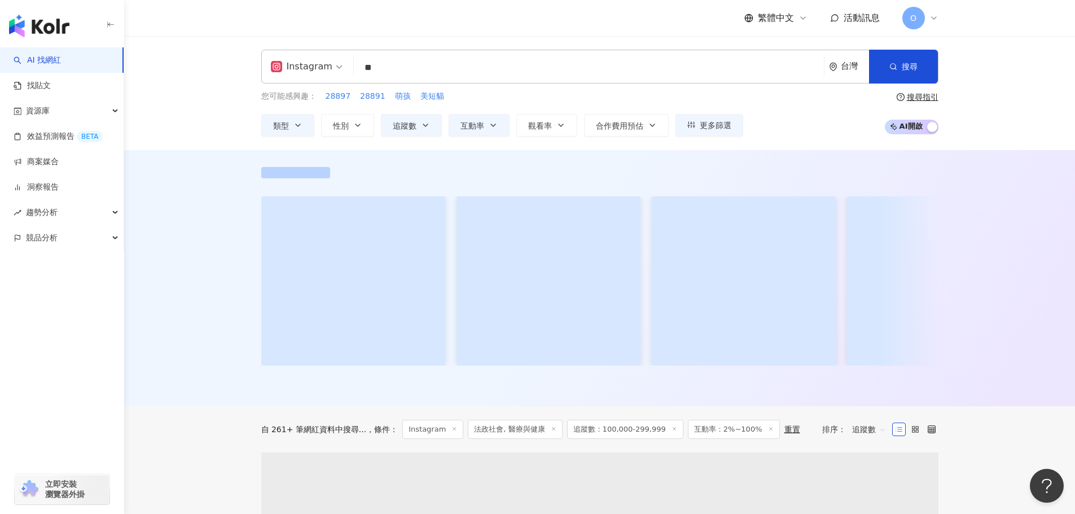
click at [651, 57] on input "**" at bounding box center [588, 67] width 461 height 21
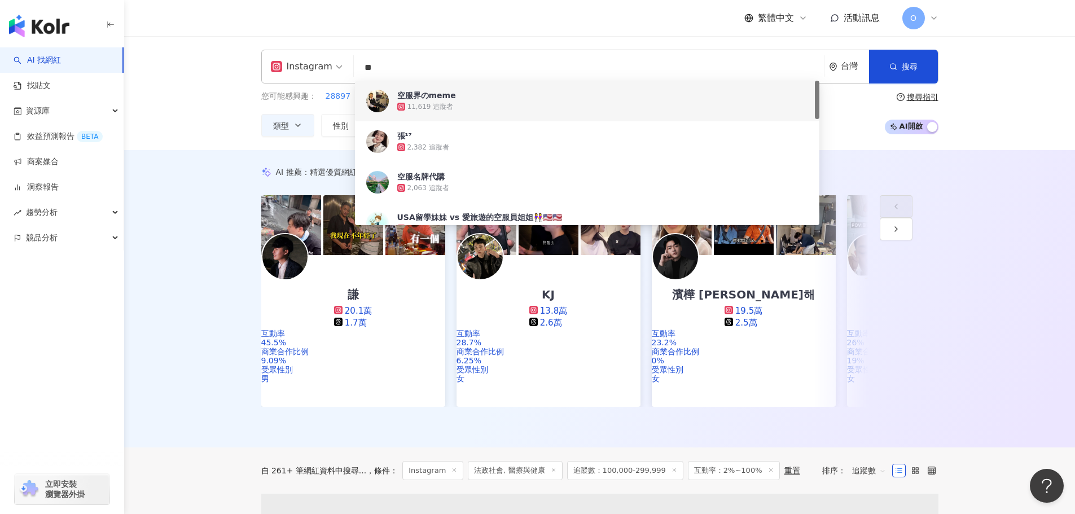
type input "*"
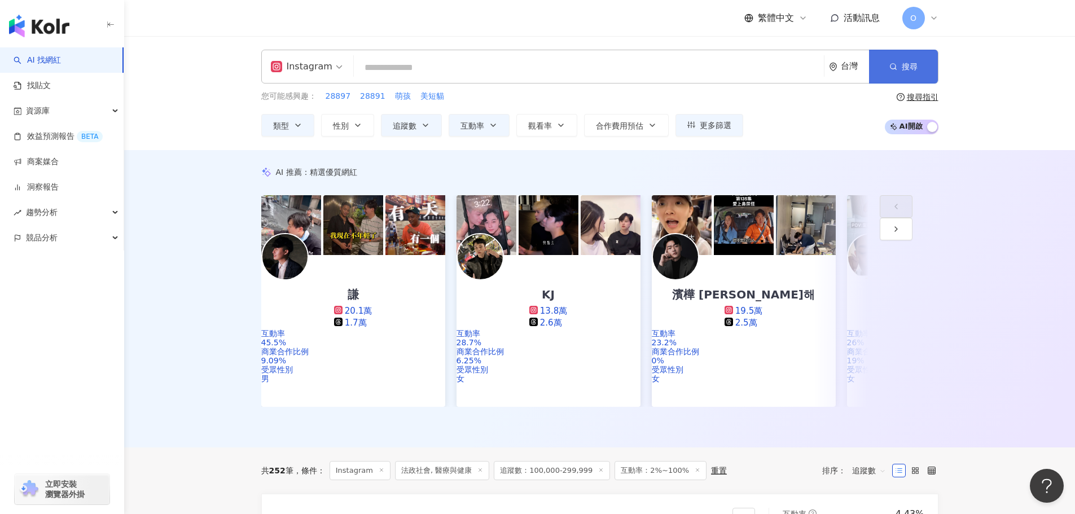
click at [885, 62] on button "搜尋" at bounding box center [903, 67] width 69 height 34
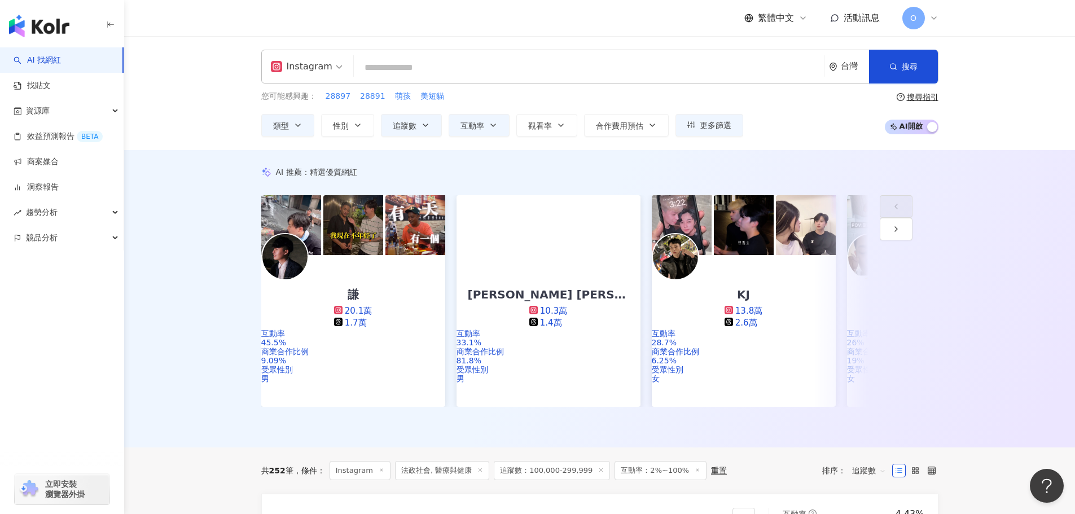
scroll to position [169, 0]
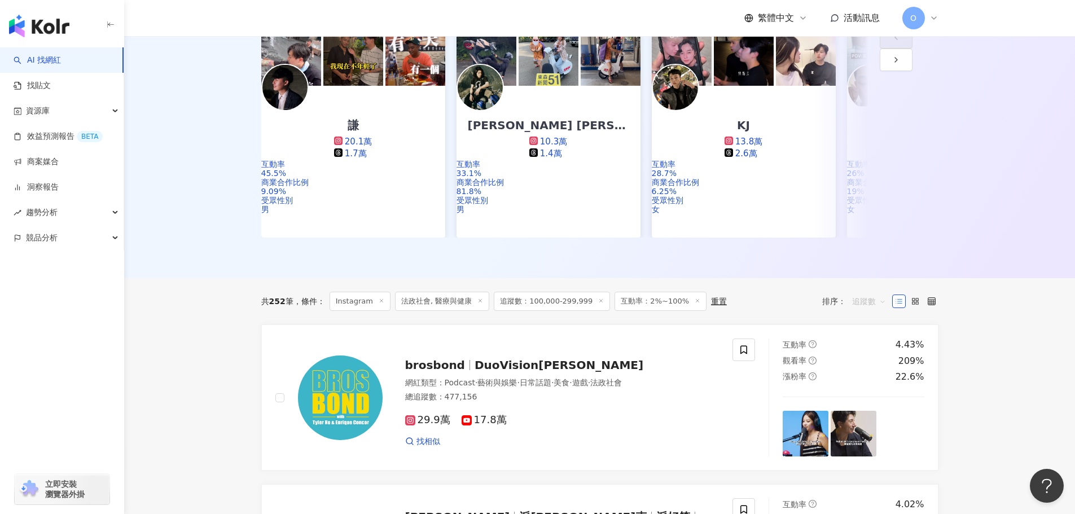
click at [858, 292] on span "追蹤數" at bounding box center [869, 301] width 34 height 18
click at [862, 326] on div "追蹤數" at bounding box center [869, 330] width 28 height 12
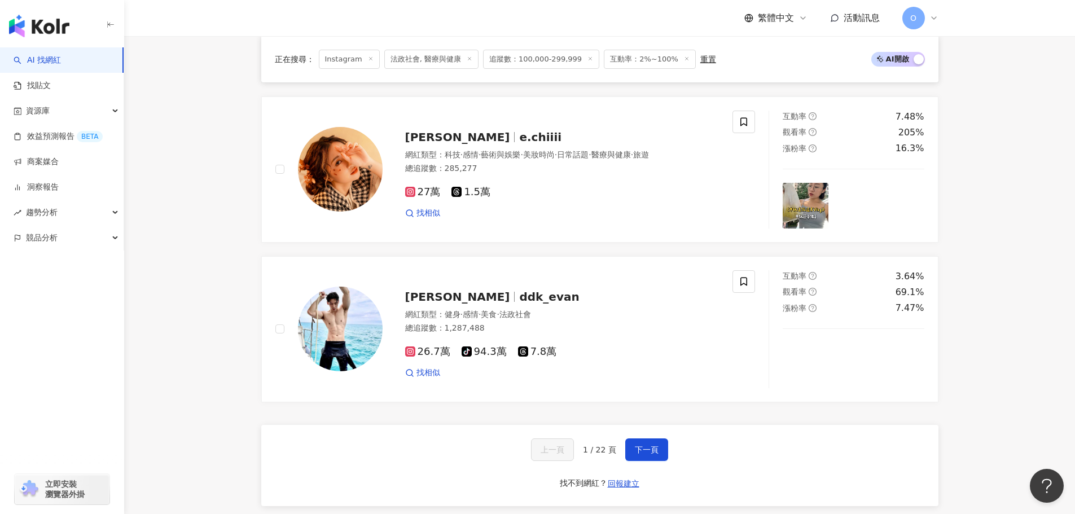
scroll to position [2031, 0]
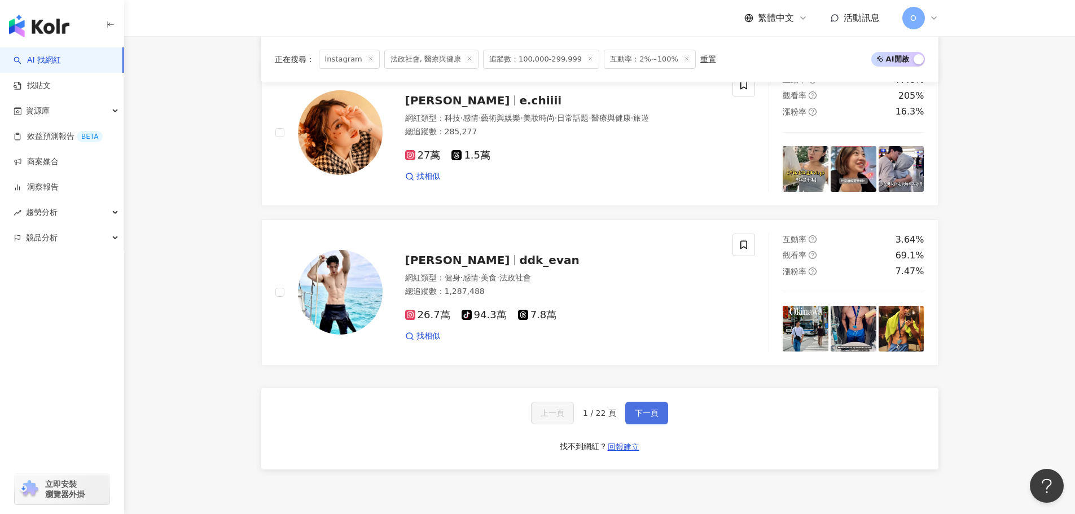
click at [640, 402] on button "下一頁" at bounding box center [646, 413] width 43 height 23
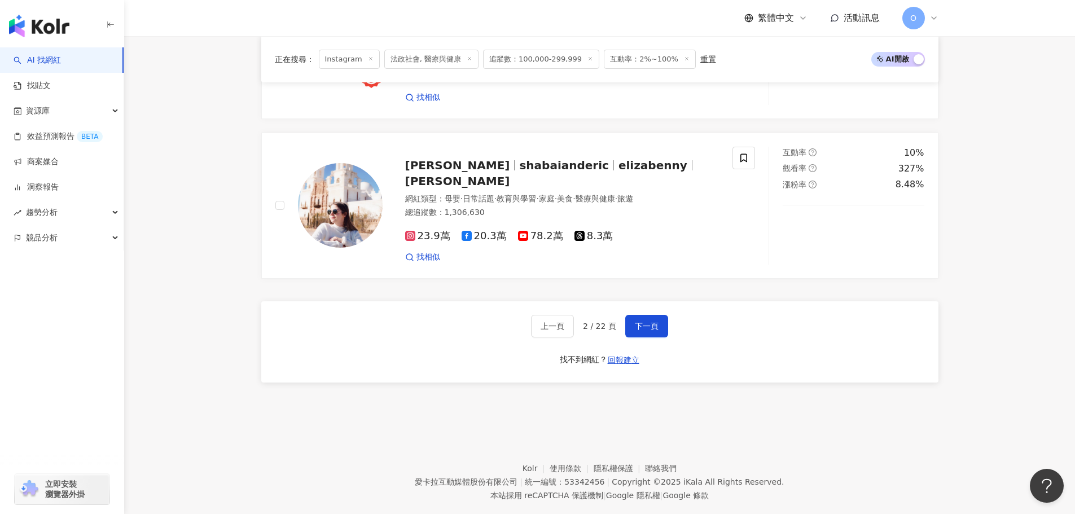
scroll to position [2127, 0]
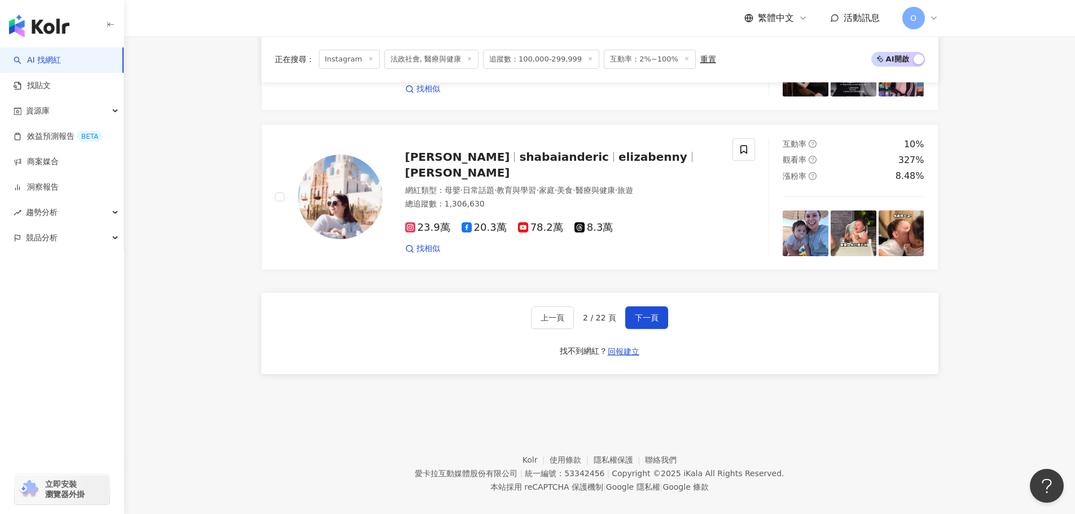
click at [658, 316] on div "上一頁 2 / 22 頁 下一頁 找不到網紅？ 回報建立" at bounding box center [599, 333] width 677 height 81
click at [657, 310] on button "下一頁" at bounding box center [646, 317] width 43 height 23
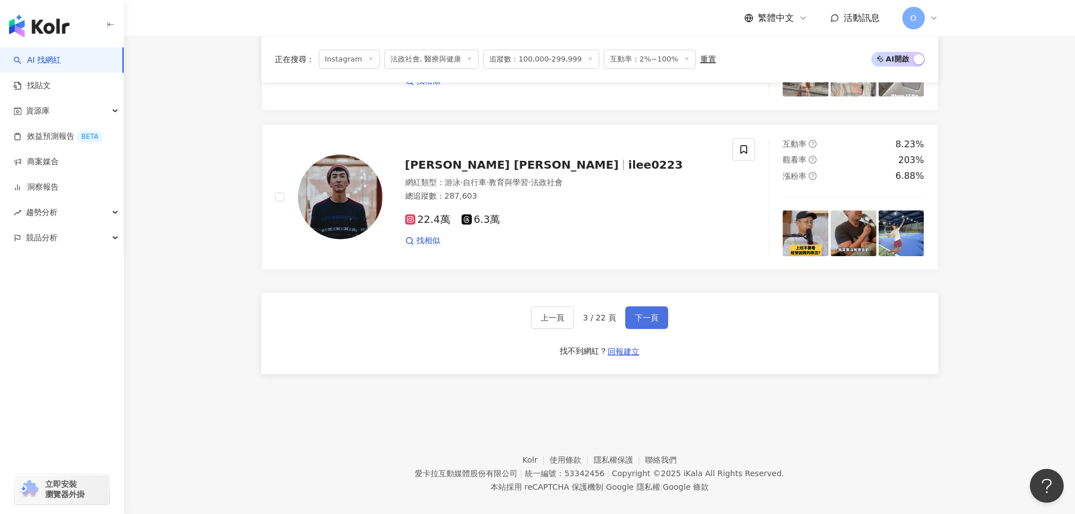
click at [635, 313] on span "下一頁" at bounding box center [647, 317] width 24 height 9
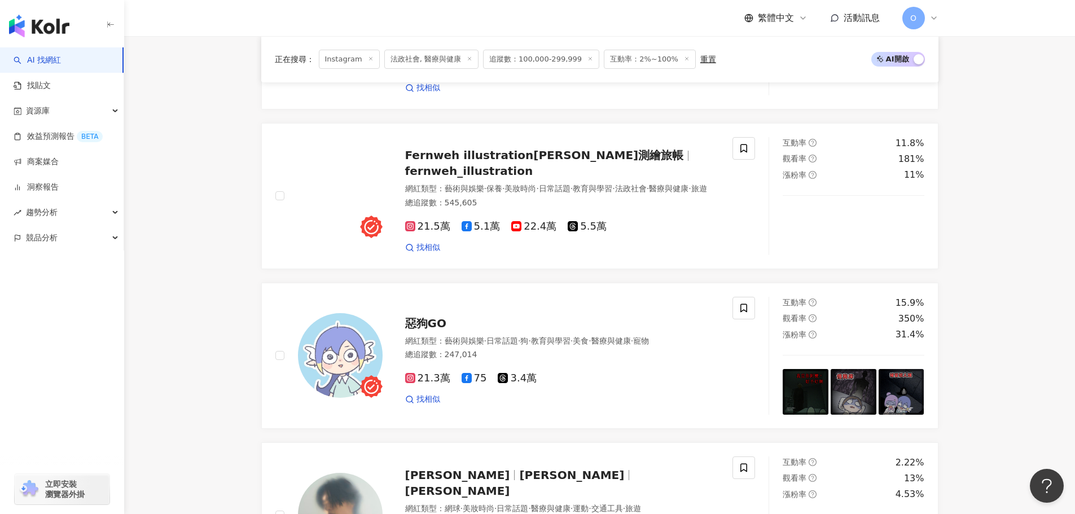
scroll to position [1984, 0]
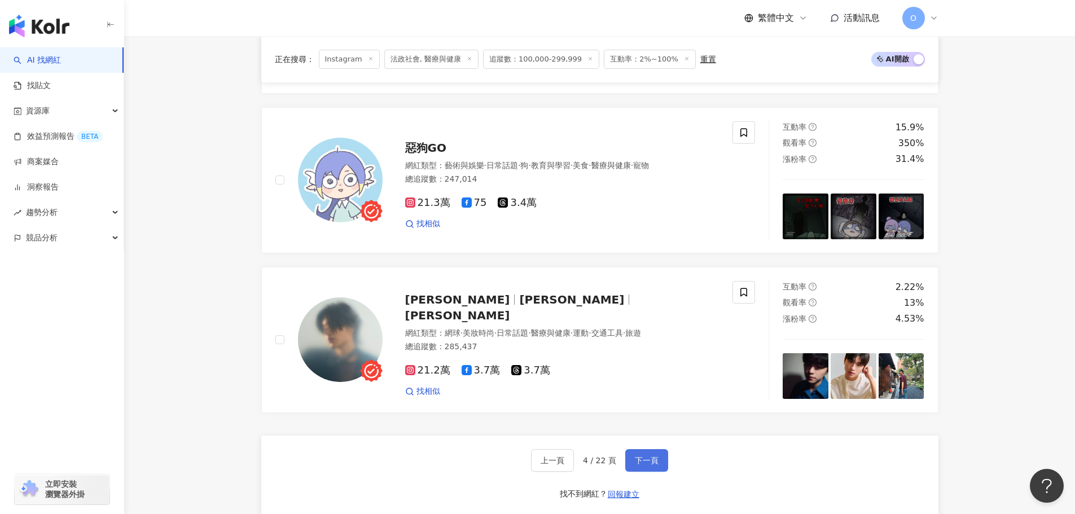
click at [640, 456] on span "下一頁" at bounding box center [647, 460] width 24 height 9
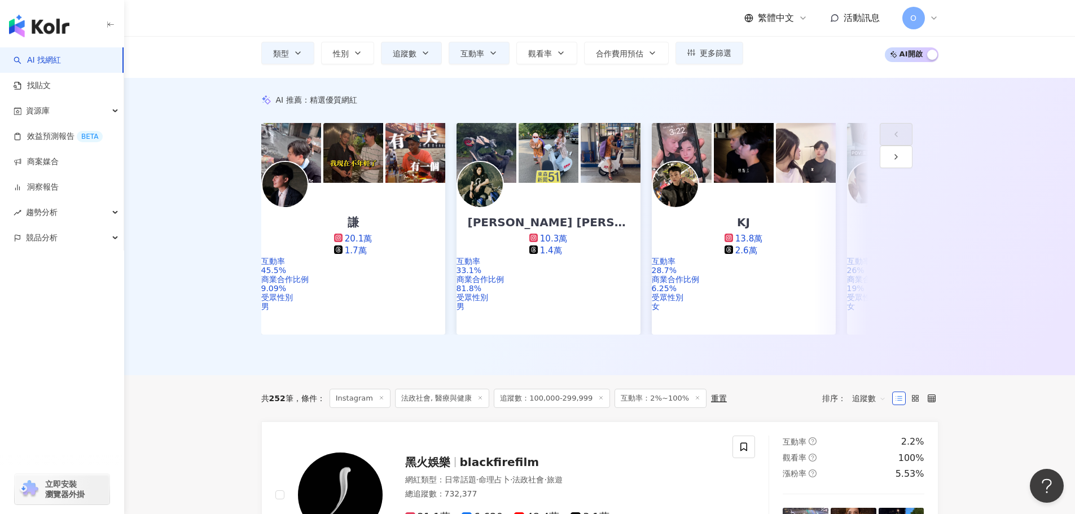
scroll to position [0, 0]
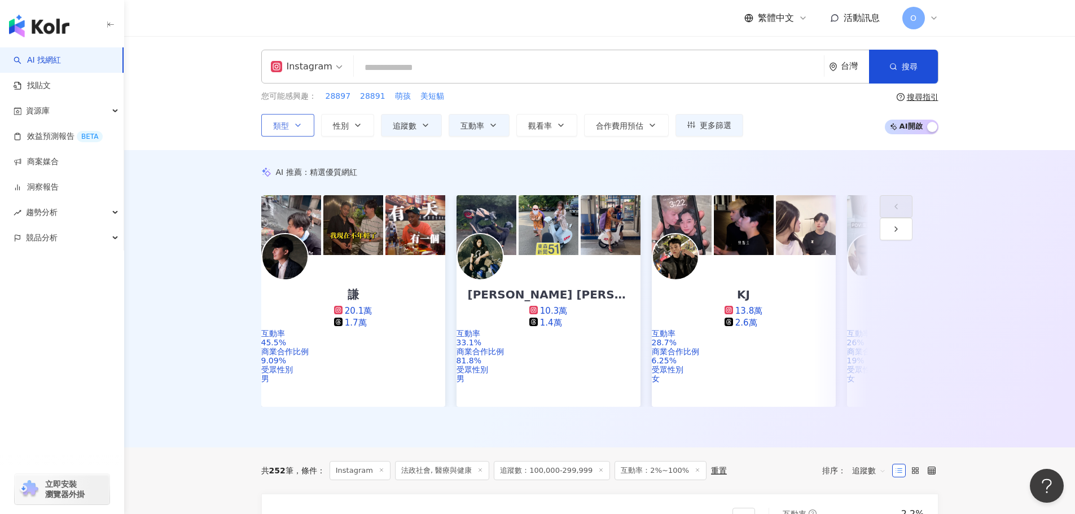
click at [309, 121] on button "類型" at bounding box center [287, 125] width 53 height 23
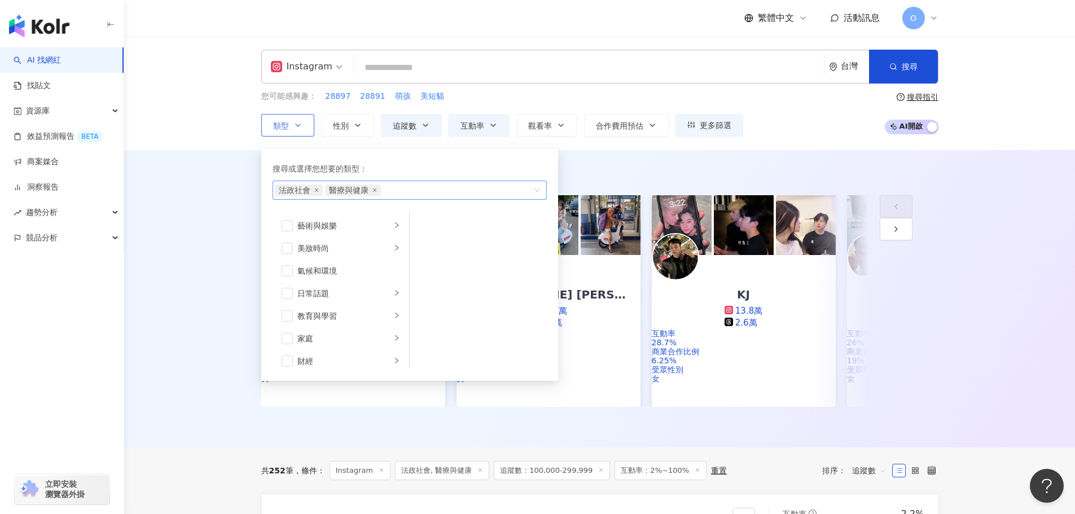
click at [377, 189] on span "醫療與健康" at bounding box center [353, 190] width 56 height 11
click at [375, 190] on icon "close" at bounding box center [373, 189] width 3 height 3
click at [314, 188] on icon "close" at bounding box center [316, 190] width 5 height 5
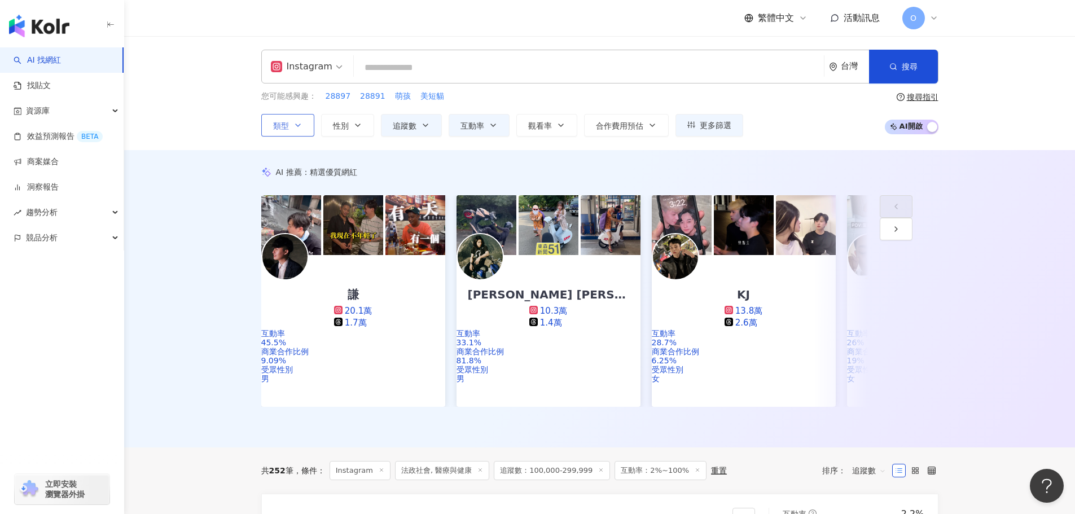
click at [372, 72] on input "search" at bounding box center [588, 67] width 461 height 21
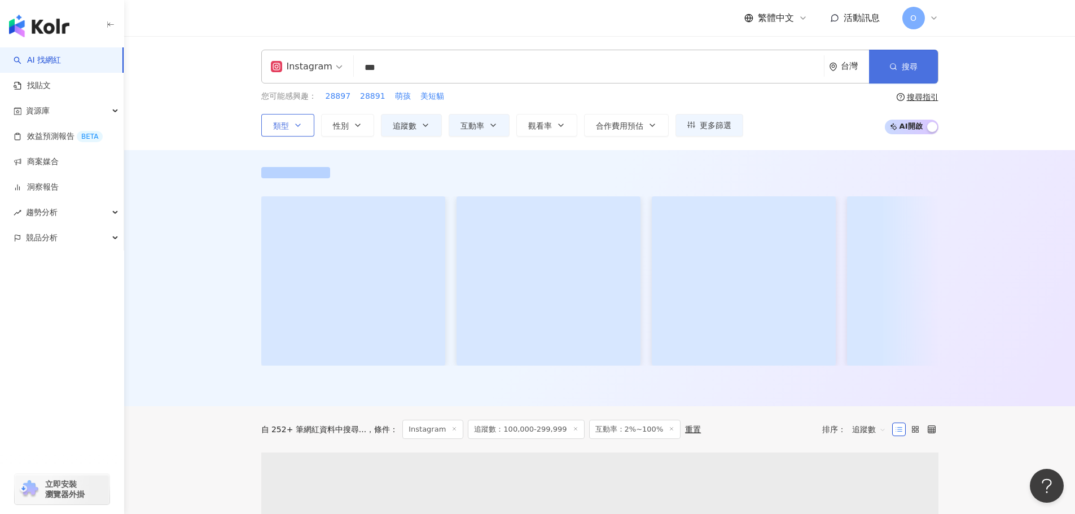
click at [900, 62] on button "搜尋" at bounding box center [903, 67] width 69 height 34
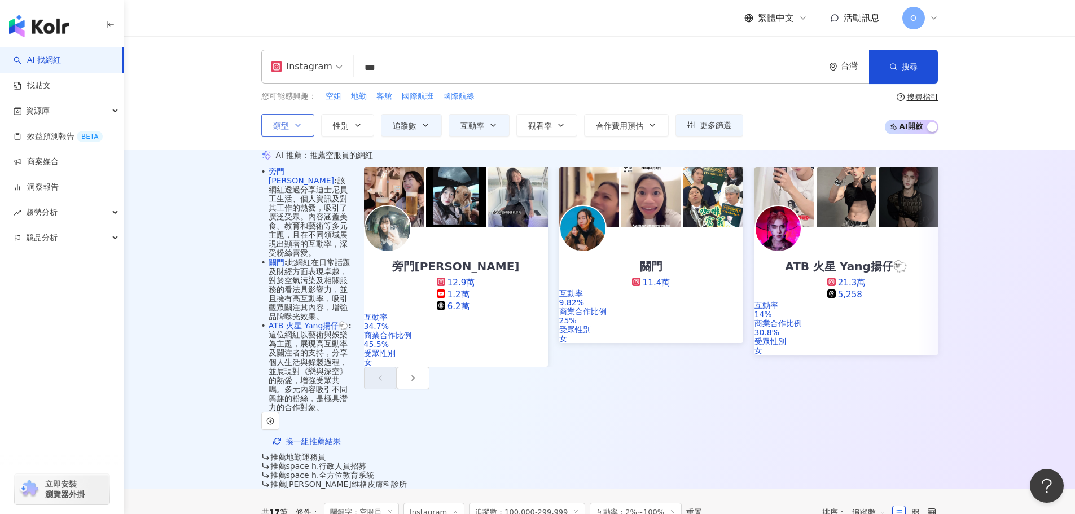
click at [880, 503] on span "追蹤數" at bounding box center [869, 512] width 34 height 18
click at [879, 323] on div "關聯性" at bounding box center [869, 324] width 28 height 12
click at [300, 185] on link "旁門佐娜" at bounding box center [301, 176] width 65 height 18
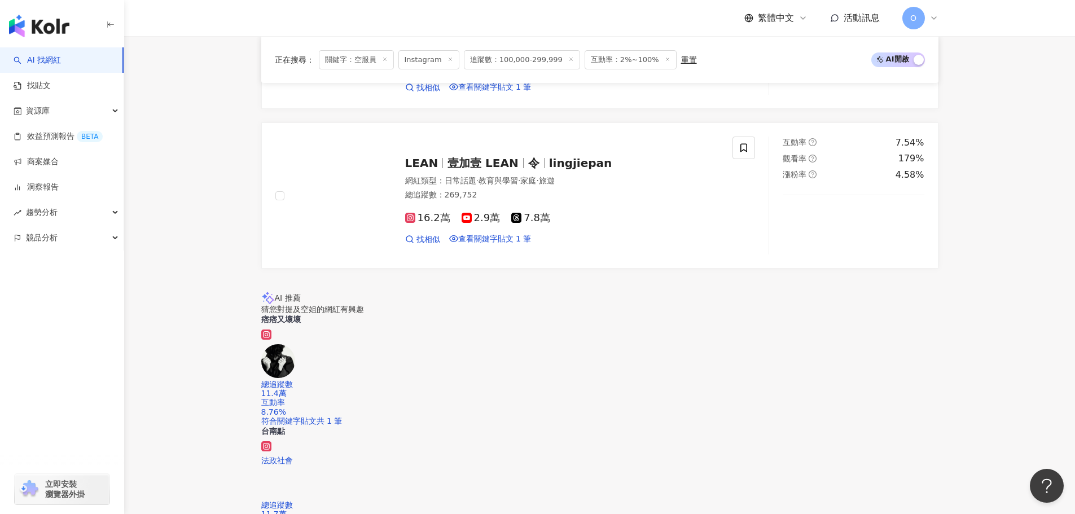
scroll to position [2201, 0]
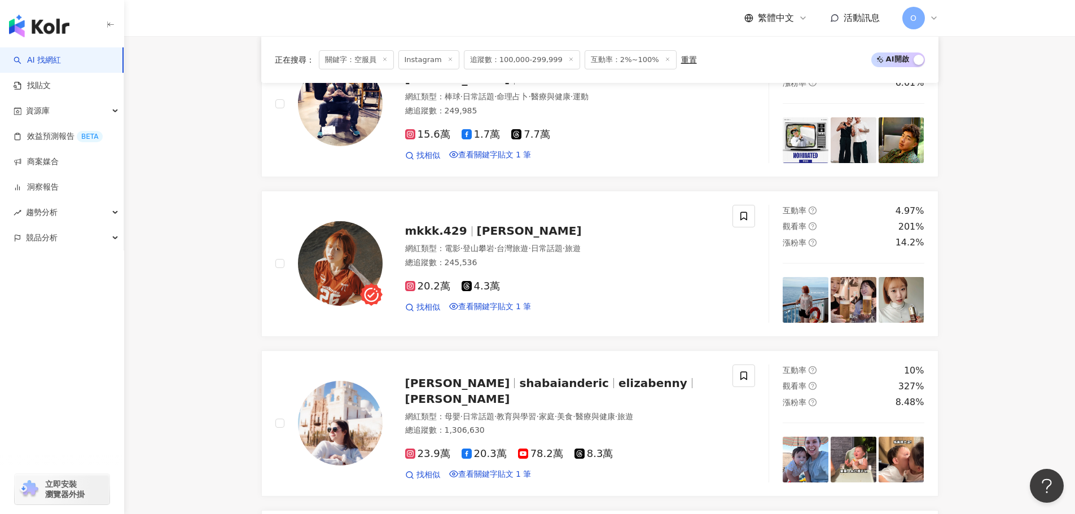
scroll to position [0, 0]
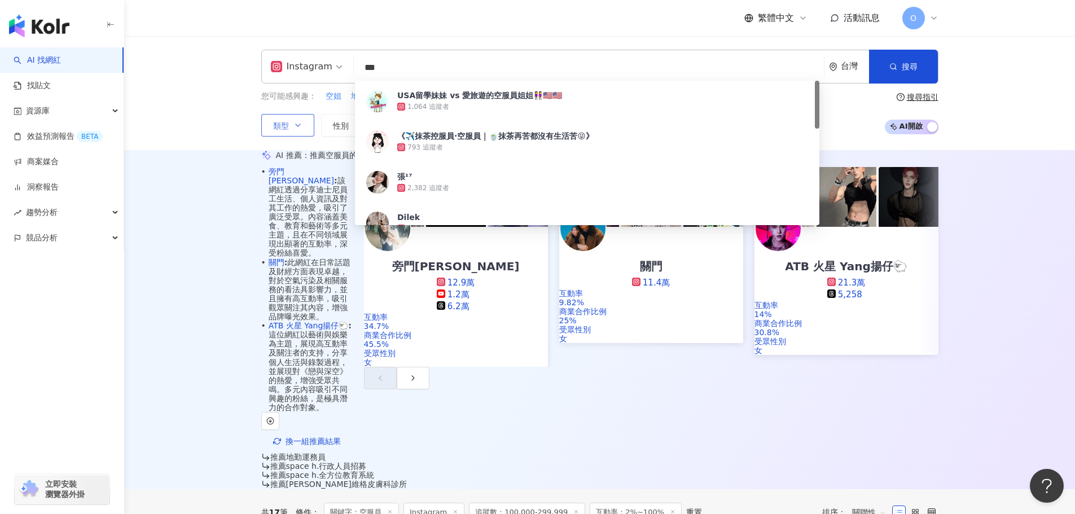
drag, startPoint x: 455, startPoint y: 63, endPoint x: 338, endPoint y: 64, distance: 117.4
click at [338, 64] on div "Instagram *** 台灣 搜尋 faa233db-6710-4669-a2b8-1cbe95d5410f USA留學妹妹 vs 愛旅遊的空服員姐姐👭🇺…" at bounding box center [599, 67] width 677 height 34
paste input "search"
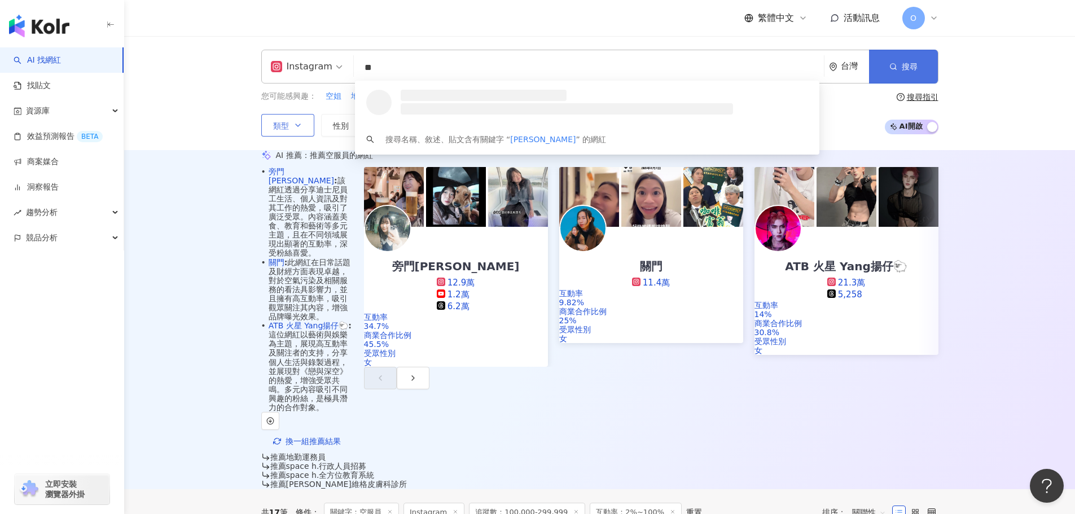
type input "**"
click at [900, 60] on button "搜尋" at bounding box center [903, 67] width 69 height 34
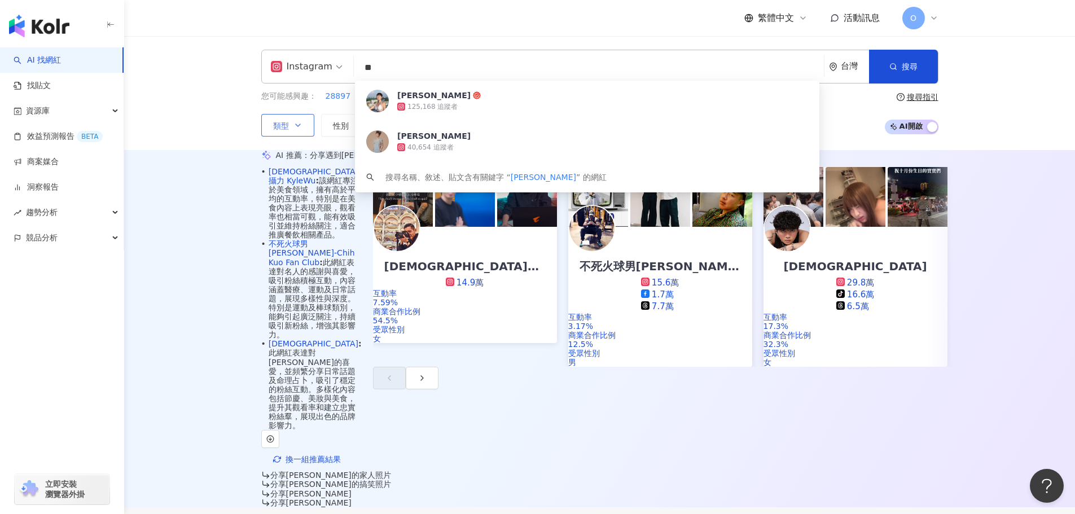
click at [417, 71] on input "**" at bounding box center [588, 67] width 461 height 21
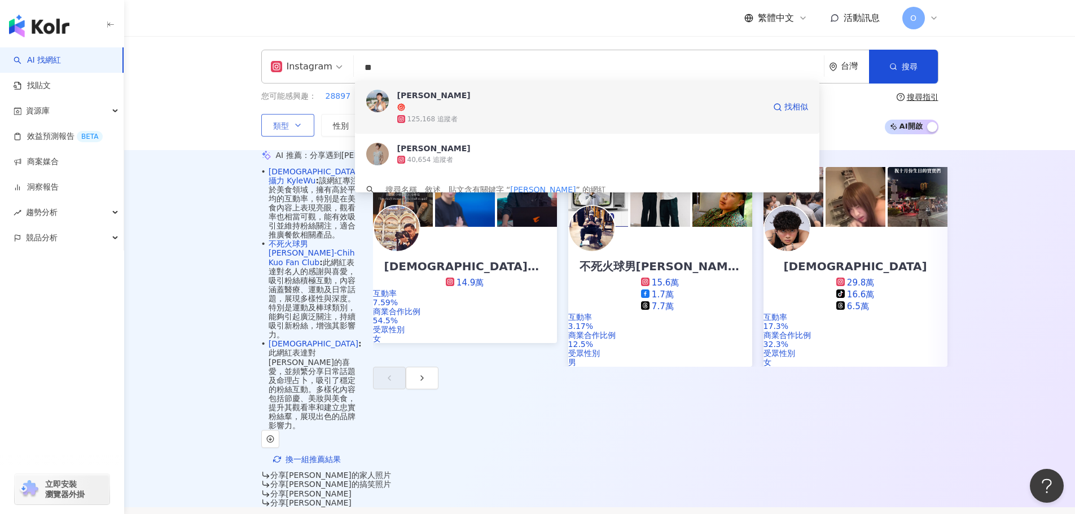
click at [416, 113] on div "125,168 追蹤者" at bounding box center [580, 118] width 367 height 11
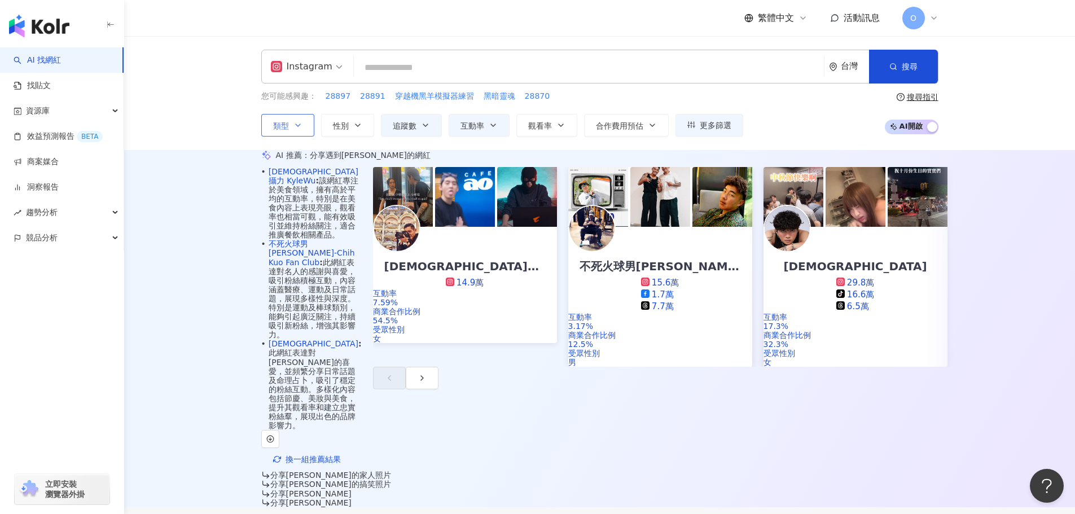
click at [393, 59] on input "search" at bounding box center [588, 67] width 461 height 21
paste input "******"
type input "******"
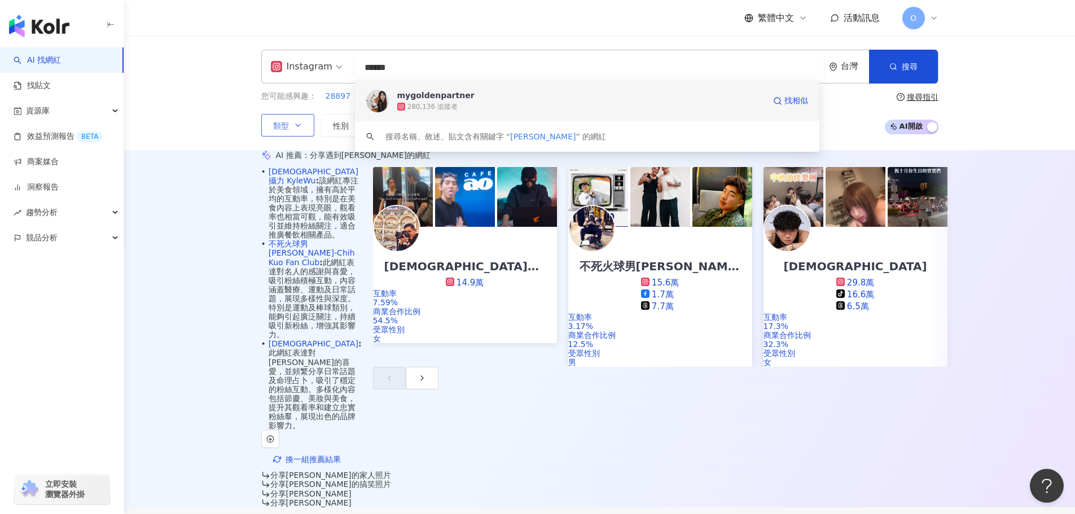
click at [432, 99] on div "mygoldenpartner" at bounding box center [580, 95] width 367 height 11
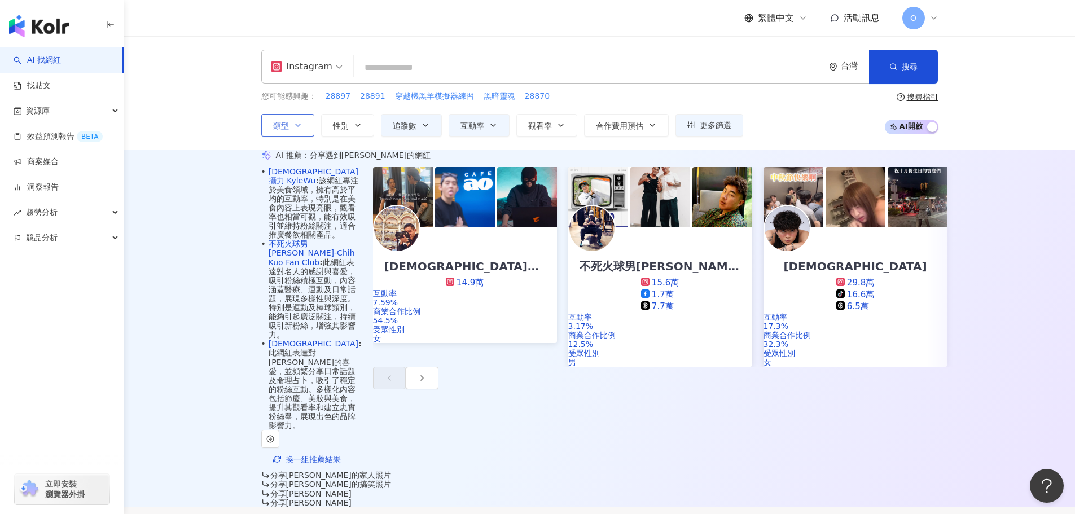
click at [418, 70] on input "search" at bounding box center [588, 67] width 461 height 21
paste input "****"
type input "****"
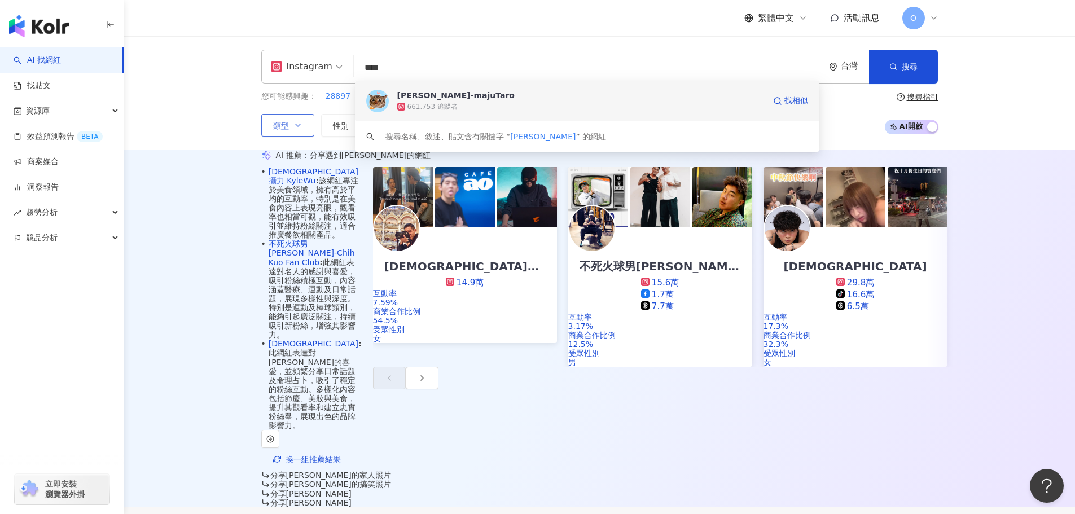
click at [426, 95] on div "麻吉太郎-majuTaro" at bounding box center [580, 95] width 367 height 11
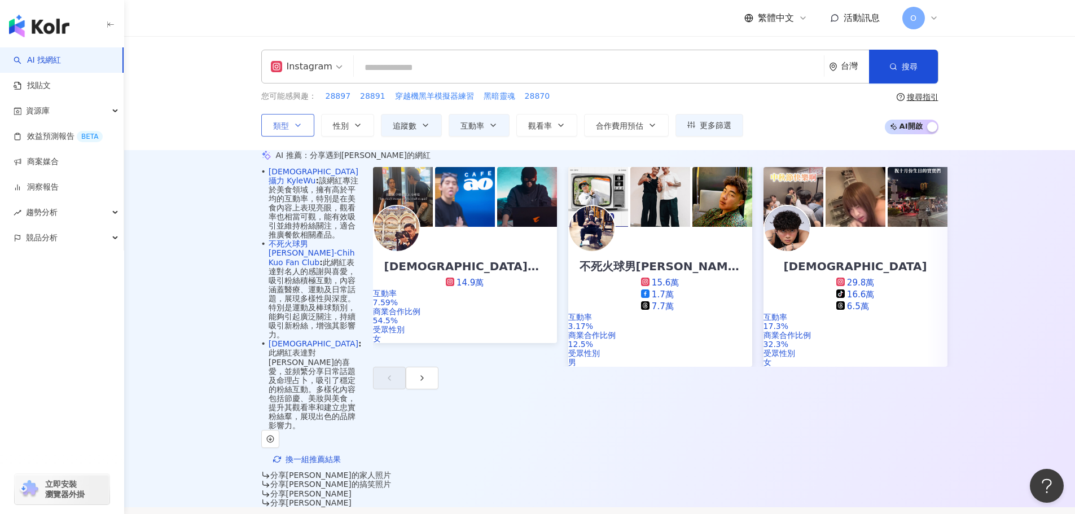
click at [573, 63] on input "search" at bounding box center [588, 67] width 461 height 21
paste input "******"
type input "******"
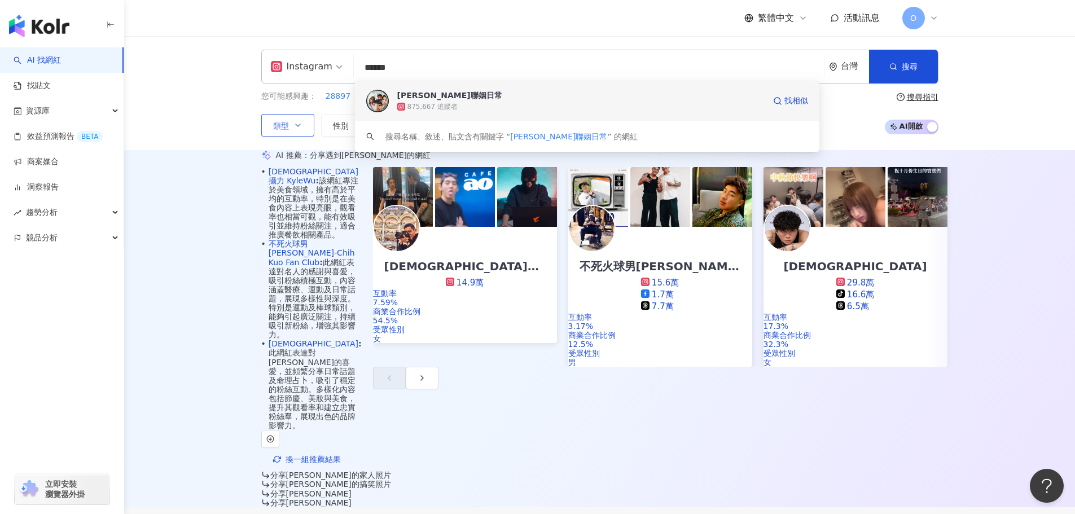
click at [551, 97] on span "朱李聯姻日常" at bounding box center [580, 95] width 367 height 11
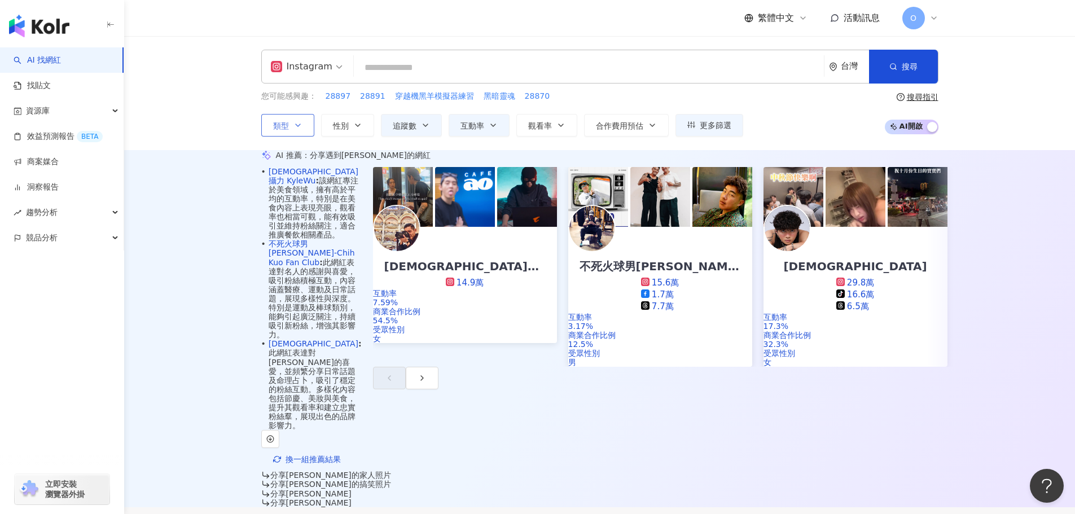
click at [503, 65] on input "search" at bounding box center [588, 67] width 461 height 21
paste input "**********"
type input "**********"
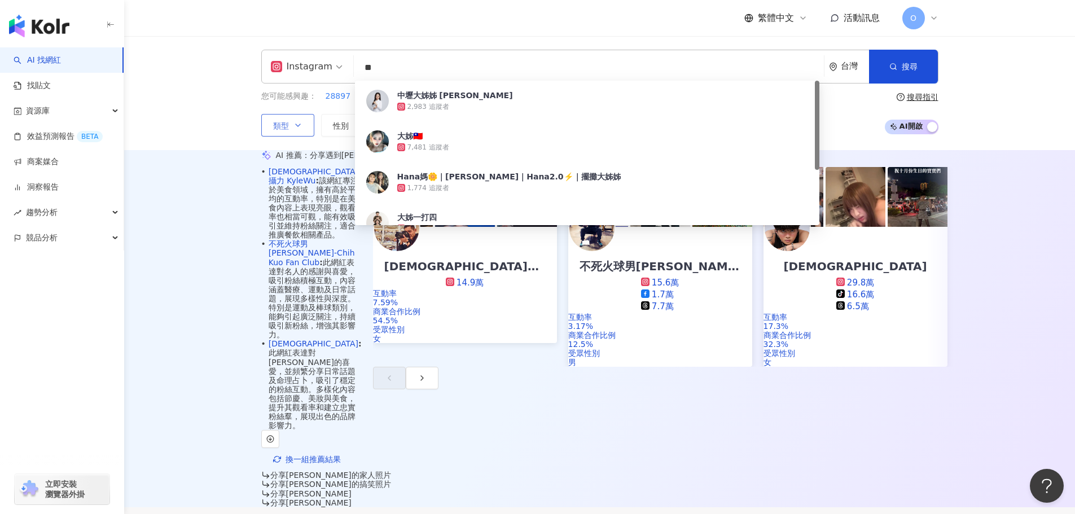
type input "**"
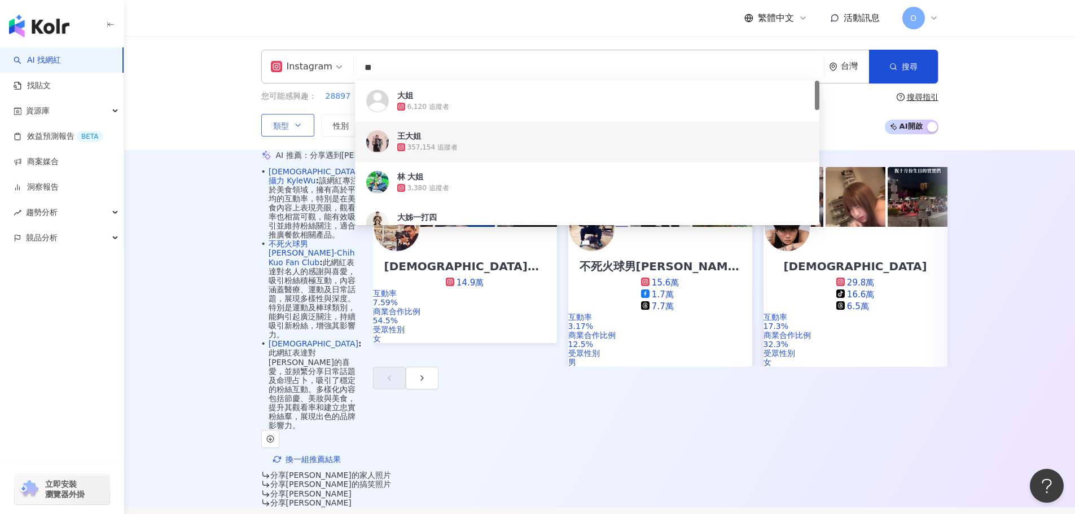
click at [478, 136] on span "王大姐" at bounding box center [602, 135] width 411 height 11
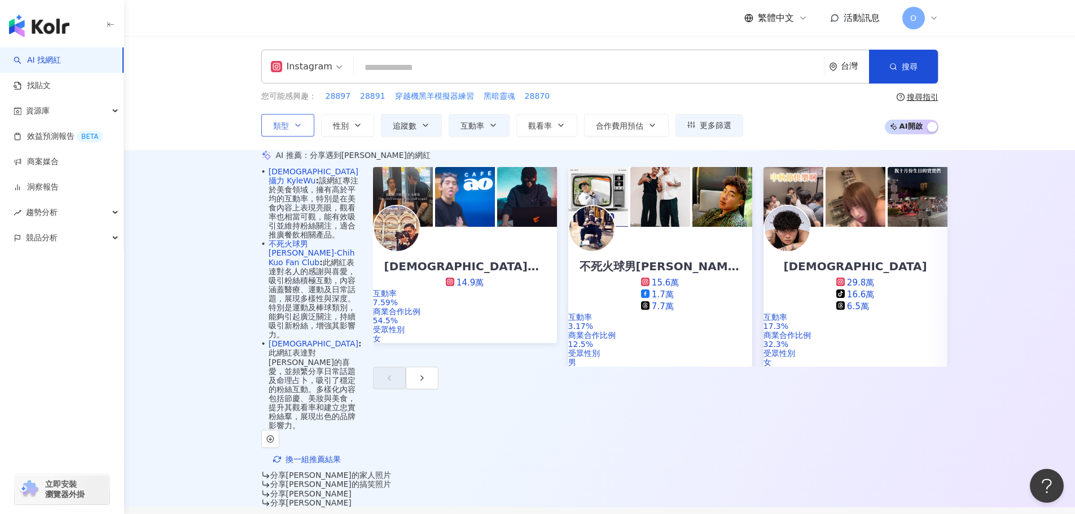
paste input "*****"
type input "*****"
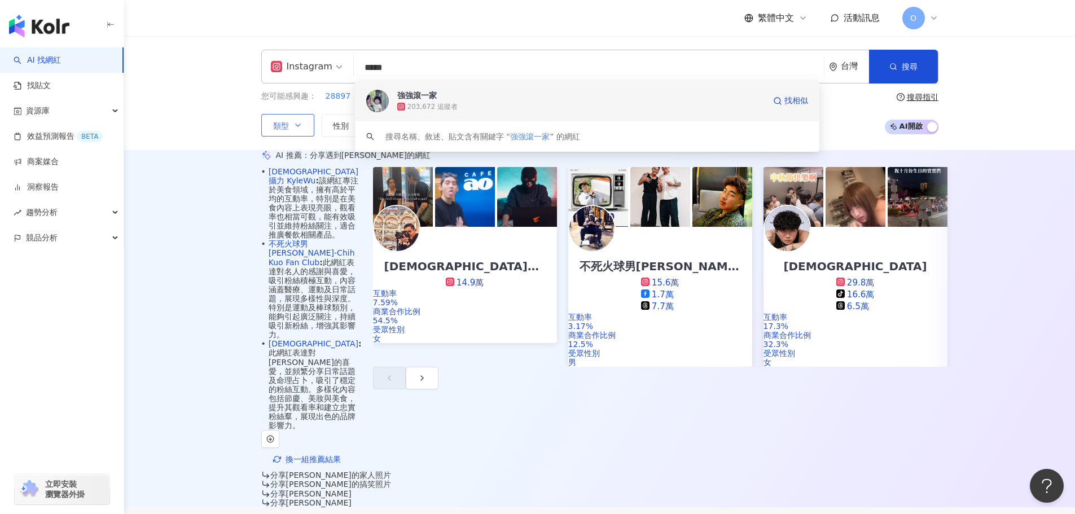
click at [459, 101] on div "203,672 追蹤者" at bounding box center [580, 106] width 367 height 11
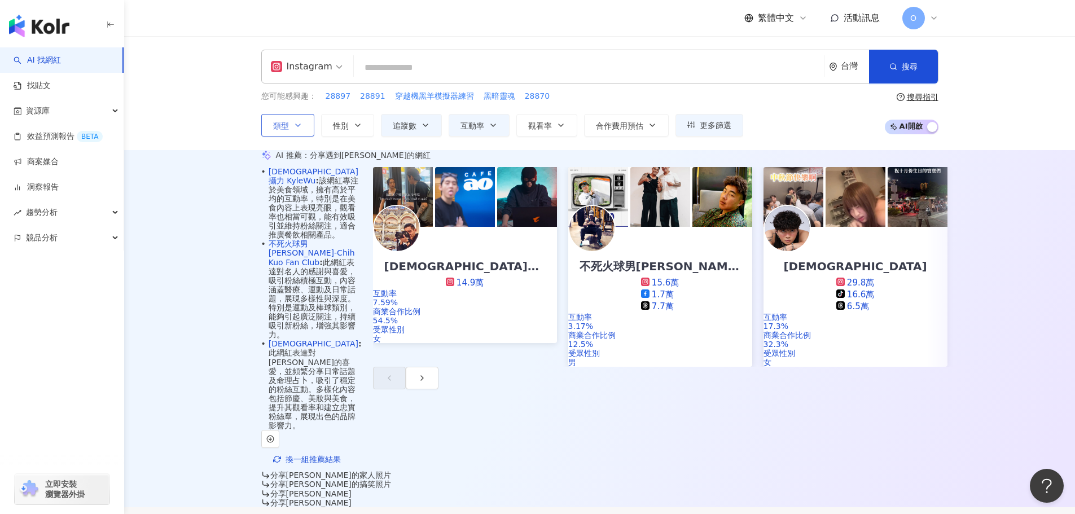
click at [512, 65] on input "search" at bounding box center [588, 67] width 461 height 21
paste input "**"
type input "**"
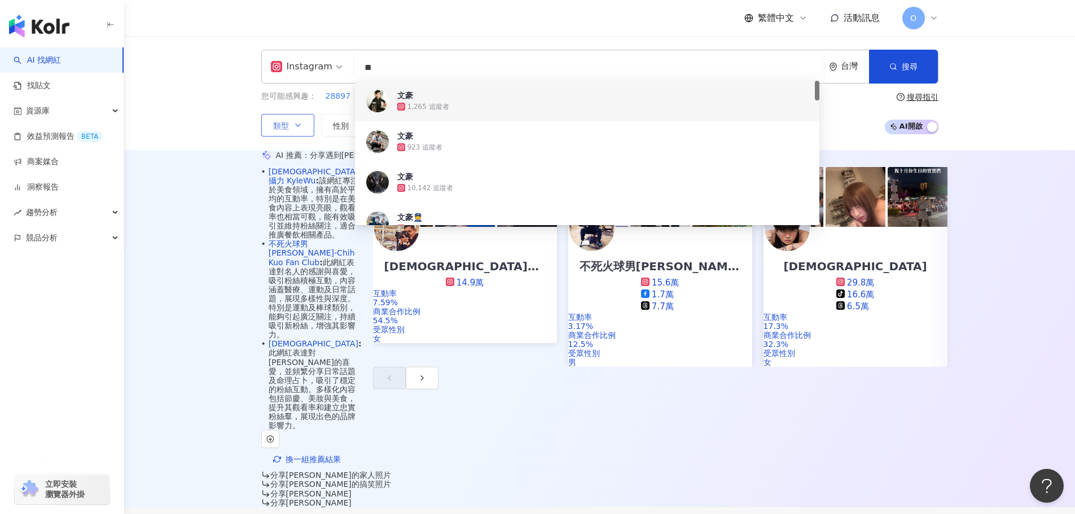
click at [511, 99] on span "文豪" at bounding box center [602, 95] width 411 height 11
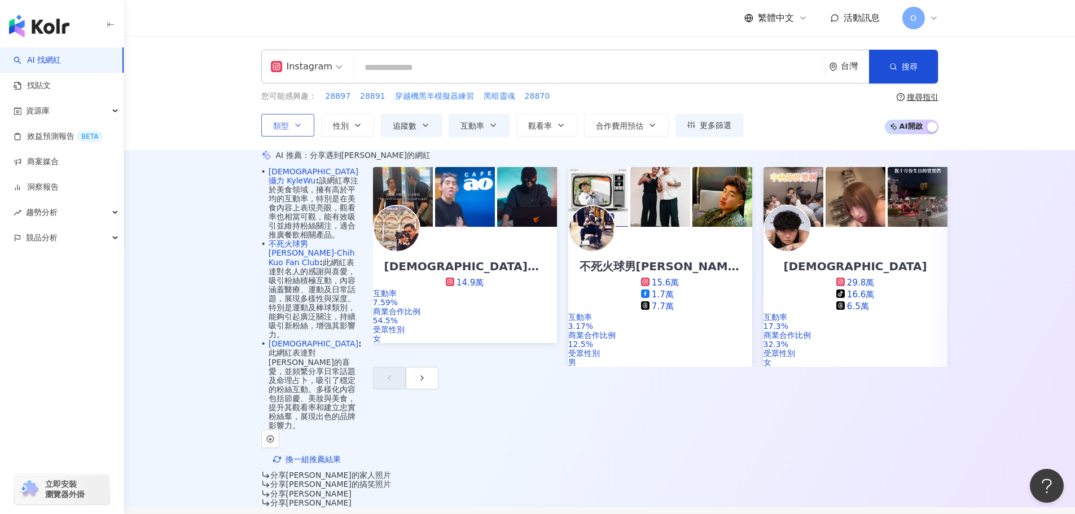
click at [536, 69] on input "search" at bounding box center [588, 67] width 461 height 21
paste input "**"
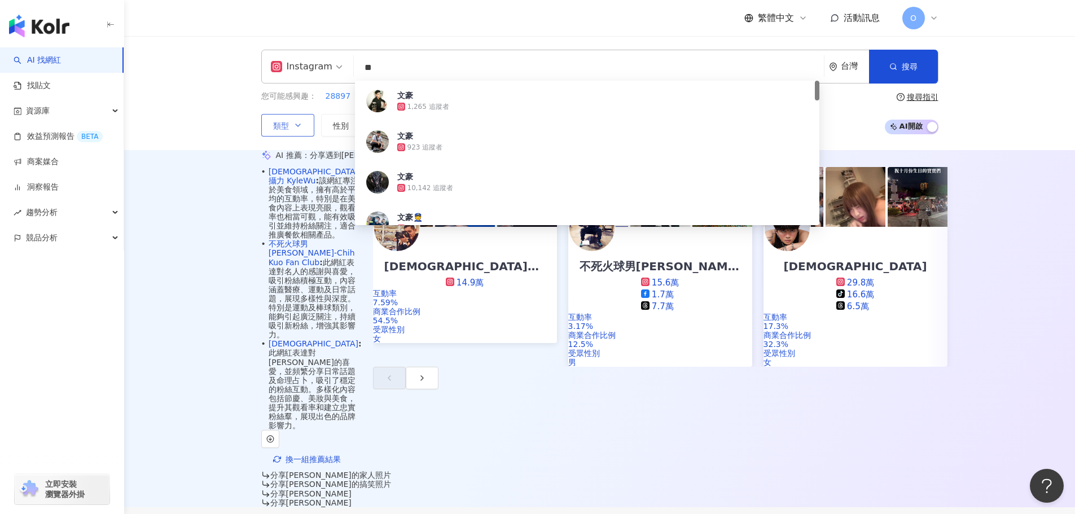
paste input "**********"
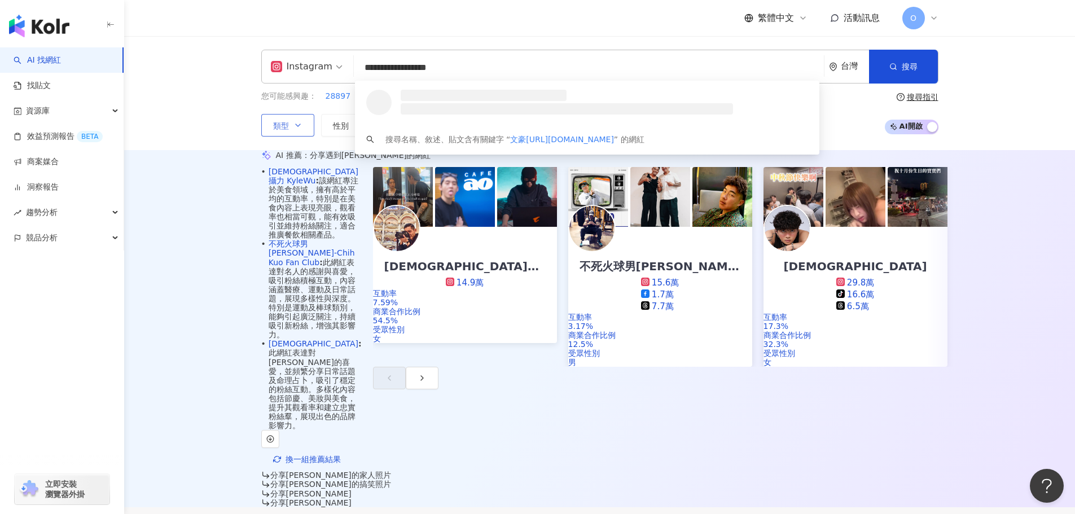
paste input "search"
drag, startPoint x: 532, startPoint y: 59, endPoint x: 339, endPoint y: 64, distance: 193.0
click at [339, 64] on div "**********" at bounding box center [599, 67] width 677 height 34
type input "**********"
click at [525, 109] on div "163,643 追蹤者" at bounding box center [580, 106] width 367 height 11
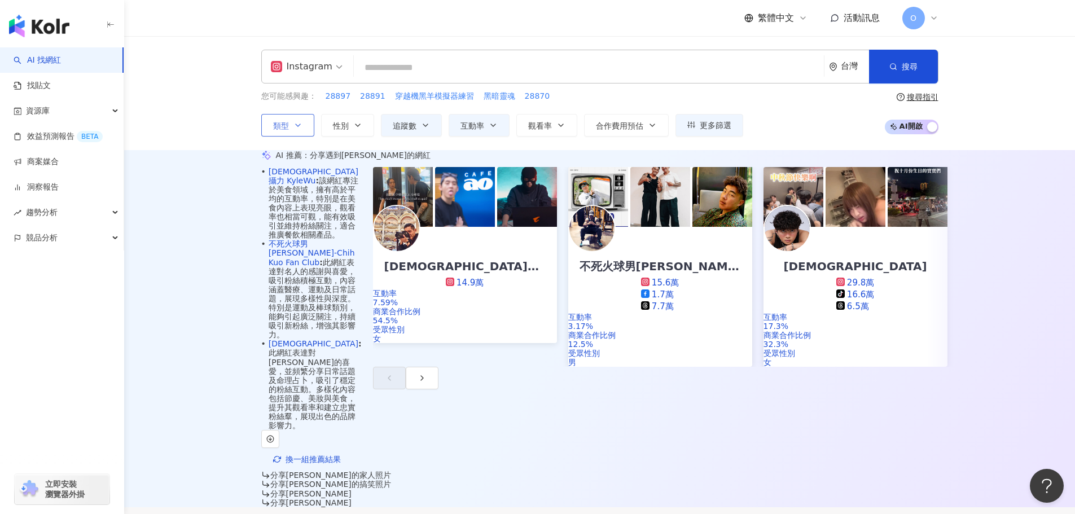
click at [577, 67] on input "search" at bounding box center [588, 67] width 461 height 21
paste input "**"
type input "**"
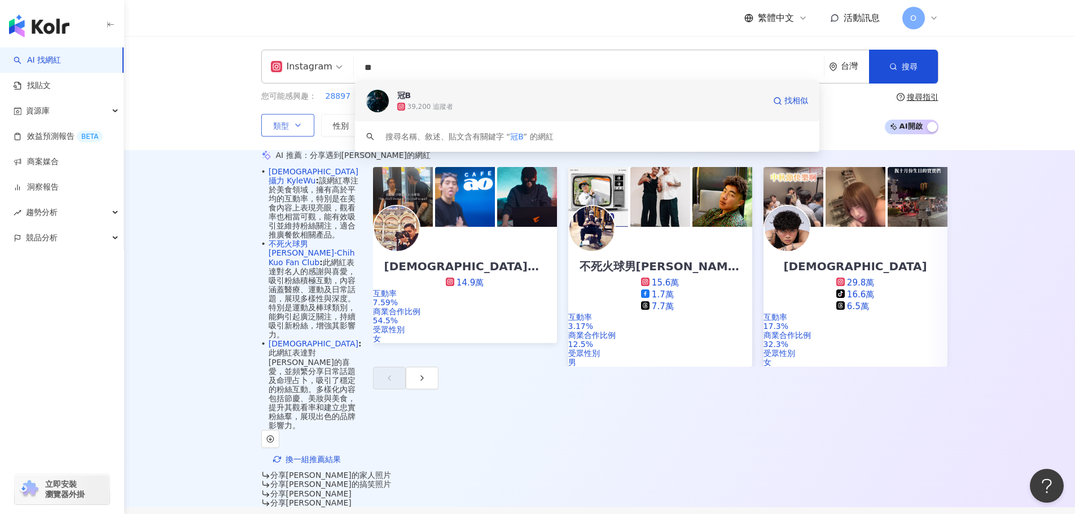
click at [506, 93] on span "冠B" at bounding box center [580, 95] width 367 height 11
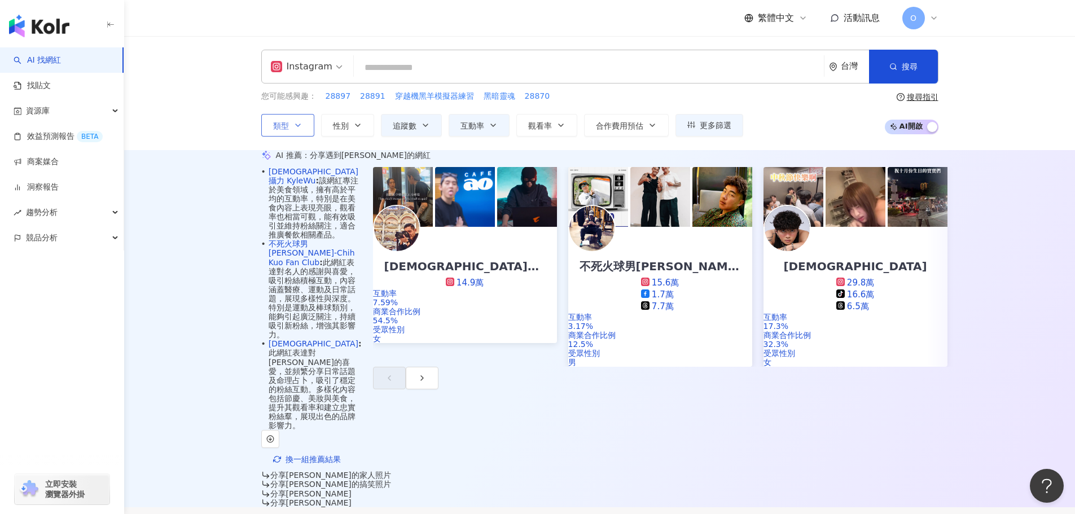
click at [566, 55] on div "Instagram 台灣 搜尋 b4543b12-98a3-4166-b926-5a01ef1cf99d 冠B 39,200 追蹤者 搜尋名稱、敘述、貼文含有…" at bounding box center [599, 67] width 677 height 34
click at [566, 63] on input "search" at bounding box center [588, 67] width 461 height 21
paste input "*******"
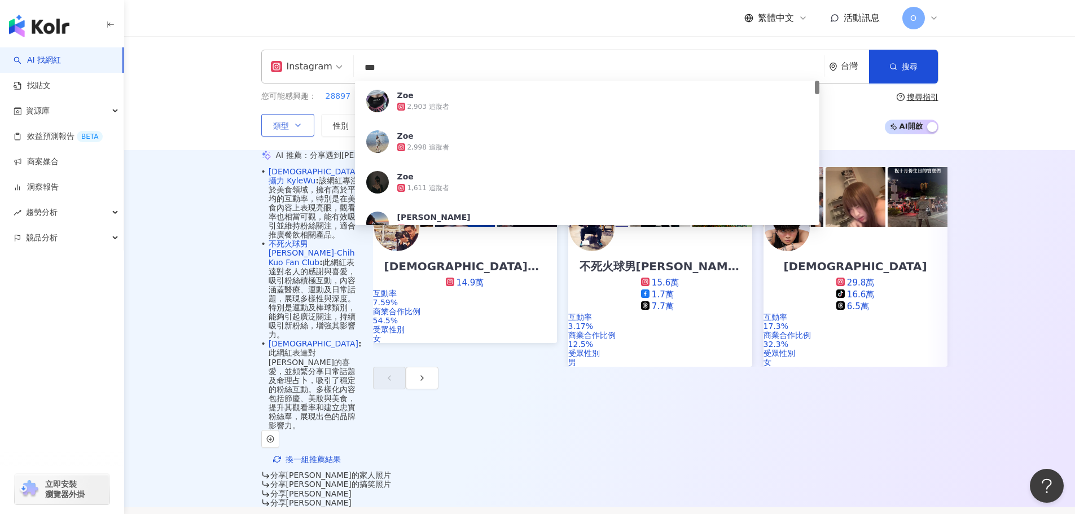
paste input "**********"
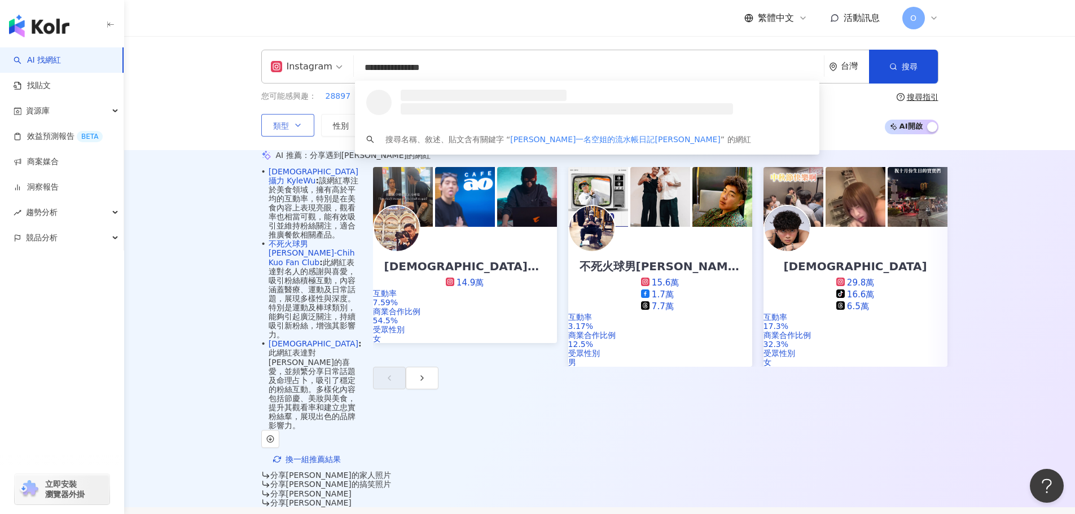
drag, startPoint x: 455, startPoint y: 71, endPoint x: 376, endPoint y: 66, distance: 79.7
click at [376, 66] on input "**********" at bounding box center [588, 67] width 461 height 21
paste input "search"
type input "**********"
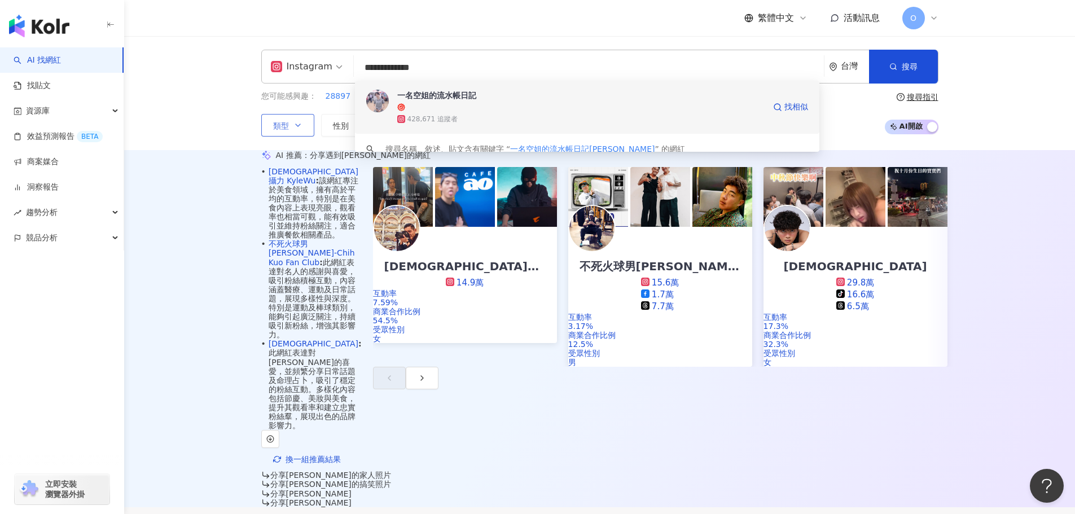
click at [450, 95] on div "一名空姐的流水帳日記" at bounding box center [580, 95] width 367 height 11
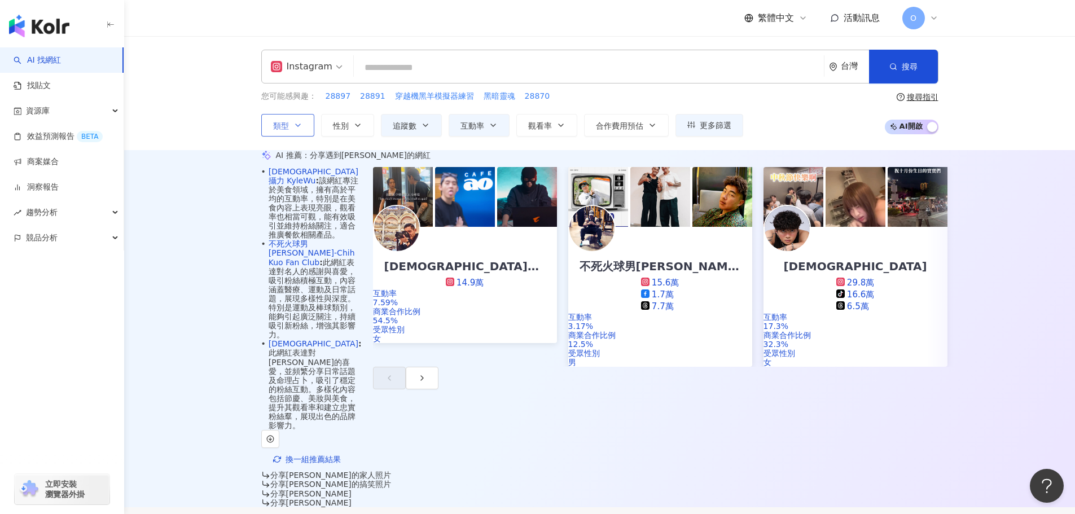
paste input "***"
type input "***"
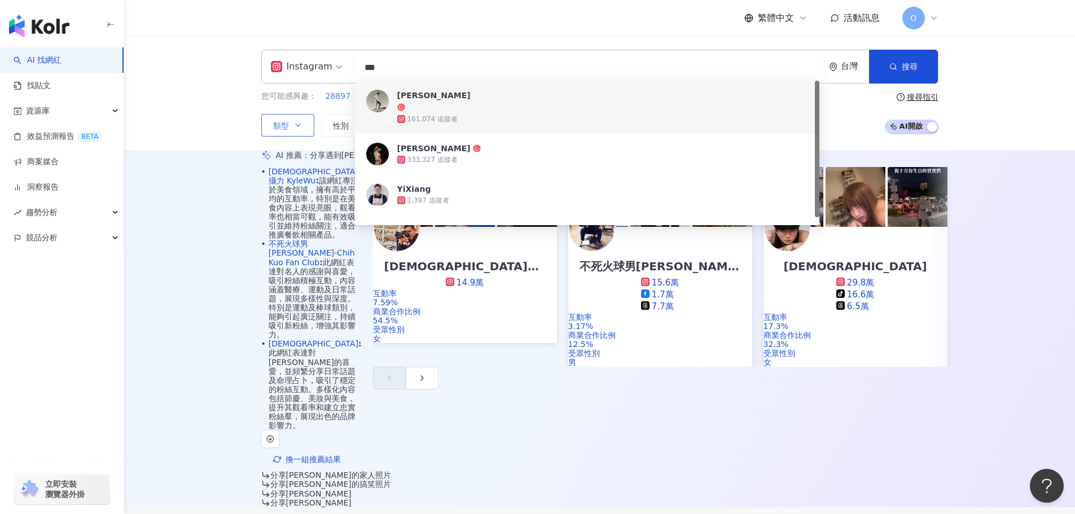
click at [586, 100] on span "曾奕翔" at bounding box center [602, 102] width 411 height 24
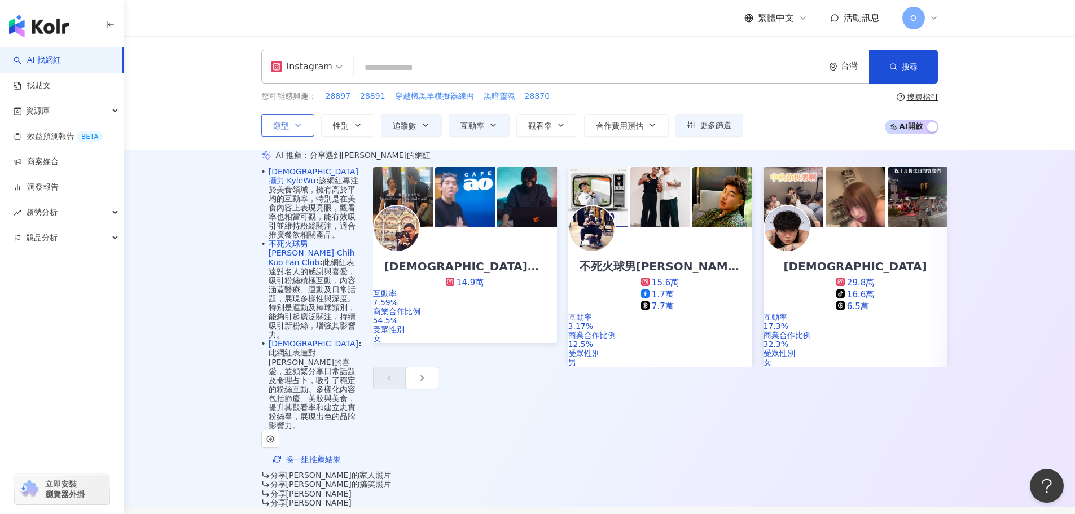
paste input "*****"
type input "*****"
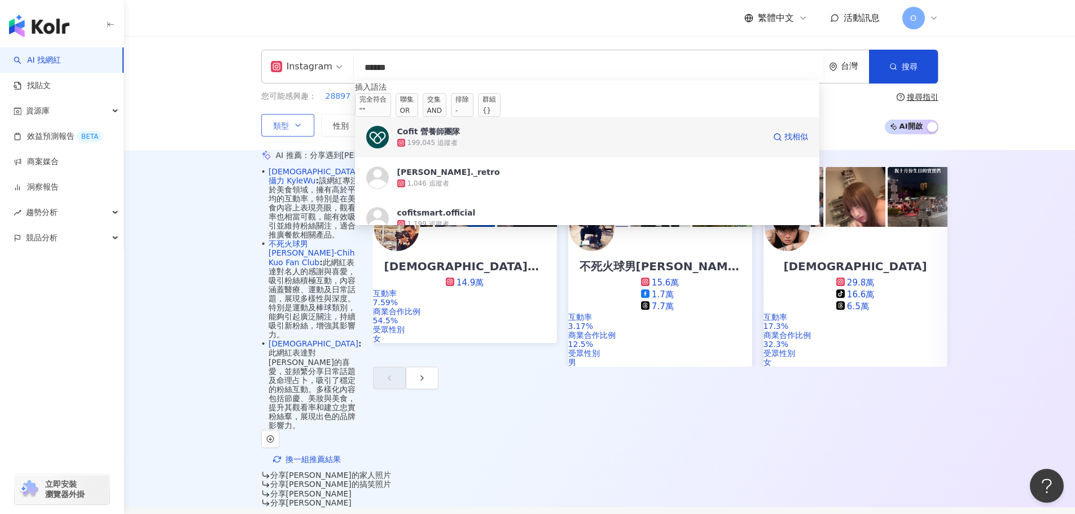
click at [560, 136] on span "Cofit 營養師團隊" at bounding box center [580, 131] width 367 height 11
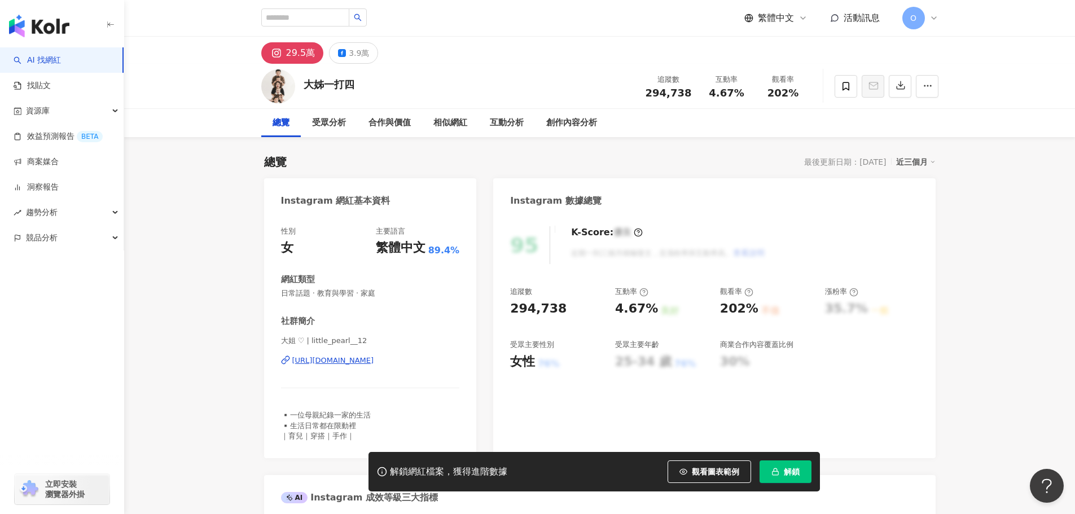
click at [374, 362] on div "https://www.instagram.com/little_pearl__12/" at bounding box center [333, 360] width 82 height 10
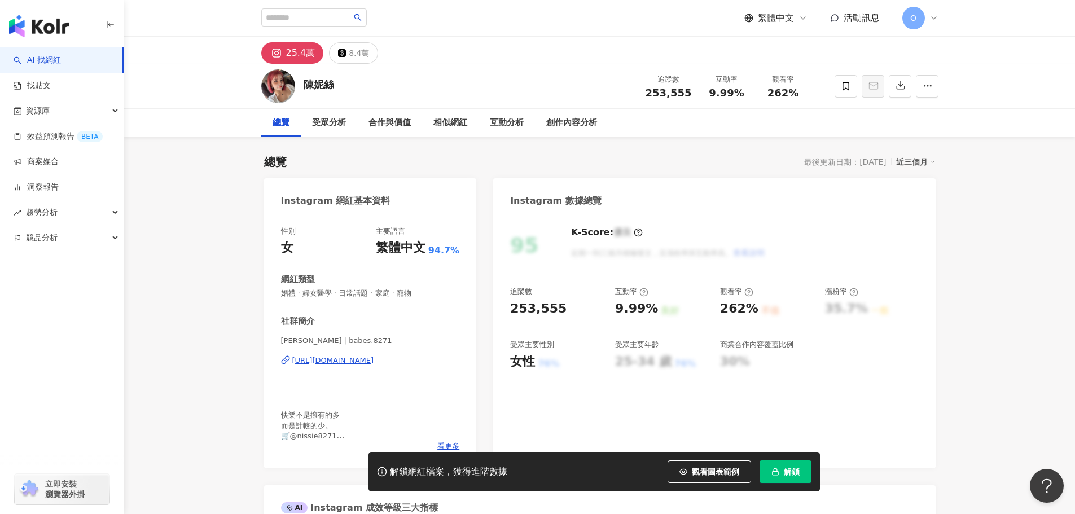
click at [374, 363] on div "[URL][DOMAIN_NAME]" at bounding box center [333, 360] width 82 height 10
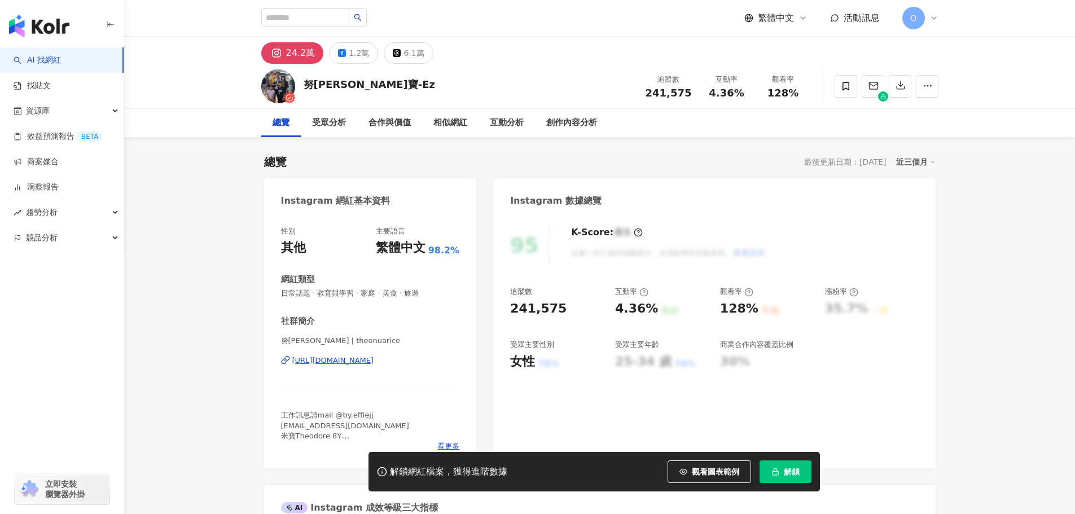
drag, startPoint x: 371, startPoint y: 360, endPoint x: 376, endPoint y: 349, distance: 12.4
click at [371, 359] on div "https://www.instagram.com/theonuarice/" at bounding box center [333, 360] width 82 height 10
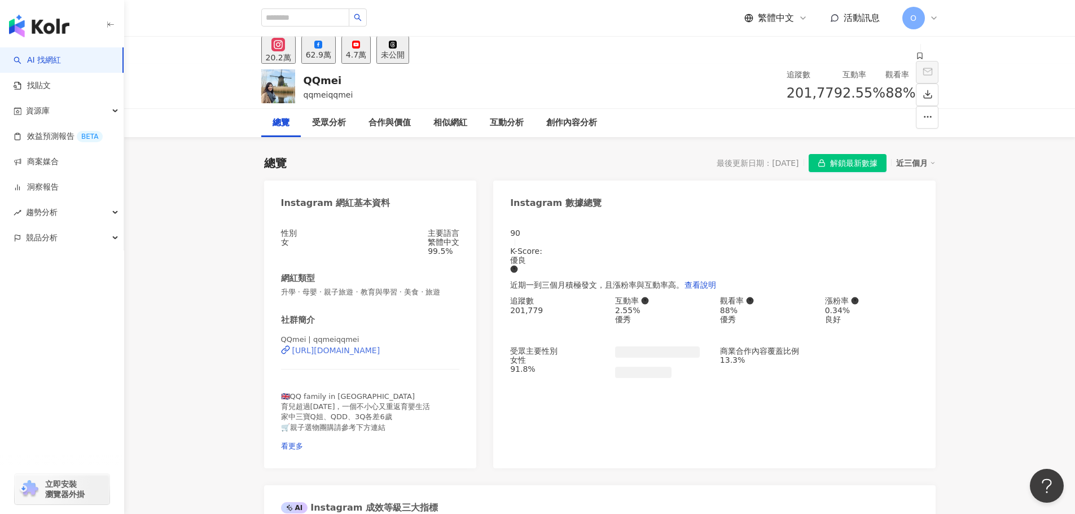
click at [376, 355] on div "[URL][DOMAIN_NAME]" at bounding box center [336, 350] width 88 height 9
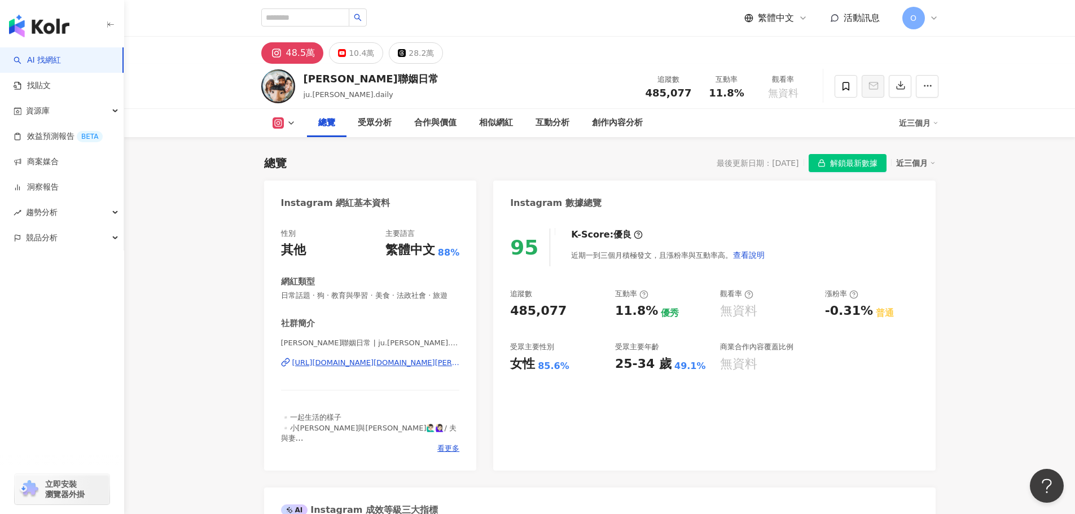
click at [337, 368] on div "[URL][DOMAIN_NAME][DOMAIN_NAME][PERSON_NAME]" at bounding box center [376, 363] width 168 height 10
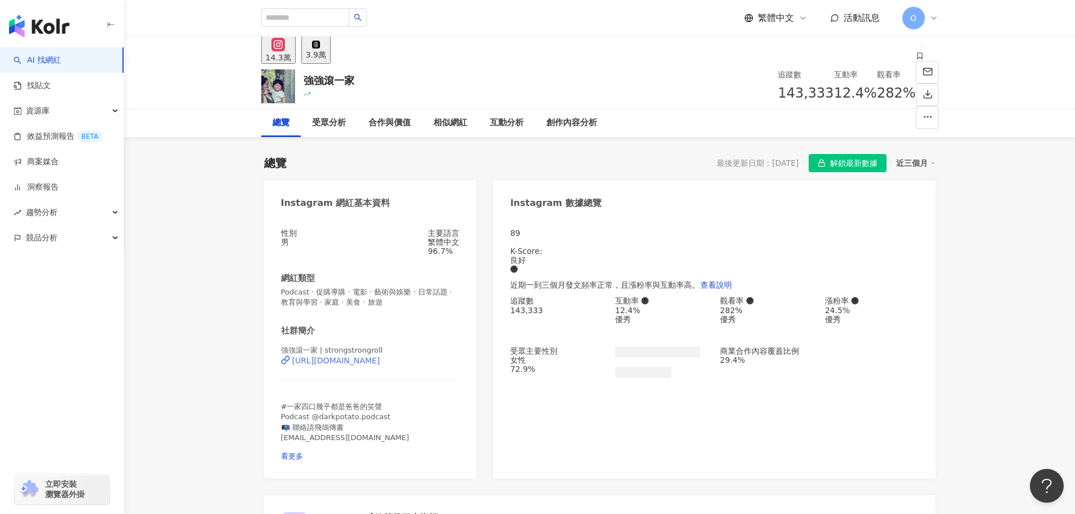
click at [380, 365] on div "[URL][DOMAIN_NAME]" at bounding box center [336, 360] width 88 height 9
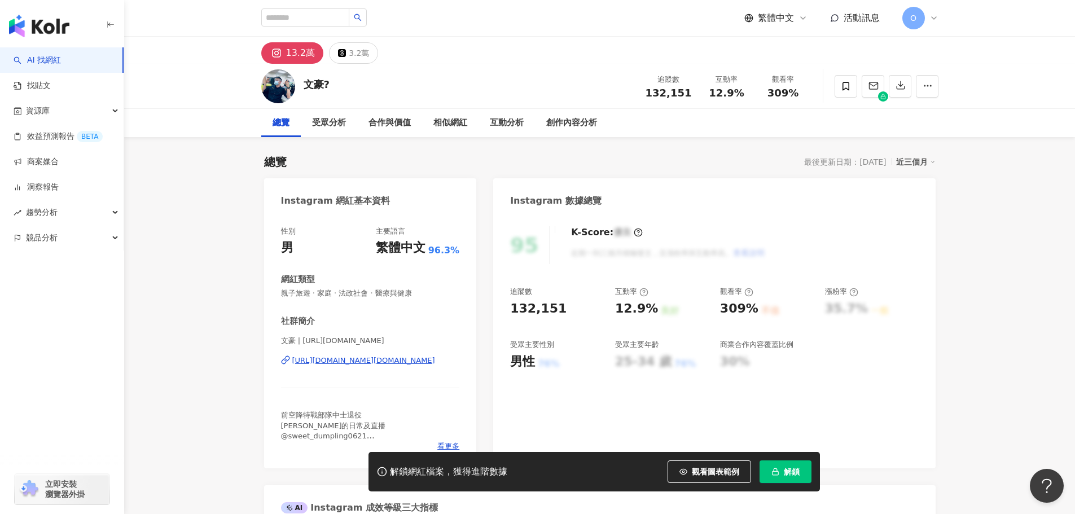
click at [427, 364] on div "https://www.instagram.com/question_mark.tw/" at bounding box center [363, 360] width 143 height 10
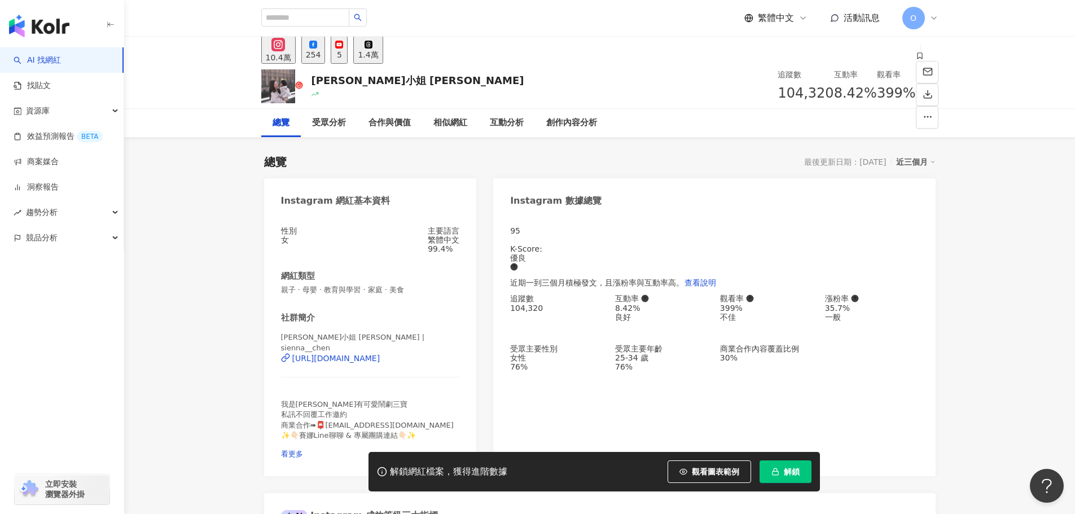
click at [381, 366] on div "[PERSON_NAME]小姐 [PERSON_NAME] | sienna__chen [URL][DOMAIN_NAME]" at bounding box center [370, 361] width 179 height 59
click at [380, 362] on div "[URL][DOMAIN_NAME]" at bounding box center [336, 358] width 88 height 9
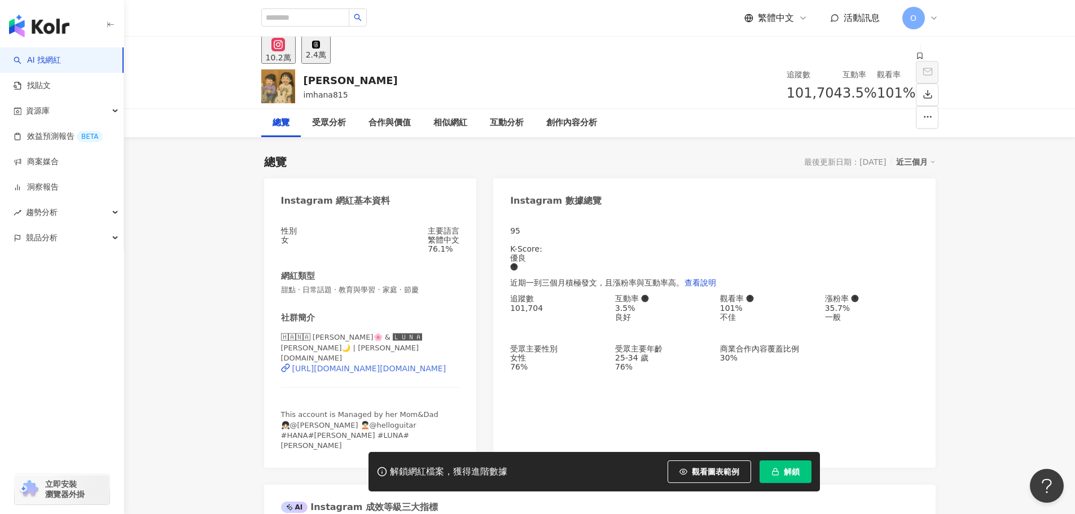
click at [412, 366] on div "🄷🄰🄽🄰 哈娜🌸 & 🅻🆄🅽🅰 露娜🌙 | hanaluna.baby https://www.instagram.com/hanaluna.baby/" at bounding box center [370, 366] width 179 height 69
click at [412, 364] on div "https://www.instagram.com/hanaluna.baby/" at bounding box center [369, 368] width 154 height 9
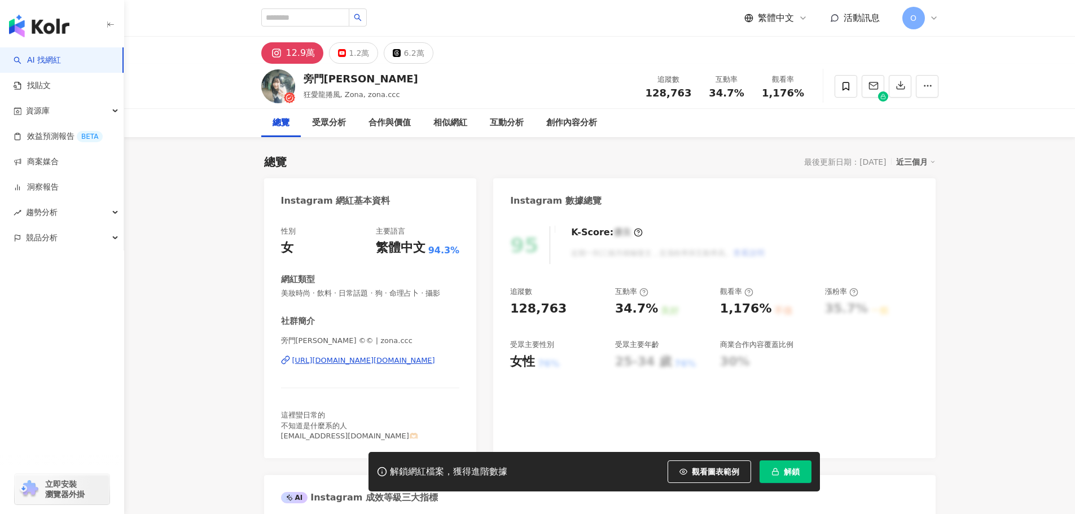
click at [367, 359] on div "[URL][DOMAIN_NAME][DOMAIN_NAME]" at bounding box center [363, 360] width 143 height 10
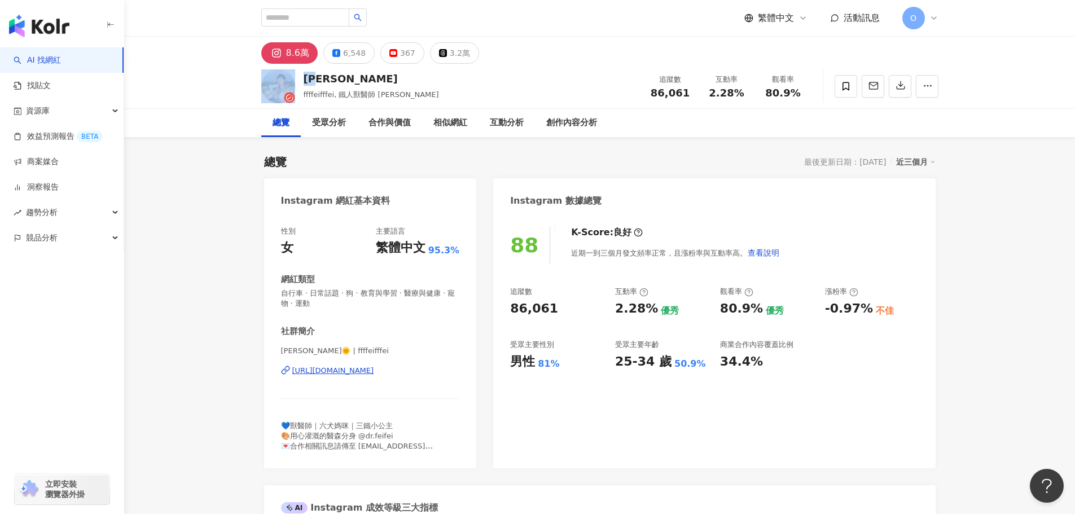
drag, startPoint x: 330, startPoint y: 80, endPoint x: 297, endPoint y: 80, distance: 33.3
click at [297, 80] on div "郭霏 ffffeifffei, 鐵人獸醫師 郭霏 追蹤數 86,061 互動率 2.28% 觀看率 80.9%" at bounding box center [600, 86] width 722 height 45
copy div "郭霏"
drag, startPoint x: 654, startPoint y: 95, endPoint x: 707, endPoint y: 94, distance: 53.0
click at [707, 94] on div "追蹤數 86,061 互動率 2.28% 觀看率 80.9%" at bounding box center [726, 85] width 169 height 33
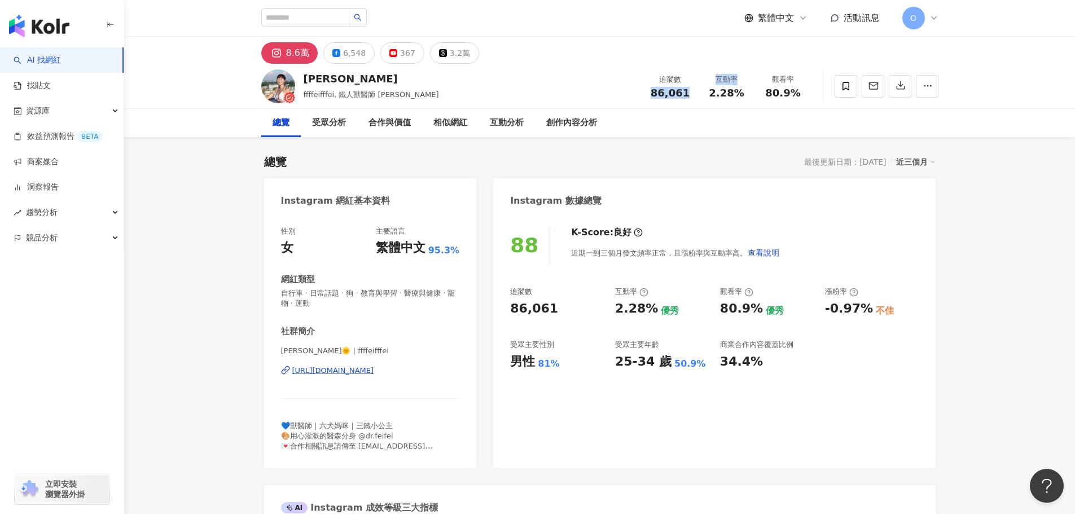
copy div "86,061 互動率"
click at [692, 93] on div "追蹤數 86,061" at bounding box center [670, 86] width 56 height 24
drag, startPoint x: 690, startPoint y: 96, endPoint x: 651, endPoint y: 98, distance: 38.9
click at [651, 98] on div "86,061" at bounding box center [670, 92] width 43 height 11
copy span "86,061"
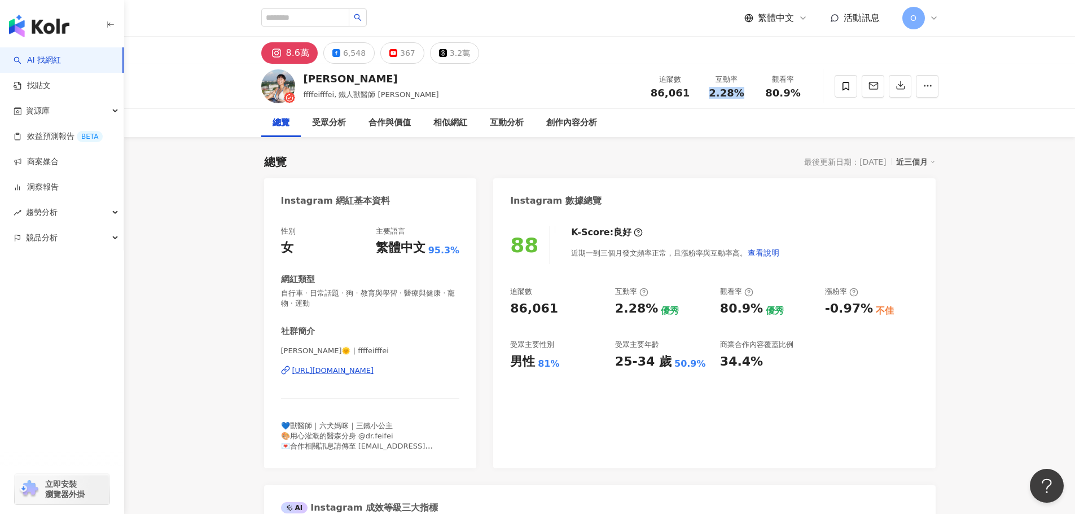
drag, startPoint x: 706, startPoint y: 98, endPoint x: 741, endPoint y: 98, distance: 35.0
click at [741, 98] on div "2.28%" at bounding box center [726, 92] width 43 height 11
copy span "2.28%"
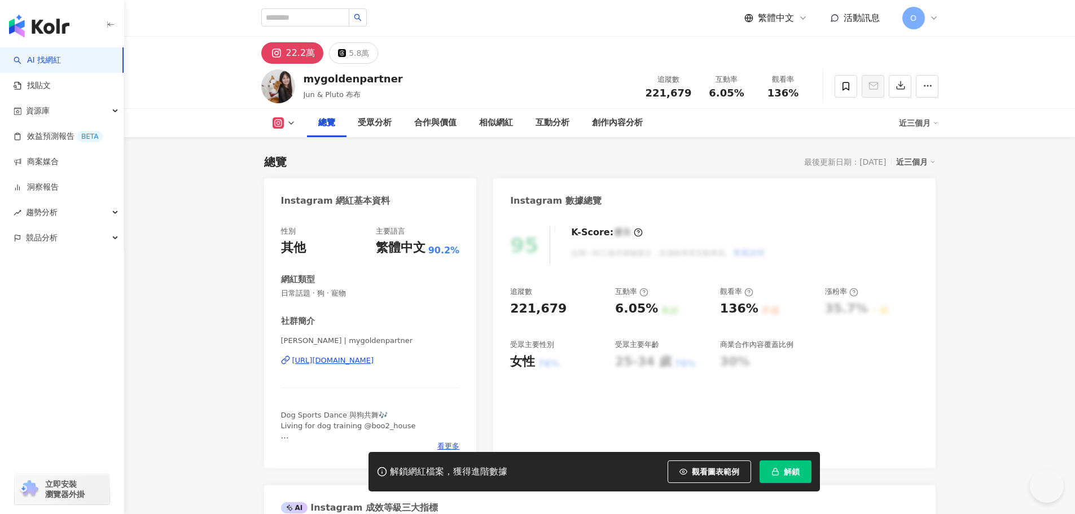
click at [777, 469] on icon "button" at bounding box center [775, 472] width 8 height 8
click at [745, 99] on div "追蹤數 221,679 互動率 6.05% 觀看率 136%" at bounding box center [725, 85] width 173 height 33
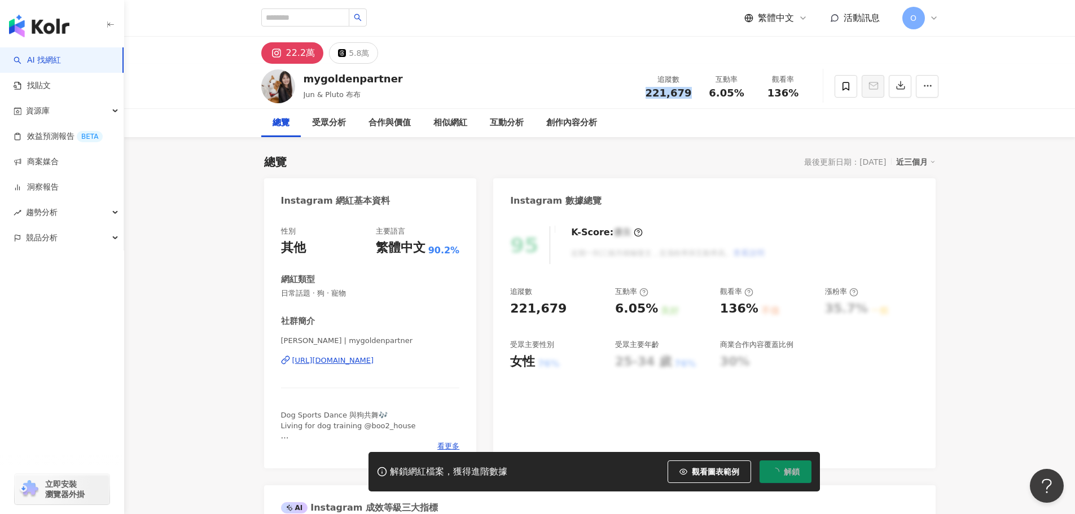
drag, startPoint x: 651, startPoint y: 96, endPoint x: 696, endPoint y: 95, distance: 45.1
click at [696, 95] on div "追蹤數 221,679" at bounding box center [669, 86] width 60 height 24
copy span "221,679"
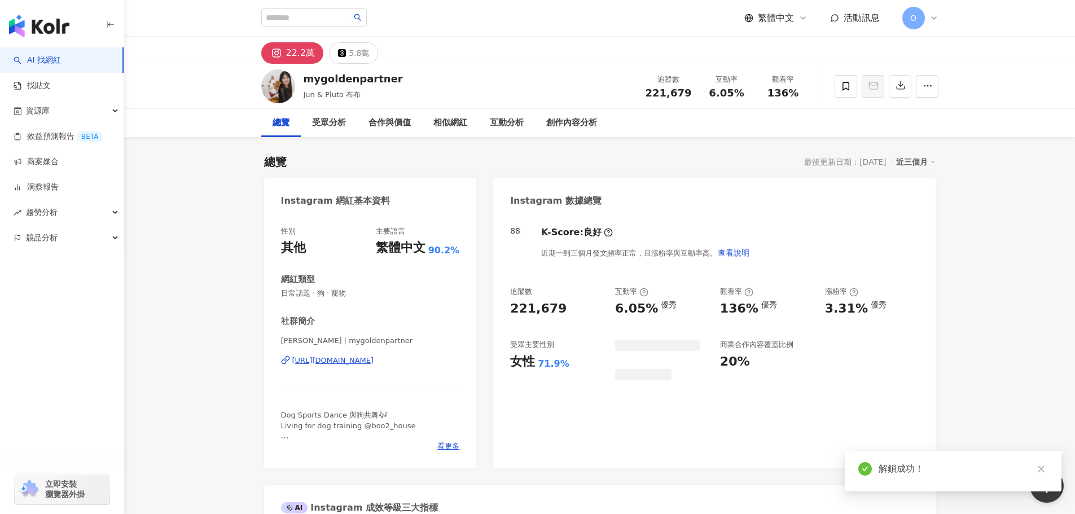
click at [741, 94] on span "6.05%" at bounding box center [726, 92] width 35 height 11
copy span "6.05%"
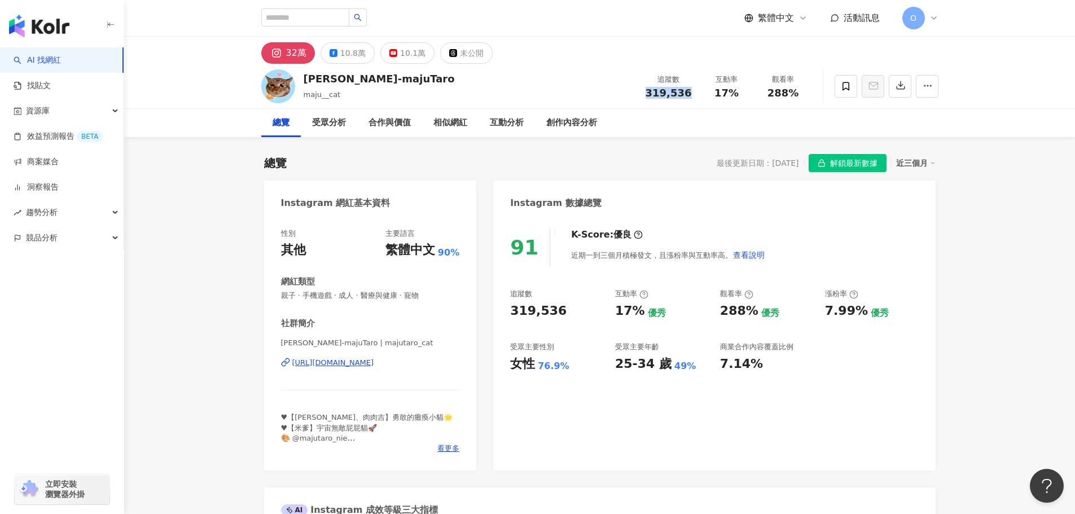
drag, startPoint x: 650, startPoint y: 95, endPoint x: 689, endPoint y: 95, distance: 39.5
click at [689, 95] on span "319,536" at bounding box center [668, 93] width 46 height 12
copy span "319,536"
drag, startPoint x: 745, startPoint y: 95, endPoint x: 719, endPoint y: 95, distance: 26.5
click at [719, 95] on div "17%" at bounding box center [726, 92] width 43 height 11
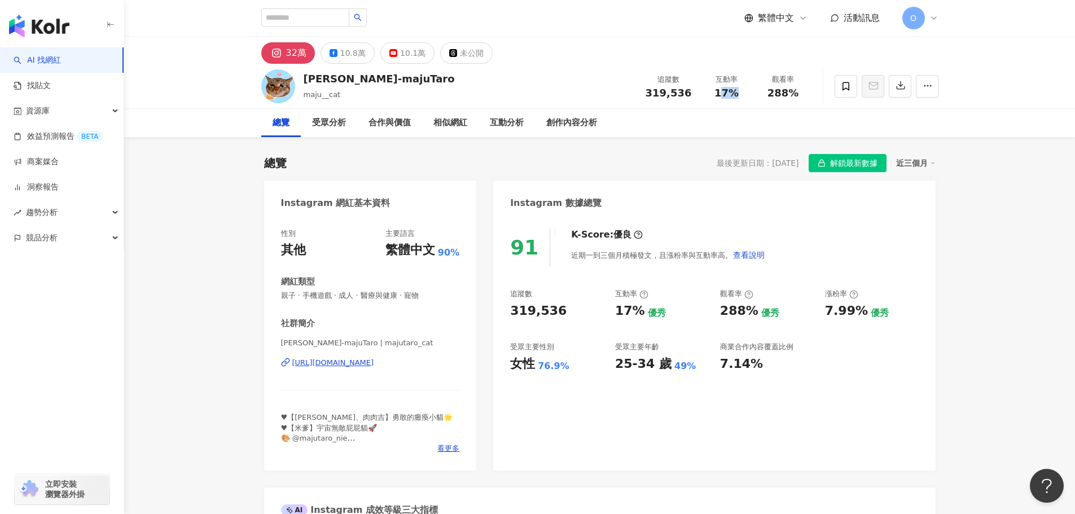
click at [719, 95] on span "17%" at bounding box center [726, 92] width 24 height 11
drag, startPoint x: 713, startPoint y: 95, endPoint x: 734, endPoint y: 95, distance: 21.4
click at [734, 95] on div "17%" at bounding box center [726, 92] width 43 height 11
copy span "17%"
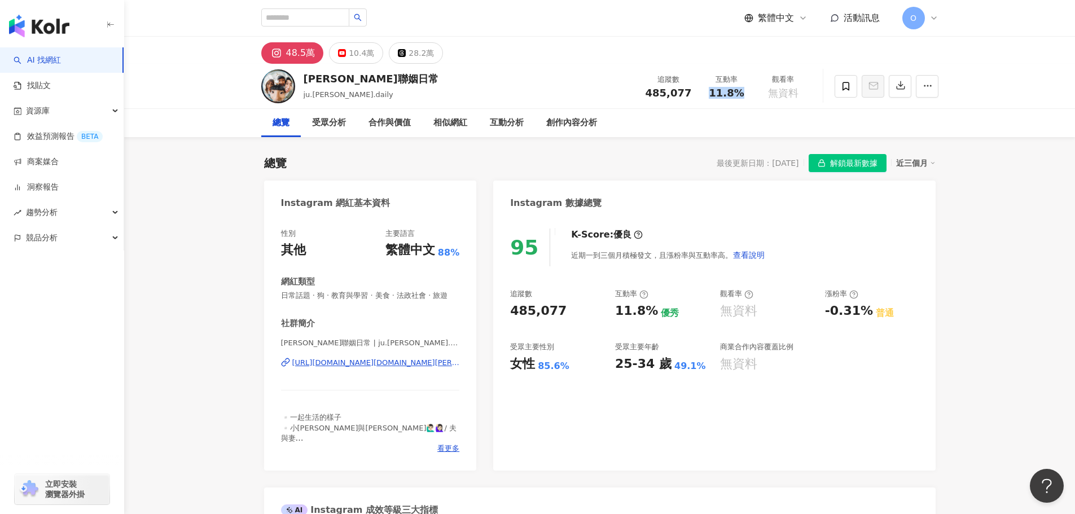
drag, startPoint x: 710, startPoint y: 97, endPoint x: 697, endPoint y: 95, distance: 13.1
click at [741, 95] on div "11.8%" at bounding box center [726, 92] width 43 height 11
drag, startPoint x: 648, startPoint y: 94, endPoint x: 689, endPoint y: 94, distance: 41.2
click at [689, 94] on div "追蹤數 485,077" at bounding box center [669, 86] width 60 height 24
copy span "485,077"
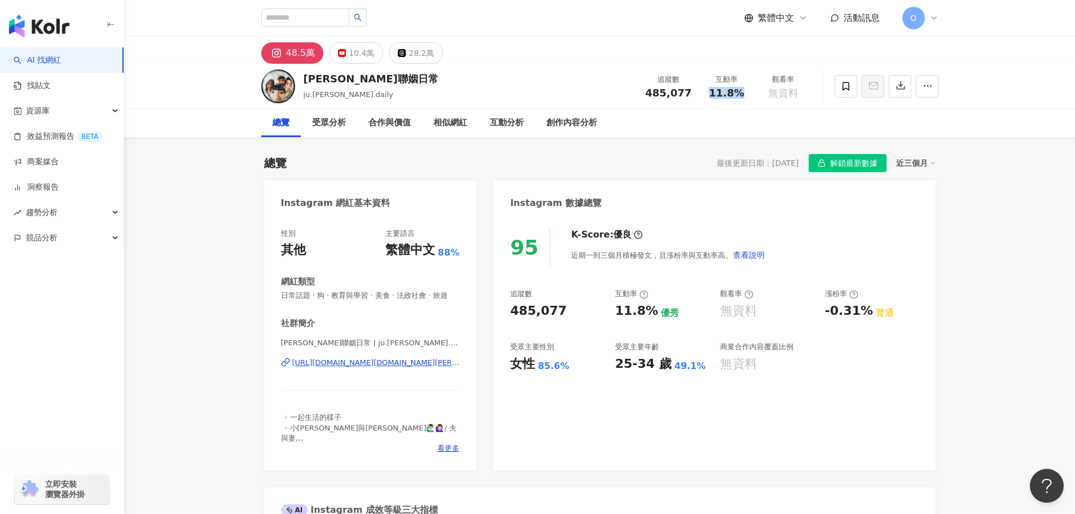
drag, startPoint x: 708, startPoint y: 96, endPoint x: 746, endPoint y: 93, distance: 38.6
click at [746, 93] on div "11.8%" at bounding box center [726, 92] width 43 height 11
copy span "11.8%"
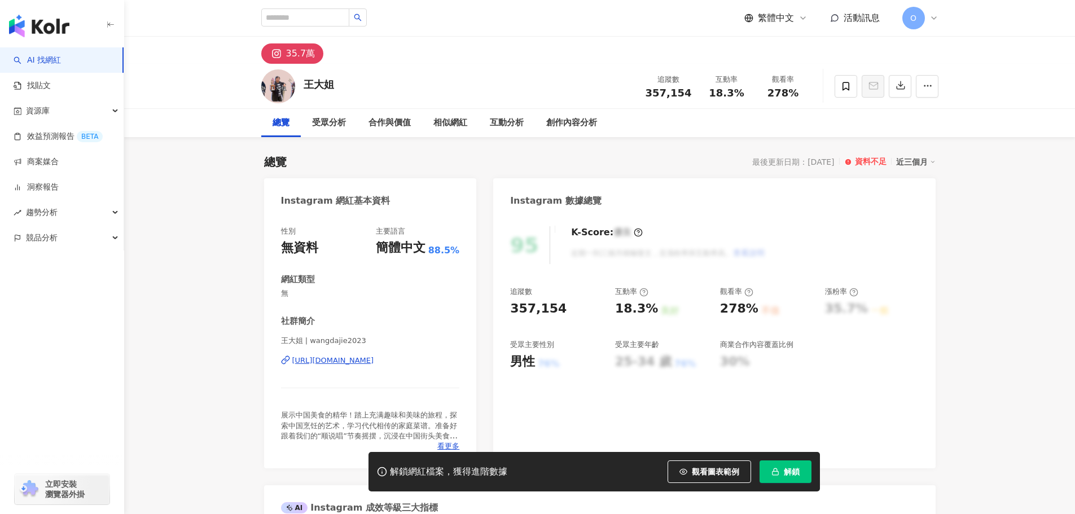
click at [651, 97] on span "357,154" at bounding box center [668, 93] width 46 height 12
drag, startPoint x: 652, startPoint y: 98, endPoint x: 357, endPoint y: 5, distance: 308.9
click at [693, 99] on div "追蹤數 357,154 互動率 18.3% 觀看率 278%" at bounding box center [725, 85] width 173 height 33
drag, startPoint x: 765, startPoint y: 99, endPoint x: 798, endPoint y: 98, distance: 33.3
click at [798, 98] on div "追蹤數 357,154 互動率 18.3% 觀看率 278%" at bounding box center [725, 85] width 173 height 33
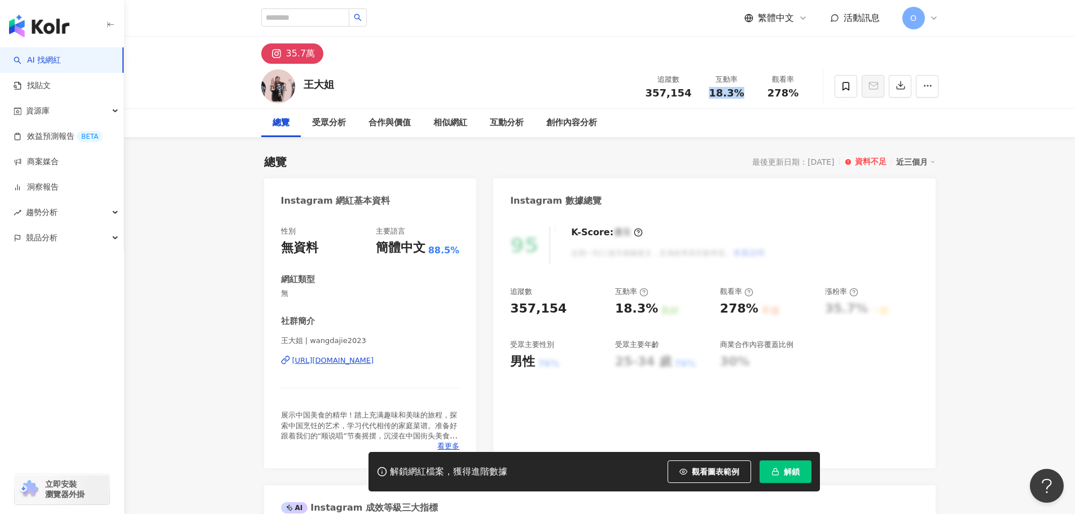
drag, startPoint x: 753, startPoint y: 94, endPoint x: 710, endPoint y: 96, distance: 42.9
click at [710, 96] on div "互動率 18.3%" at bounding box center [727, 86] width 56 height 24
copy span "18.3%"
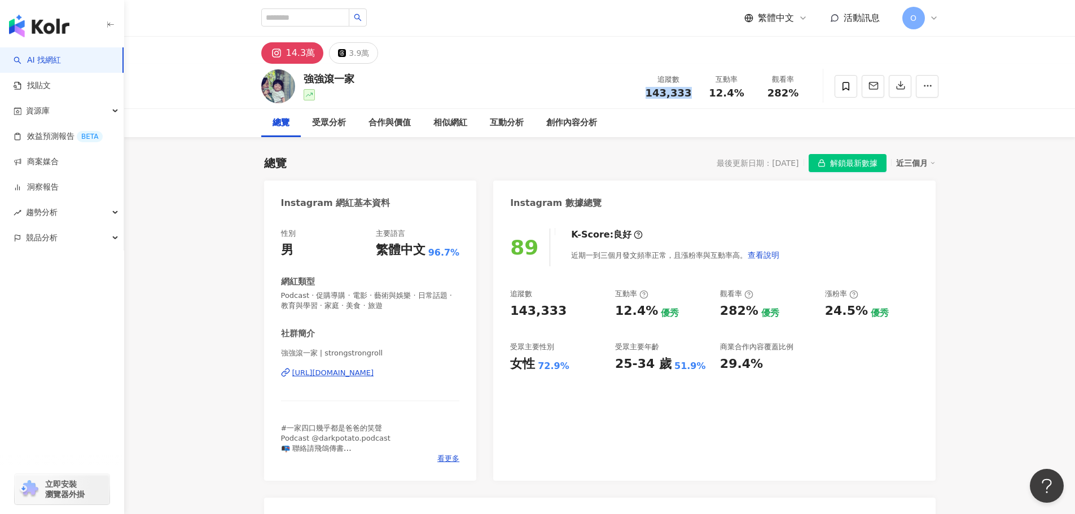
drag, startPoint x: 643, startPoint y: 99, endPoint x: 687, endPoint y: 99, distance: 44.0
click at [687, 99] on div "追蹤數 143,333 互動率 12.4% 觀看率 282%" at bounding box center [725, 85] width 173 height 33
copy span "143,333"
drag, startPoint x: 708, startPoint y: 100, endPoint x: 738, endPoint y: 99, distance: 30.5
click at [738, 99] on div "追蹤數 143,333 互動率 12.4% 觀看率 282%" at bounding box center [725, 85] width 173 height 33
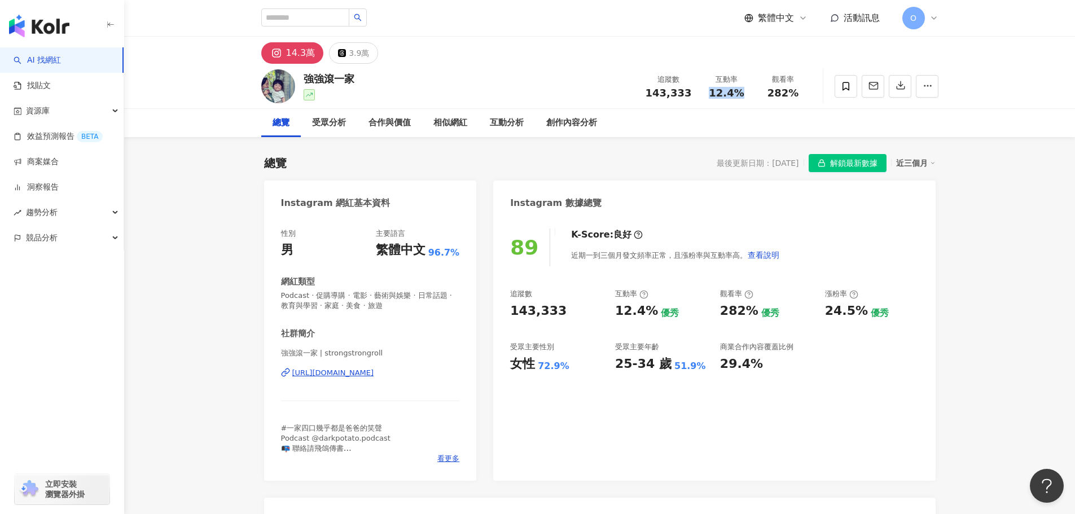
copy span "12.4%"
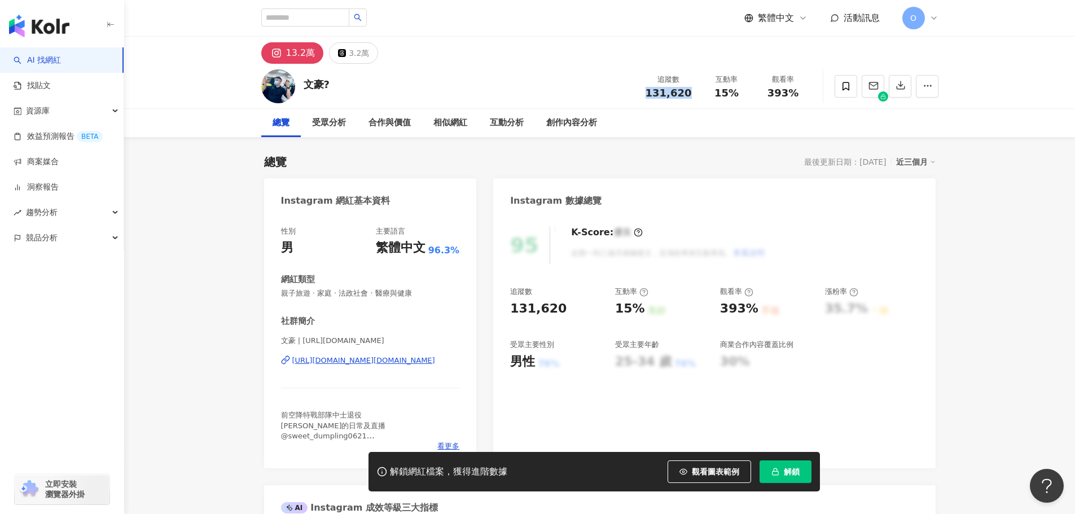
drag, startPoint x: 644, startPoint y: 93, endPoint x: 688, endPoint y: 94, distance: 43.4
click at [688, 94] on div "追蹤數 131,620" at bounding box center [669, 86] width 60 height 24
copy span "131,620"
drag, startPoint x: 713, startPoint y: 95, endPoint x: 744, endPoint y: 95, distance: 31.6
click at [744, 95] on div "15%" at bounding box center [726, 92] width 43 height 11
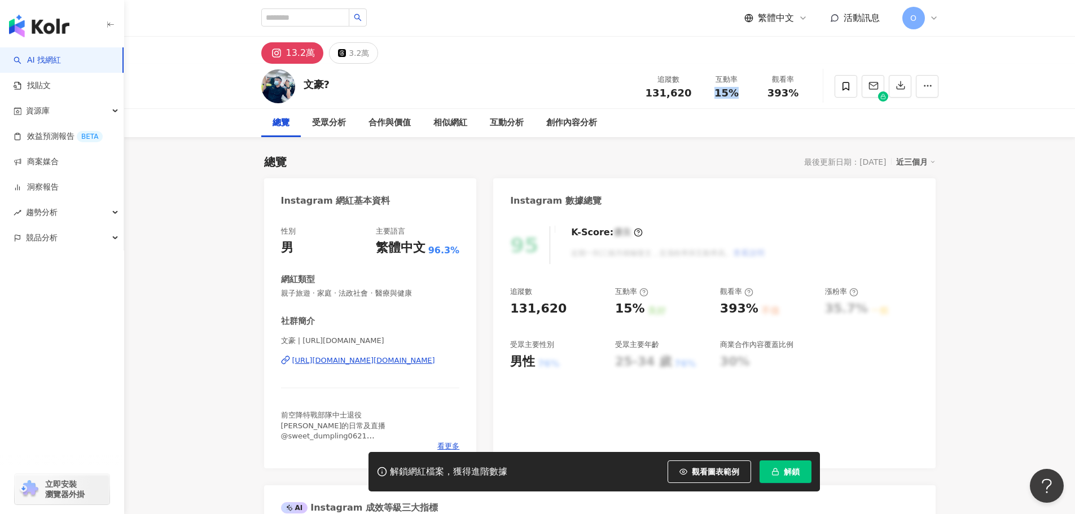
copy span "15%"
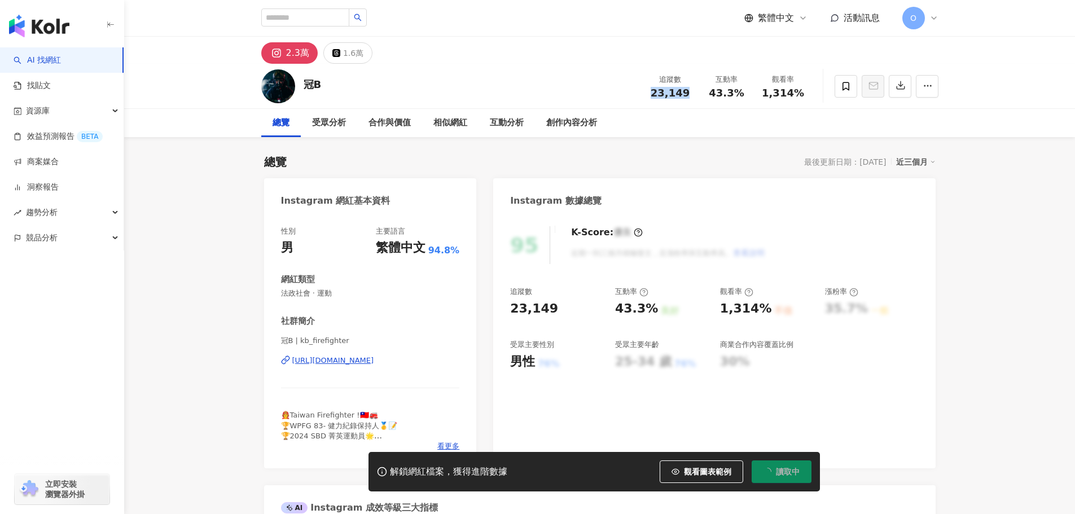
drag, startPoint x: 671, startPoint y: 97, endPoint x: 686, endPoint y: 97, distance: 14.7
click at [686, 97] on div "追蹤數 23,149" at bounding box center [670, 86] width 56 height 24
drag, startPoint x: 745, startPoint y: 91, endPoint x: 709, endPoint y: 96, distance: 37.0
click at [709, 96] on div "43.3%" at bounding box center [726, 92] width 43 height 11
copy span "43.3%"
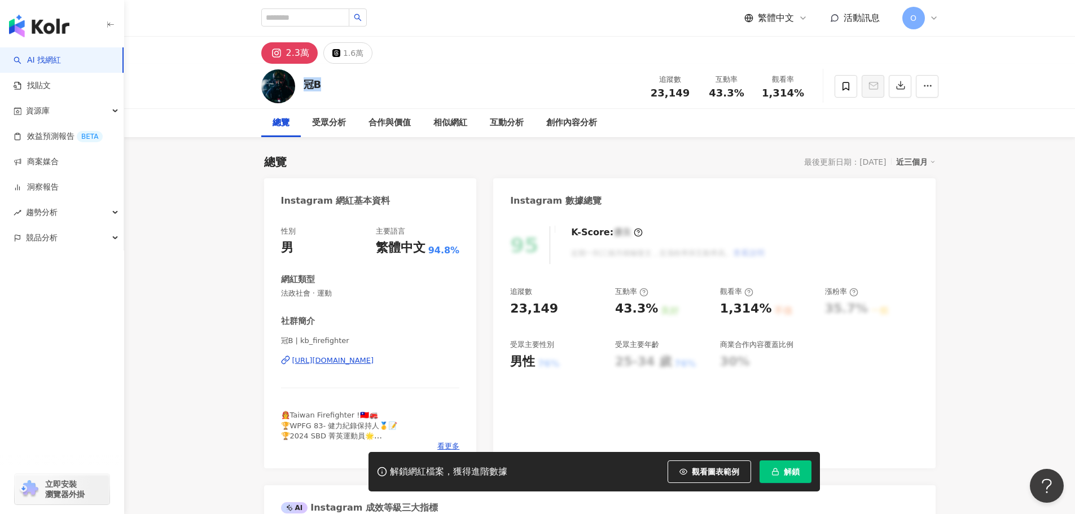
drag, startPoint x: 335, startPoint y: 81, endPoint x: 305, endPoint y: 84, distance: 30.1
click at [305, 84] on div "冠B 追蹤數 23,149 互動率 43.3% 觀看率 1,314%" at bounding box center [600, 86] width 722 height 45
copy div "冠B"
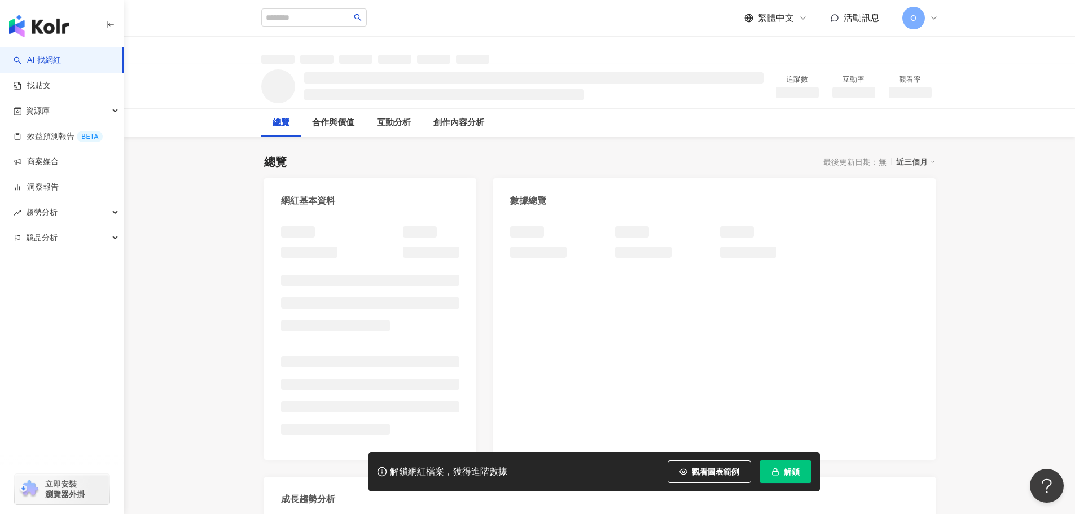
click at [784, 468] on span "解鎖" at bounding box center [792, 471] width 16 height 9
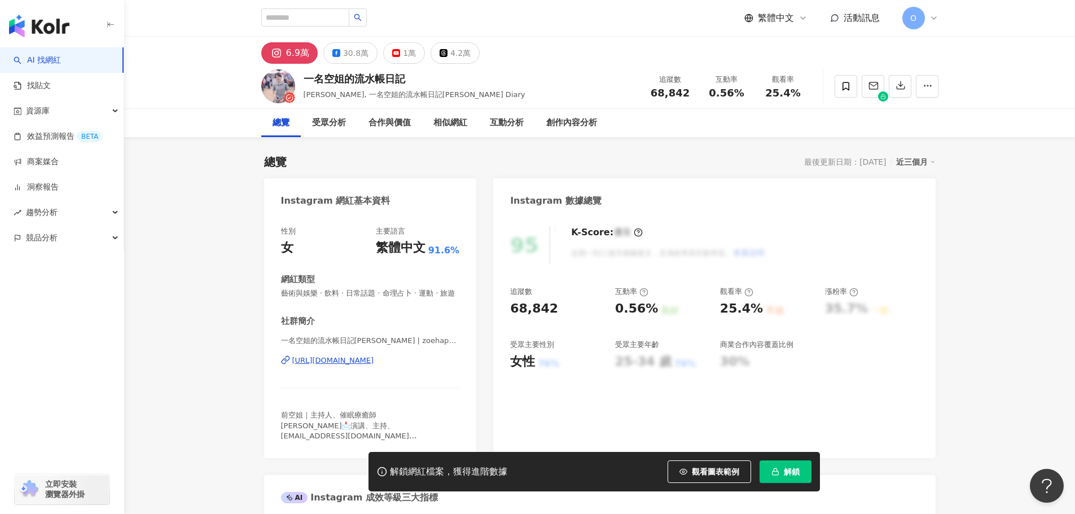
click at [787, 472] on span "解鎖" at bounding box center [792, 471] width 16 height 9
drag, startPoint x: 411, startPoint y: 81, endPoint x: 305, endPoint y: 82, distance: 106.6
click at [305, 82] on div "一名空姐的流水帳日記" at bounding box center [415, 79] width 222 height 14
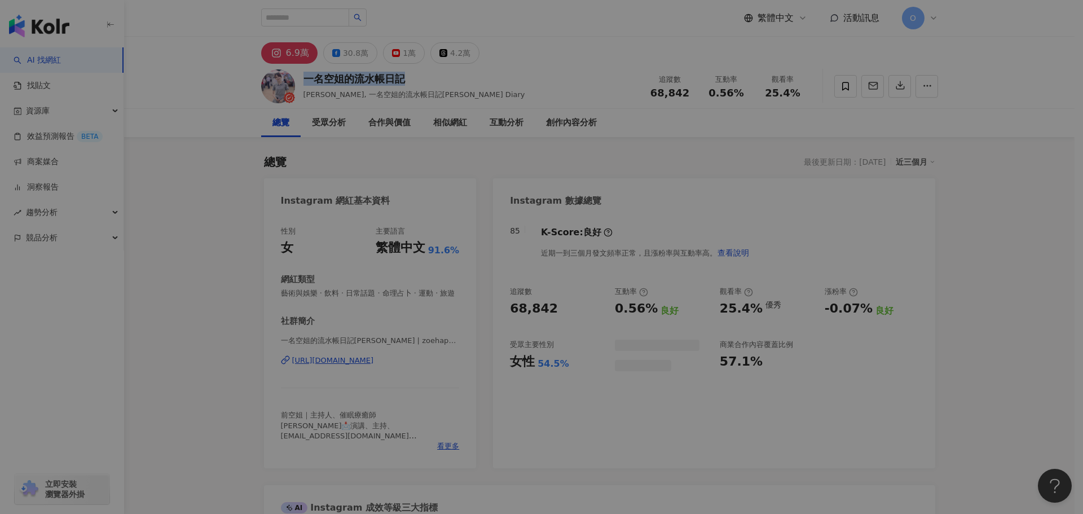
drag, startPoint x: 664, startPoint y: 94, endPoint x: 679, endPoint y: 95, distance: 15.8
click at [684, 94] on div "同時已有協作者解鎖該網紅數據 由於該網紅的資料已被工作區其他協作者解鎖，因此您無須重複解鎖，重新整理頁面就能查看完整網紅數據。 重新整理" at bounding box center [541, 257] width 1083 height 514
click at [684, 95] on div "同時已有協作者解鎖該網紅數據 由於該網紅的資料已被工作區其他協作者解鎖，因此您無須重複解鎖，重新整理頁面就能查看完整網紅數據。 重新整理" at bounding box center [541, 257] width 1083 height 514
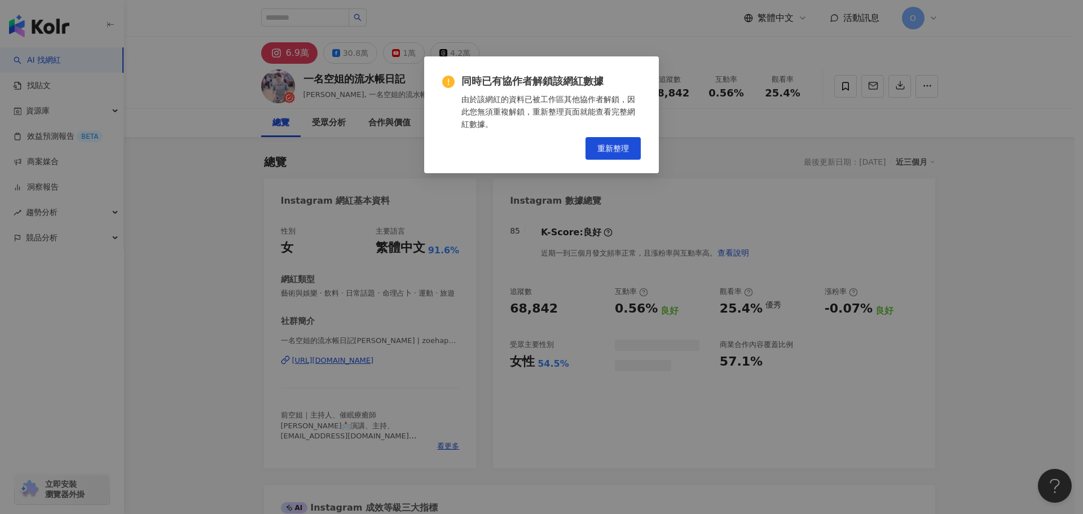
click at [624, 147] on div "同時已有協作者解鎖該網紅數據 由於該網紅的資料已被工作區其他協作者解鎖，因此您無須重複解鎖，重新整理頁面就能查看完整網紅數據。 重新整理" at bounding box center [541, 257] width 1083 height 514
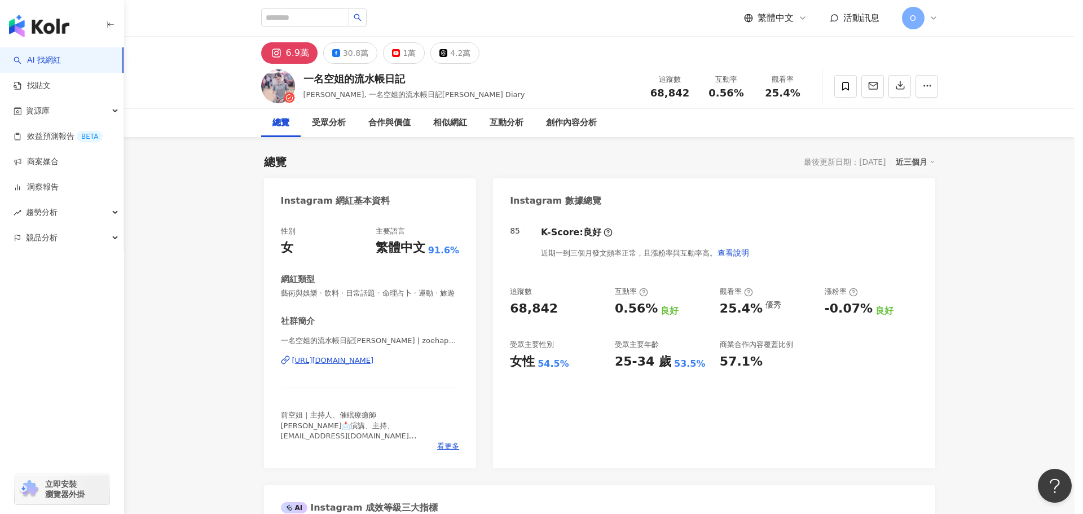
drag, startPoint x: 655, startPoint y: 94, endPoint x: 667, endPoint y: 93, distance: 12.4
click at [667, 93] on div "同時已有協作者解鎖該網紅數據 由於該網紅的資料已被工作區其他協作者解鎖，因此您無須重複解鎖，重新整理頁面就能查看完整網紅數據。 重新整理" at bounding box center [541, 257] width 1083 height 514
click at [652, 97] on div "68,842" at bounding box center [670, 92] width 43 height 11
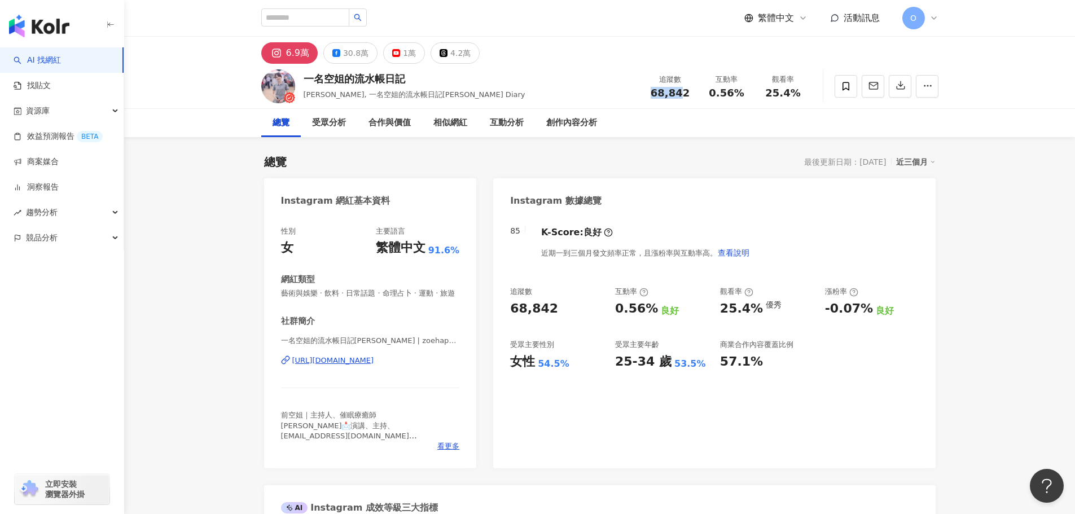
drag, startPoint x: 650, startPoint y: 95, endPoint x: 690, endPoint y: 94, distance: 40.1
click at [686, 94] on div "68,842" at bounding box center [670, 92] width 43 height 11
click at [691, 93] on div "68,842" at bounding box center [670, 92] width 43 height 11
drag, startPoint x: 691, startPoint y: 93, endPoint x: 645, endPoint y: 95, distance: 45.2
click at [645, 95] on div "追蹤數 68,842" at bounding box center [670, 86] width 56 height 24
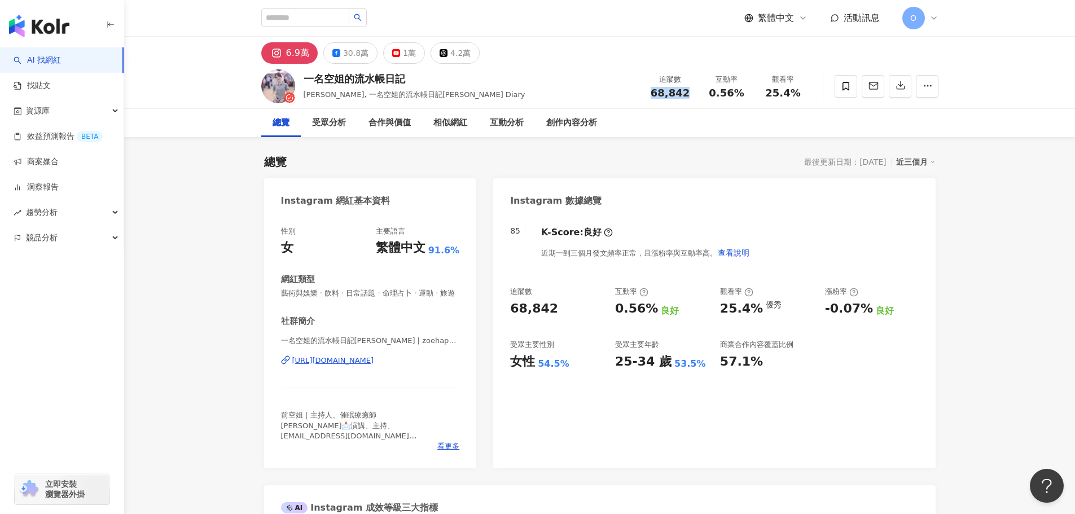
copy span "68,842"
drag, startPoint x: 749, startPoint y: 95, endPoint x: 714, endPoint y: 95, distance: 35.5
click at [714, 95] on div "互動率 0.56%" at bounding box center [727, 86] width 56 height 24
copy span "0.56%"
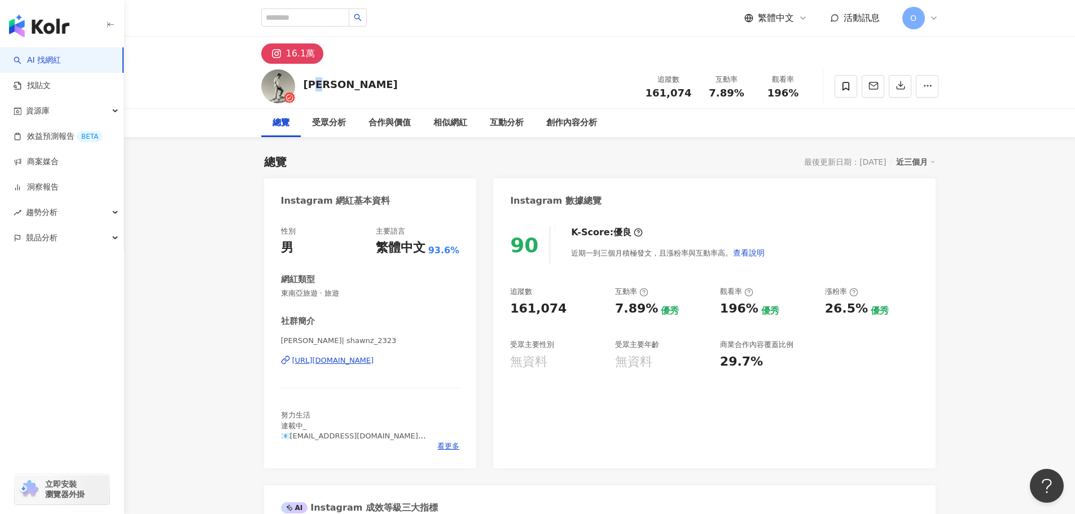
drag, startPoint x: 354, startPoint y: 92, endPoint x: 313, endPoint y: 86, distance: 41.6
click at [306, 84] on div "[PERSON_NAME] 追蹤數 161,074 互動率 7.89% 觀看率 196%" at bounding box center [600, 86] width 722 height 45
copy div "[PERSON_NAME]"
drag, startPoint x: 641, startPoint y: 95, endPoint x: 690, endPoint y: 92, distance: 49.2
click at [690, 92] on div "[PERSON_NAME] 追蹤數 161,074 互動率 7.89% 觀看率 196%" at bounding box center [600, 86] width 722 height 45
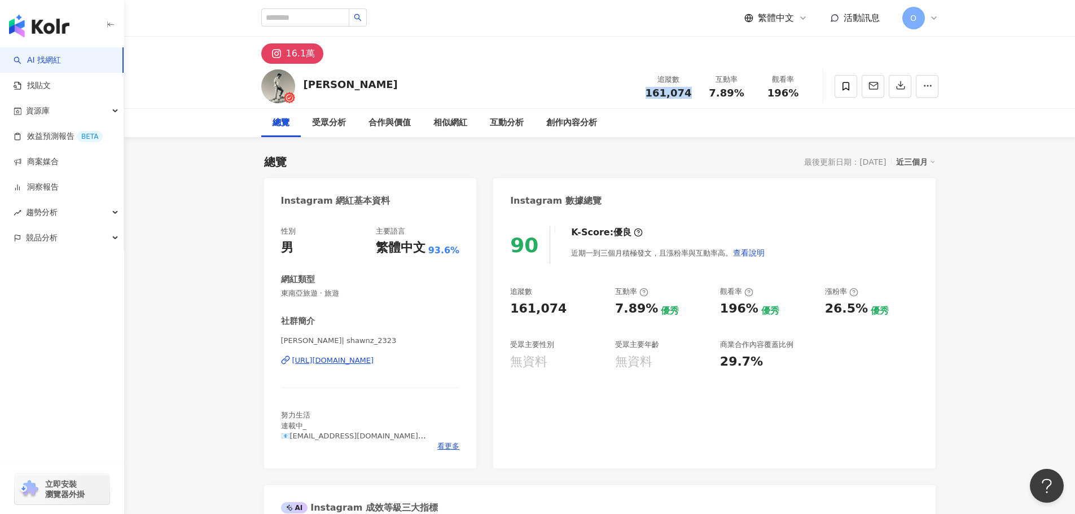
copy span "161,074"
drag, startPoint x: 749, startPoint y: 98, endPoint x: 709, endPoint y: 98, distance: 40.6
click at [709, 98] on div "互動率 7.89%" at bounding box center [727, 86] width 56 height 24
copy span "7.89%"
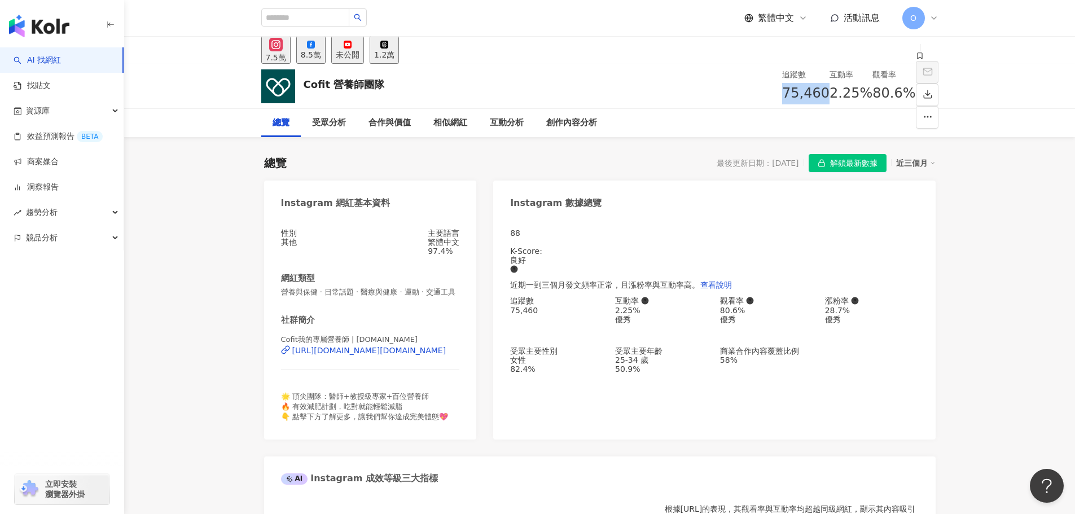
drag, startPoint x: 640, startPoint y: 99, endPoint x: 686, endPoint y: 96, distance: 46.3
click at [686, 96] on div "Cofit 營養師團隊 追蹤數 75,460 互動率 2.25% 觀看率 80.6%" at bounding box center [600, 86] width 722 height 45
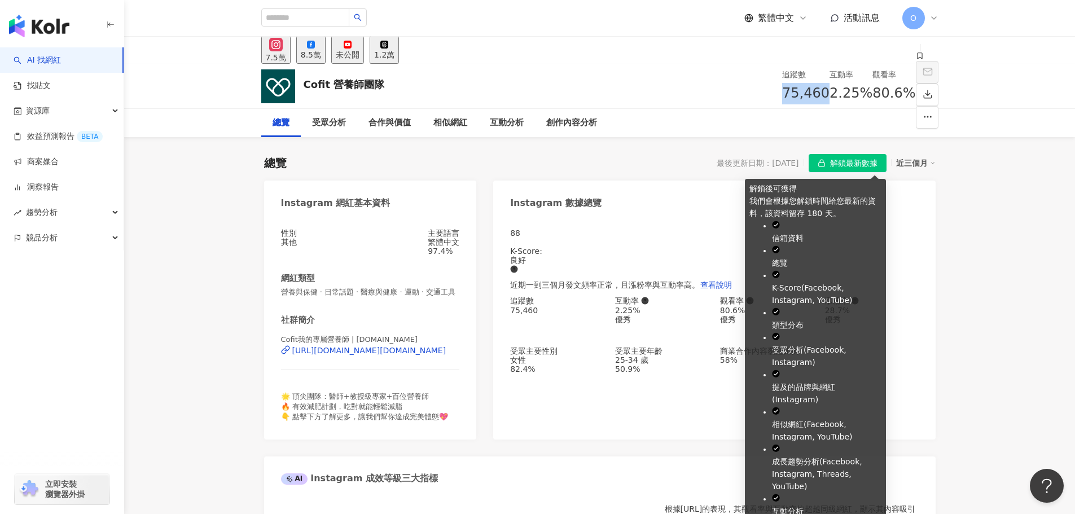
click at [854, 157] on span "解鎖最新數據" at bounding box center [853, 164] width 47 height 18
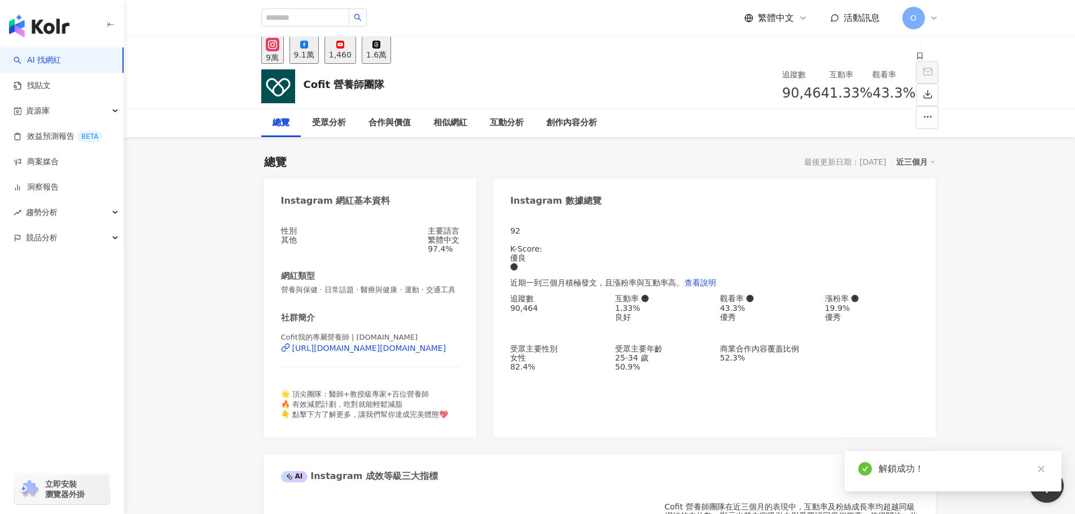
drag, startPoint x: 645, startPoint y: 93, endPoint x: 687, endPoint y: 93, distance: 41.8
click at [782, 93] on div "追蹤數 90,464" at bounding box center [805, 86] width 47 height 36
click at [291, 353] on div "[URL][DOMAIN_NAME][DOMAIN_NAME]" at bounding box center [370, 348] width 179 height 10
